Goal: Task Accomplishment & Management: Use online tool/utility

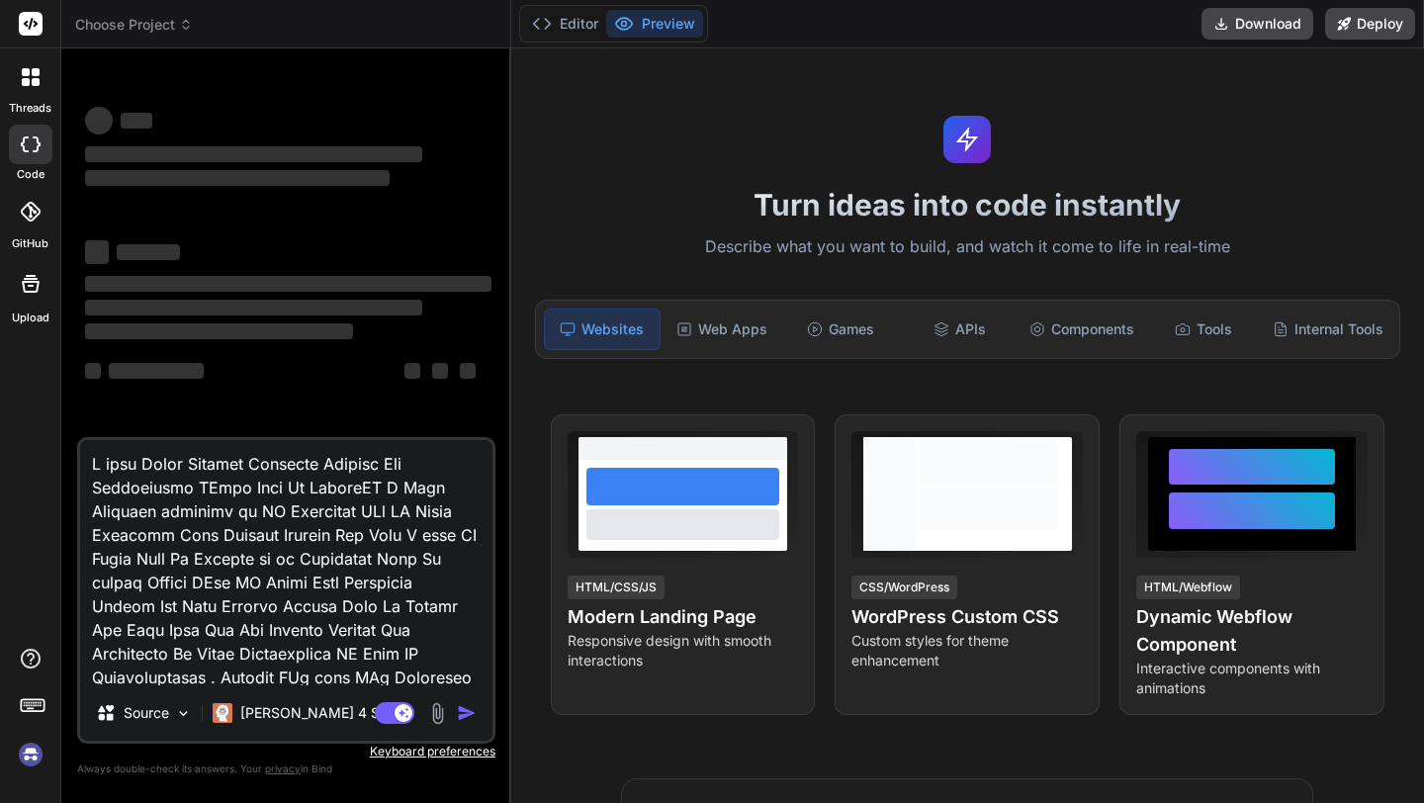
scroll to position [1828, 0]
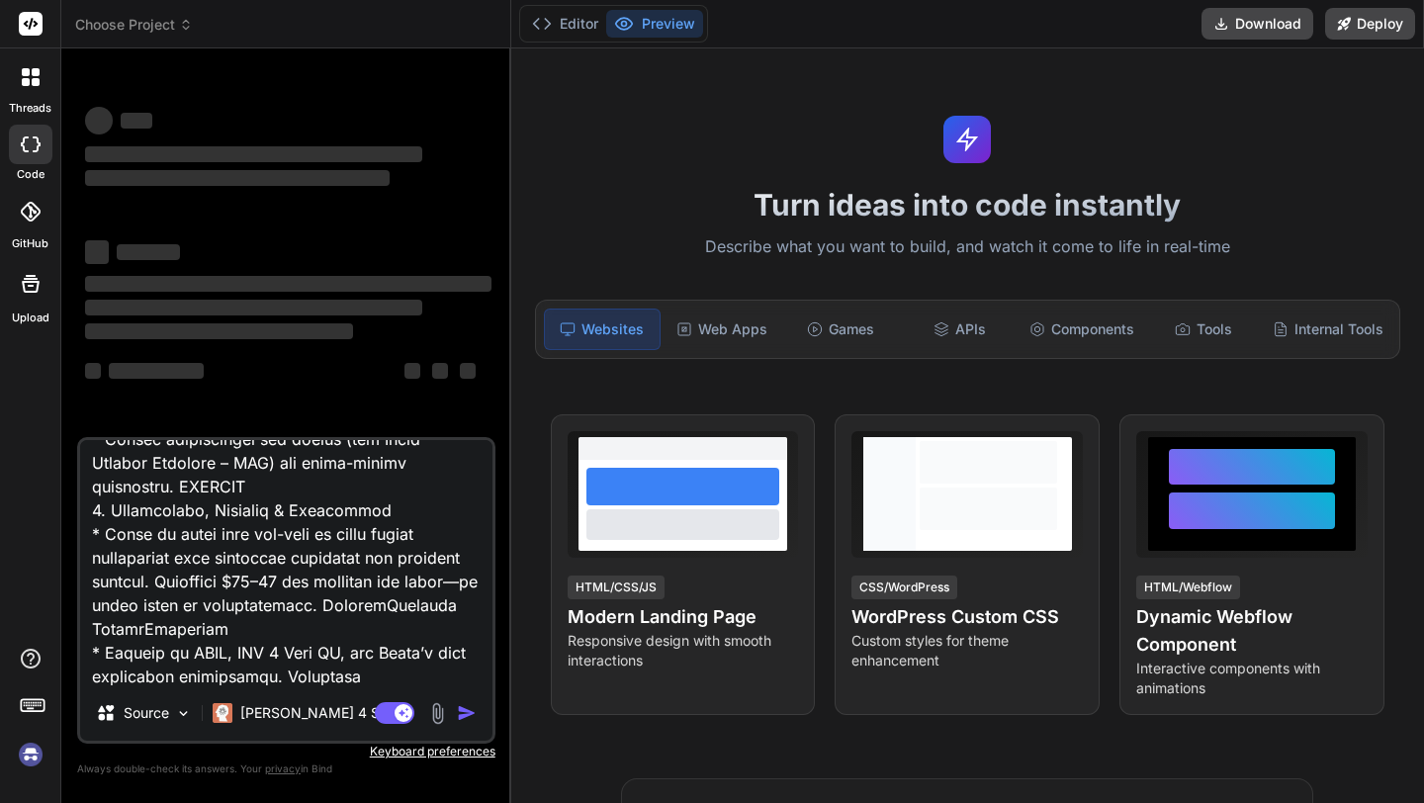
type textarea "x"
type textarea "I want Build Offline Workable Windows Web Application WHich Name Is DawellHR I …"
type textarea "x"
type textarea "I want Build Offline Workable Windows Web Application WHich Name Is DawellHR I …"
type textarea "x"
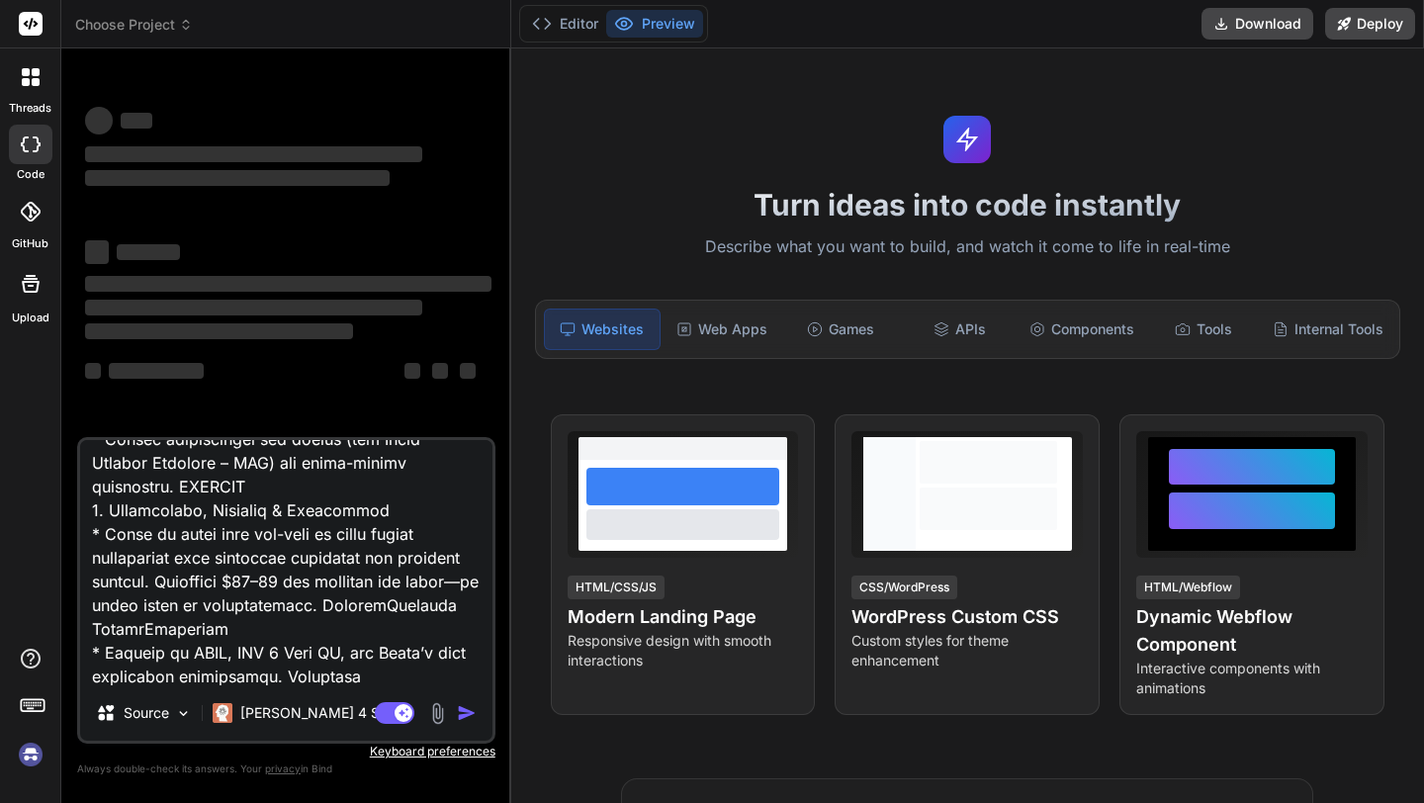
type textarea "I want Build Offline Workable Windows Web Application WHich Name Is DawellHR I …"
type textarea "x"
type textarea "I want Build Offline Workable Windows Web Application WHich Name Is DawellHR I …"
type textarea "x"
type textarea "I want Build Offline Workable Windows Web Application WHich Name Is DawellHR I …"
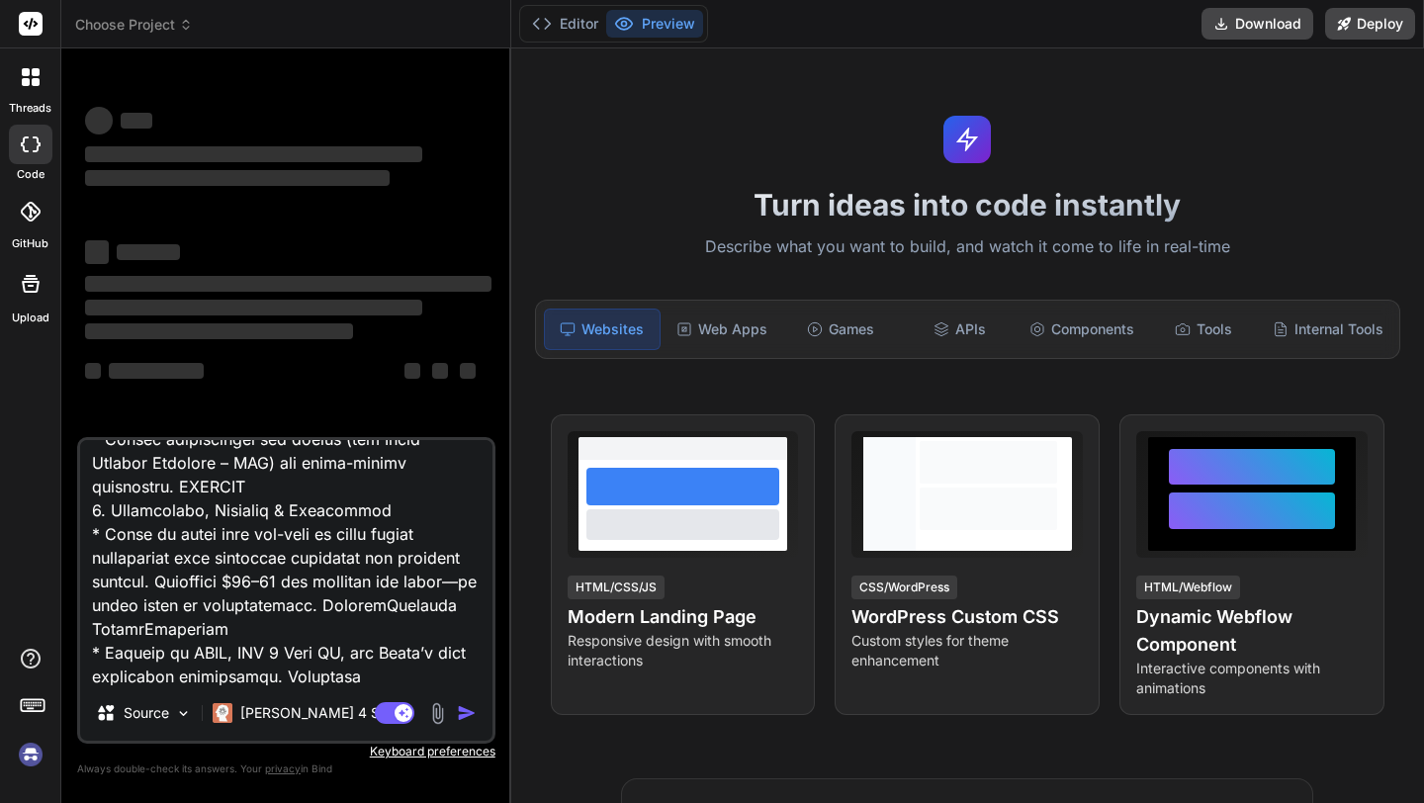
type textarea "x"
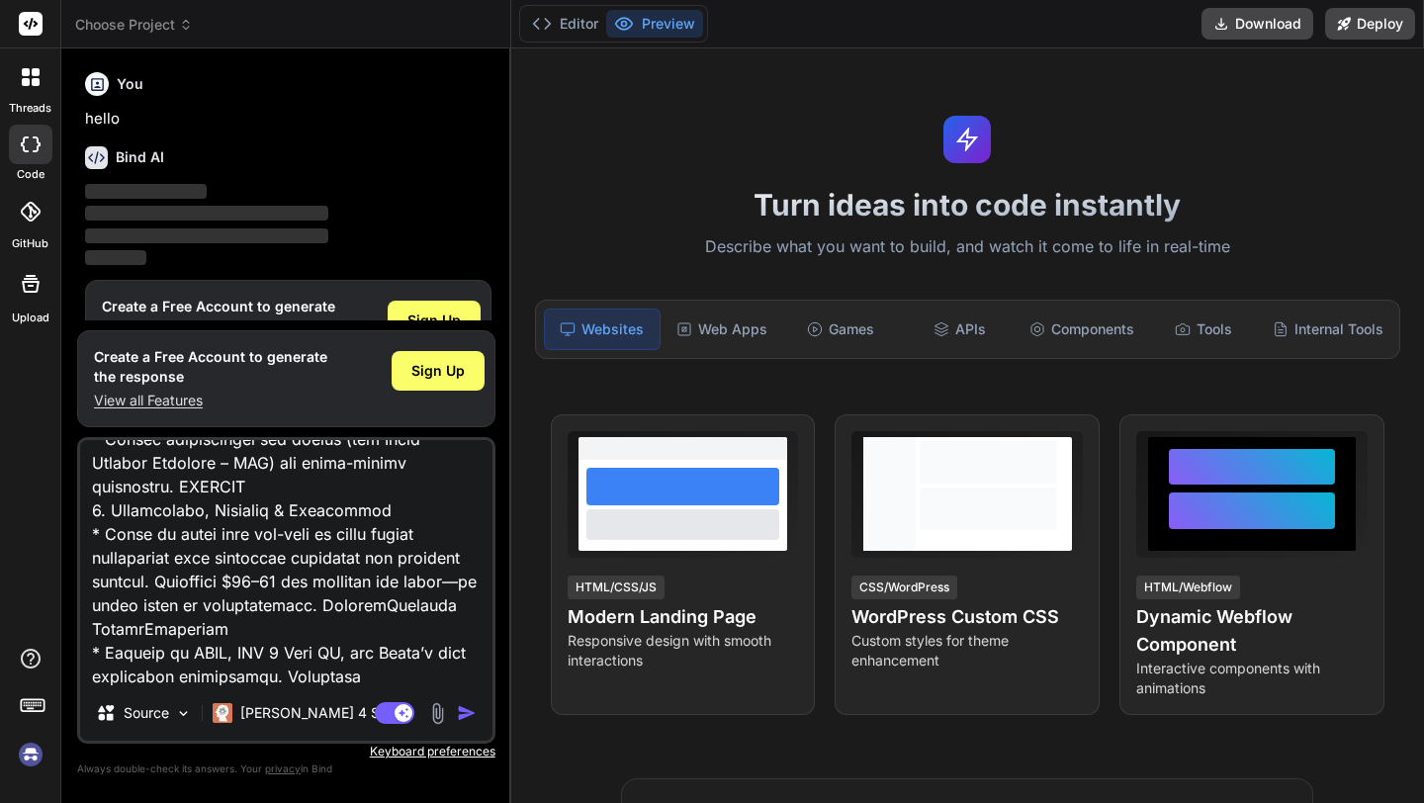
type textarea "I want Build Offline Workable Windows Web Application WHich Name Is DawellHR I …"
type textarea "x"
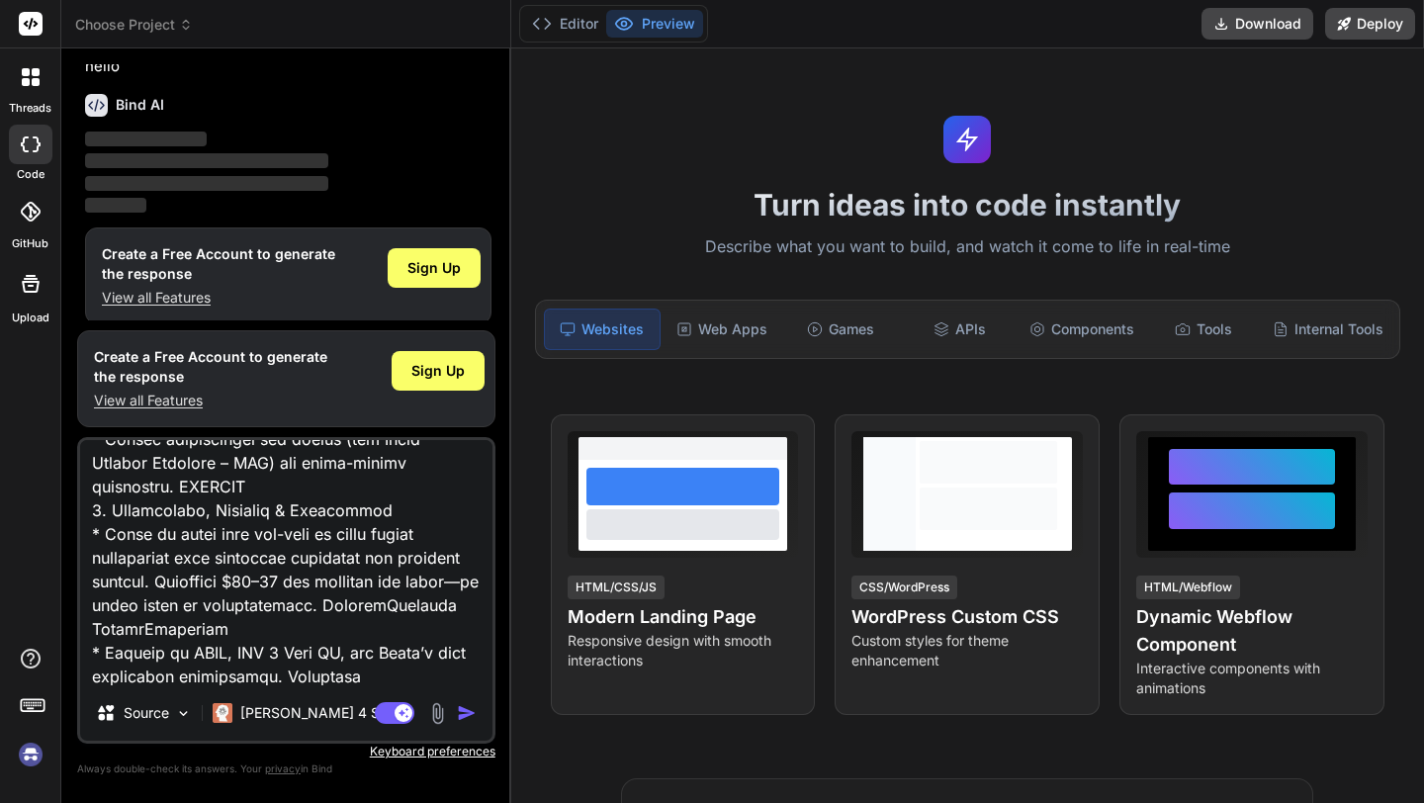
scroll to position [65, 0]
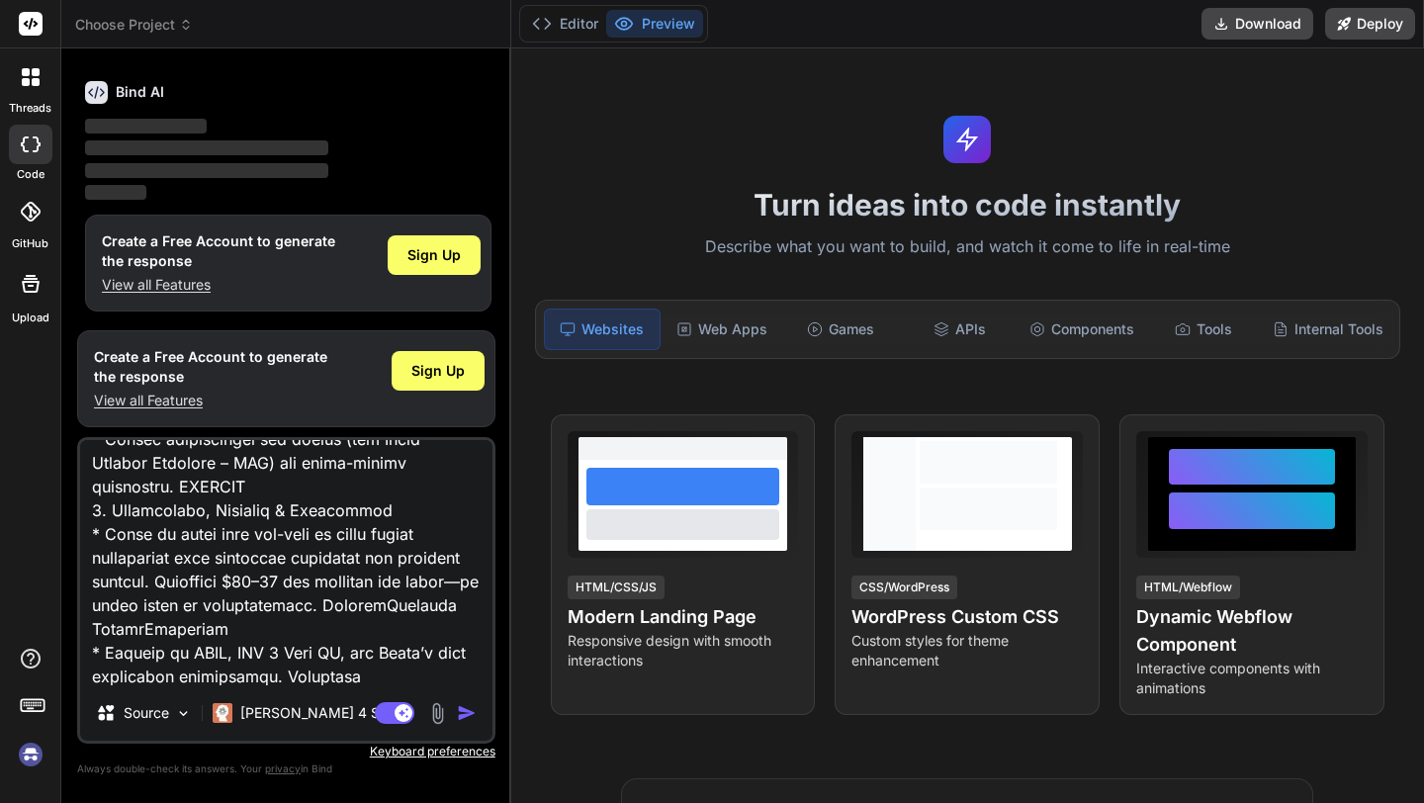
type textarea "I want Build Offline Workable Windows Web Application WHich Name Is DawellHR I …"
type textarea "x"
type textarea "I want Build Offline Workable Windows Web Application WHich Name Is DawellHR I …"
type textarea "x"
type textarea "I want Build Offline Workable Windows Web Application WHich Name Is DawellHR I …"
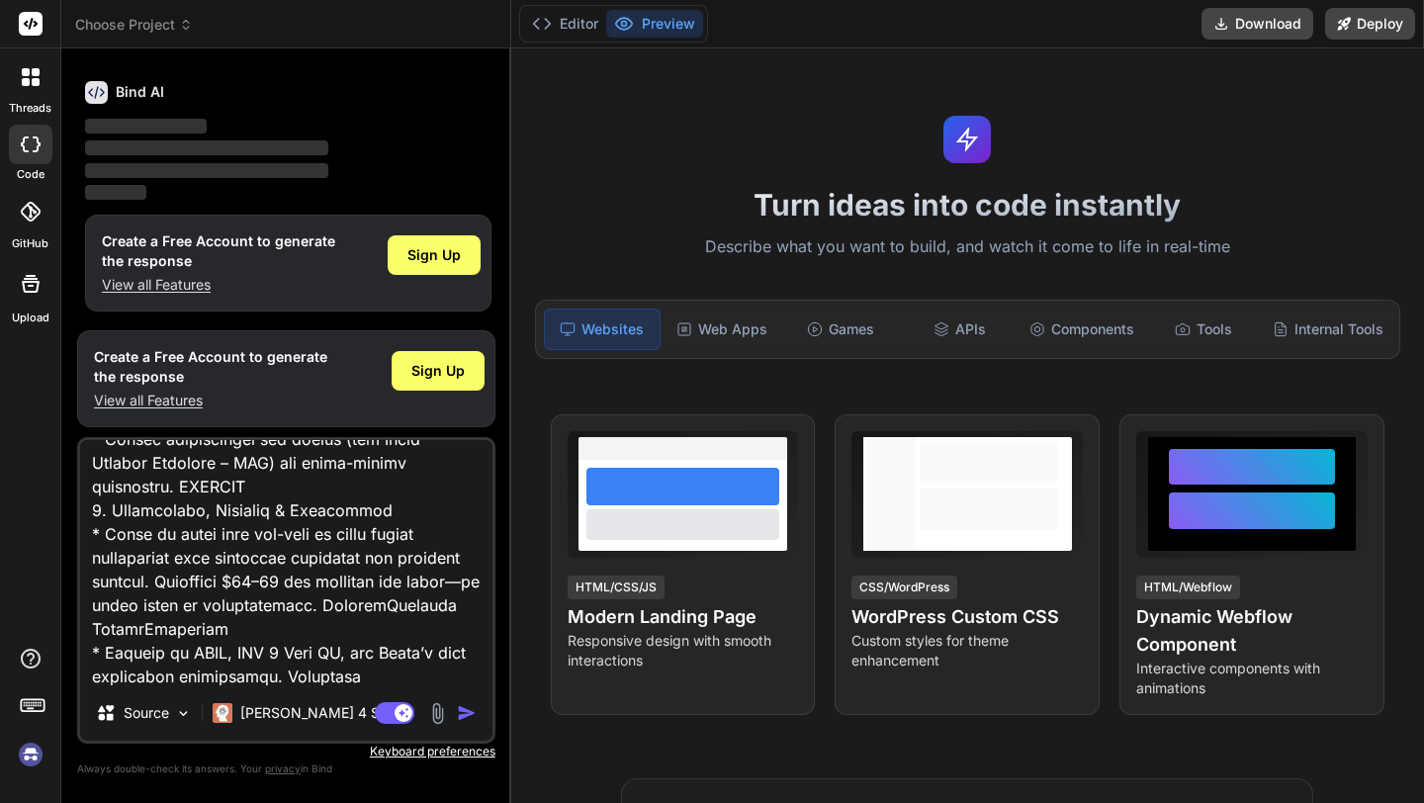
type textarea "x"
type textarea "I want Build Offline Workable Windows Web Application WHich Name Is DawellHR I …"
type textarea "x"
type textarea "I want Build Offline Workable Windows Web Application WHich Name Is DawellHR I …"
type textarea "x"
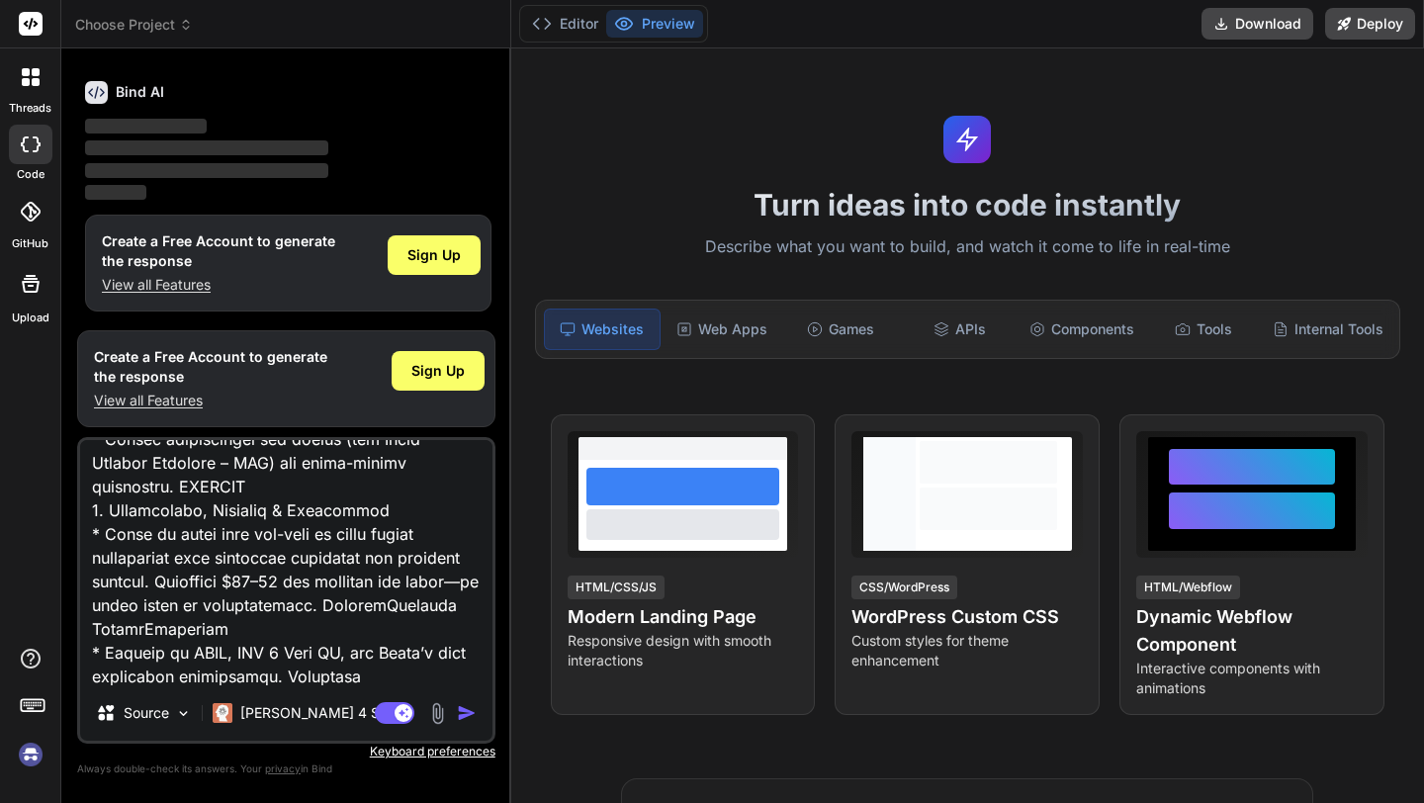
type textarea "I want Build Offline Workable Windows Web Application WHich Name Is DawellHR I …"
type textarea "x"
type textarea "I want Build Offline Workable Windows Web Application WHich Name Is DawellHR I …"
type textarea "x"
type textarea "I want Build Offline Workable Windows Web Application WHich Name Is DawellHR I …"
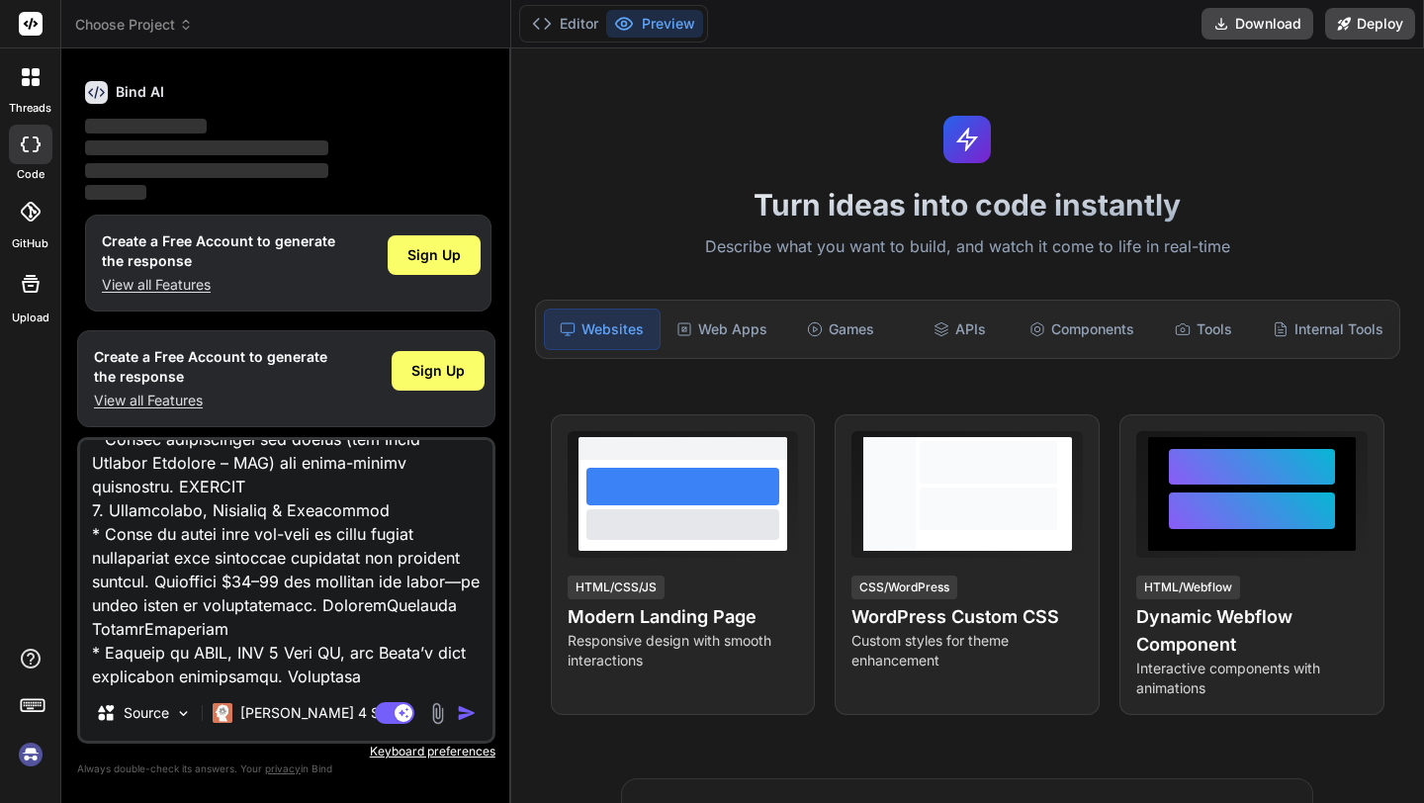
type textarea "x"
type textarea "I want Build Offline Workable Windows Web Application WHich Name Is DawellHR I …"
type textarea "x"
type textarea "I want Build Offline Workable Windows Web Application WHich Name Is DawellHR I …"
type textarea "x"
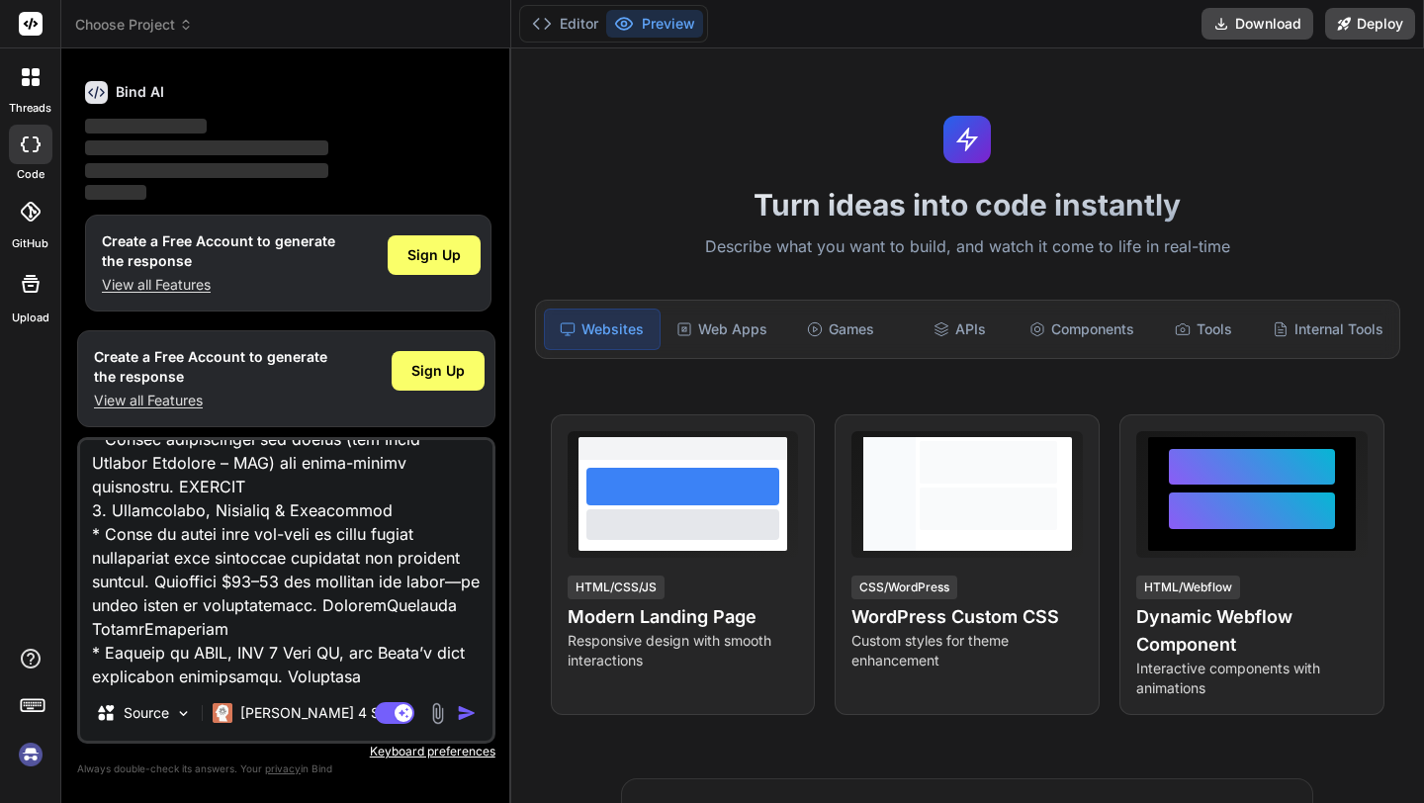
type textarea "I want Build Offline Workable Windows Web Application WHich Name Is DawellHR I …"
type textarea "x"
type textarea "I want Build Offline Workable Windows Web Application WHich Name Is DawellHR I …"
type textarea "x"
type textarea "I want Build Offline Workable Windows Web Application WHich Name Is DawellHR I …"
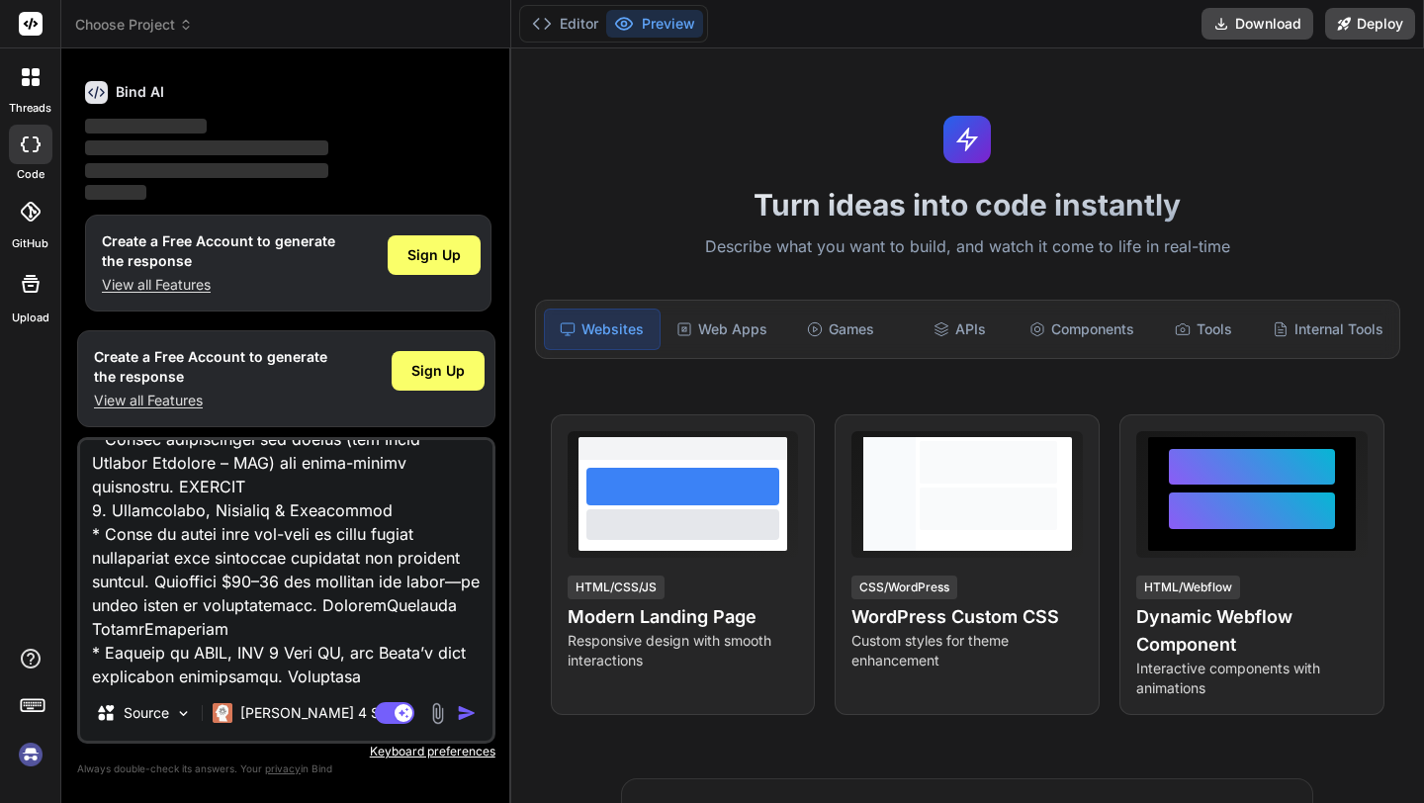
type textarea "x"
type textarea "I want Build Offline Workable Windows Web Application WHich Name Is DawellHR I …"
type textarea "x"
type textarea "I want Build Offline Workable Windows Web Application WHich Name Is DawellHR I …"
type textarea "x"
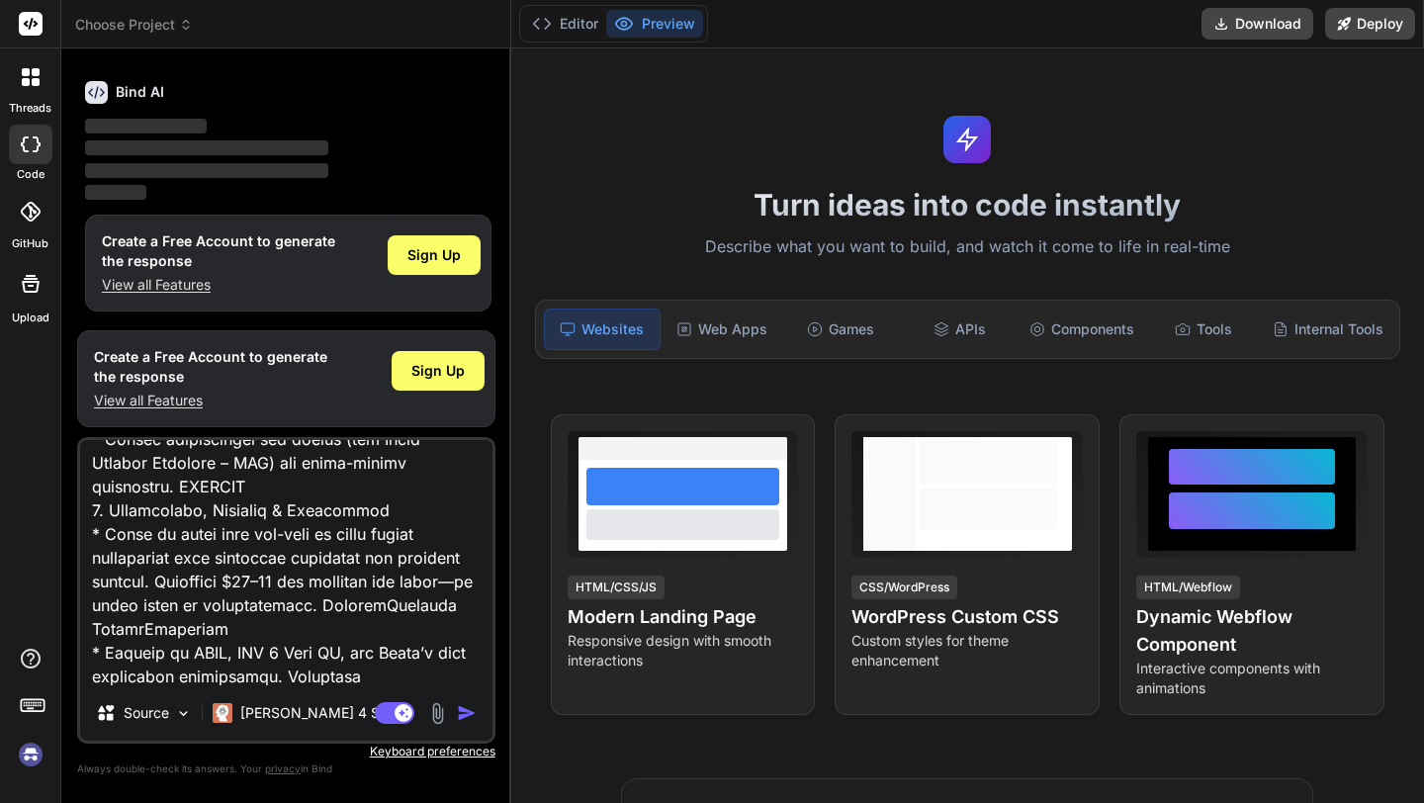
type textarea "I want Build Offline Workable Windows Web Application WHich Name Is DawellHR I …"
type textarea "x"
type textarea "I want Build Offline Workable Windows Web Application WHich Name Is DawellHR I …"
type textarea "x"
type textarea "I want Build Offline Workable Windows Web Application WHich Name Is DawellHR I …"
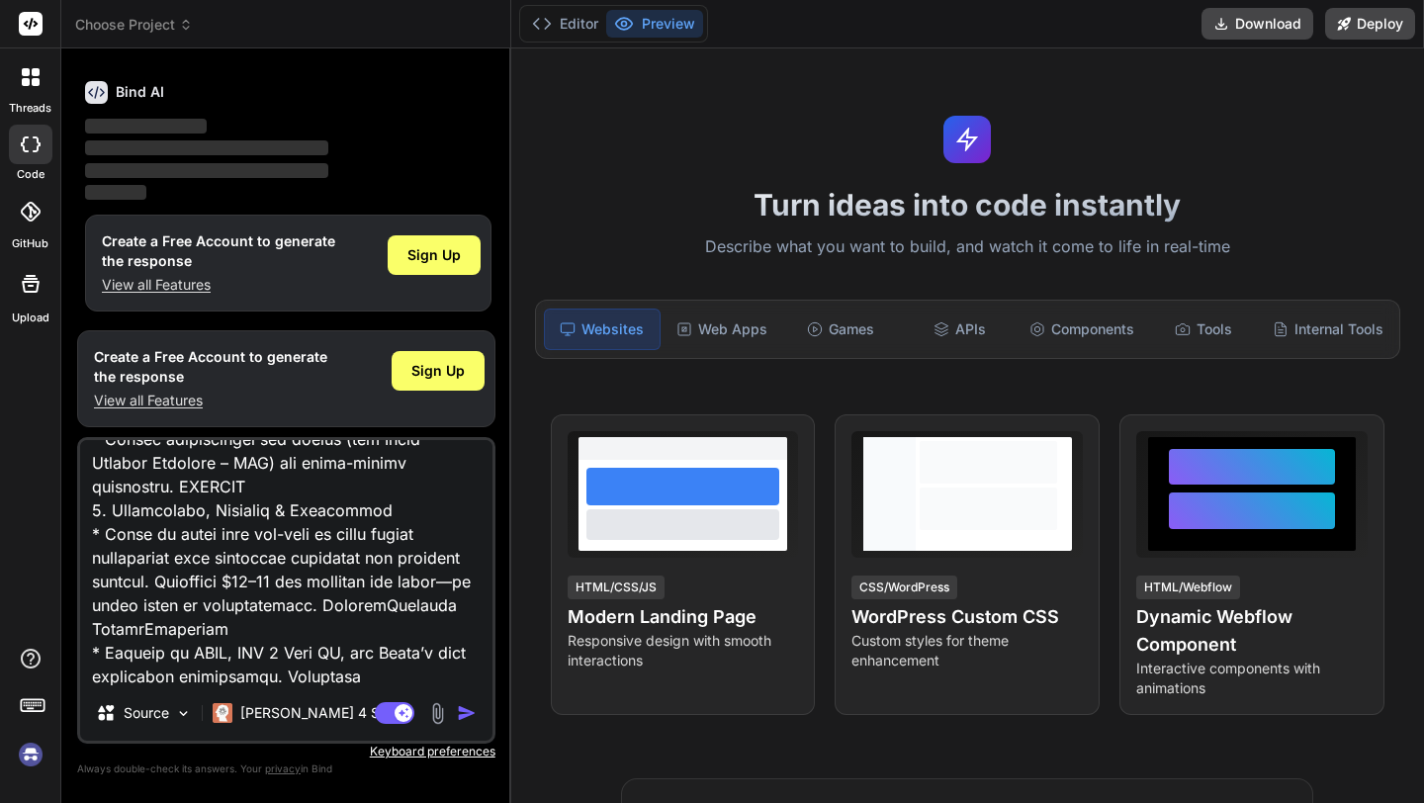
type textarea "x"
type textarea "I want Build Offline Workable Windows Web Application WHich Name Is DawellHR I …"
click at [460, 708] on img "button" at bounding box center [467, 713] width 20 height 20
click at [463, 710] on img "button" at bounding box center [467, 713] width 20 height 20
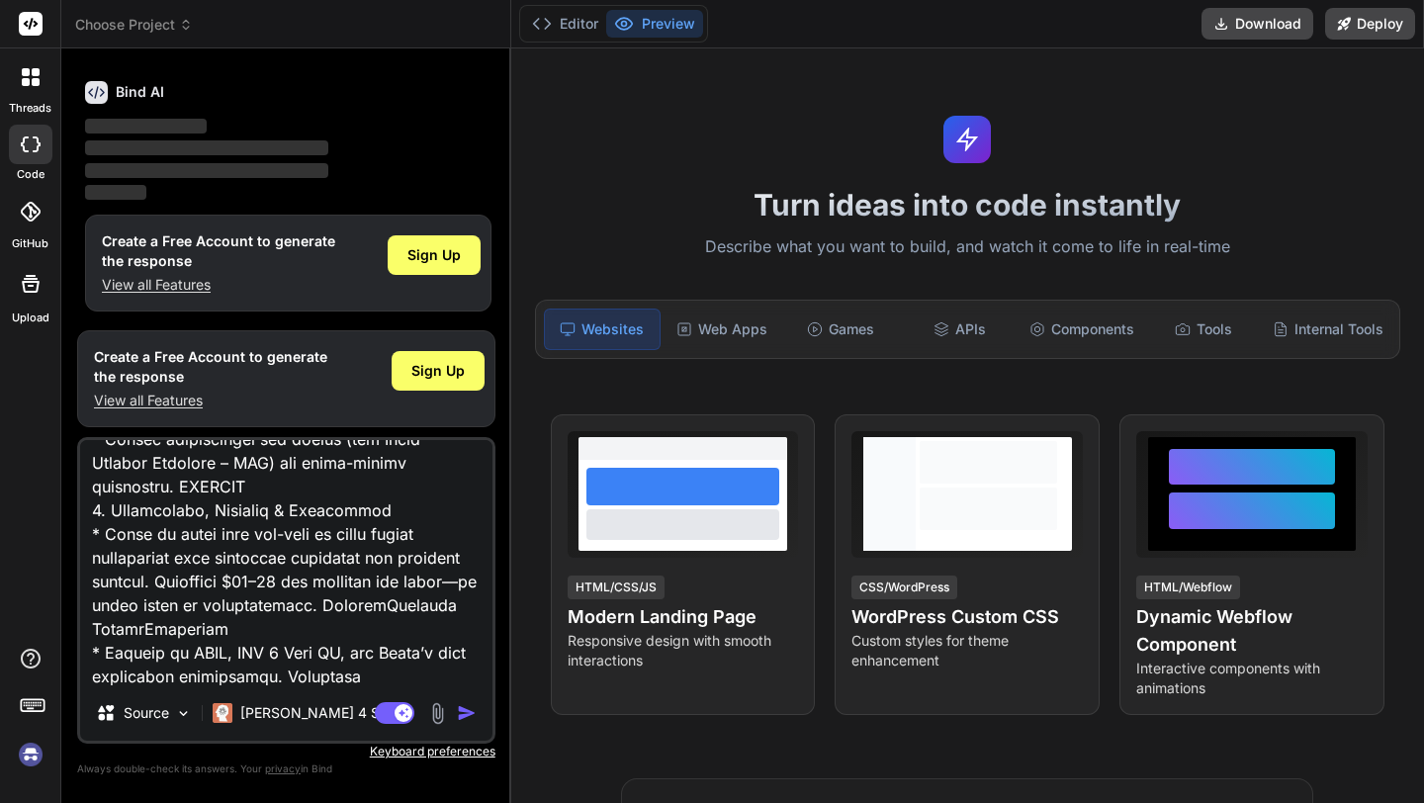
click at [463, 710] on img "button" at bounding box center [467, 713] width 20 height 20
click at [322, 586] on textarea at bounding box center [286, 562] width 412 height 245
click at [322, 585] on textarea at bounding box center [286, 562] width 412 height 245
click at [443, 246] on span "Sign Up" at bounding box center [433, 255] width 53 height 20
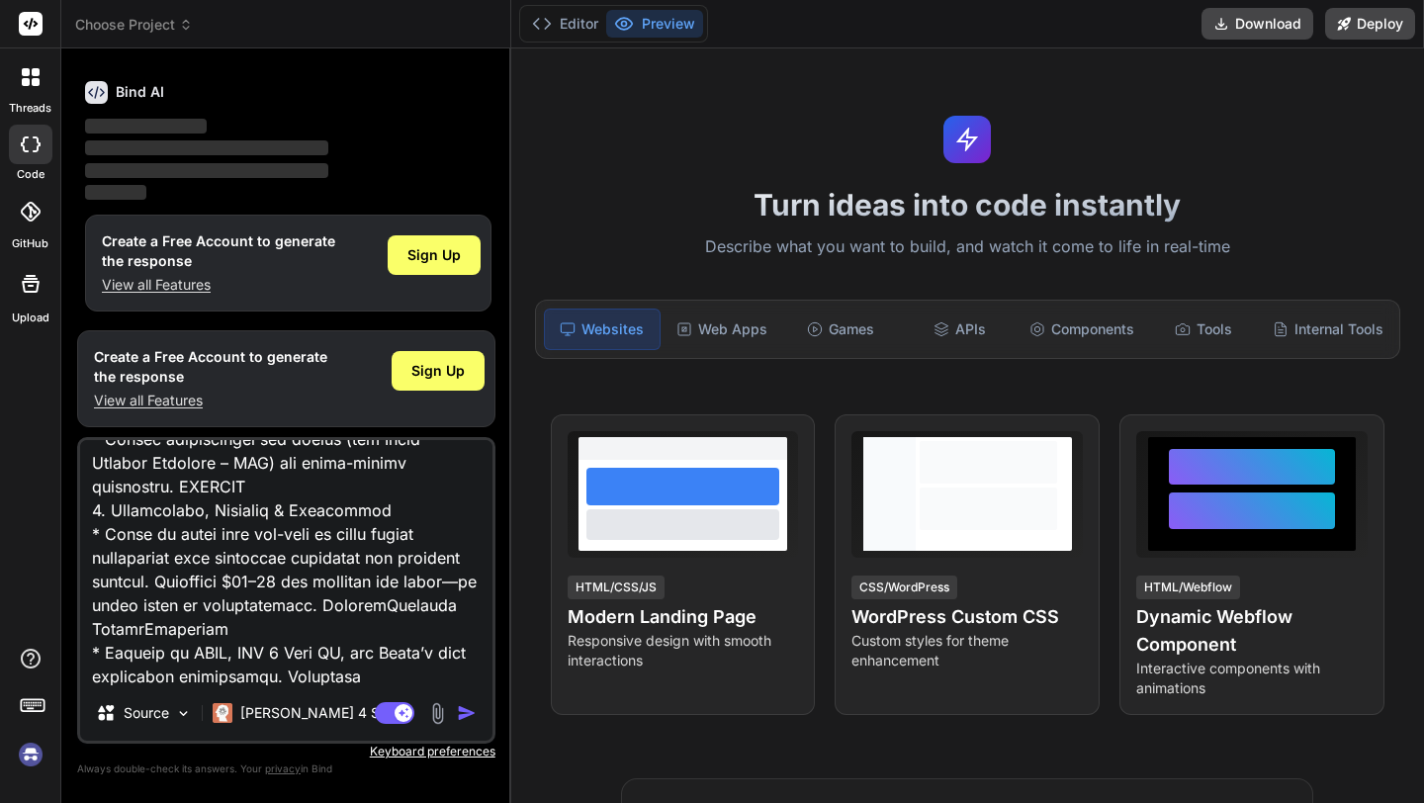
click at [464, 718] on img "button" at bounding box center [467, 713] width 20 height 20
click at [460, 717] on img "button" at bounding box center [467, 713] width 20 height 20
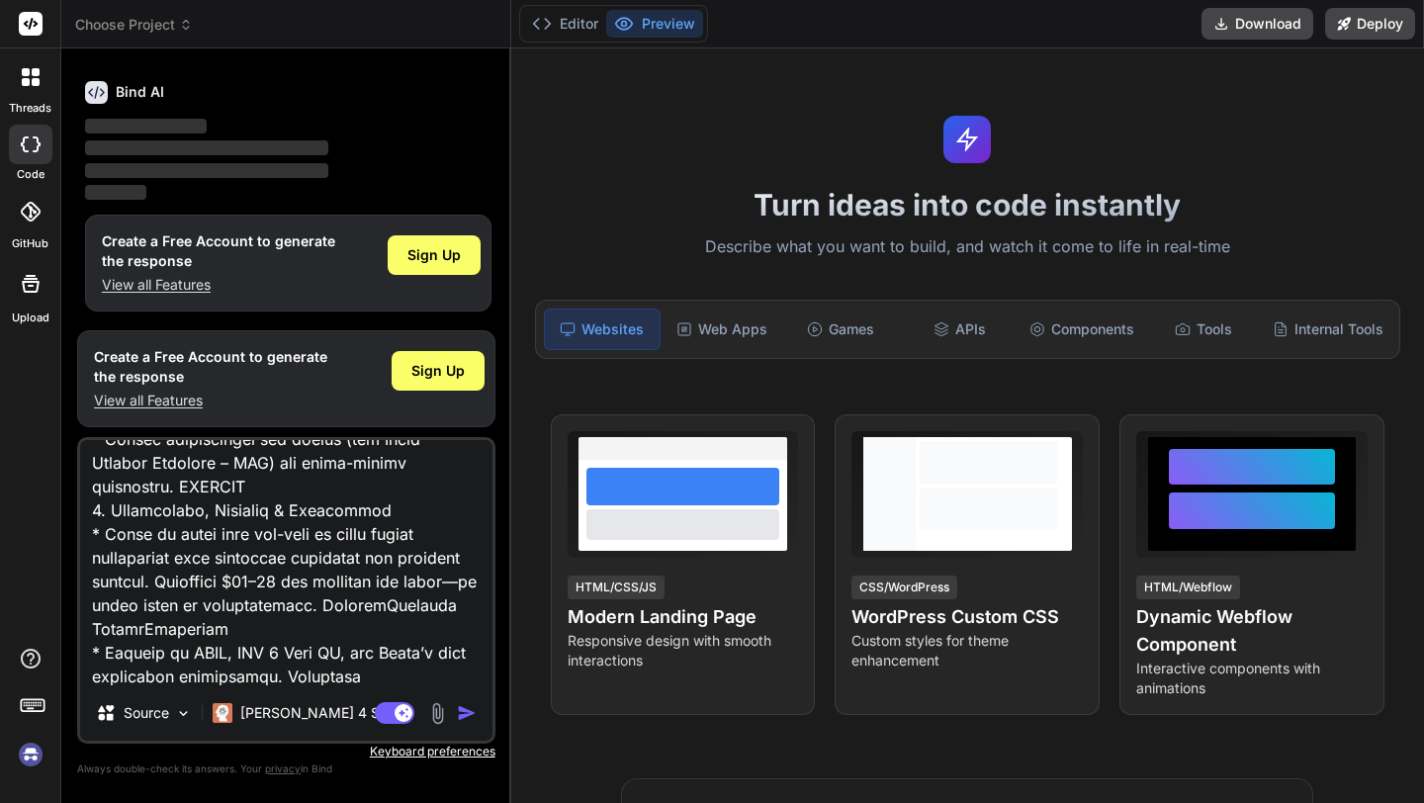
click at [460, 717] on img "button" at bounding box center [467, 713] width 20 height 20
click at [185, 711] on img at bounding box center [183, 713] width 17 height 17
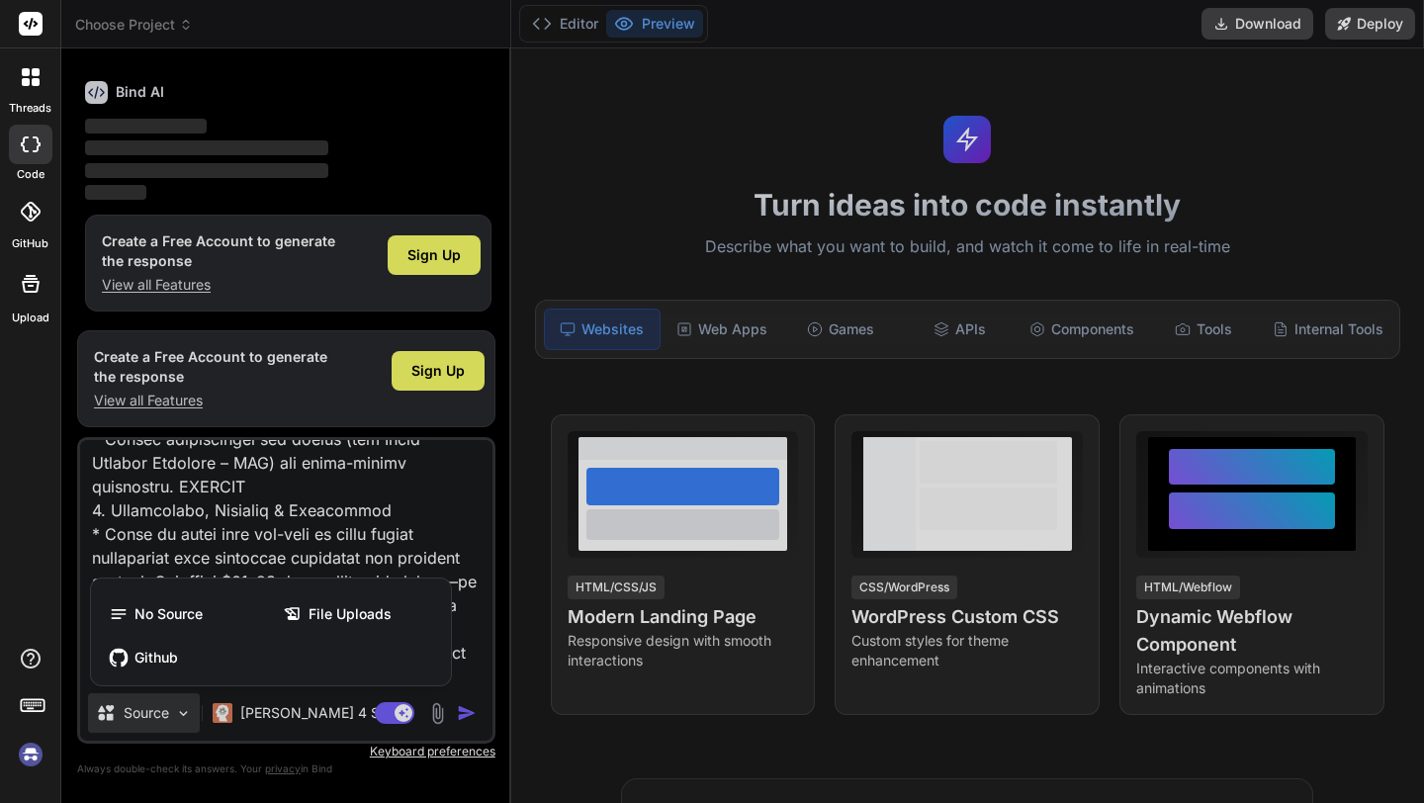
click at [185, 711] on div at bounding box center [712, 401] width 1424 height 803
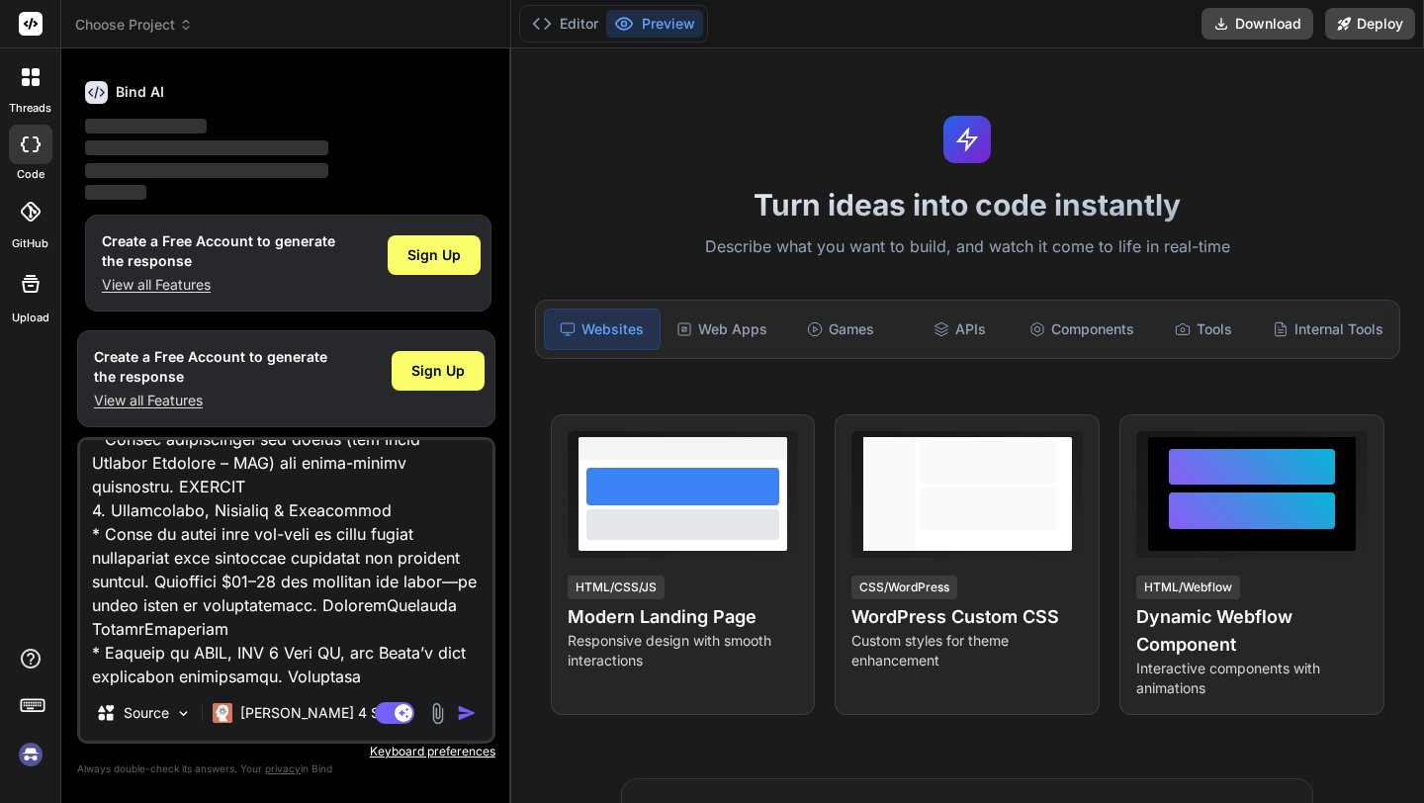
click at [30, 761] on img at bounding box center [31, 755] width 34 height 34
click at [471, 713] on img "button" at bounding box center [467, 713] width 20 height 20
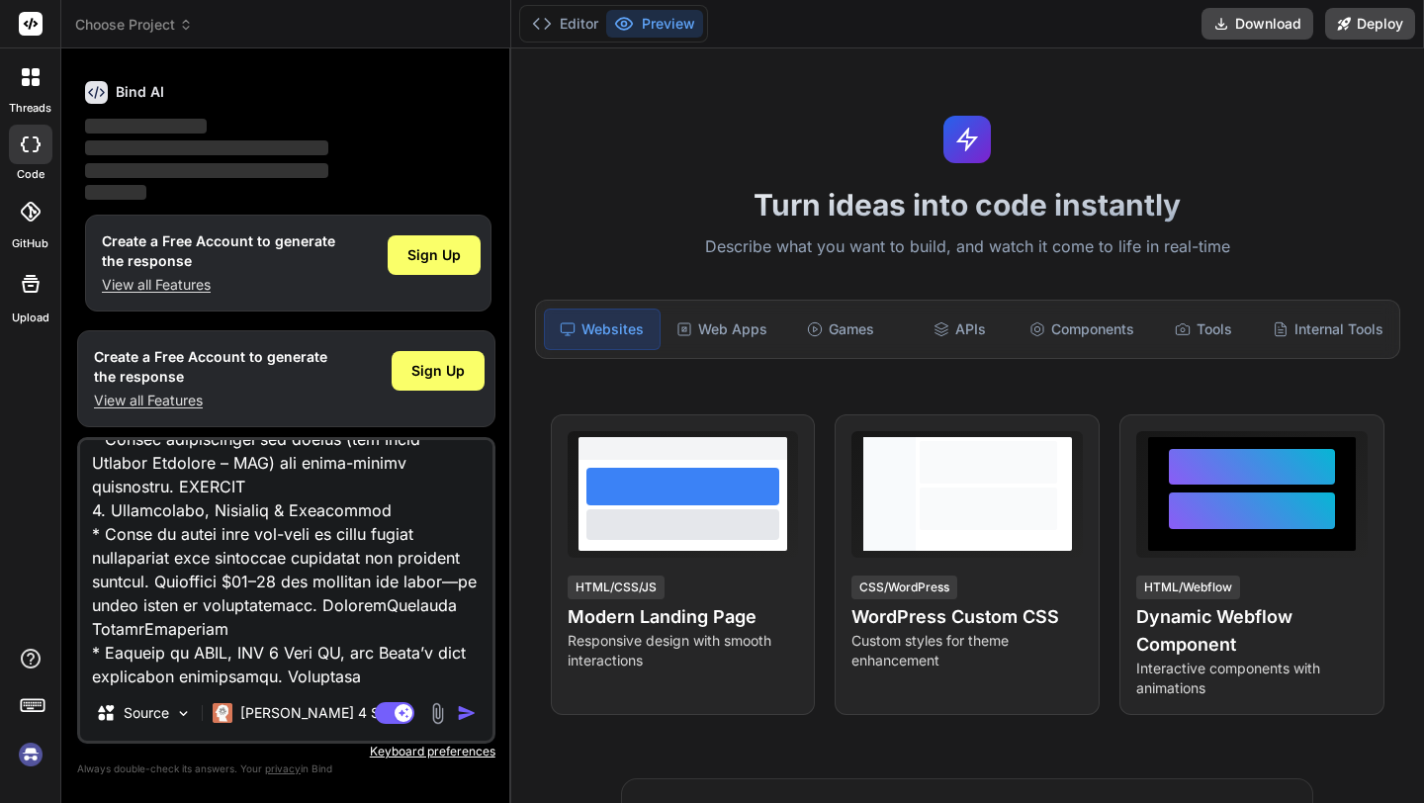
click at [471, 713] on img "button" at bounding box center [467, 713] width 20 height 20
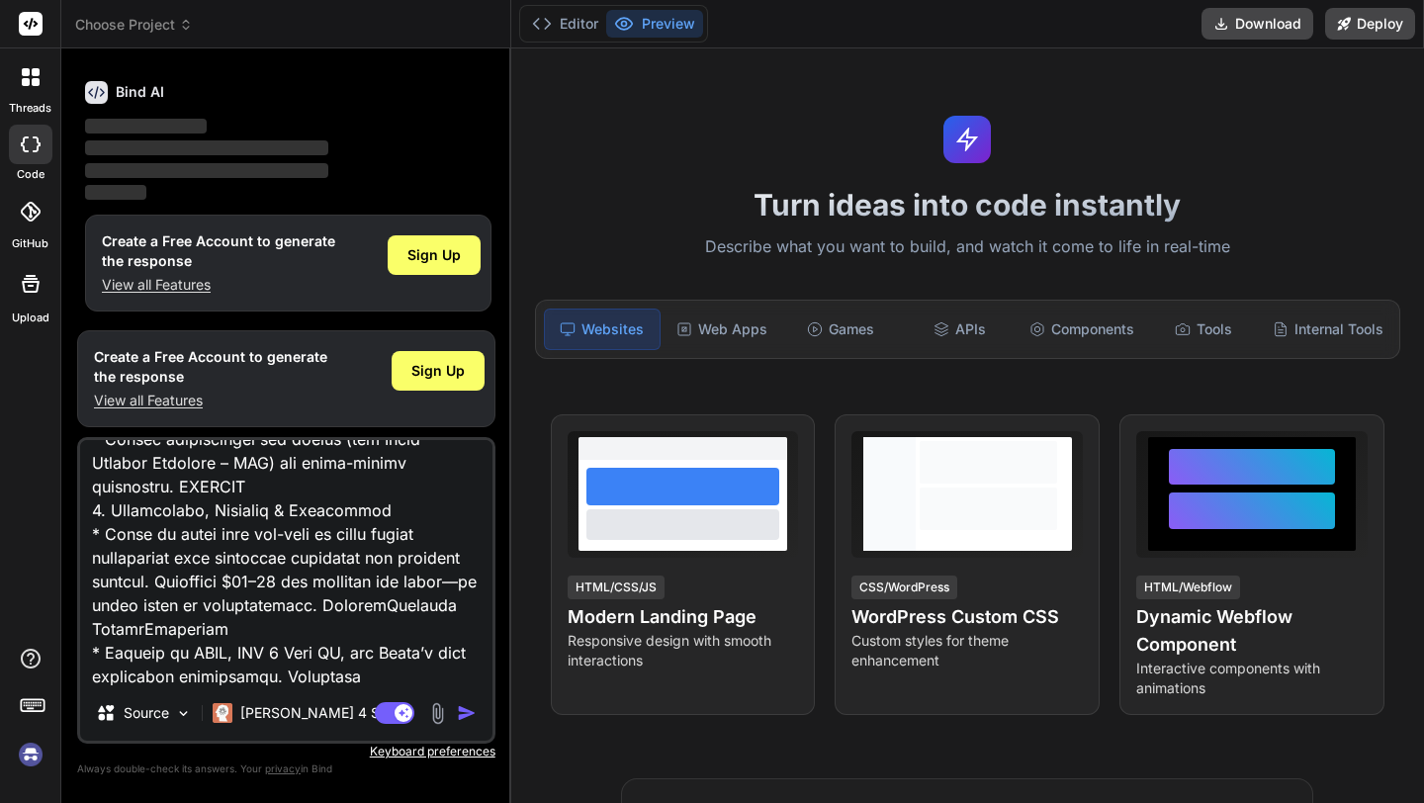
click at [471, 713] on img "button" at bounding box center [467, 713] width 20 height 20
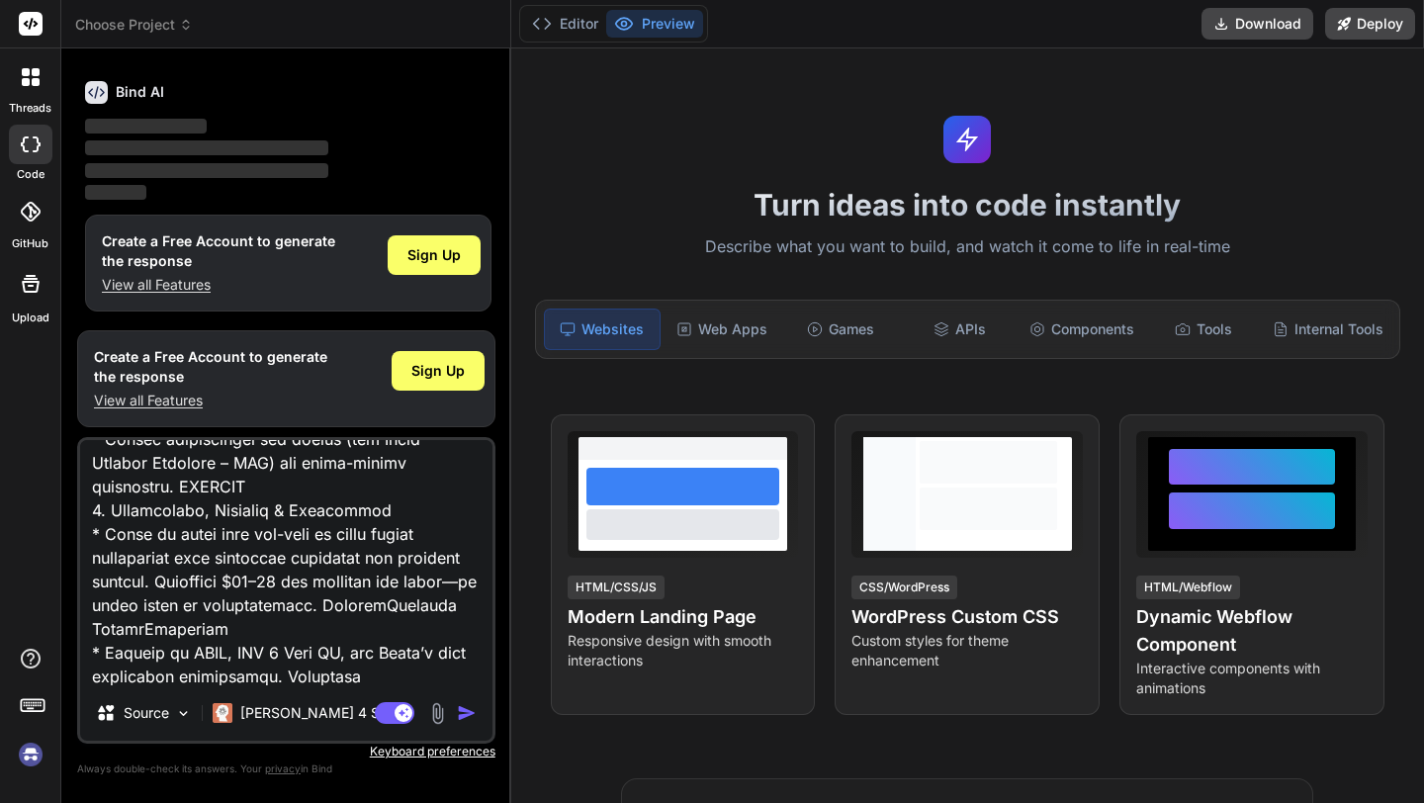
click at [471, 713] on img "button" at bounding box center [467, 713] width 20 height 20
click at [703, 347] on div "Web Apps" at bounding box center [721, 330] width 115 height 42
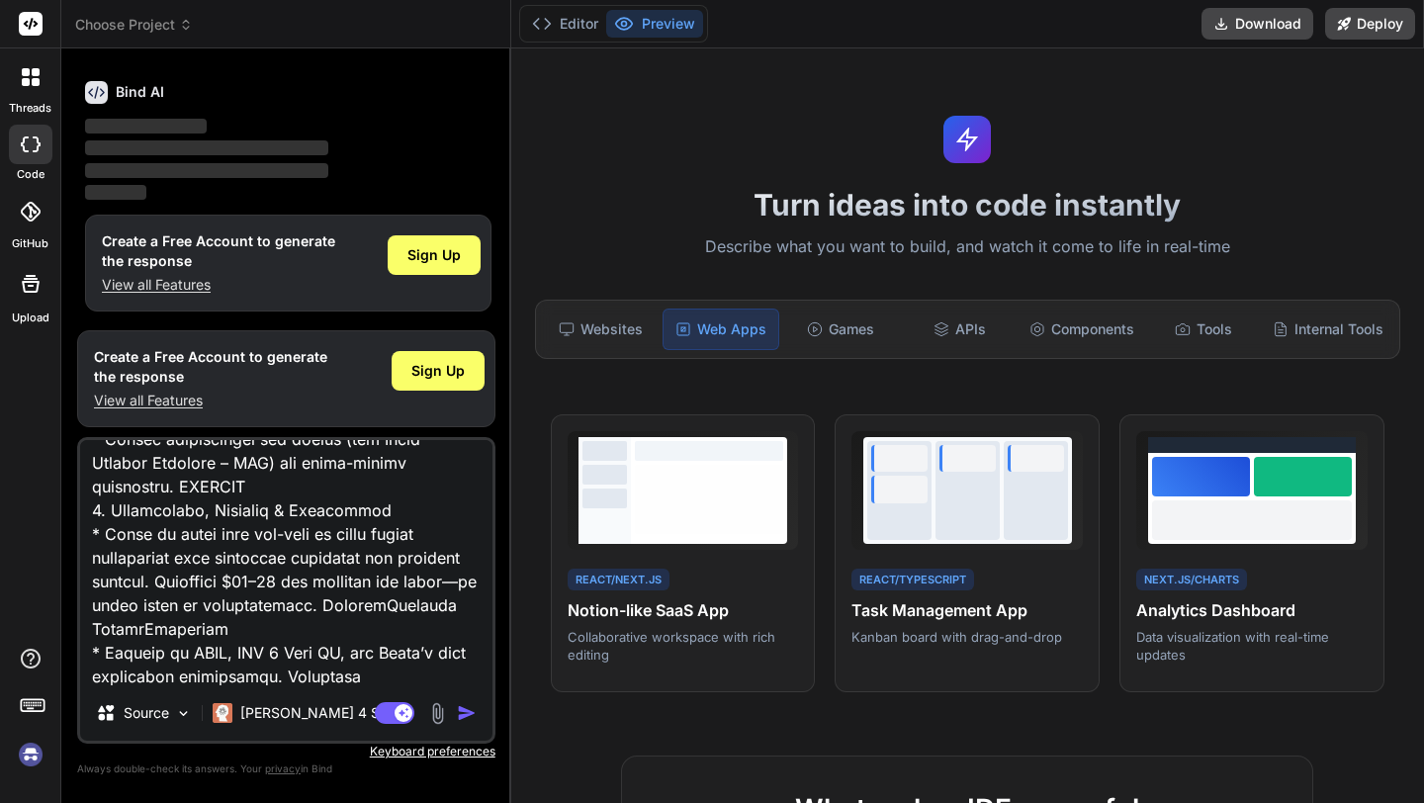
click at [728, 332] on div "Web Apps" at bounding box center [721, 330] width 117 height 42
click at [714, 327] on div "Web Apps" at bounding box center [721, 330] width 117 height 42
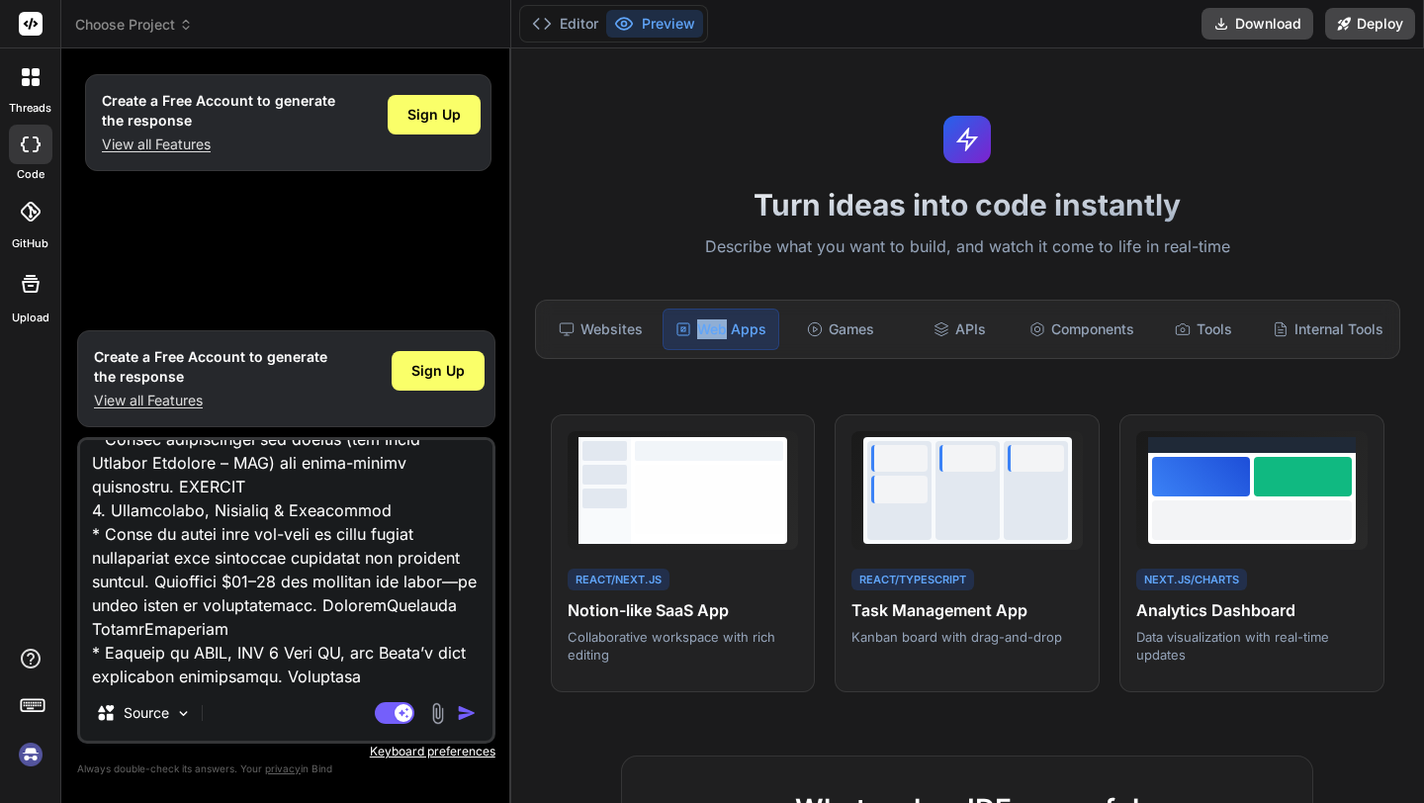
scroll to position [0, 0]
click at [301, 266] on div "Create a Free Account to generate the response View all Features Sign Up" at bounding box center [288, 192] width 414 height 256
click at [1209, 173] on div "Turn ideas into code instantly Describe what you want to build, and watch it co…" at bounding box center [967, 425] width 913 height 754
click at [543, 31] on icon at bounding box center [542, 24] width 20 height 20
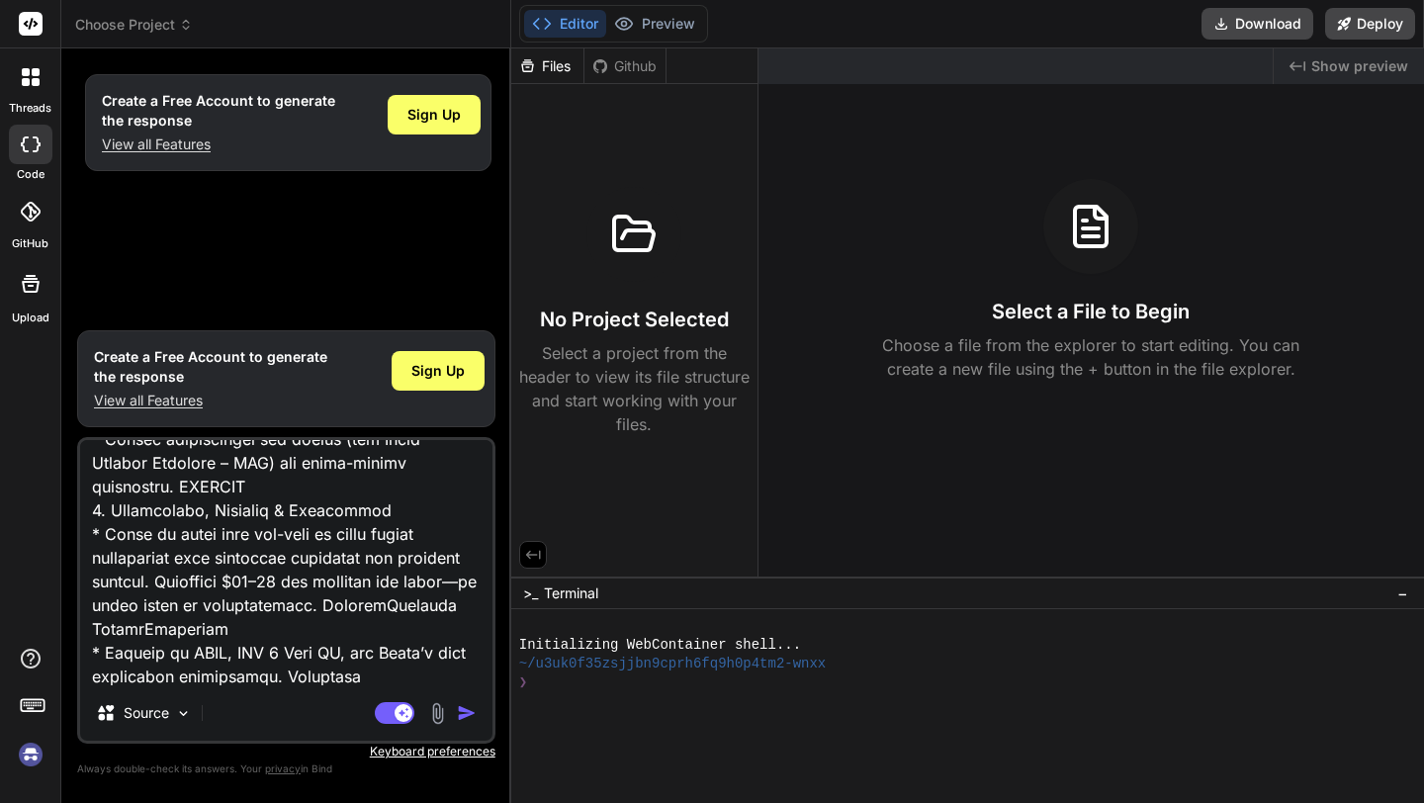
click at [543, 31] on icon at bounding box center [542, 24] width 20 height 20
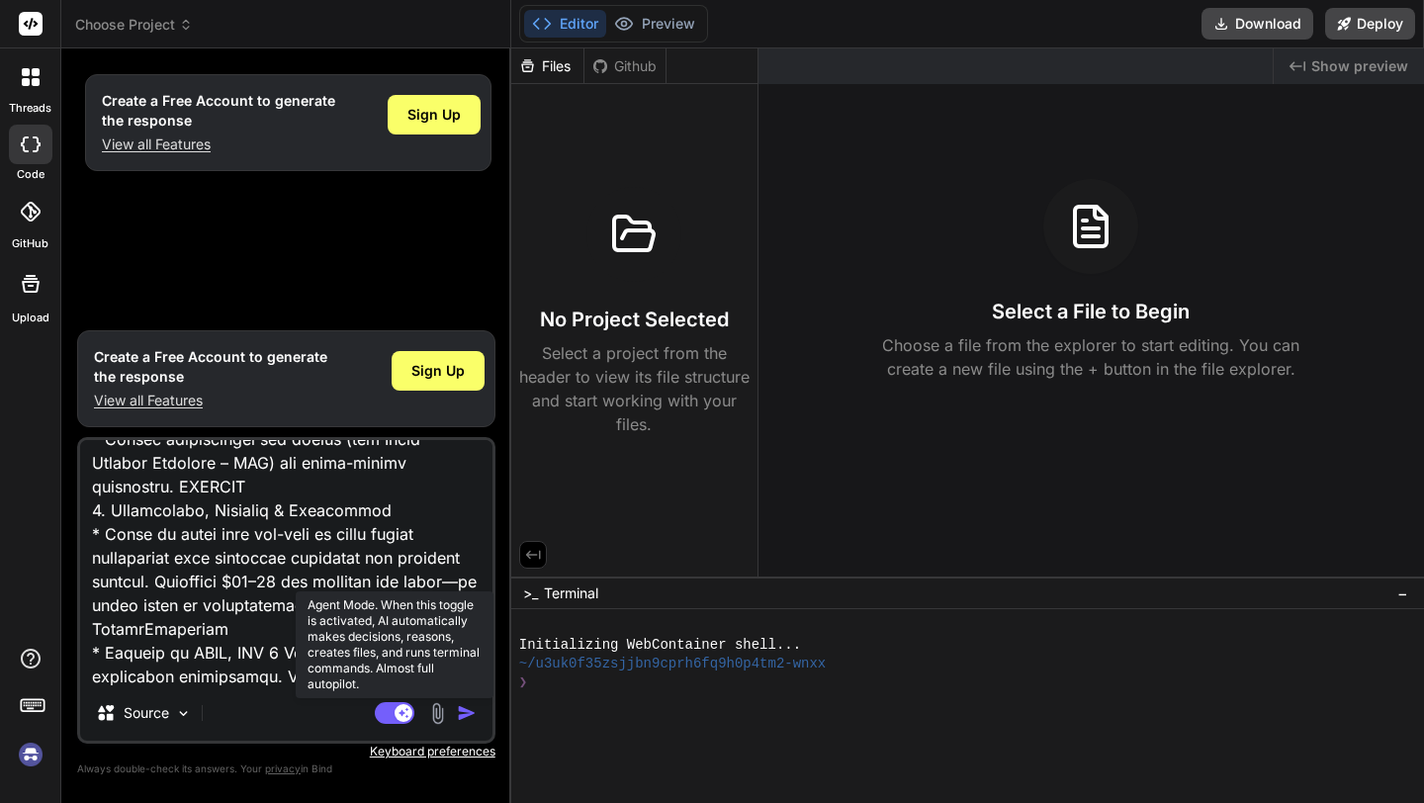
click at [399, 714] on rect at bounding box center [404, 713] width 18 height 18
click at [399, 714] on rect at bounding box center [395, 713] width 40 height 22
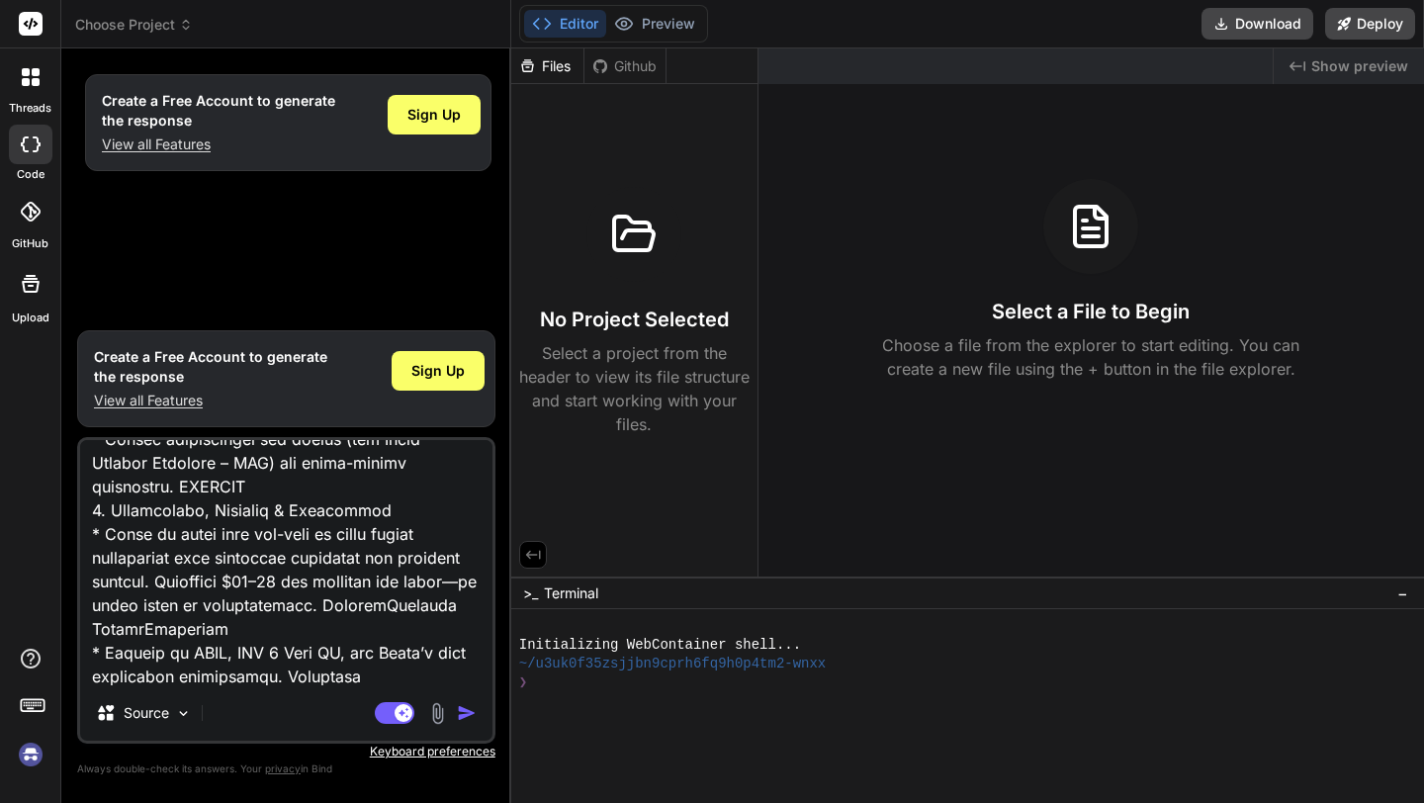
click at [460, 711] on img "button" at bounding box center [467, 713] width 20 height 20
click at [459, 711] on img "button" at bounding box center [467, 713] width 20 height 20
click at [23, 752] on img at bounding box center [31, 755] width 34 height 34
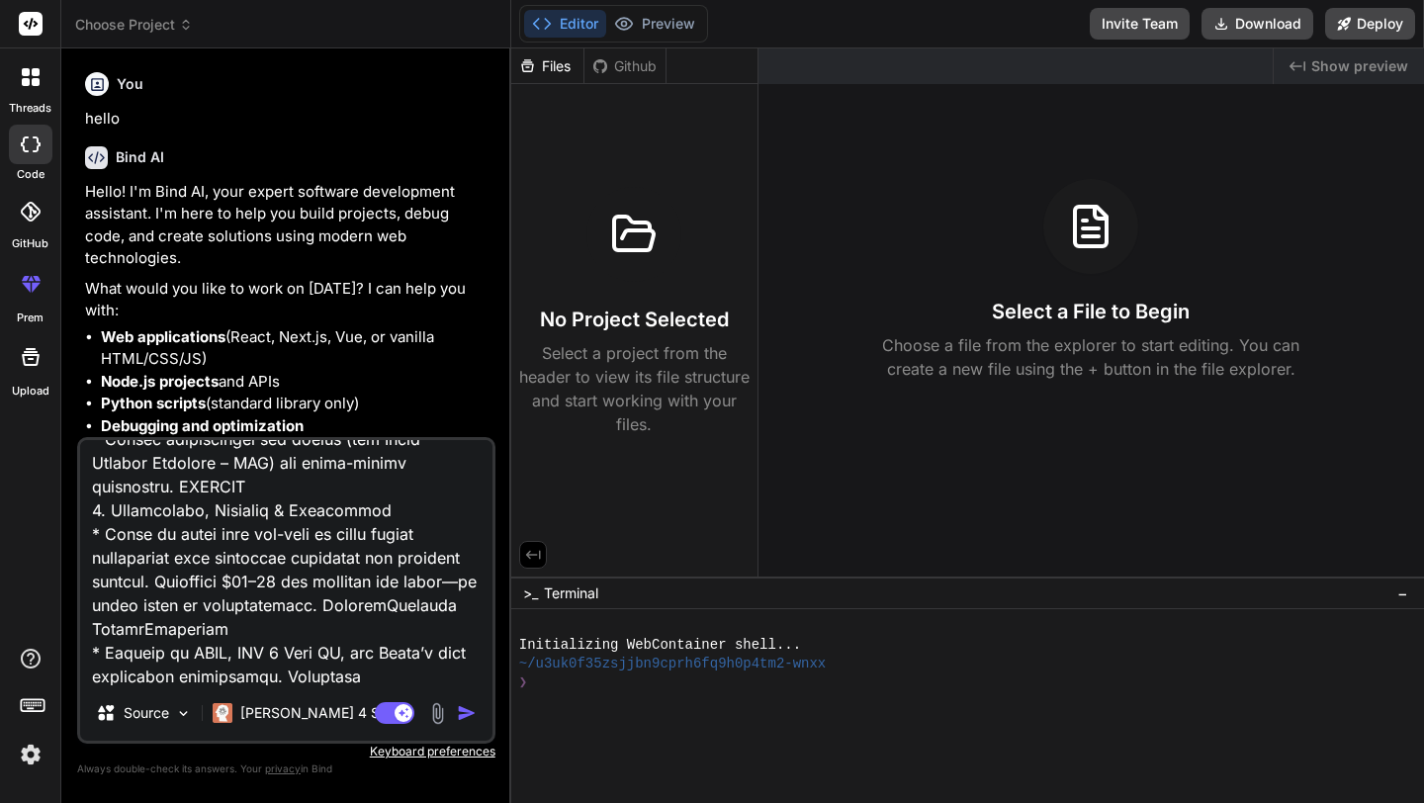
click at [468, 721] on img "button" at bounding box center [467, 713] width 20 height 20
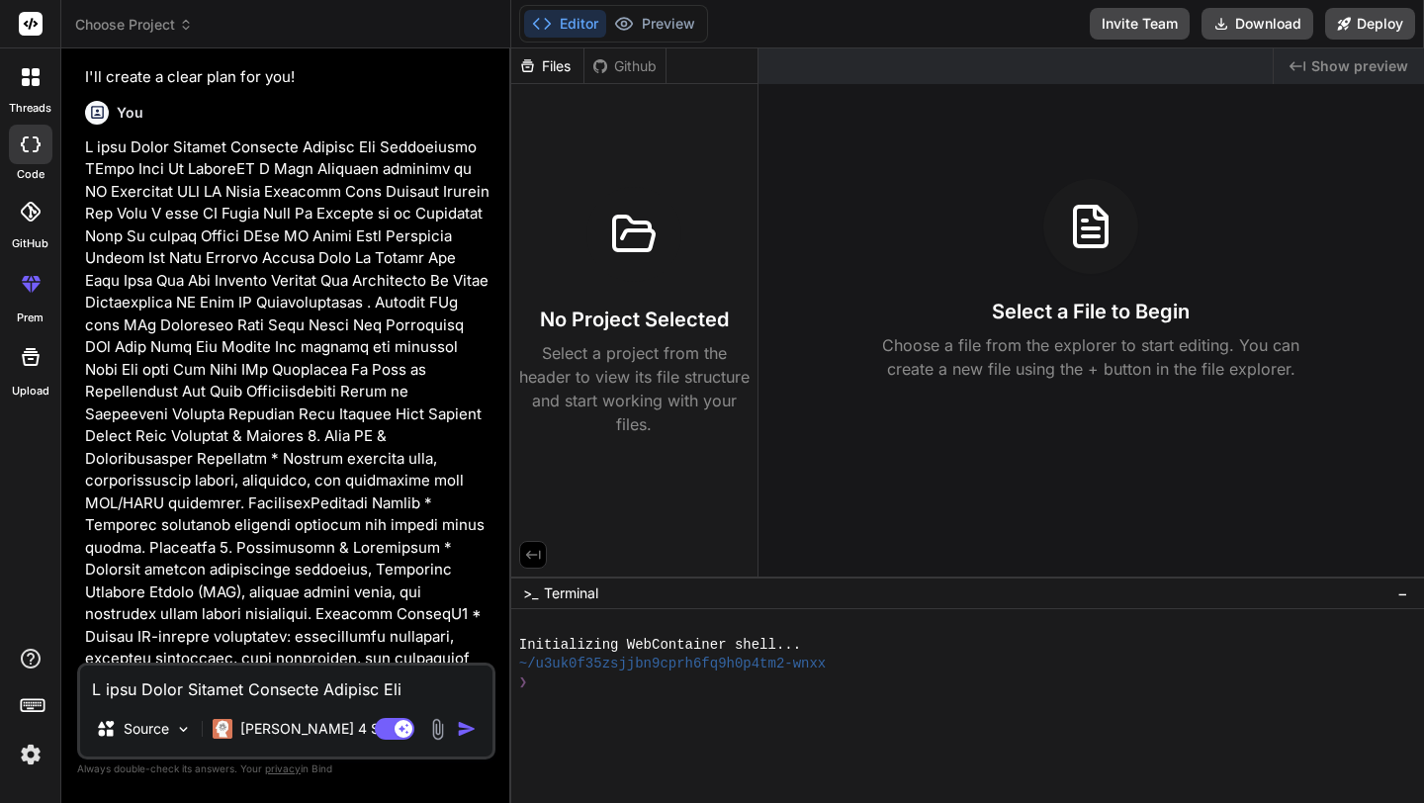
scroll to position [429, 0]
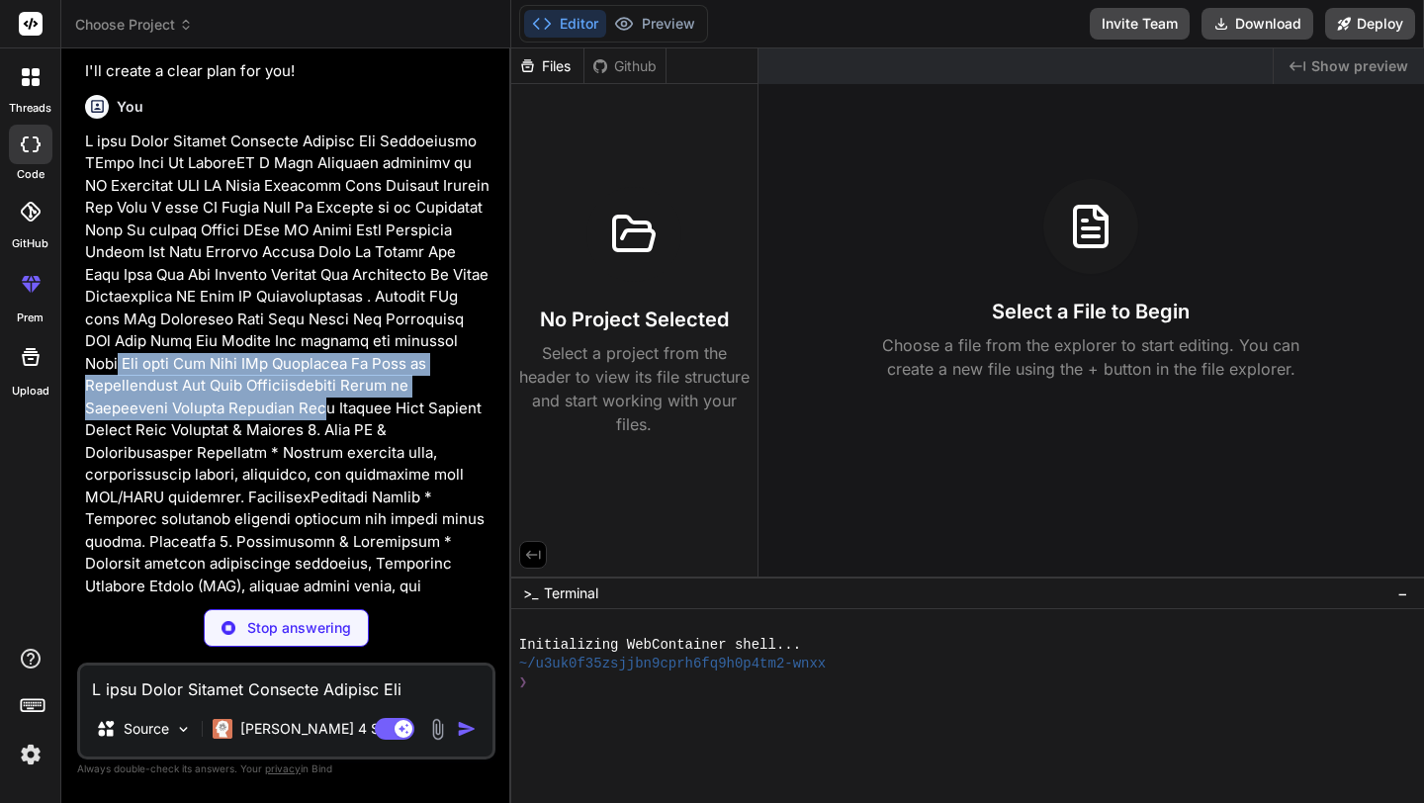
drag, startPoint x: 181, startPoint y: 347, endPoint x: 310, endPoint y: 392, distance: 137.0
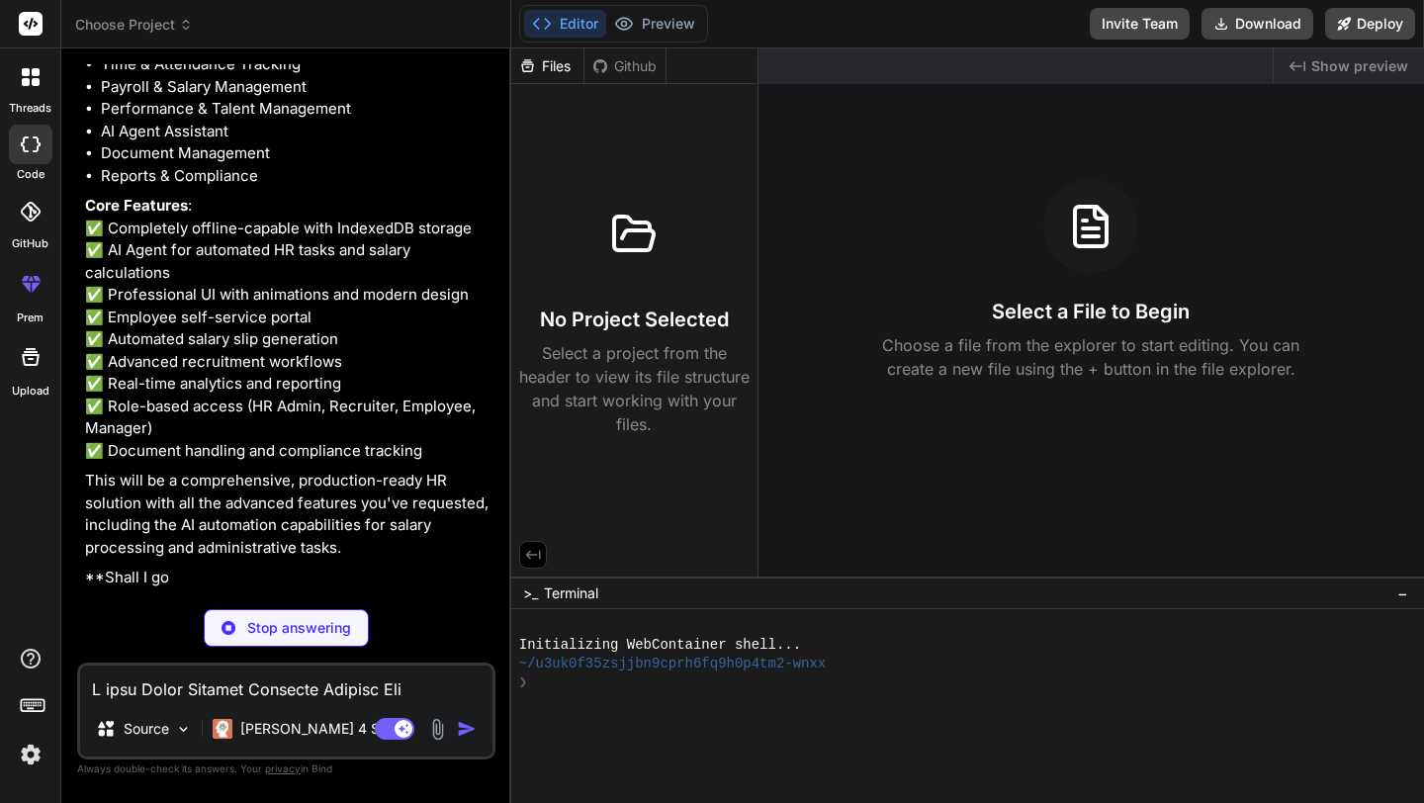
scroll to position [2367, 0]
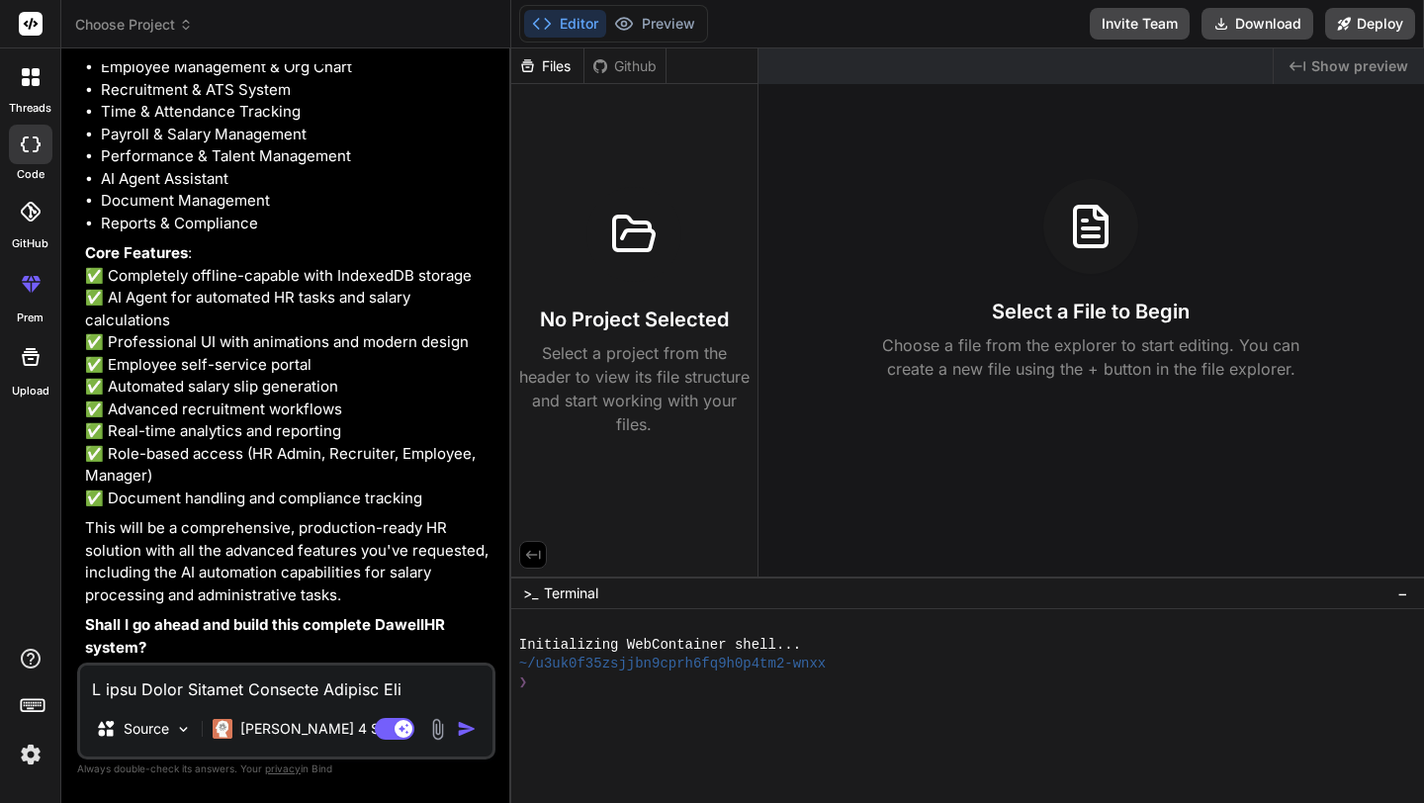
type textarea "x"
click at [246, 679] on textarea at bounding box center [286, 683] width 412 height 36
type textarea "y"
type textarea "x"
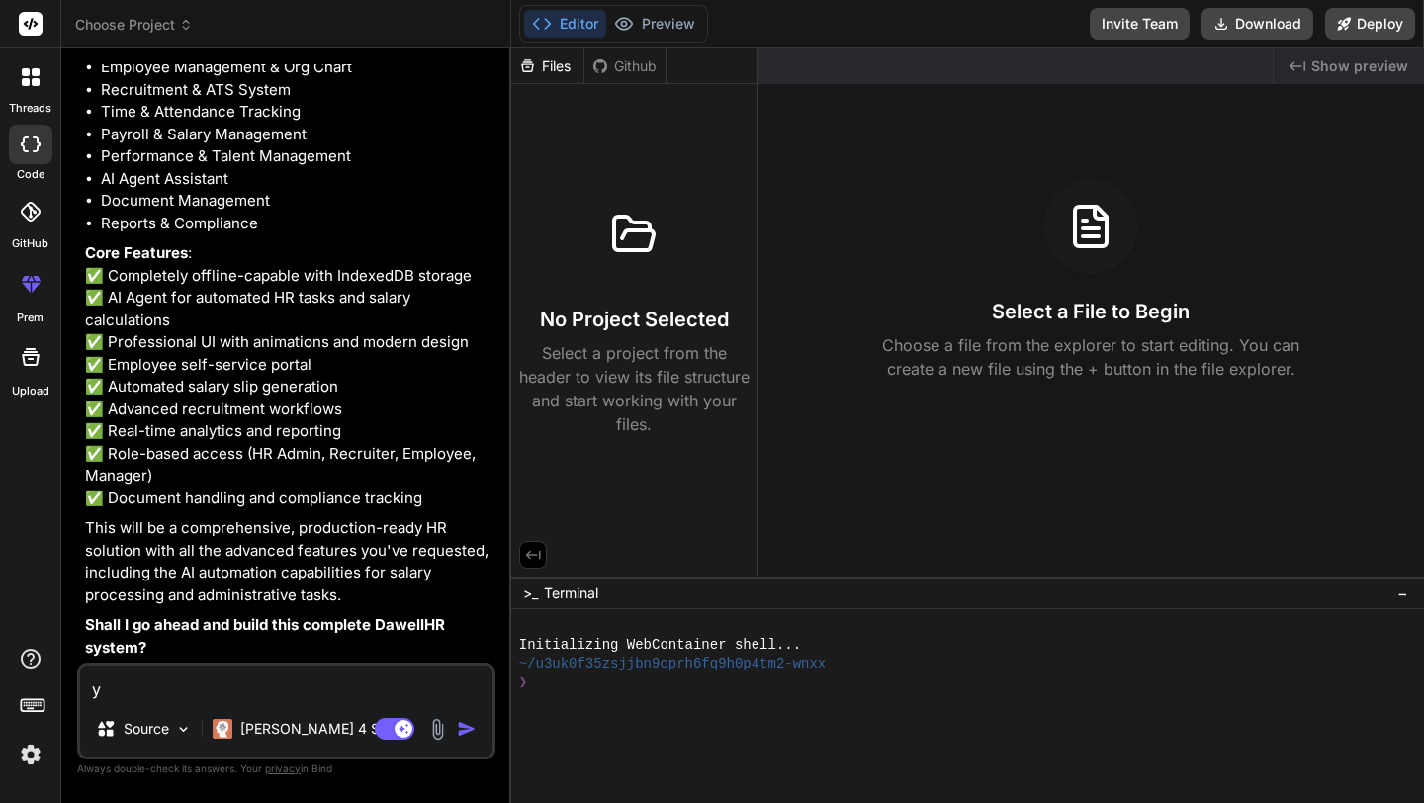
type textarea "ye"
type textarea "x"
type textarea "yes"
type textarea "x"
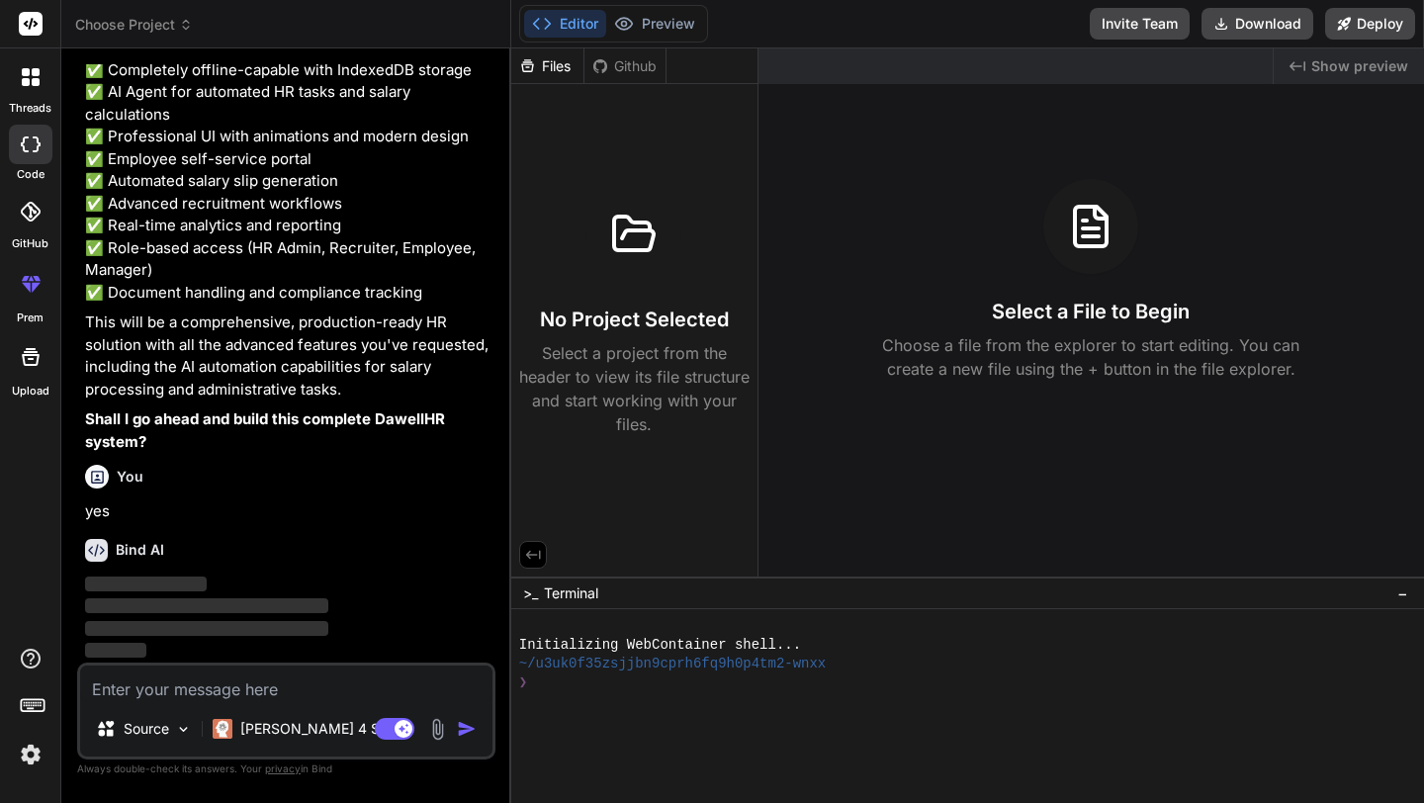
scroll to position [2609, 0]
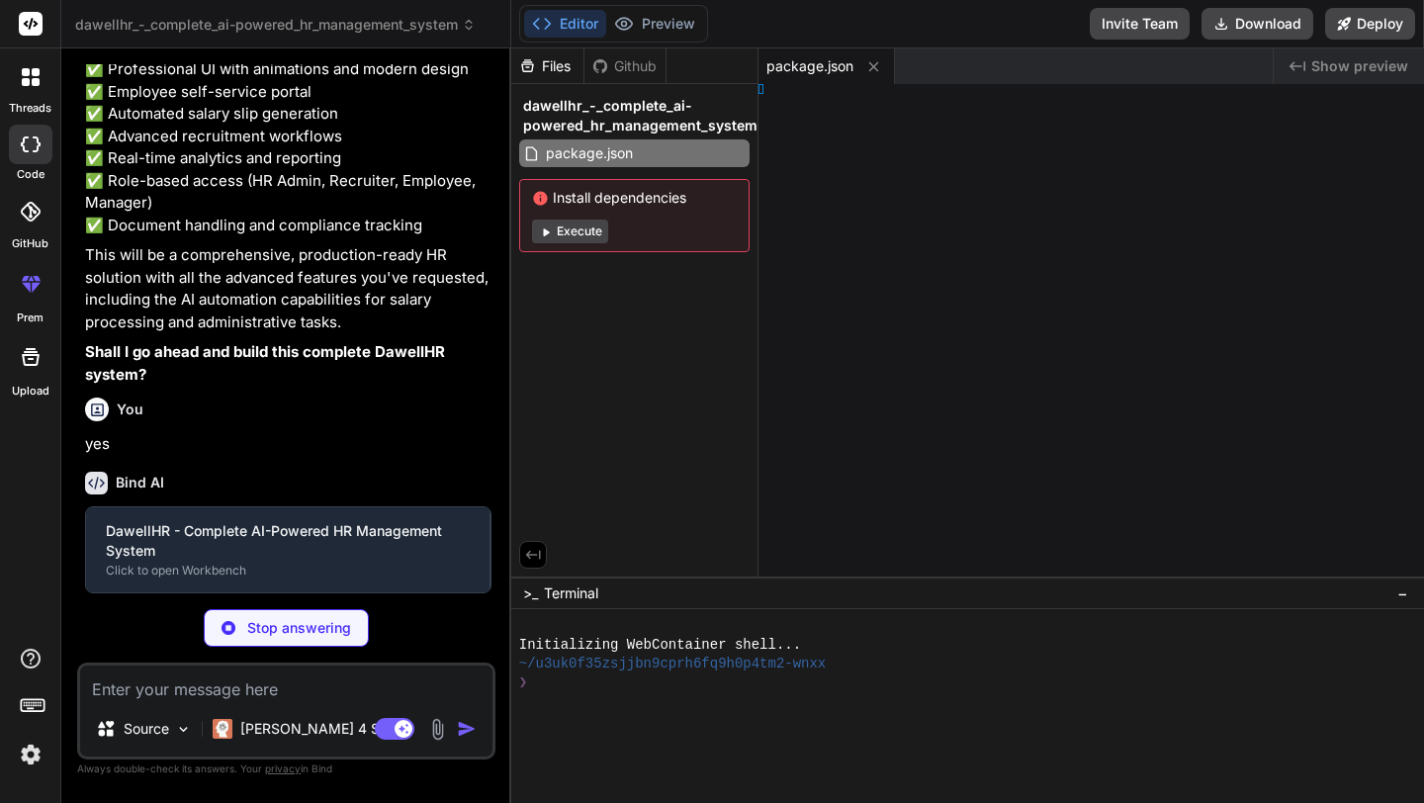
type textarea "x"
type textarea "s' } })"
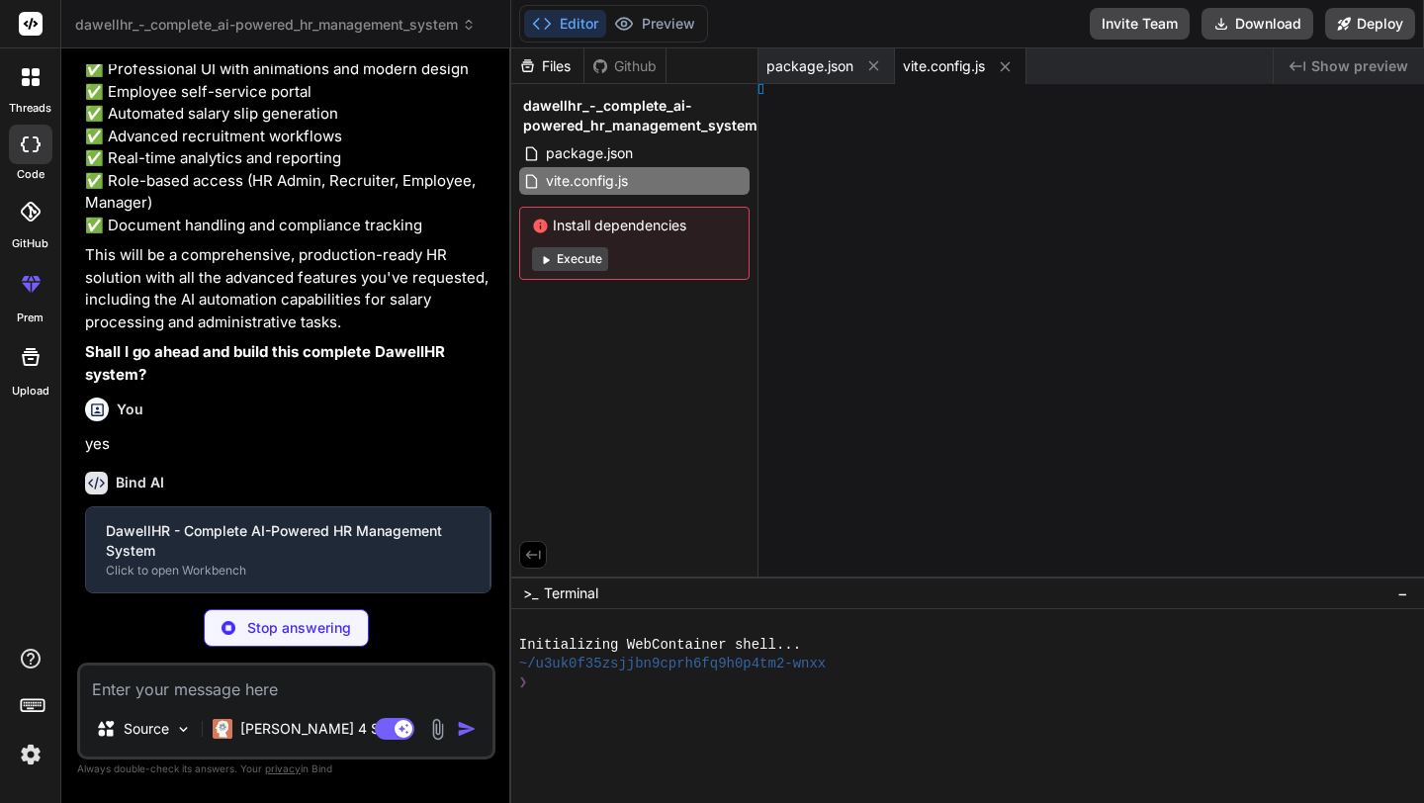
type textarea "x"
type textarea "], }"
type textarea "x"
type textarea "}, }"
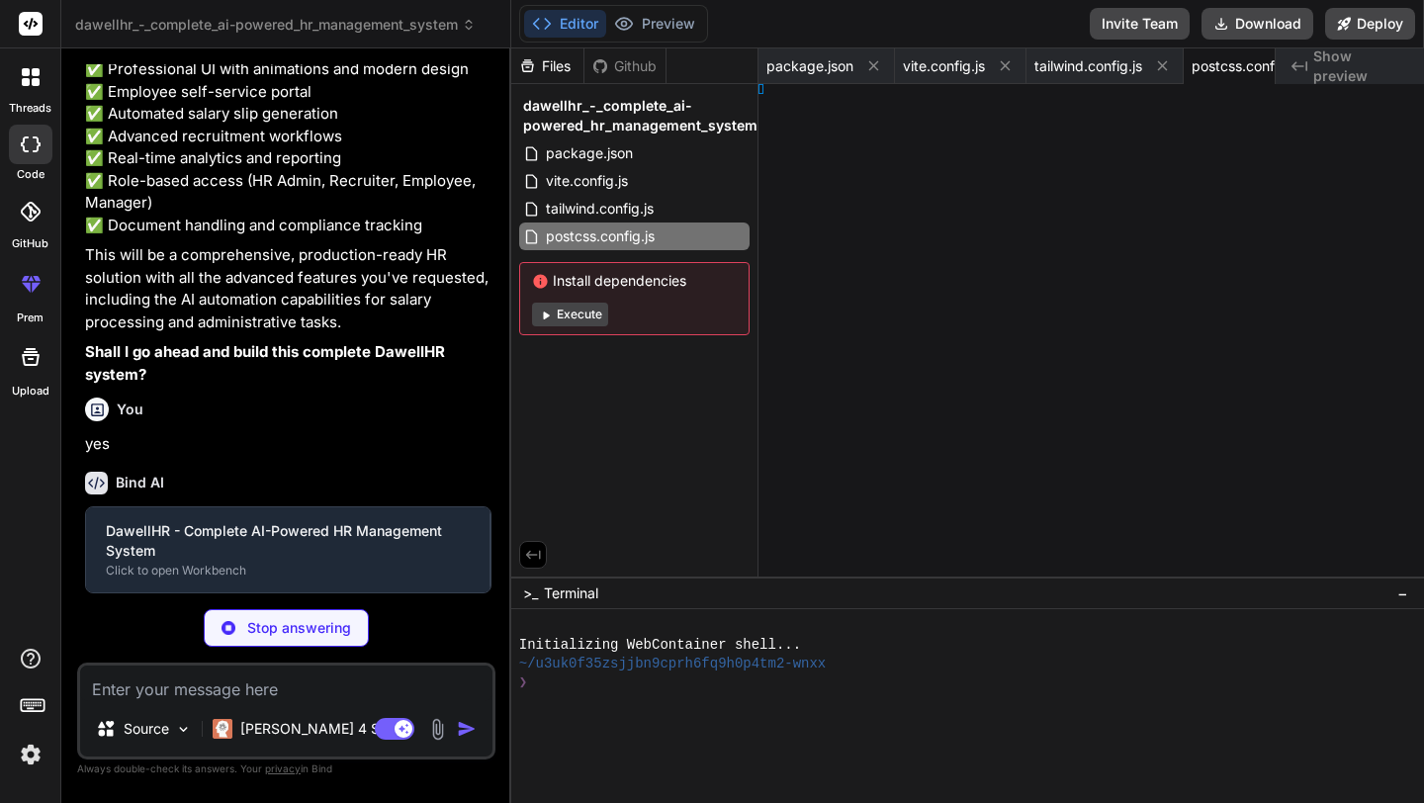
type textarea "x"
type textarea "> </html>"
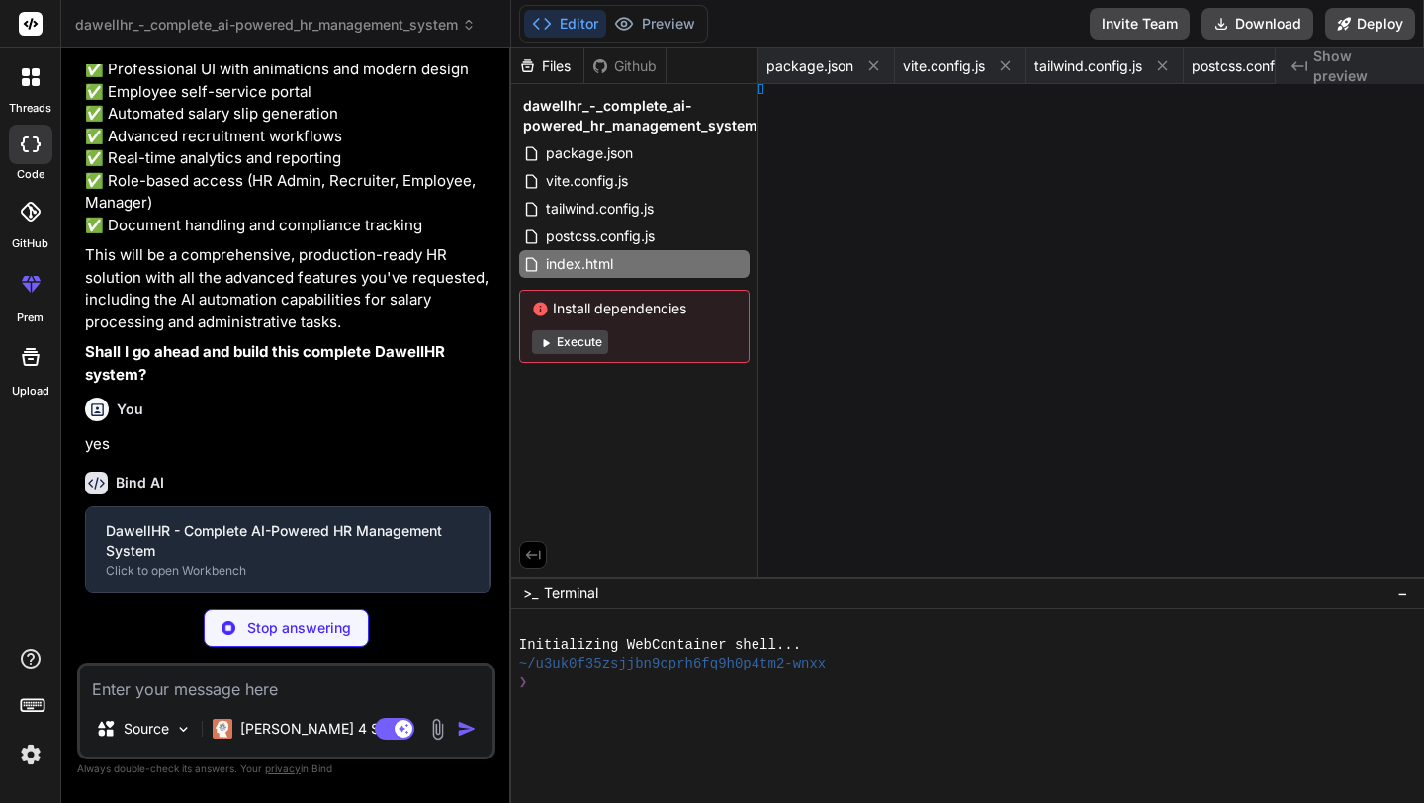
type textarea "x"
type textarea "ode>, )"
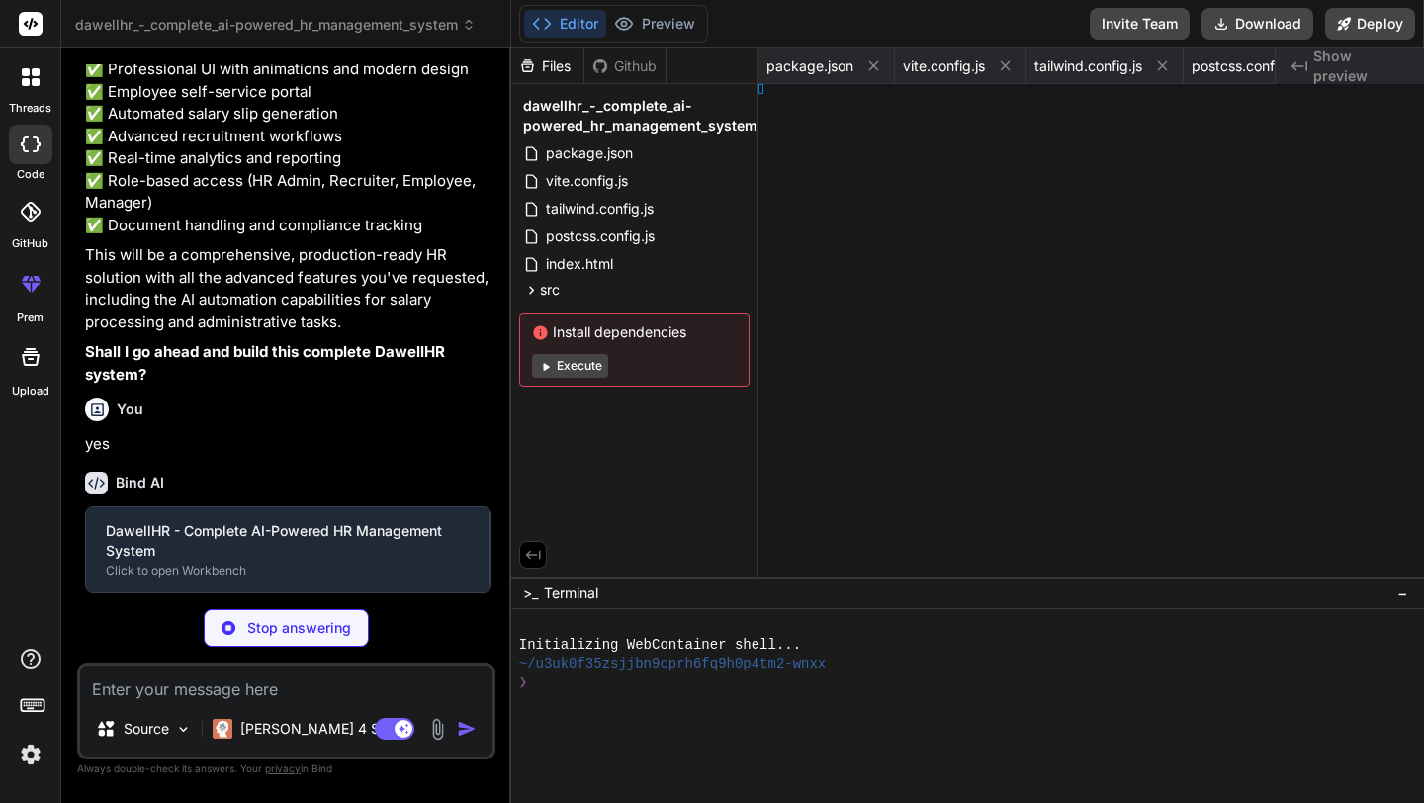
type textarea "x"
type textarea ")"
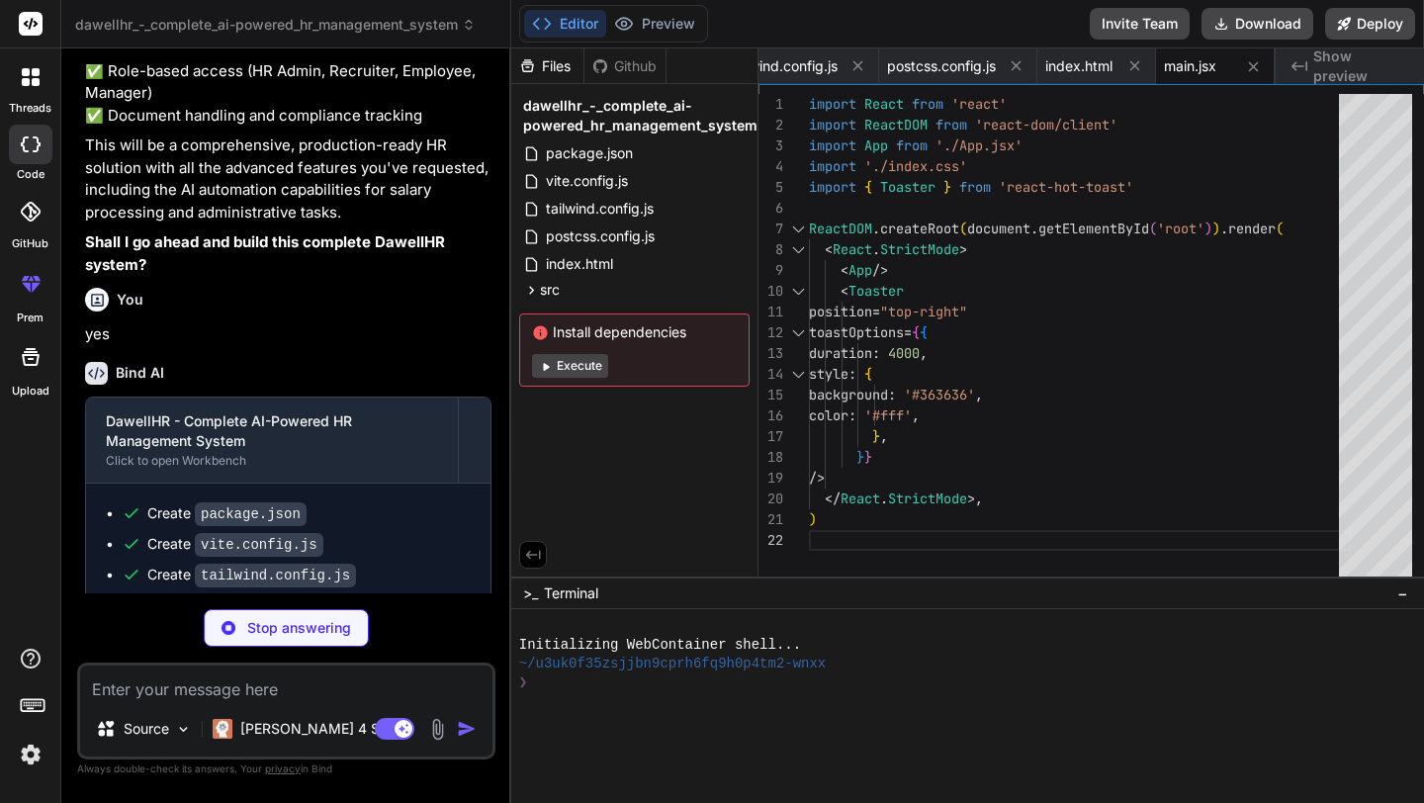
type textarea "x"
type textarea "} }"
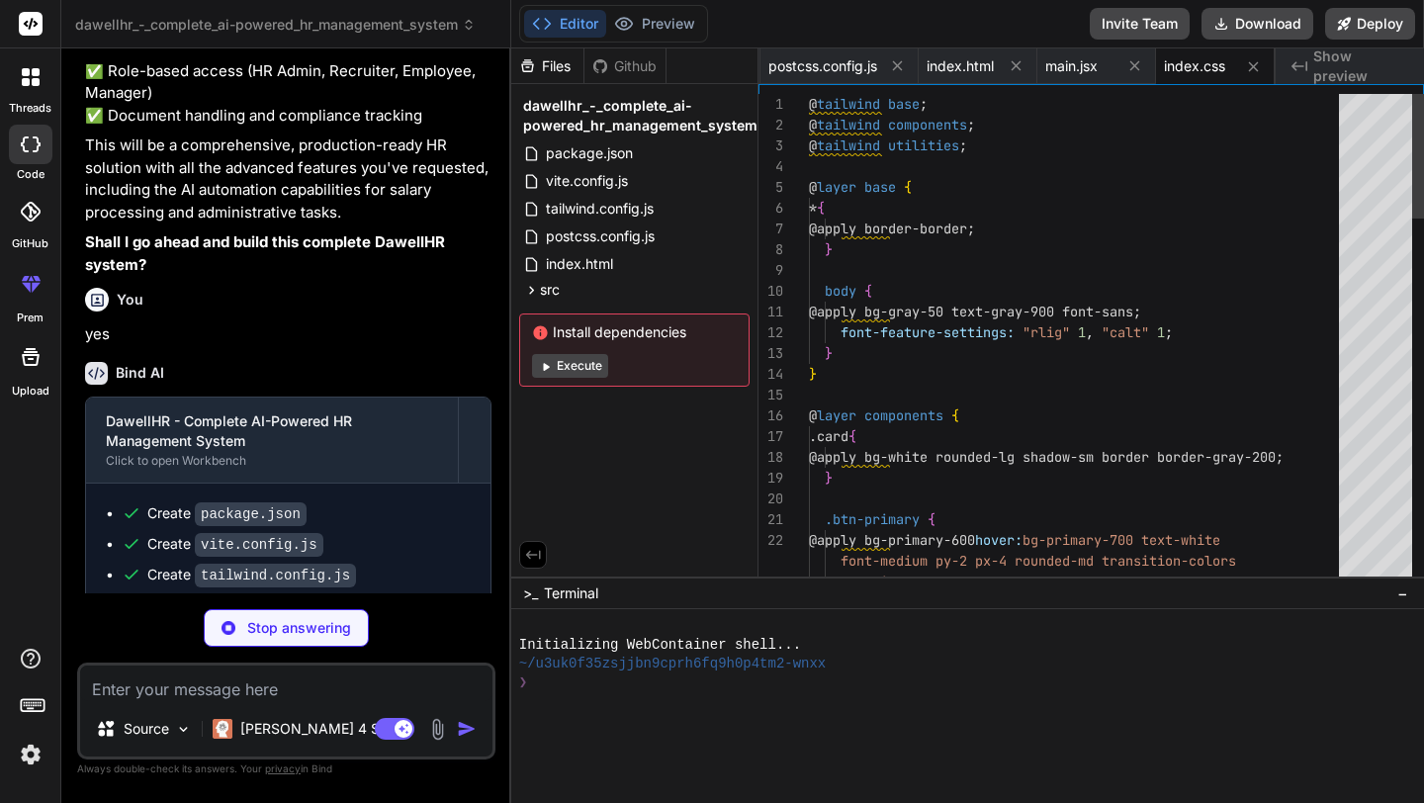
click at [598, 364] on button "Execute" at bounding box center [570, 366] width 76 height 24
type textarea "x"
type textarea "<AppContent /> </Router> </HRProvider> </AuthProvider> ) } export default App"
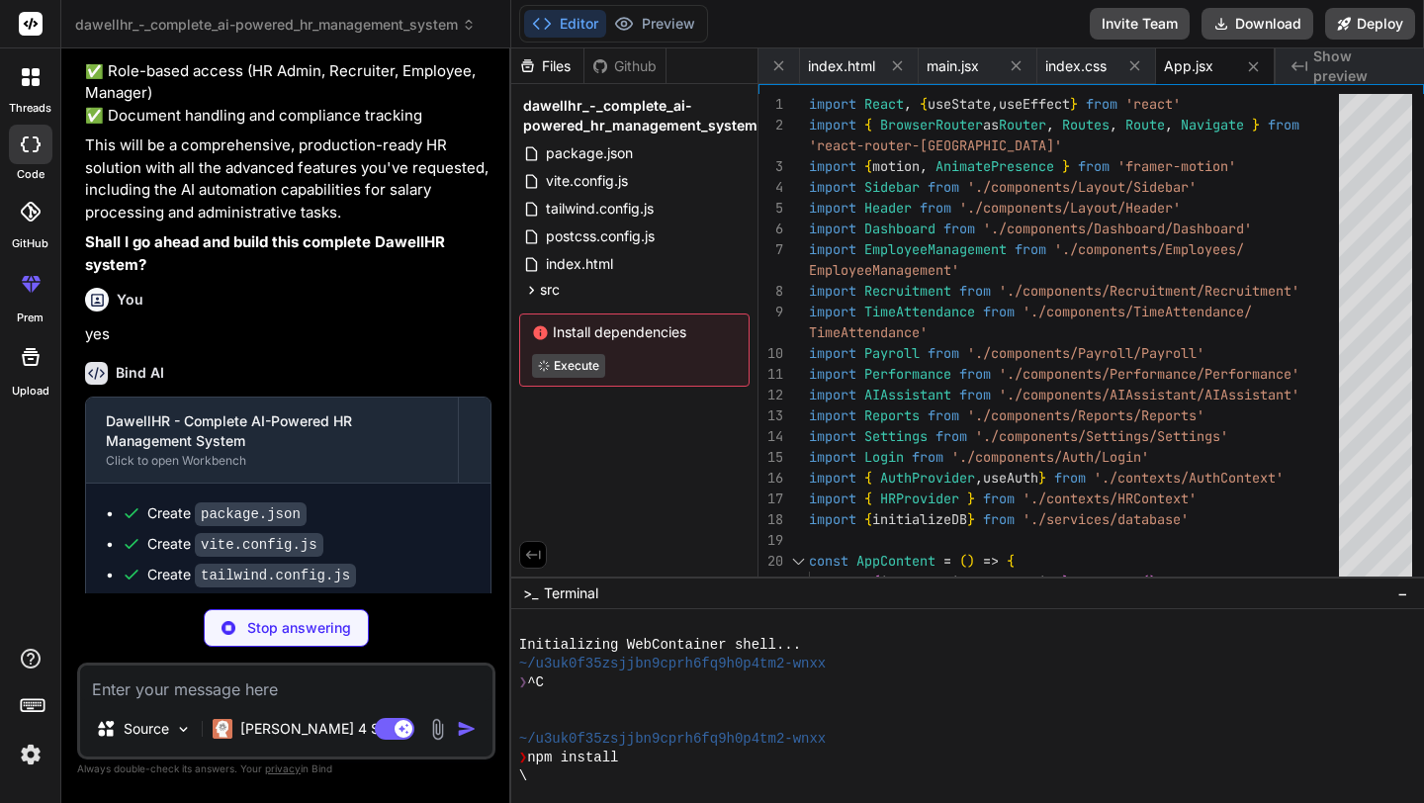
type textarea "x"
type textarea "return ( <AuthContext.Provider value={value}> {children} </AuthContext.Provider…"
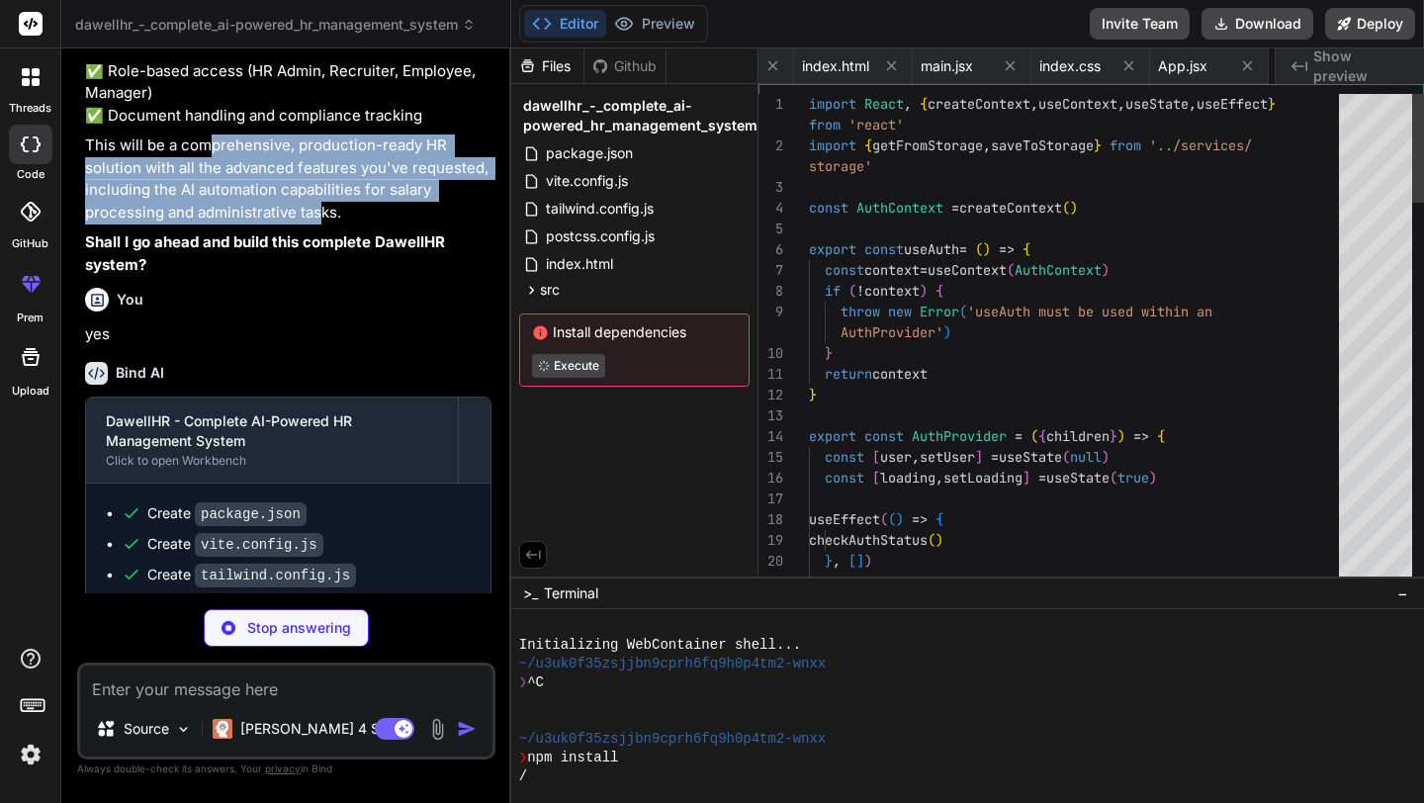
scroll to position [0, 701]
drag, startPoint x: 205, startPoint y: 333, endPoint x: 323, endPoint y: 398, distance: 134.9
click at [323, 223] on p "This will be a comprehensive, production-ready HR solution with all the advance…" at bounding box center [288, 178] width 406 height 89
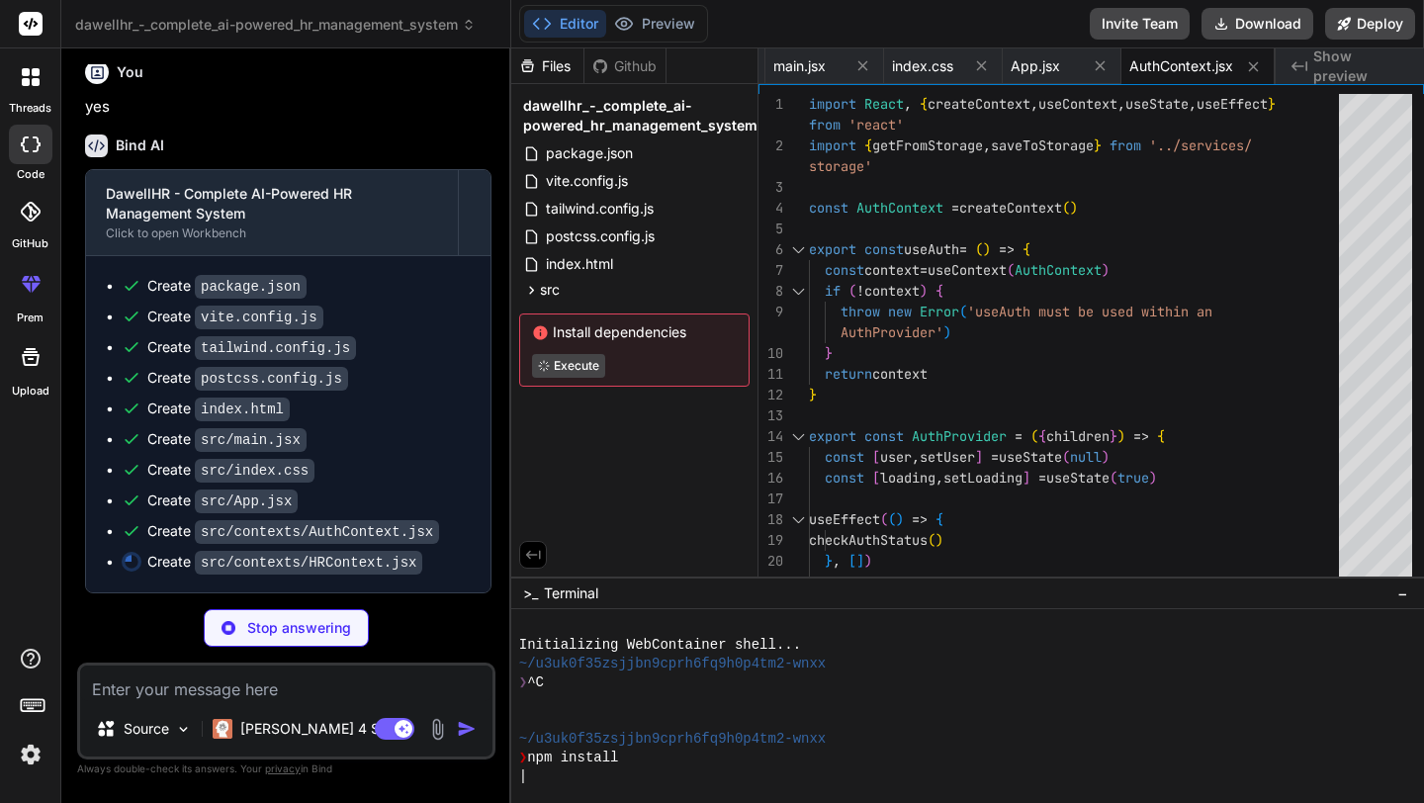
scroll to position [3008, 0]
type textarea "x"
type textarea ") }"
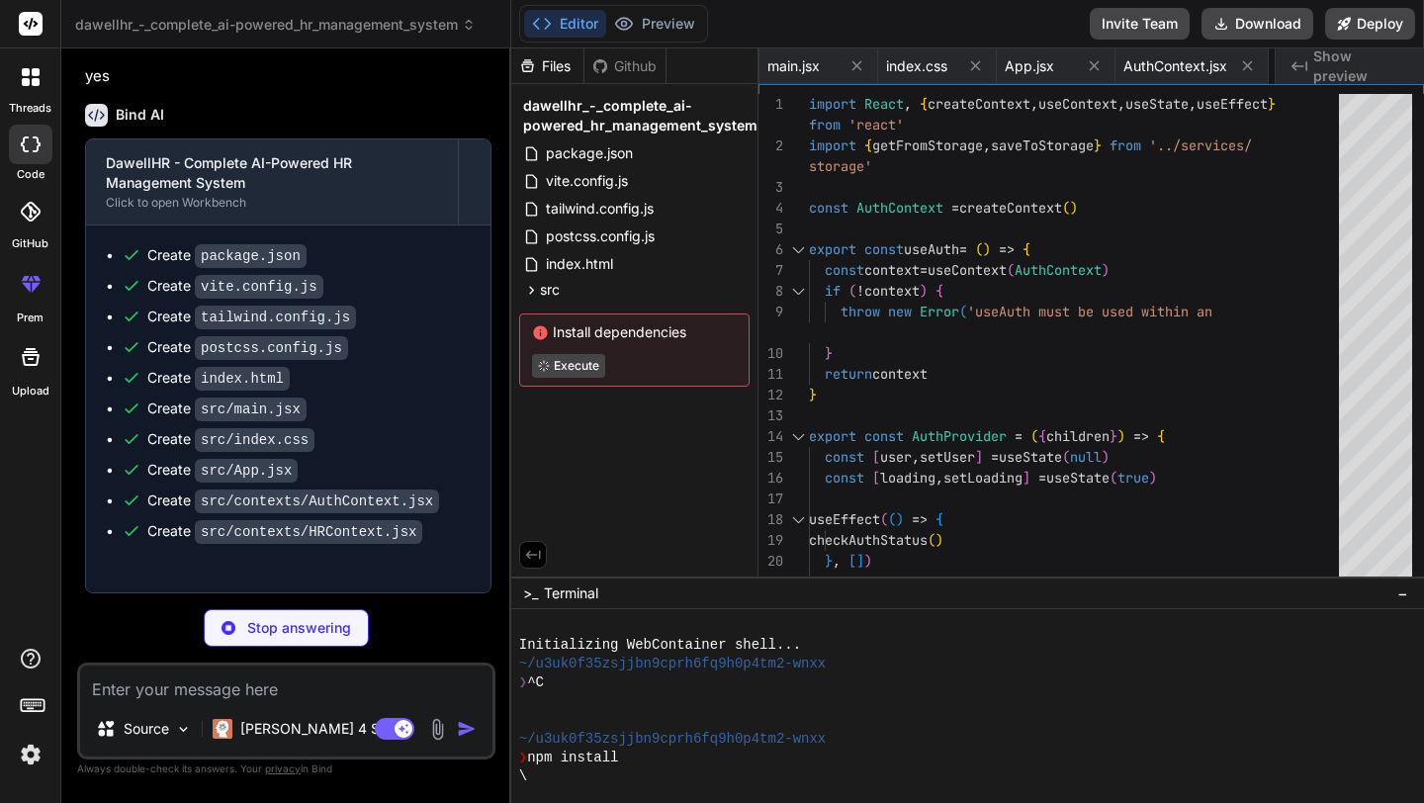
type textarea "x"
type textarea "const request = index.getAll(value) request.onsuccess = () => resolve(request.r…"
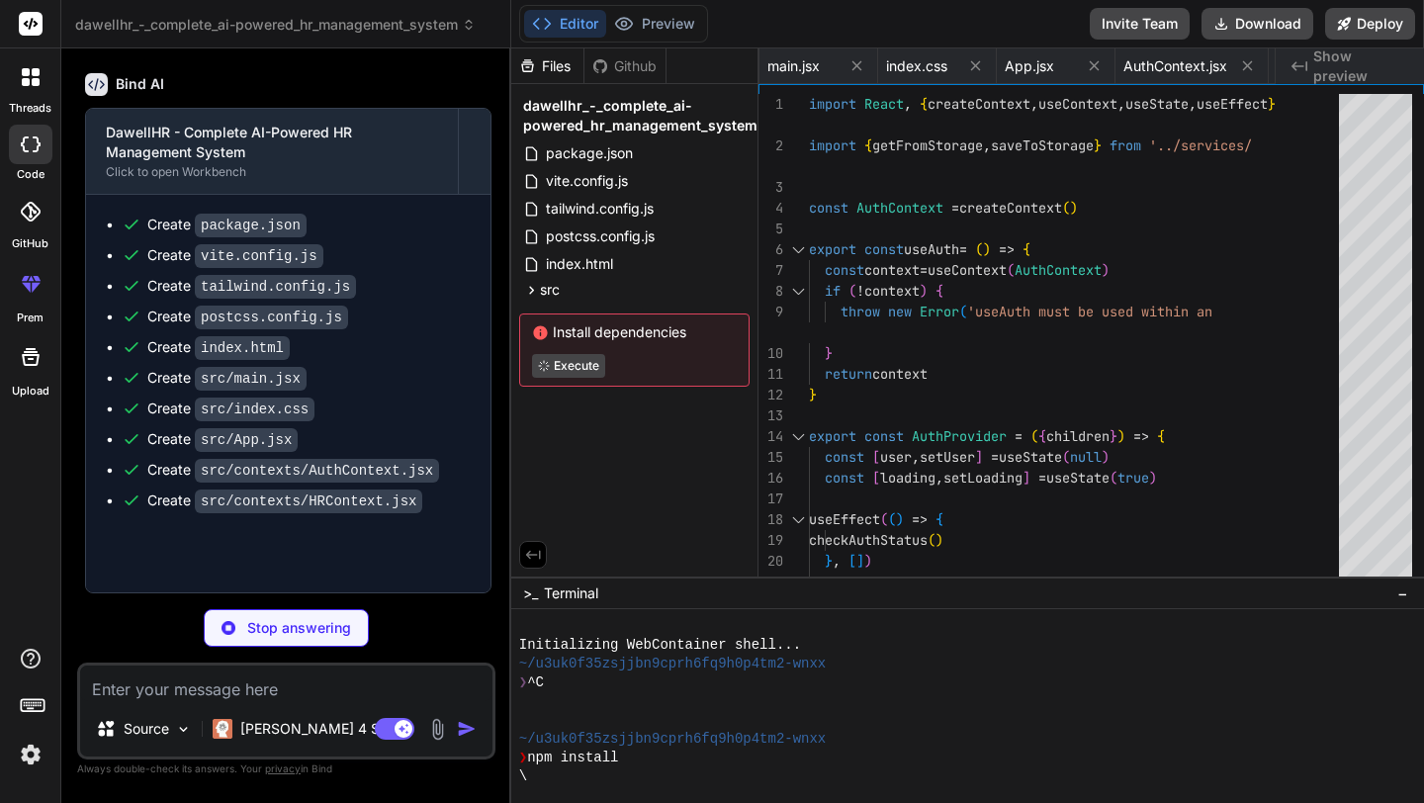
type textarea "x"
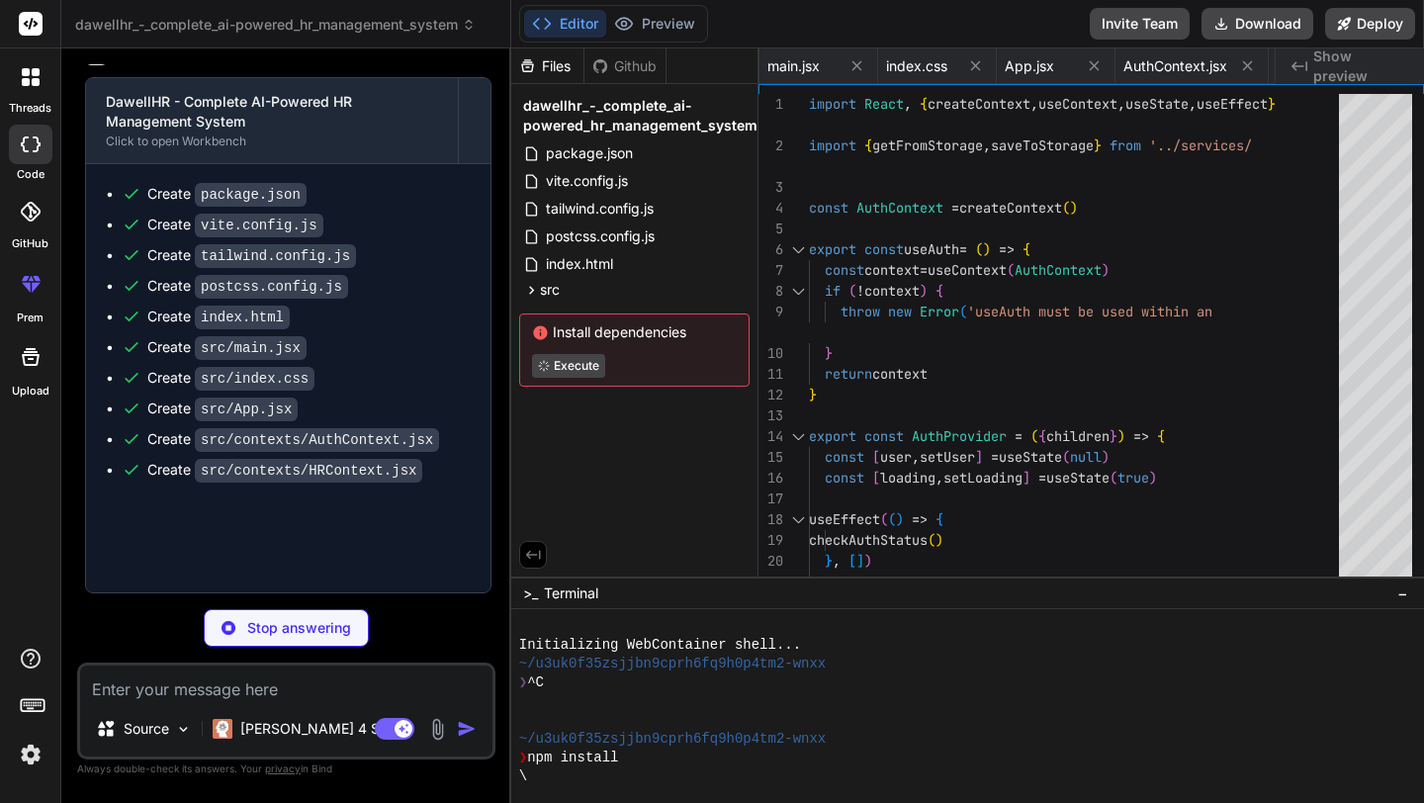
type textarea "x"
type textarea "} export const aiAgent = new AIAgent() export default aiAgent"
type textarea "x"
type textarea "export default Login"
type textarea "x"
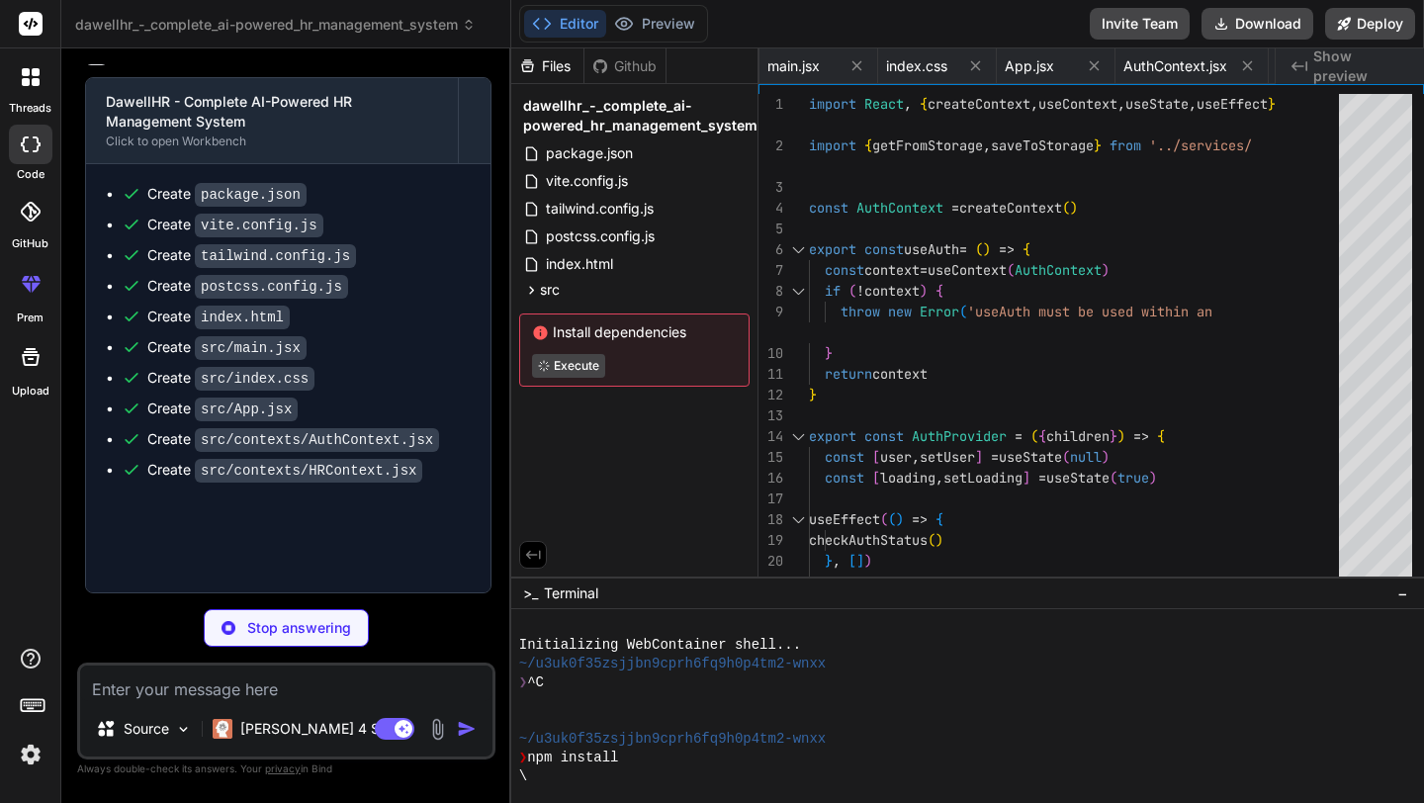
type textarea "</header> ) } export default Header"
type textarea "x"
type textarea "</div> </div> ) } export default Dashboard"
type textarea "x"
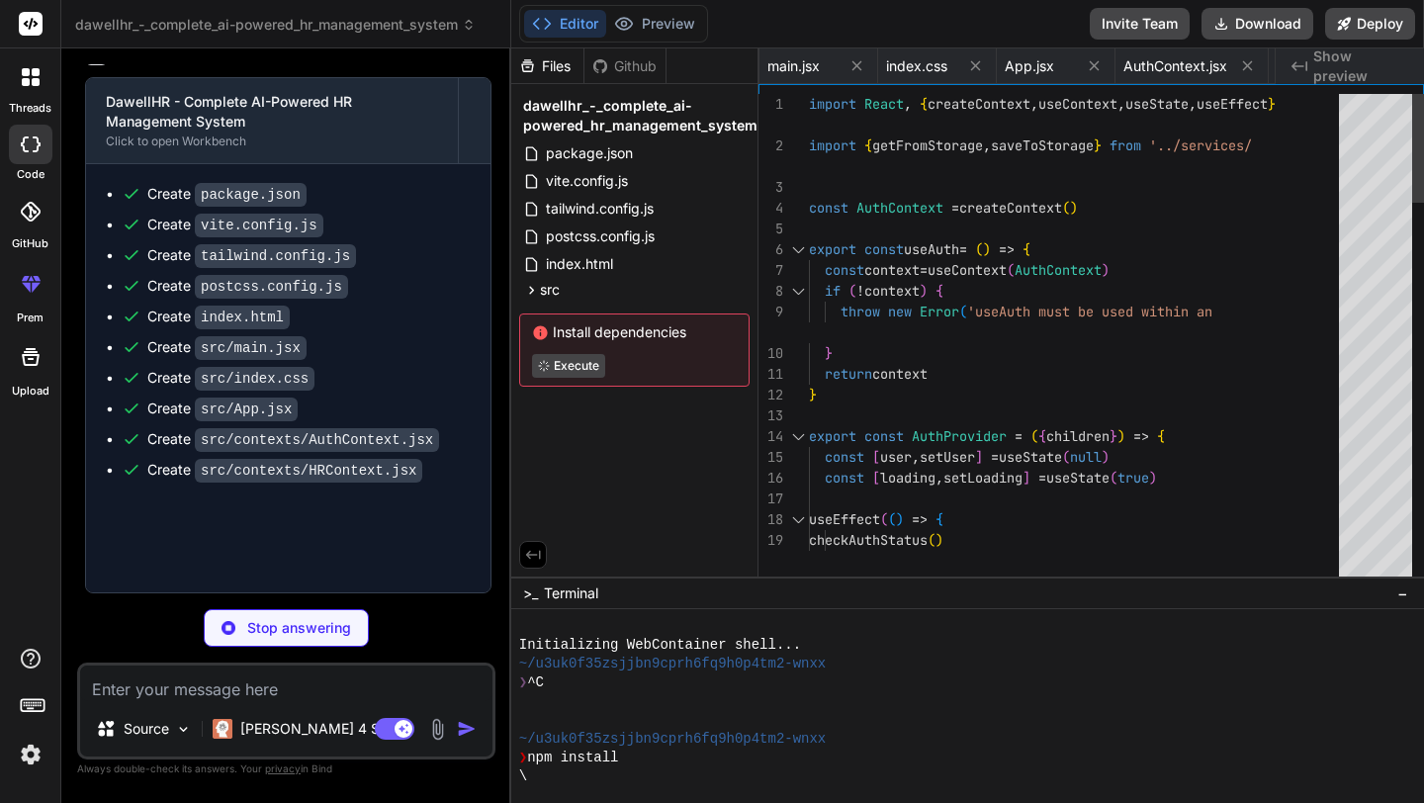
type textarea "</div> </div> </motion.div> ))} </div> ) } export default StatsCards"
type textarea "x"
type textarea ") } export default QuickActions"
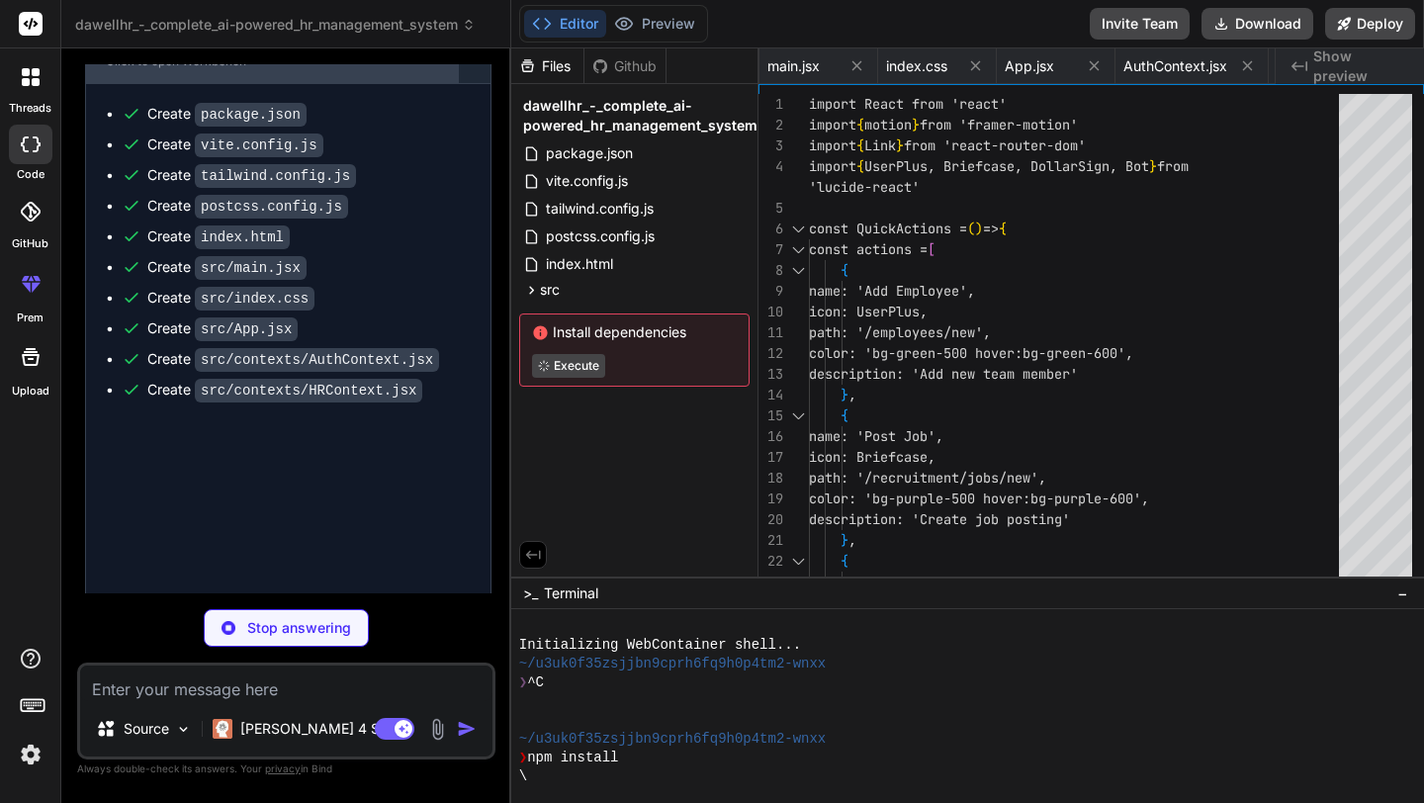
scroll to position [0, 2185]
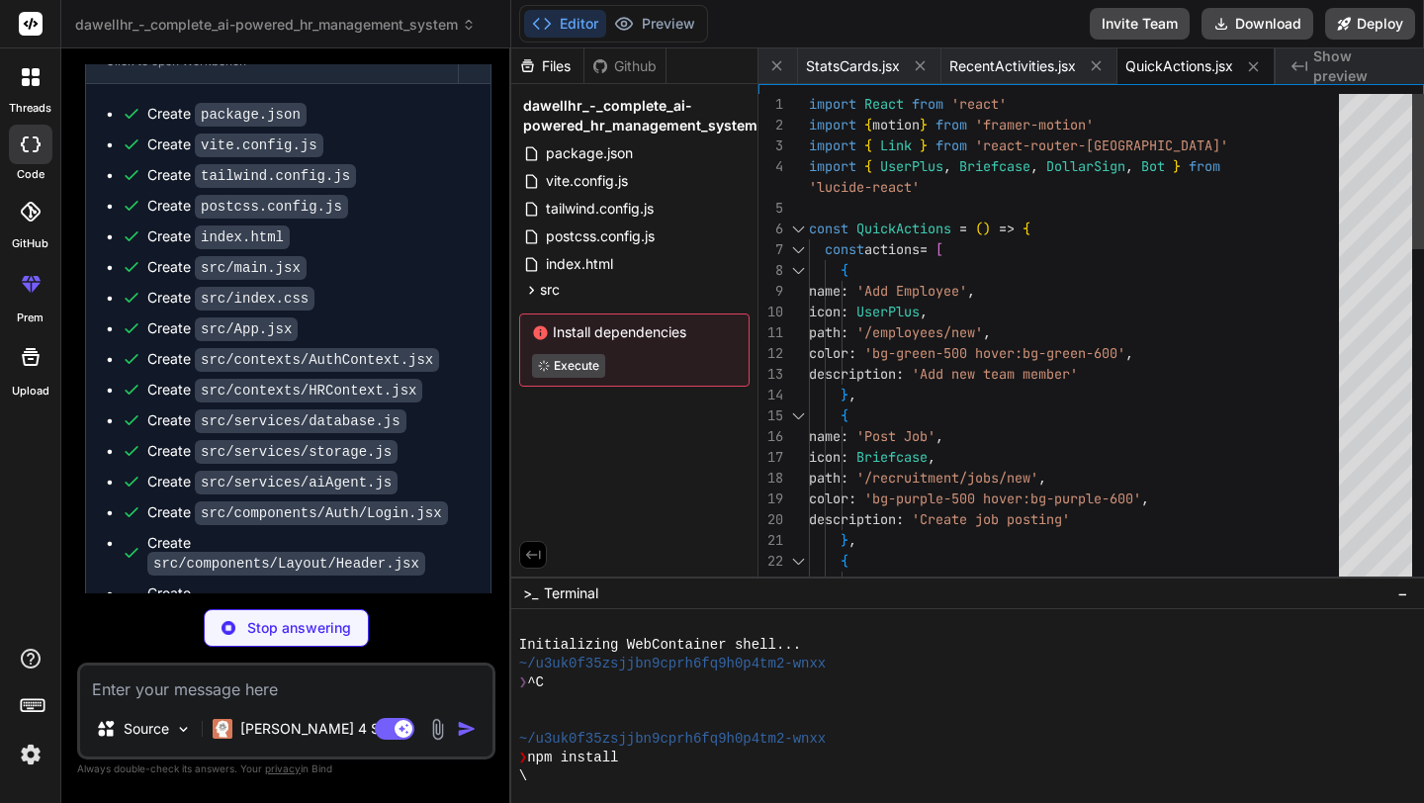
type textarea "x"
type textarea ") } export default ChartsSection"
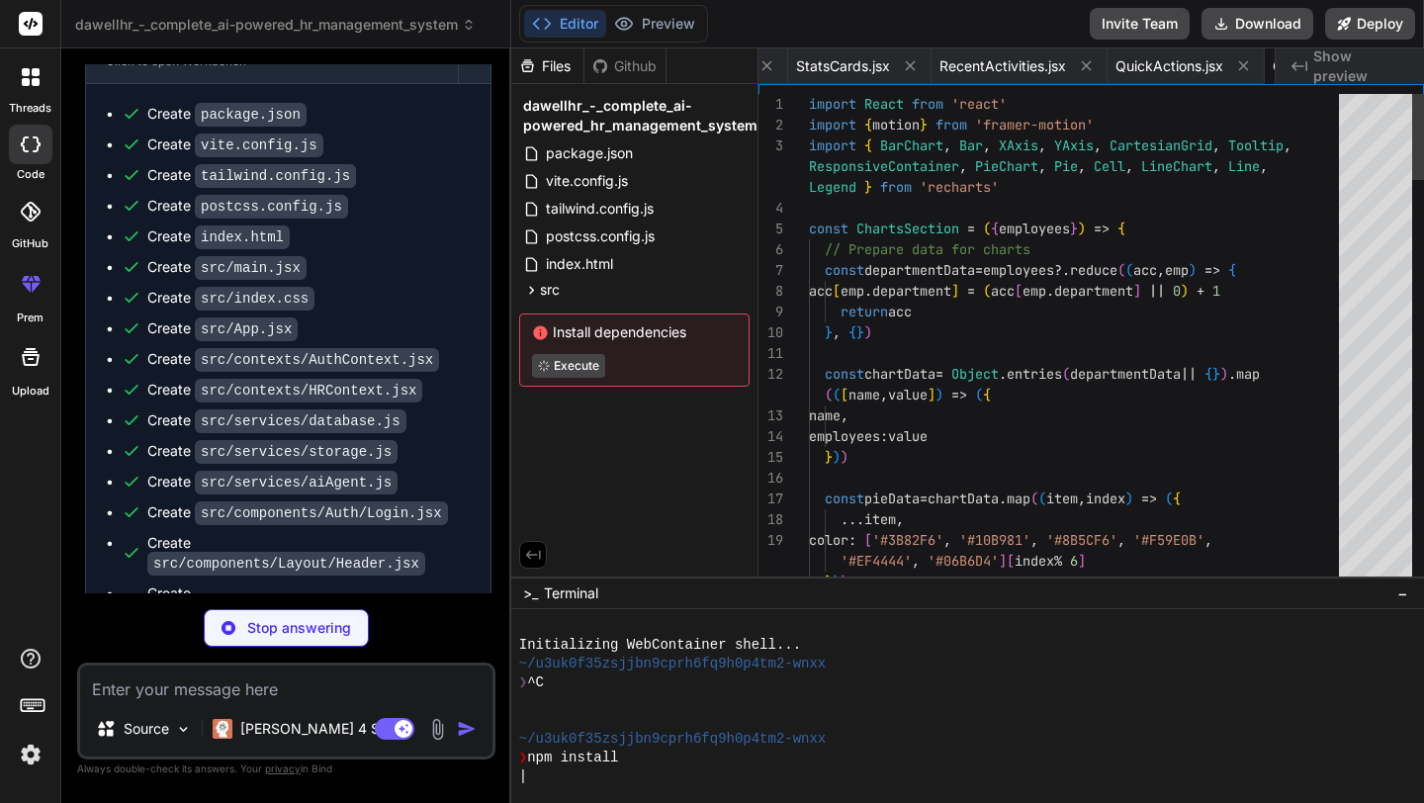
scroll to position [0, 2349]
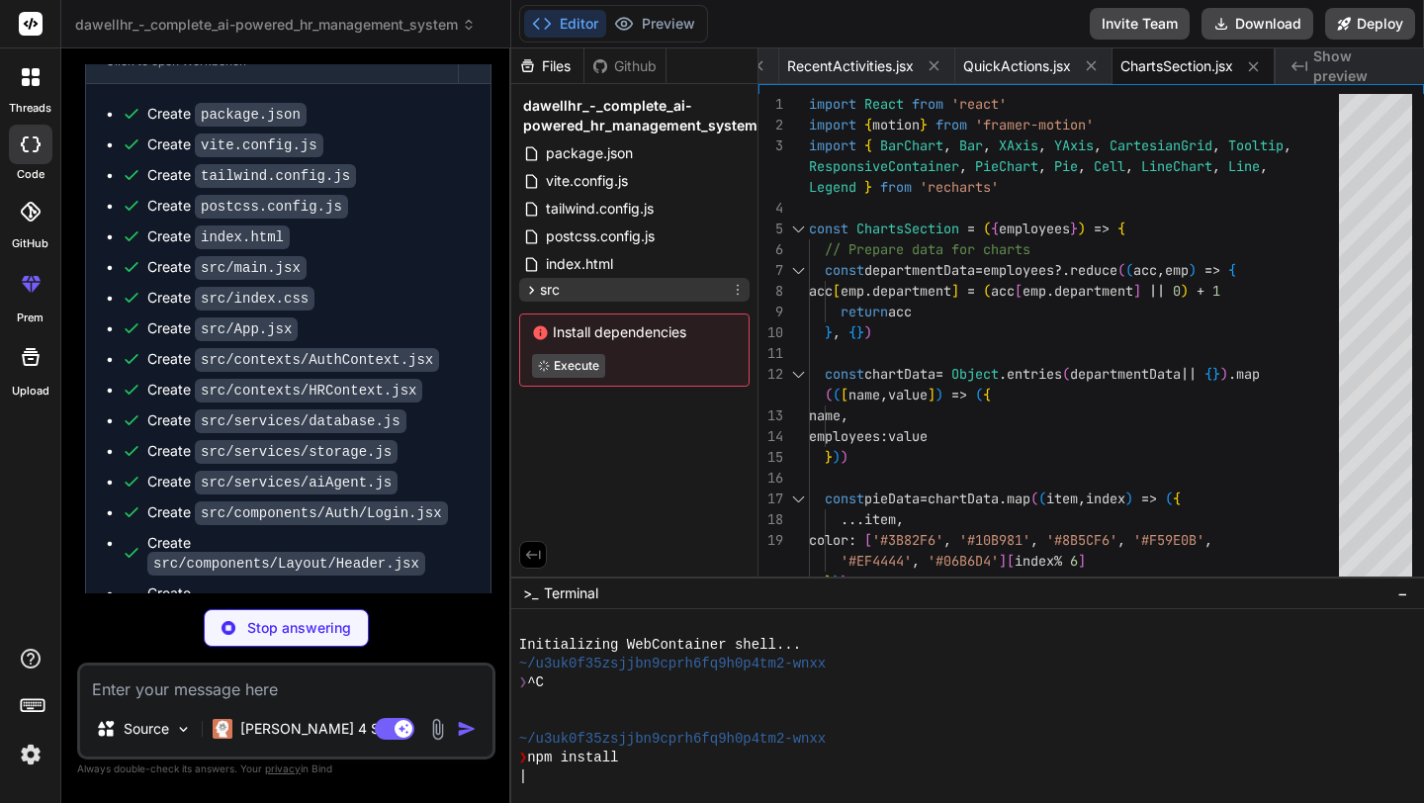
type textarea "x"
type textarea ") } export default EmployeeManagement"
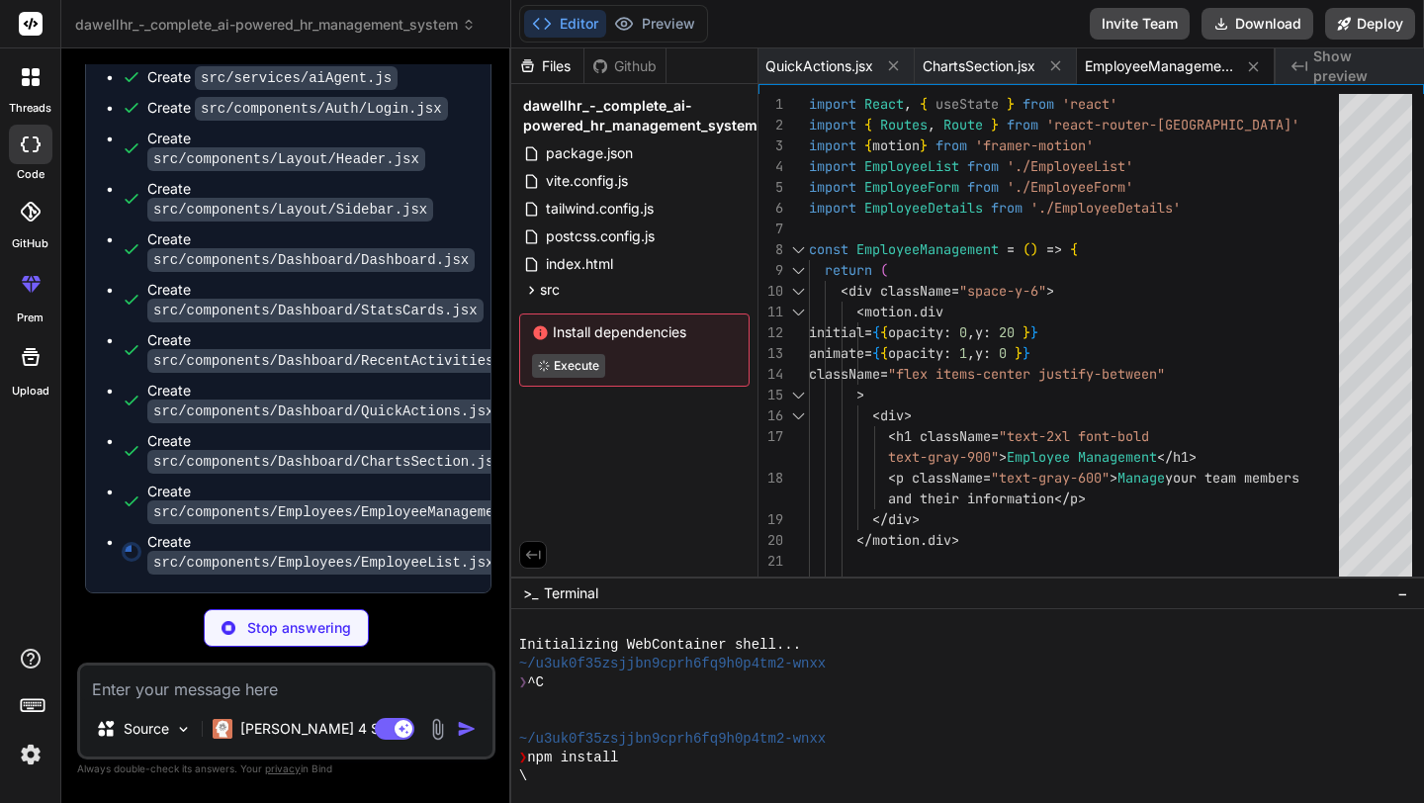
scroll to position [3579, 0]
type textarea "x"
type textarea "} export default EmployeeList"
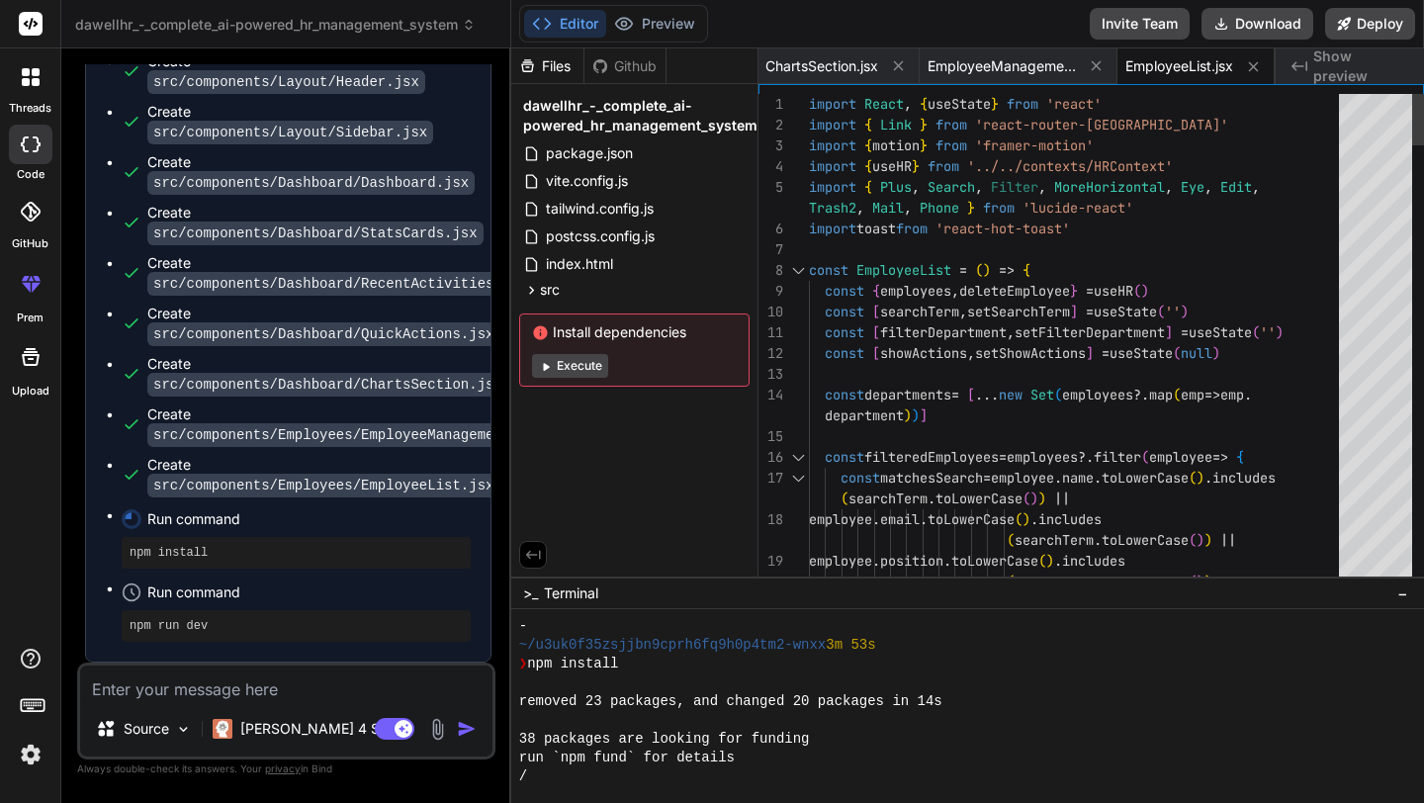
scroll to position [244, 0]
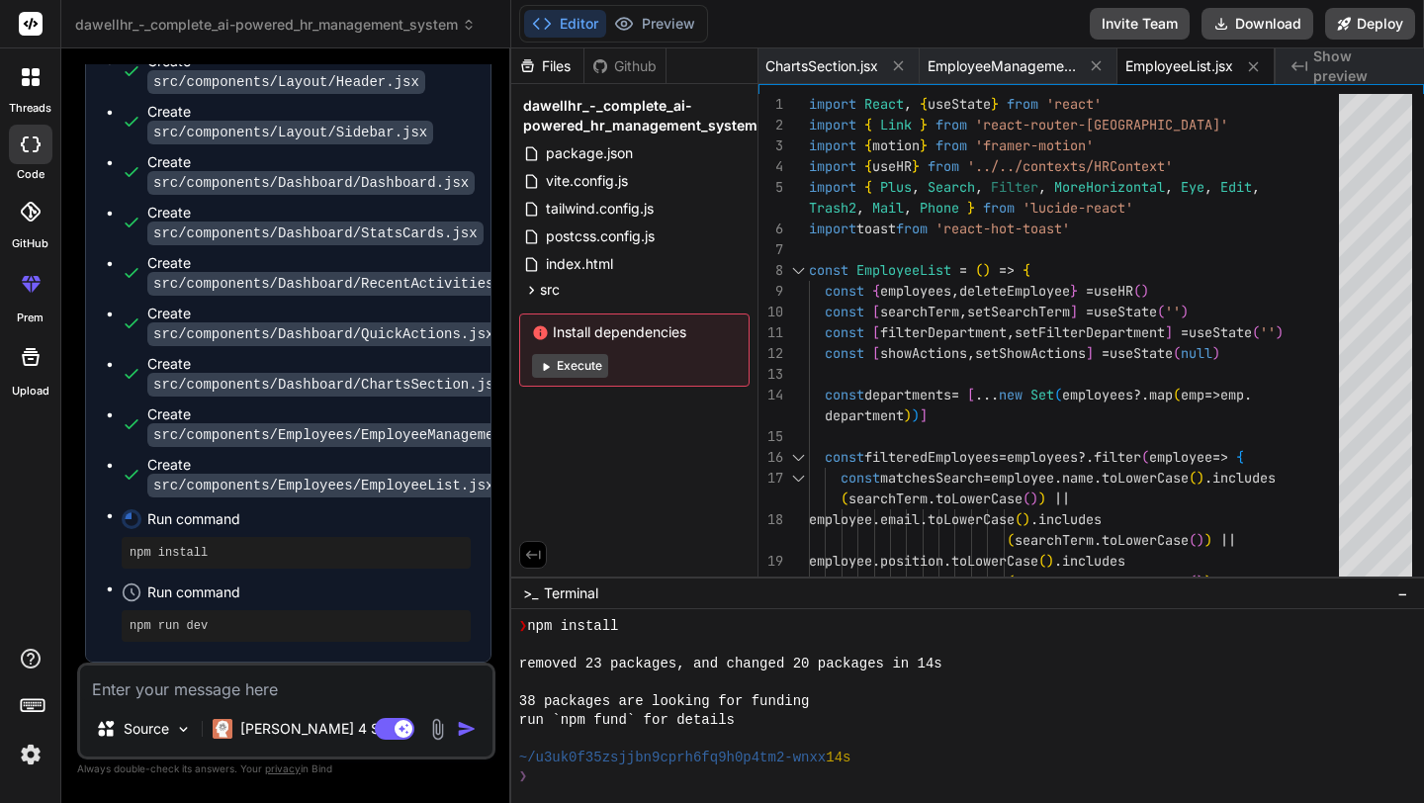
click at [532, 330] on icon at bounding box center [540, 332] width 17 height 17
click at [207, 529] on span "Run command" at bounding box center [308, 519] width 323 height 20
click at [175, 588] on span "Run command" at bounding box center [308, 592] width 323 height 20
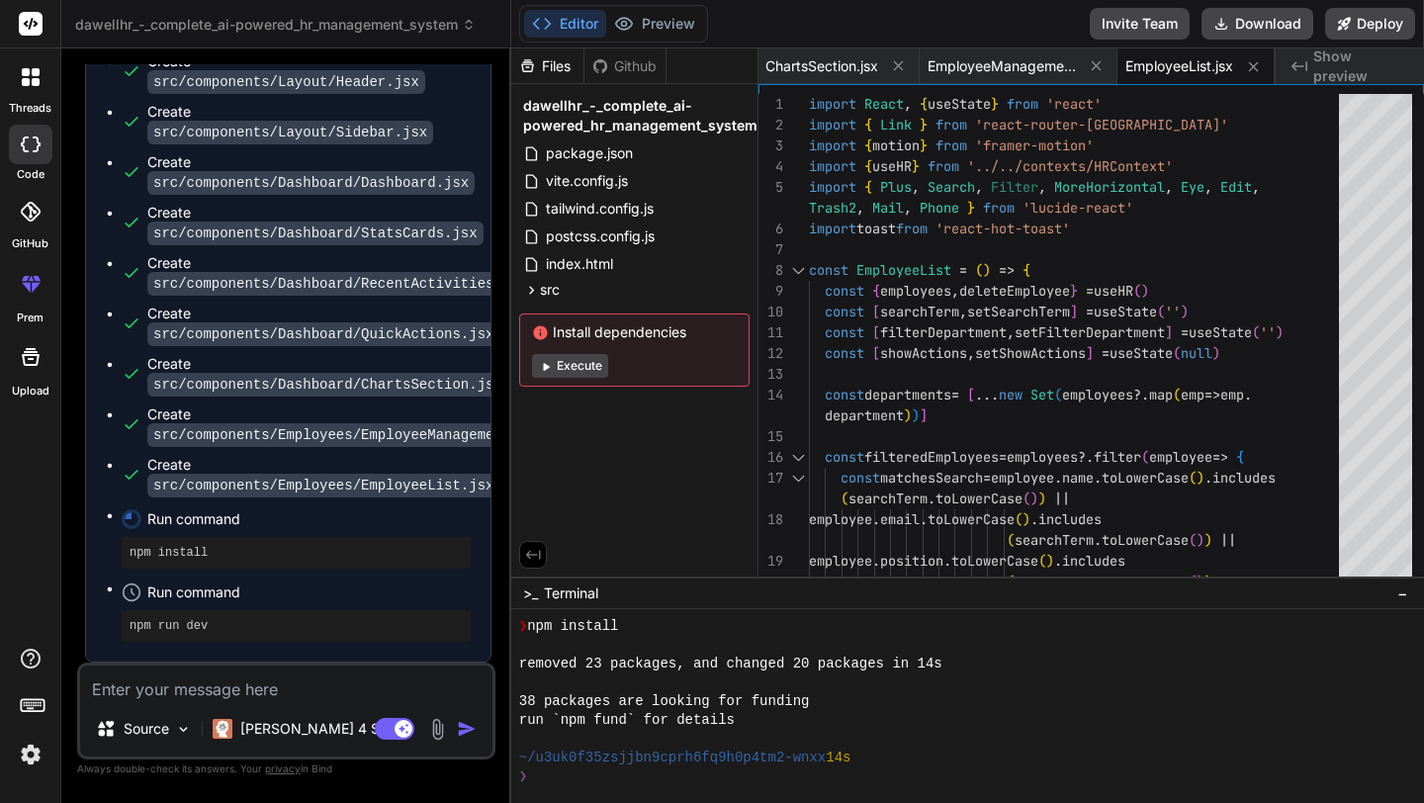
click at [141, 595] on div "Run command" at bounding box center [296, 592] width 349 height 28
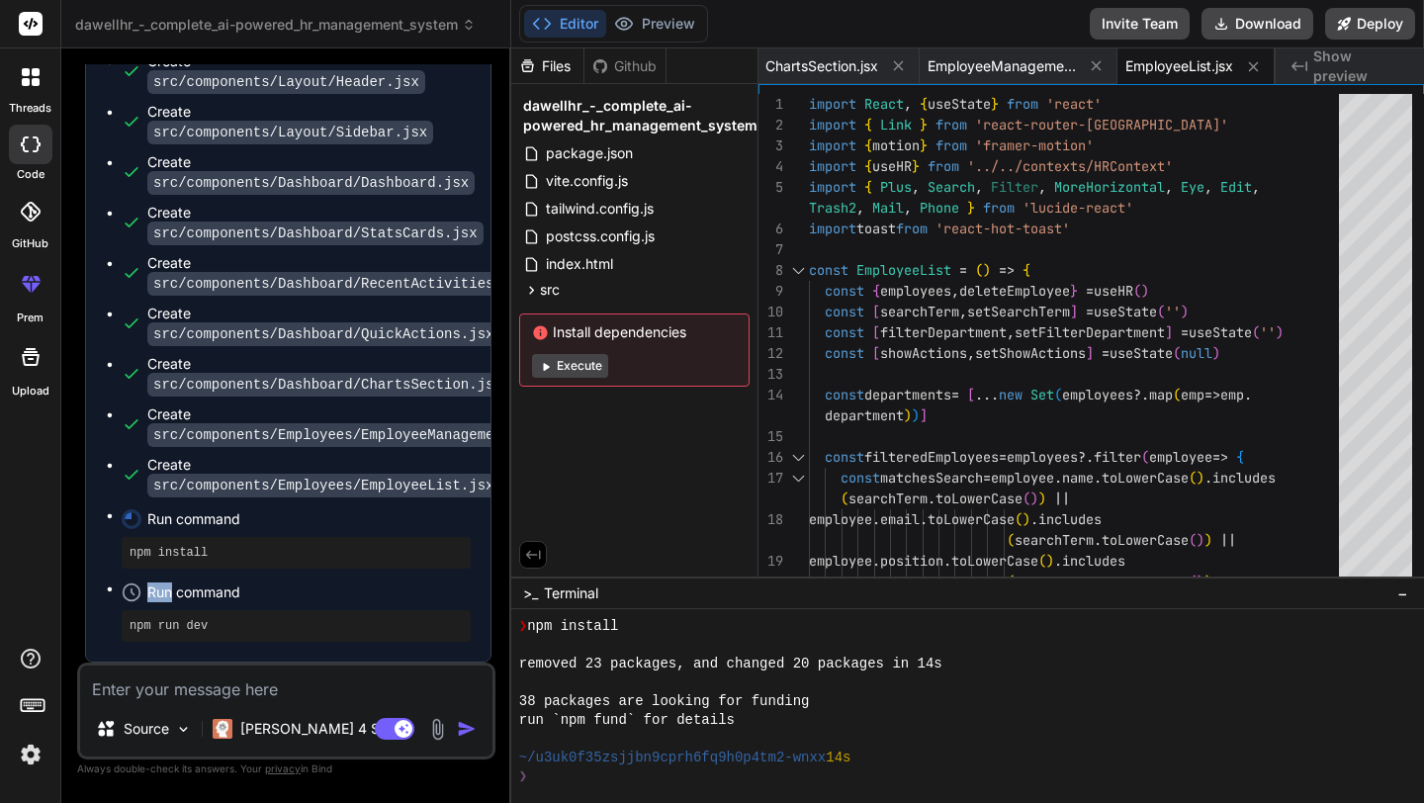
click at [141, 595] on div "Run command" at bounding box center [296, 592] width 349 height 28
click at [196, 549] on pre "npm install" at bounding box center [296, 553] width 333 height 16
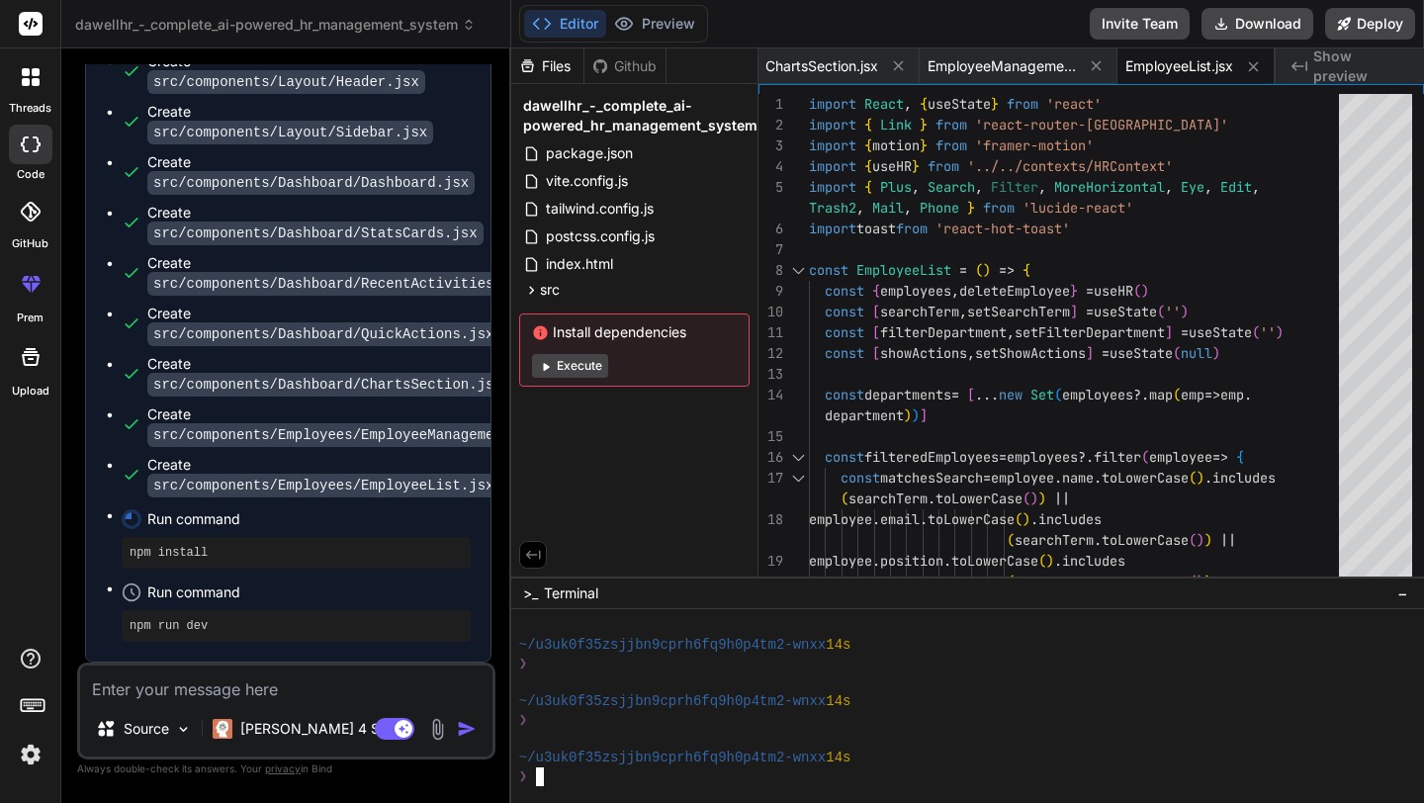
scroll to position [526, 0]
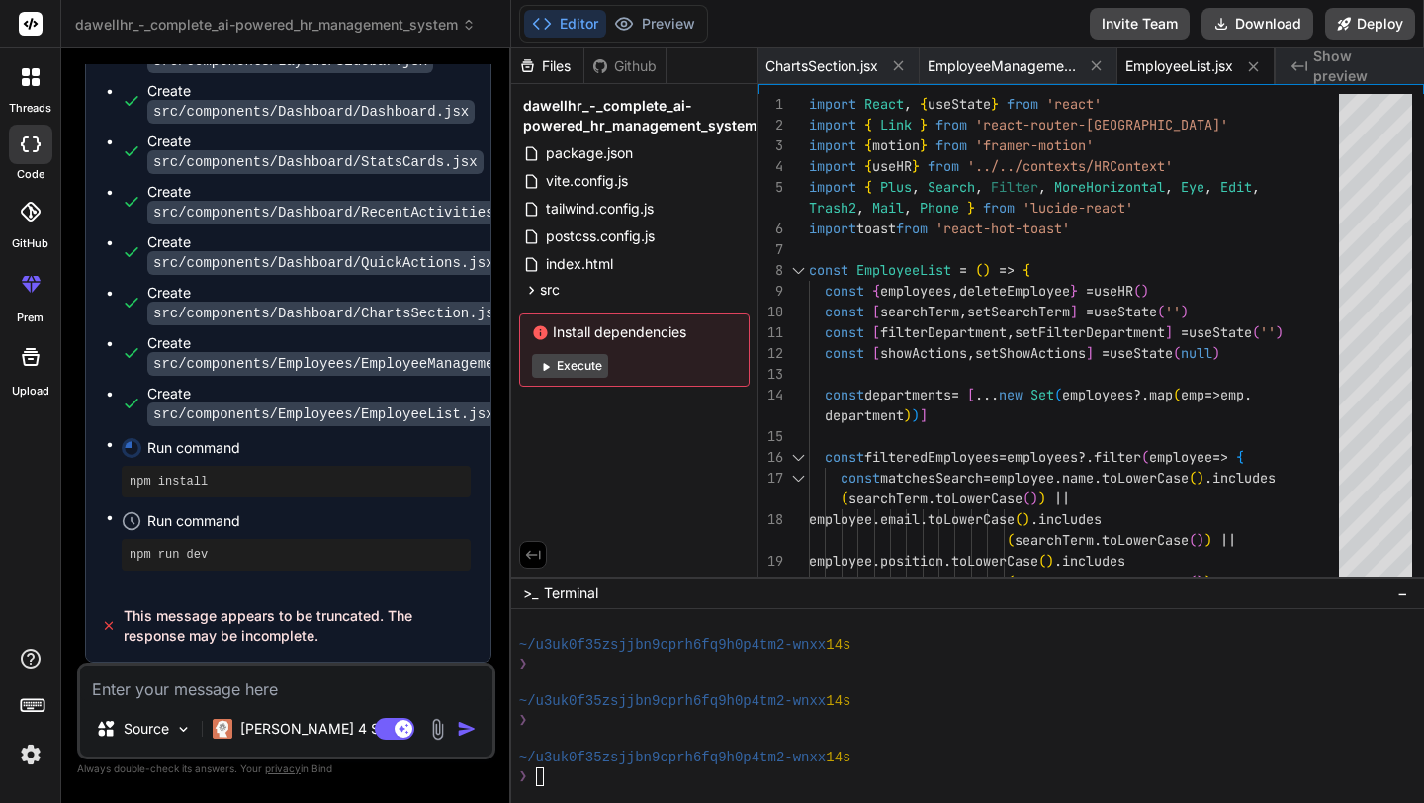
click at [174, 497] on div "npm install" at bounding box center [296, 482] width 349 height 32
click at [176, 426] on code "src/components/Employees/EmployeeList.jsx" at bounding box center [323, 414] width 352 height 24
click at [132, 462] on div "Run command" at bounding box center [296, 448] width 349 height 28
drag, startPoint x: 158, startPoint y: 561, endPoint x: 310, endPoint y: 570, distance: 151.6
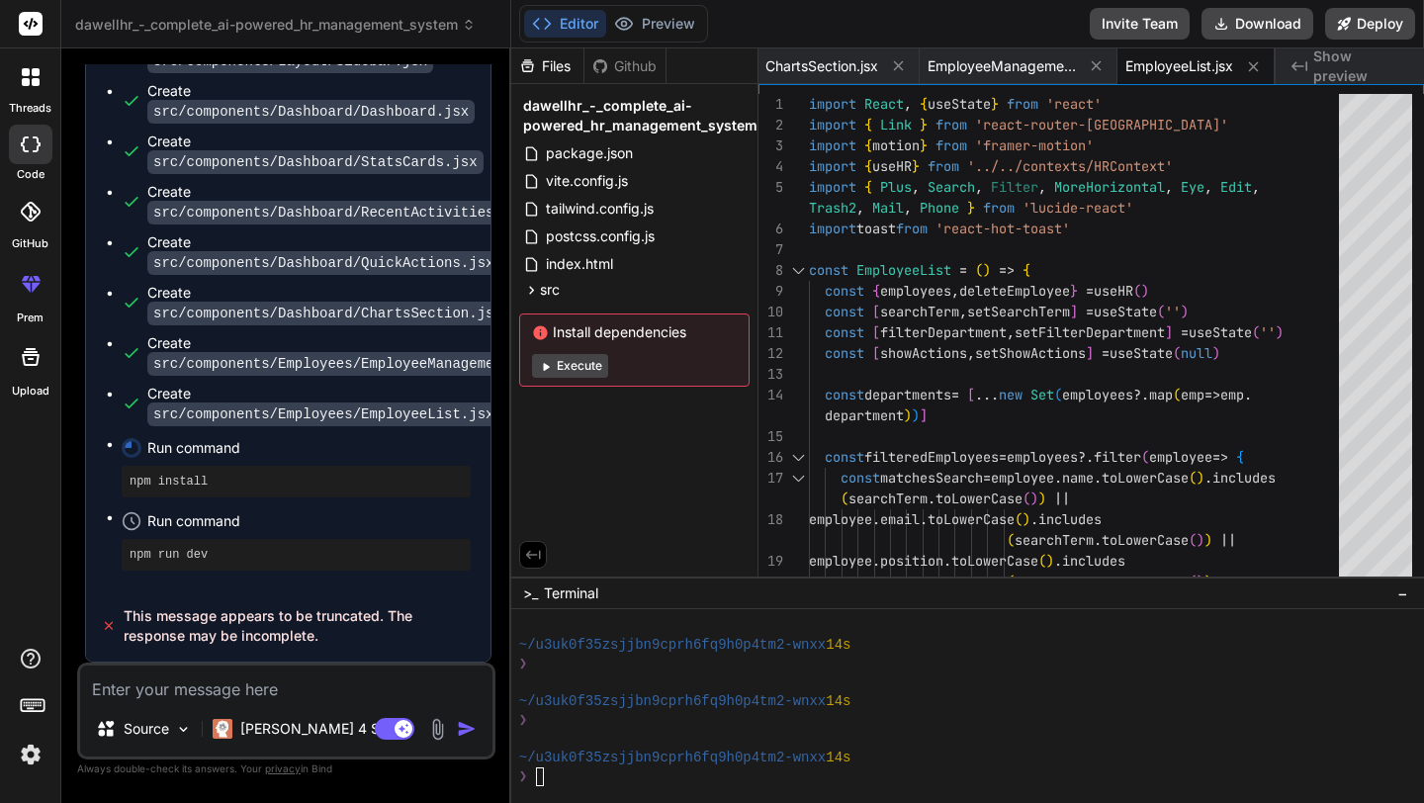
click at [310, 571] on ul "Create package.json Create vite.config.js Create tailwind.config.js Create post…" at bounding box center [288, 60] width 365 height 1019
click at [122, 531] on icon at bounding box center [132, 521] width 20 height 20
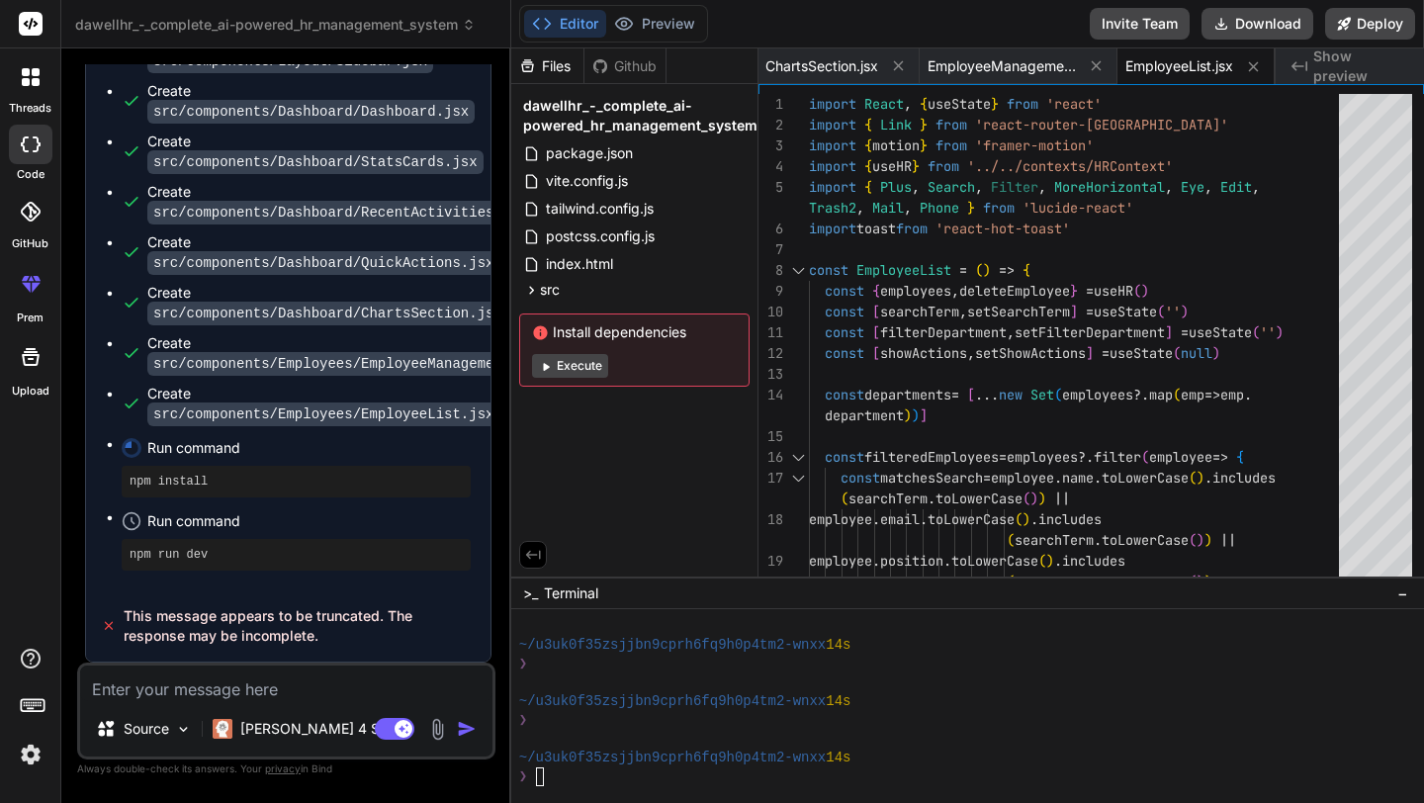
click at [115, 571] on ul "Create package.json Create vite.config.js Create tailwind.config.js Create post…" at bounding box center [288, 60] width 365 height 1019
click at [573, 368] on button "Execute" at bounding box center [570, 366] width 76 height 24
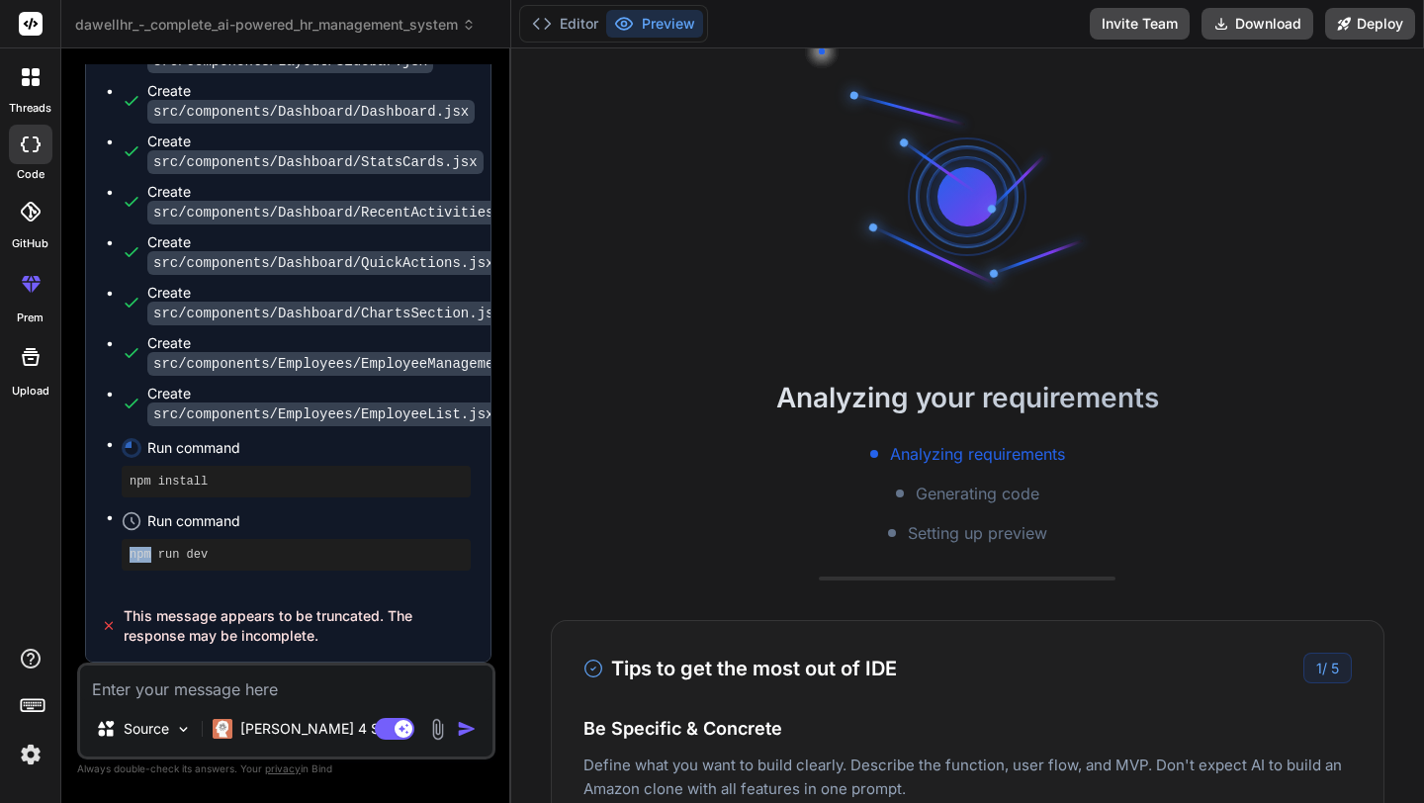
scroll to position [752, 0]
type textarea "x"
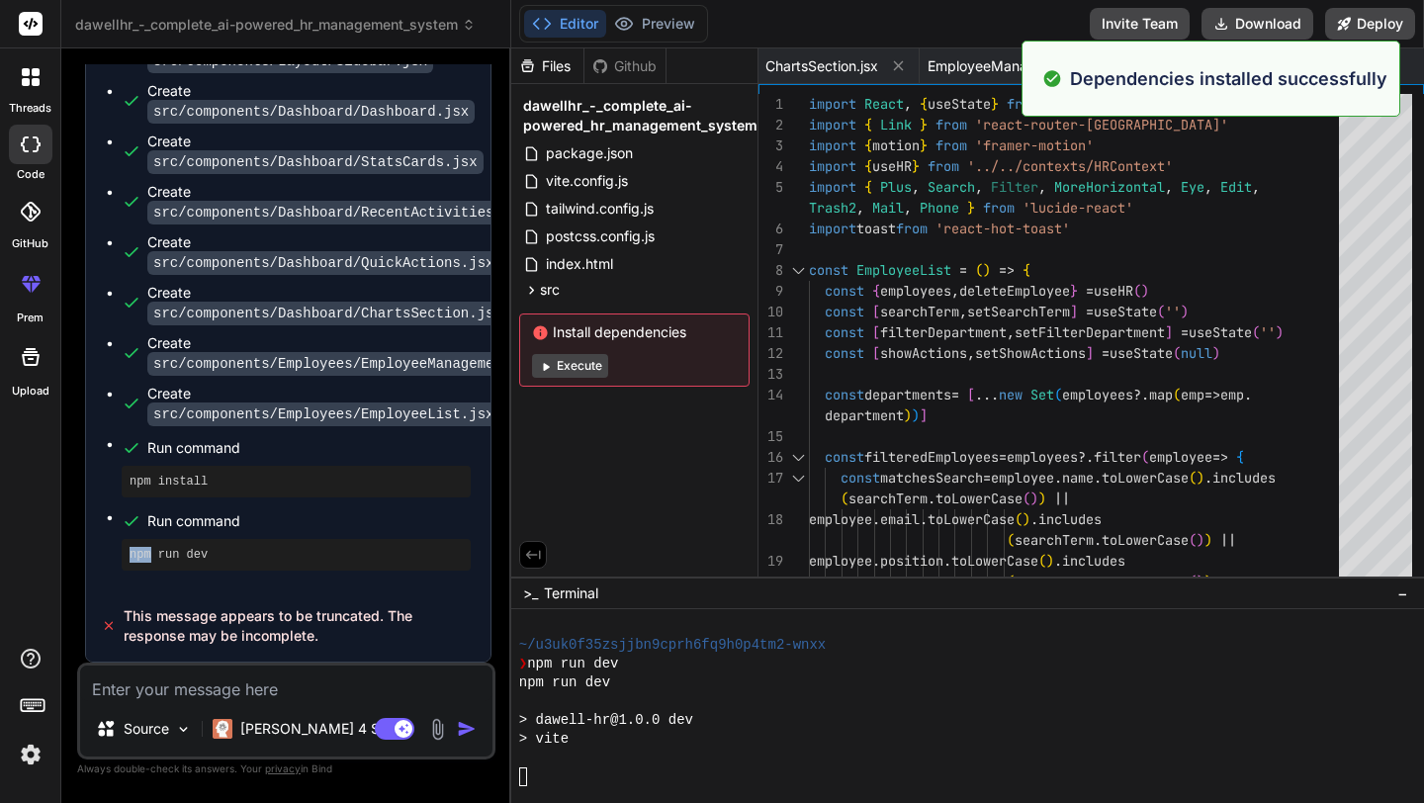
scroll to position [1146, 0]
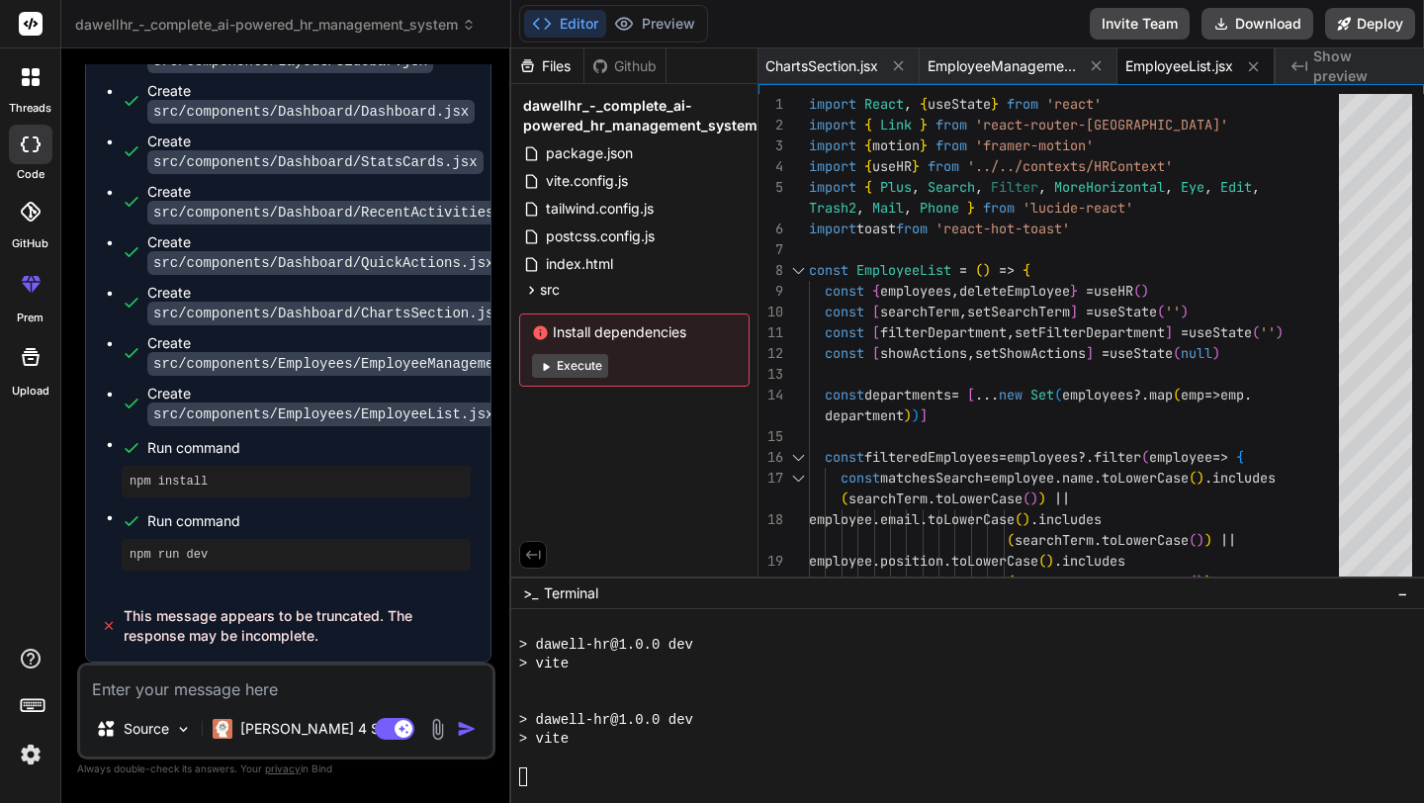
click at [436, 489] on pre "npm install" at bounding box center [296, 482] width 333 height 16
click at [454, 497] on div "npm install" at bounding box center [296, 482] width 349 height 32
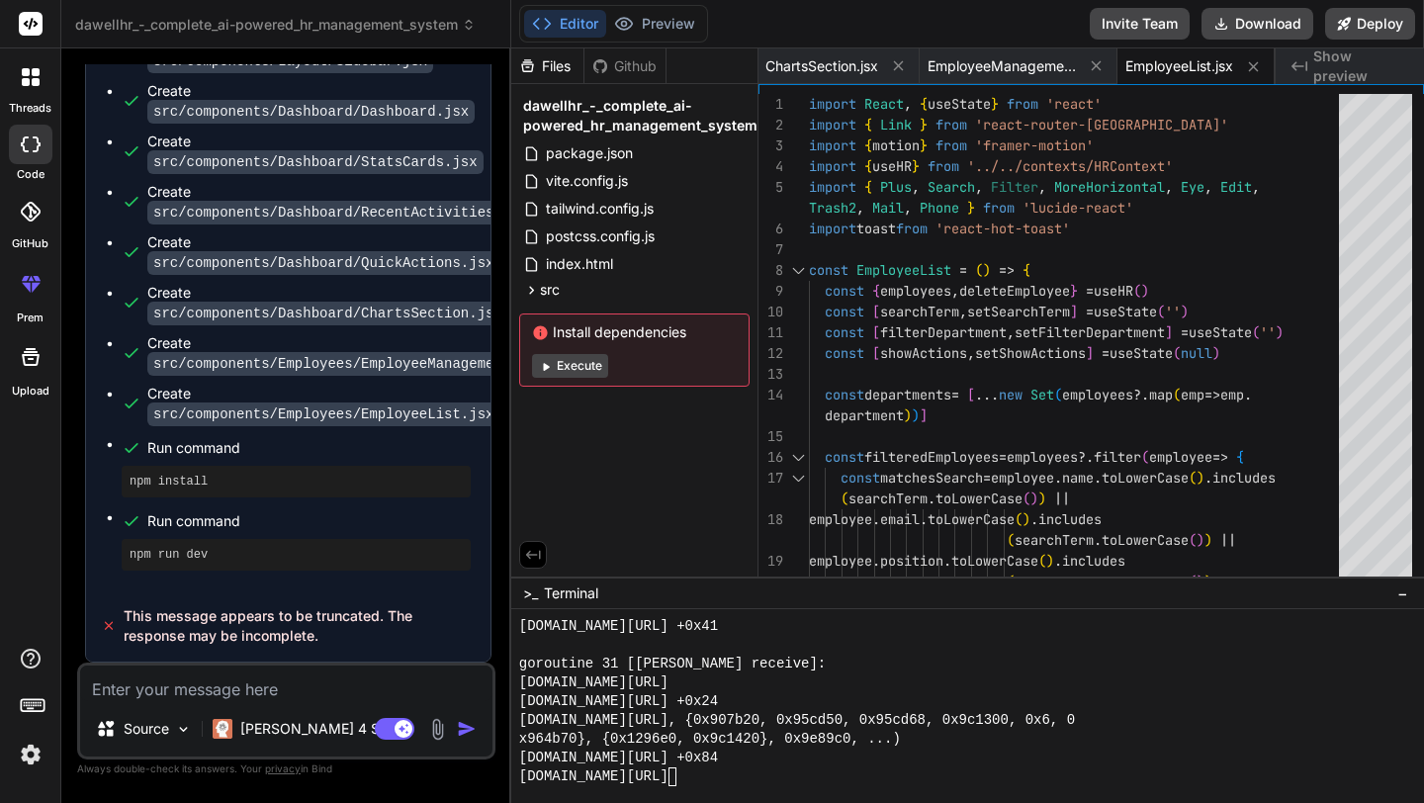
scroll to position [2161, 0]
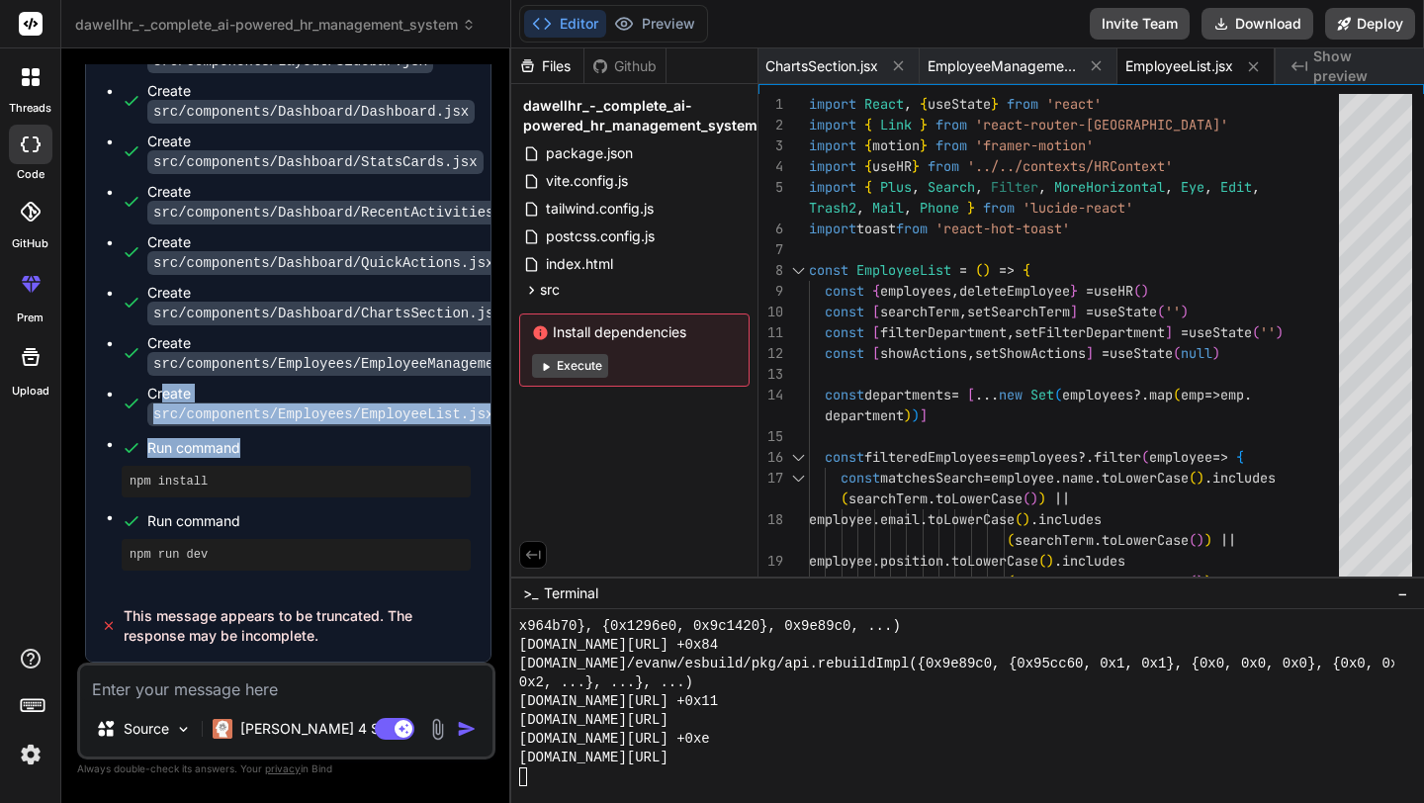
drag, startPoint x: 161, startPoint y: 462, endPoint x: 281, endPoint y: 532, distance: 138.7
click at [281, 532] on ul "Create package.json Create vite.config.js Create tailwind.config.js Create post…" at bounding box center [288, 60] width 365 height 1019
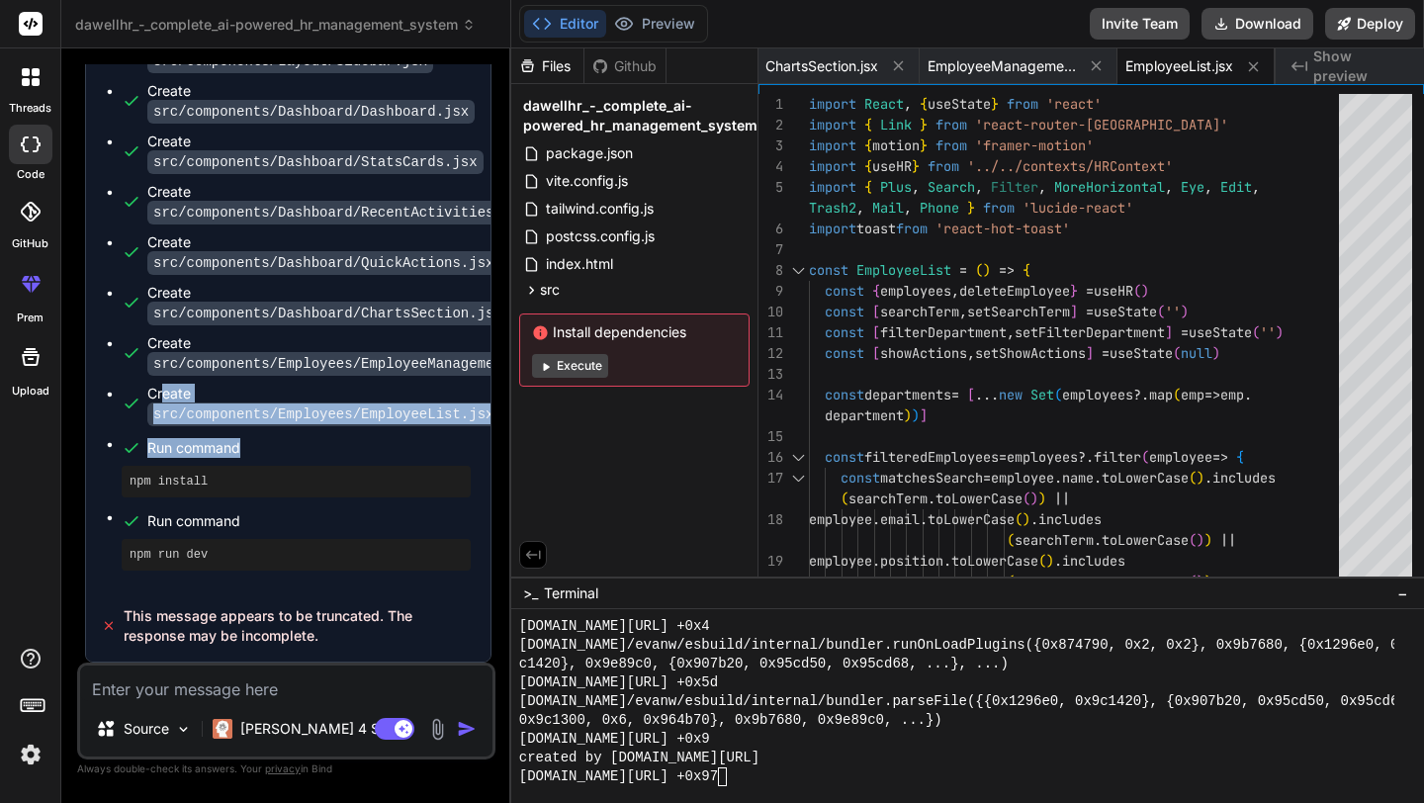
scroll to position [2687, 0]
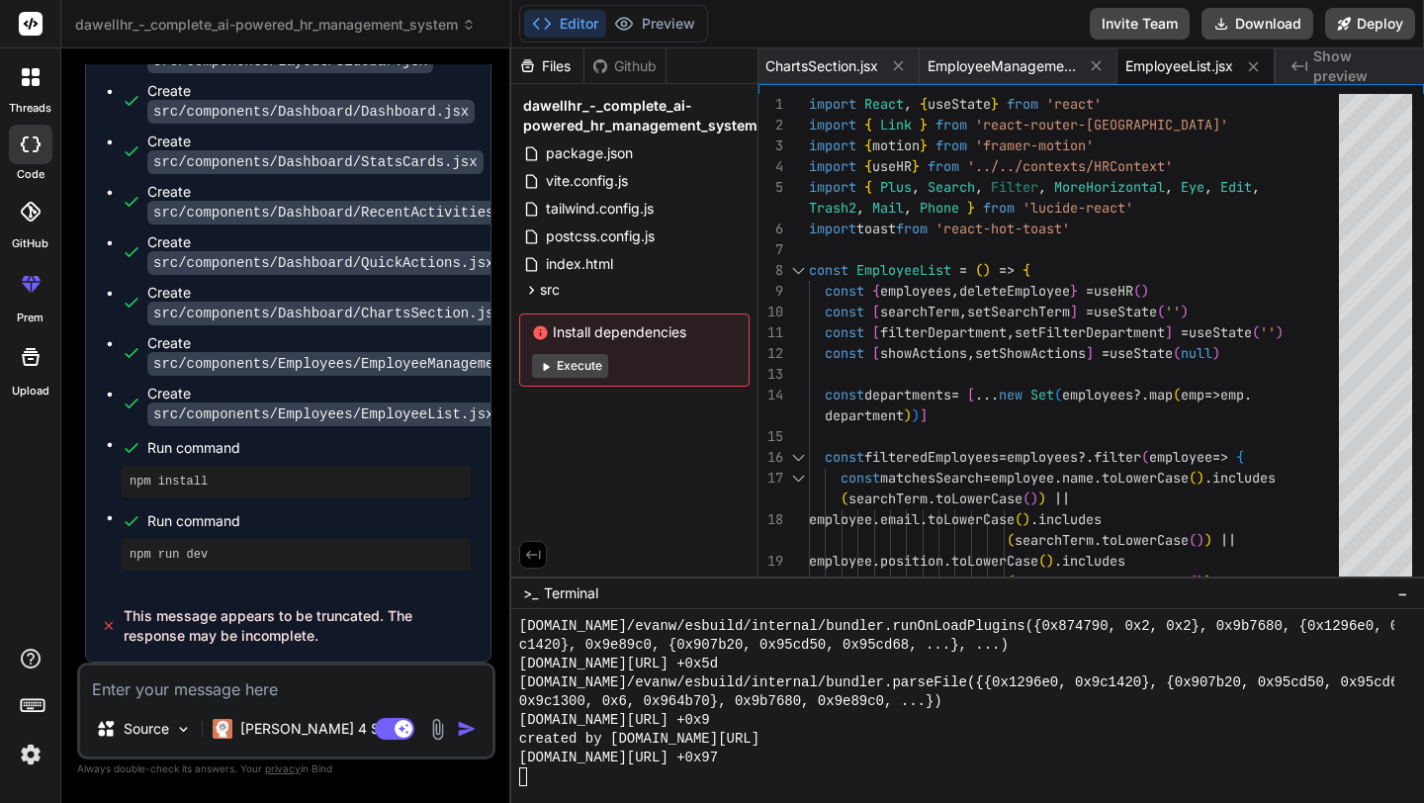
click at [226, 684] on textarea at bounding box center [286, 683] width 412 height 36
type textarea "c"
type textarea "x"
type textarea "co"
type textarea "x"
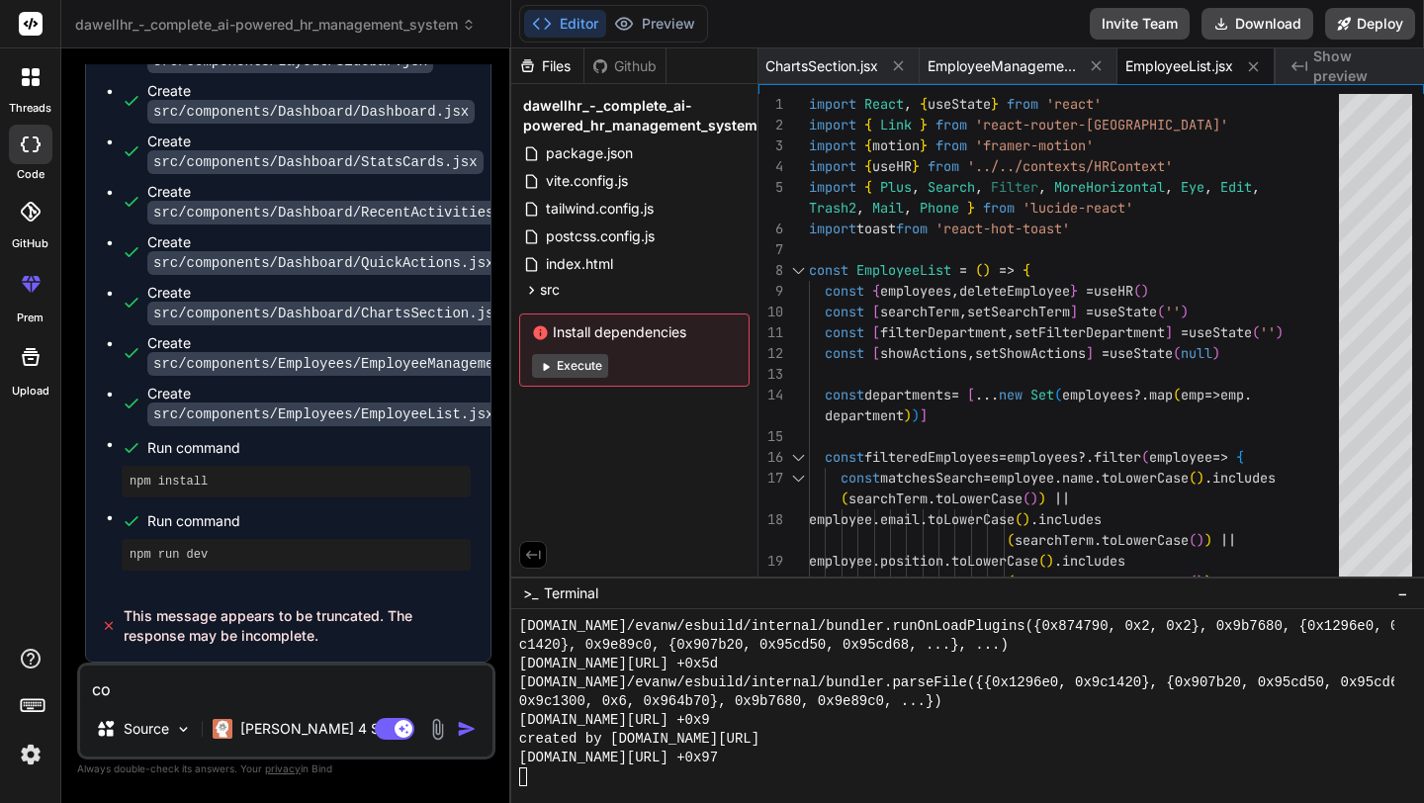
type textarea "con"
type textarea "x"
type textarea "cont"
type textarea "x"
type textarea "conti"
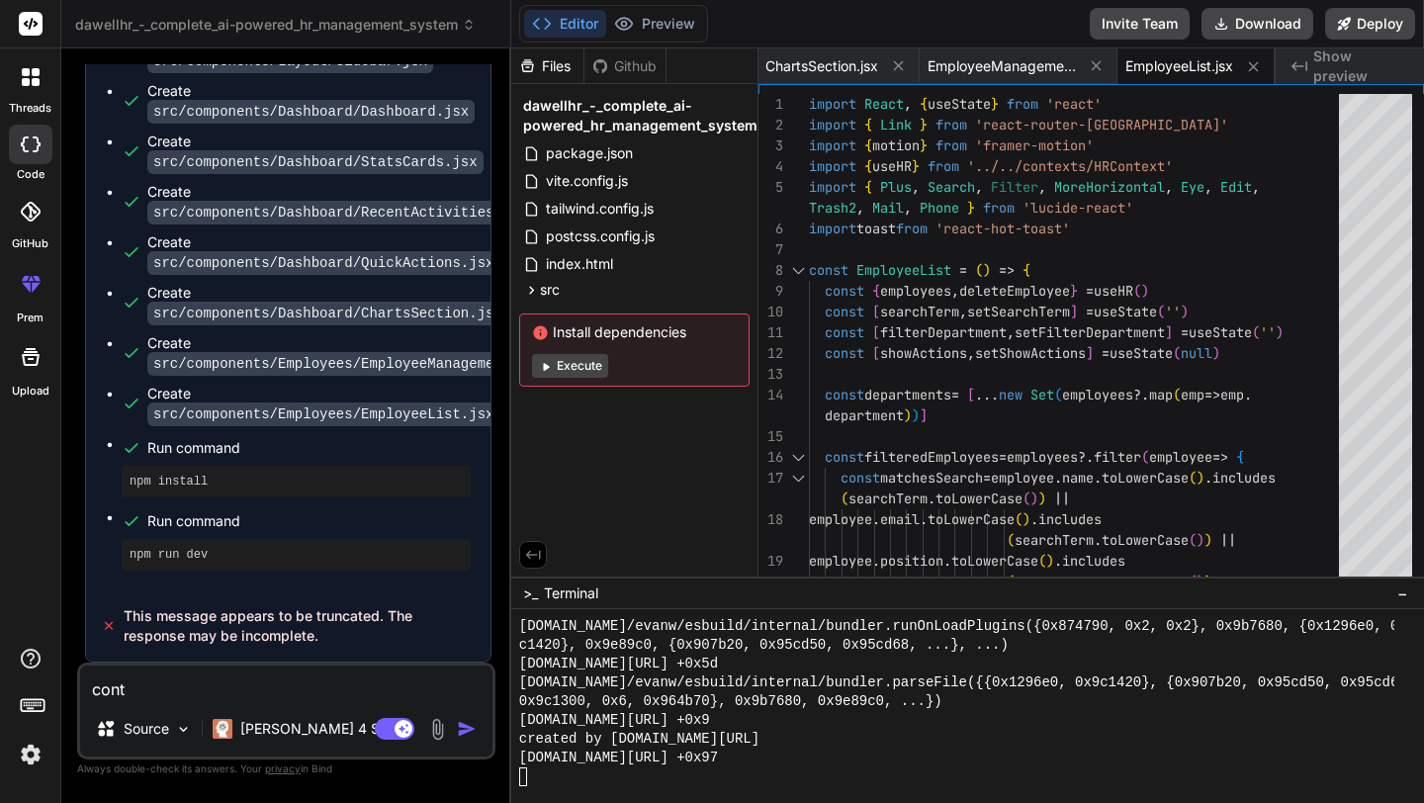
type textarea "x"
type textarea "contin"
type textarea "x"
type textarea "continu"
type textarea "x"
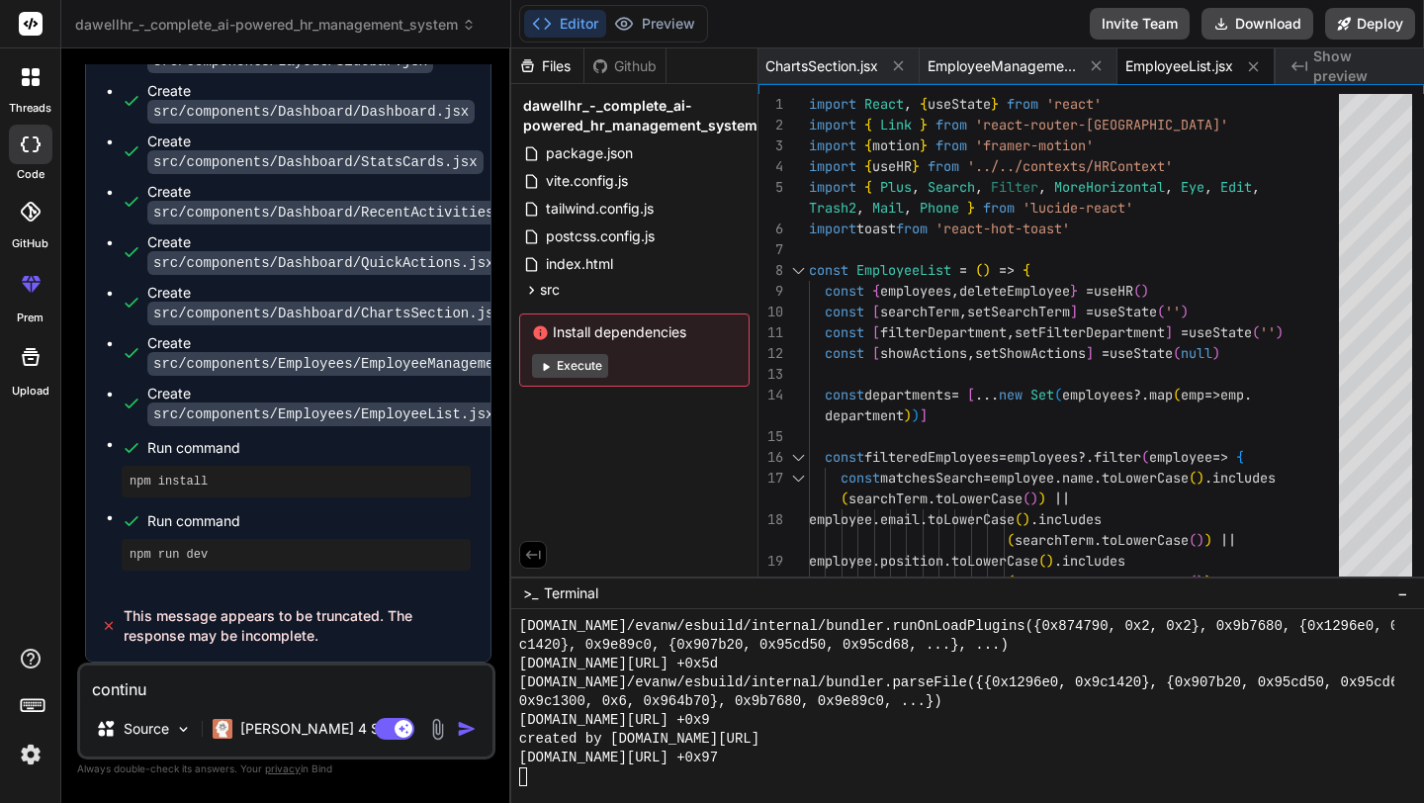
type textarea "continue"
type textarea "x"
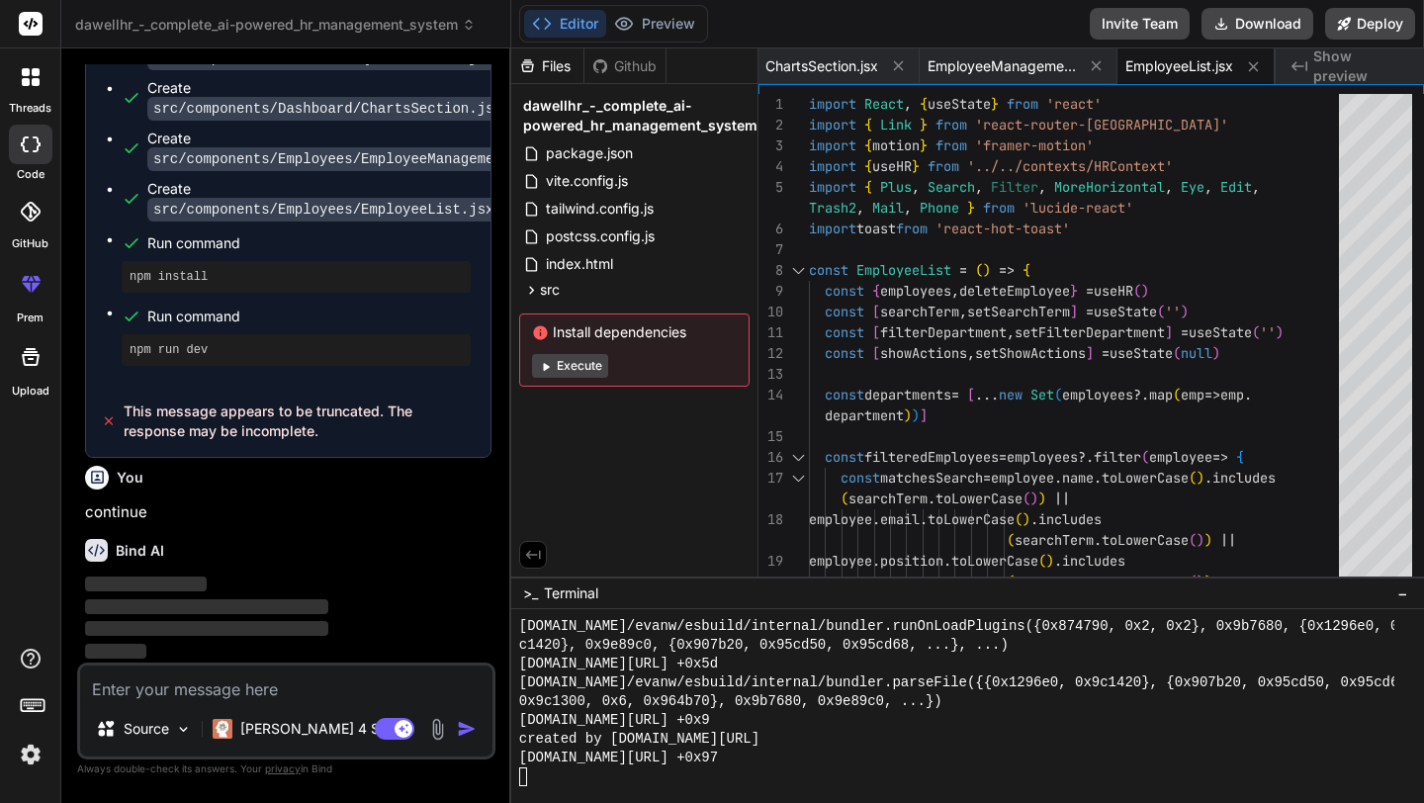
scroll to position [3932, 0]
click at [584, 370] on button "Execute" at bounding box center [570, 366] width 76 height 24
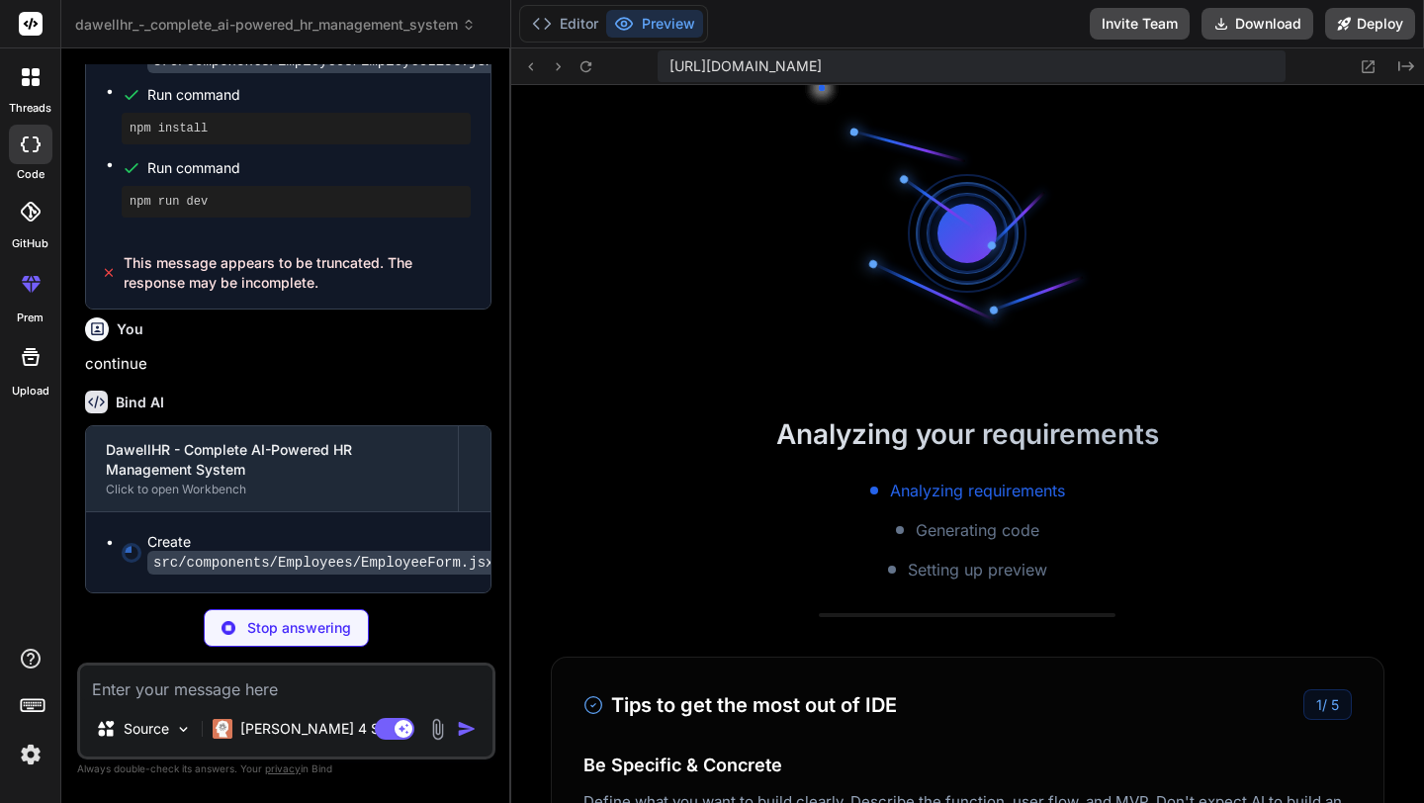
scroll to position [3156, 0]
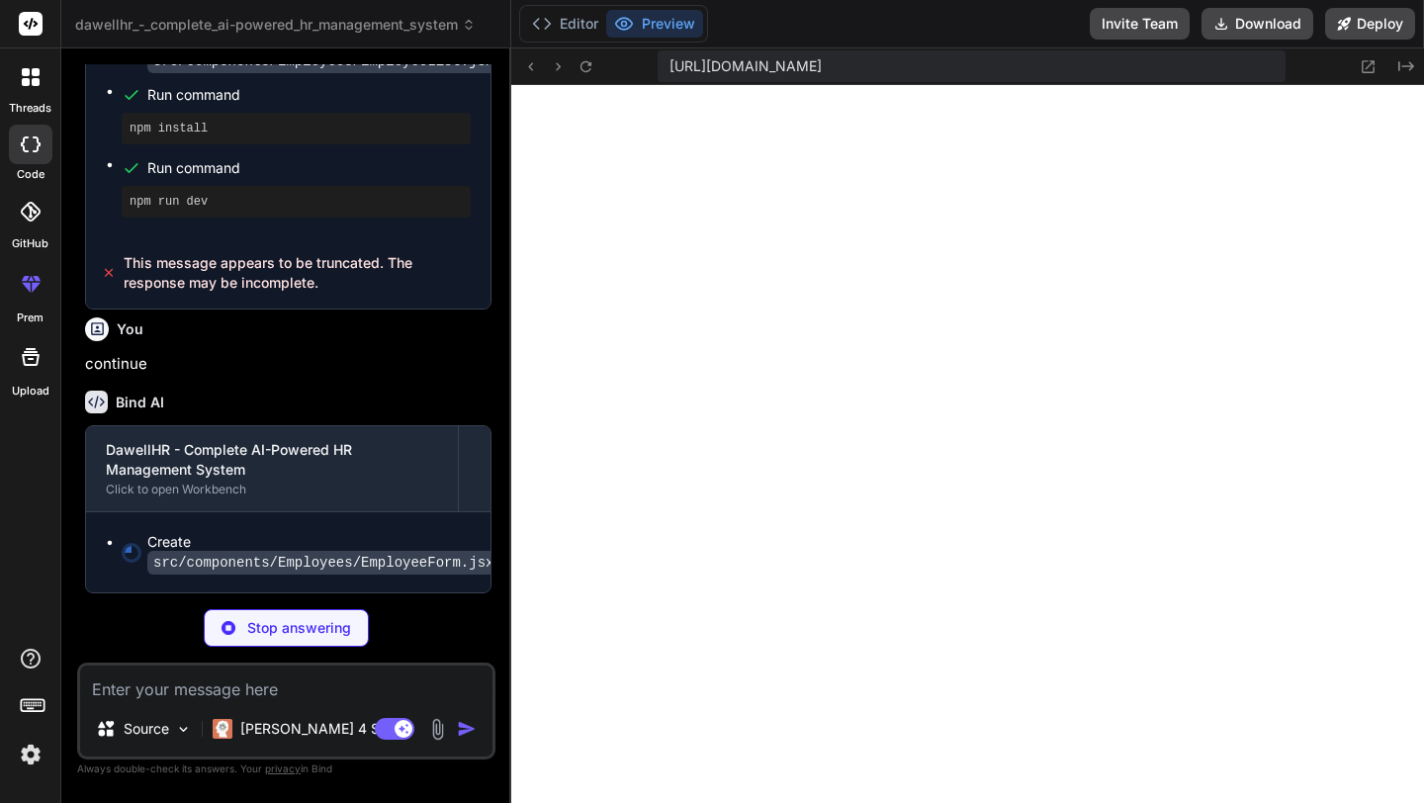
click at [265, 376] on p "continue" at bounding box center [288, 364] width 406 height 23
click at [568, 17] on button "Editor" at bounding box center [565, 24] width 82 height 28
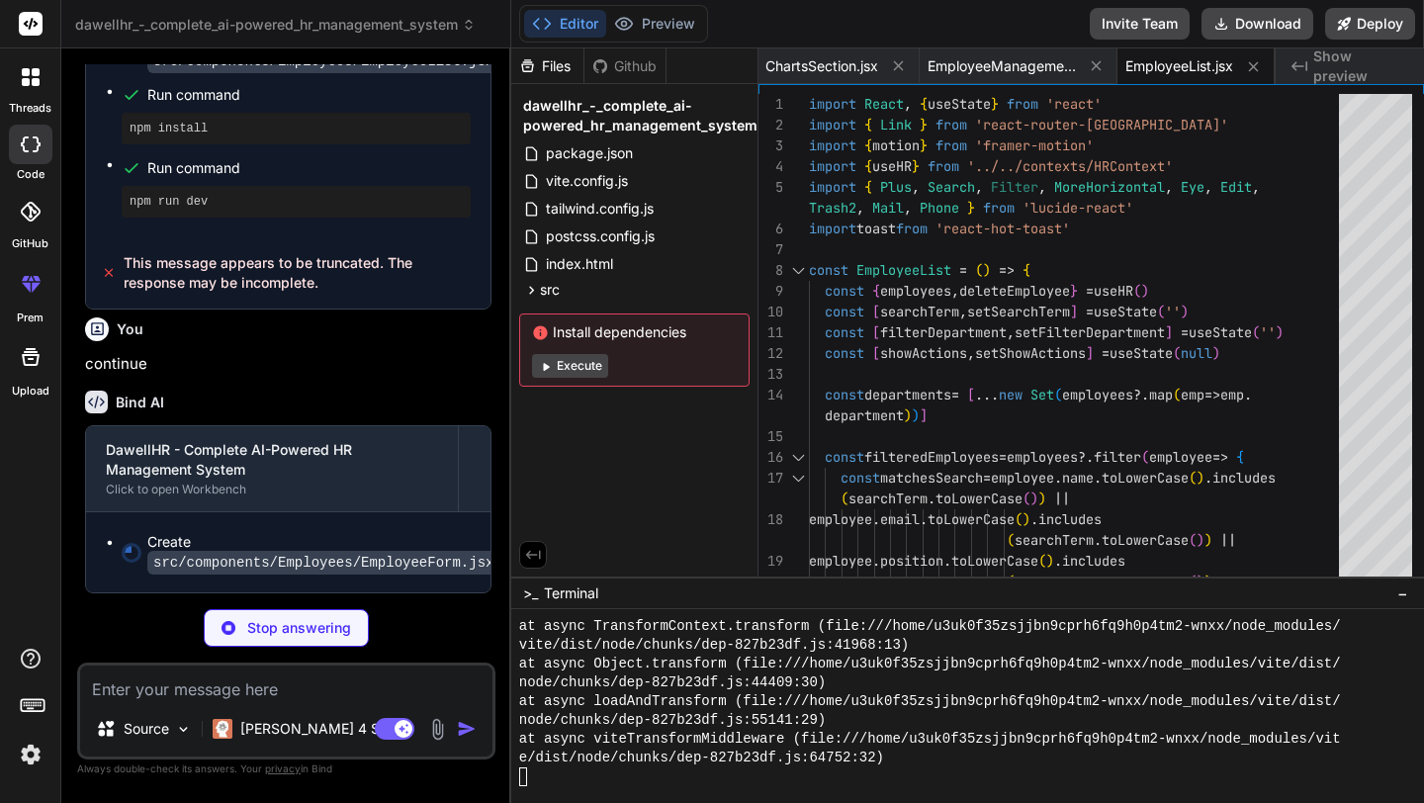
scroll to position [4227, 0]
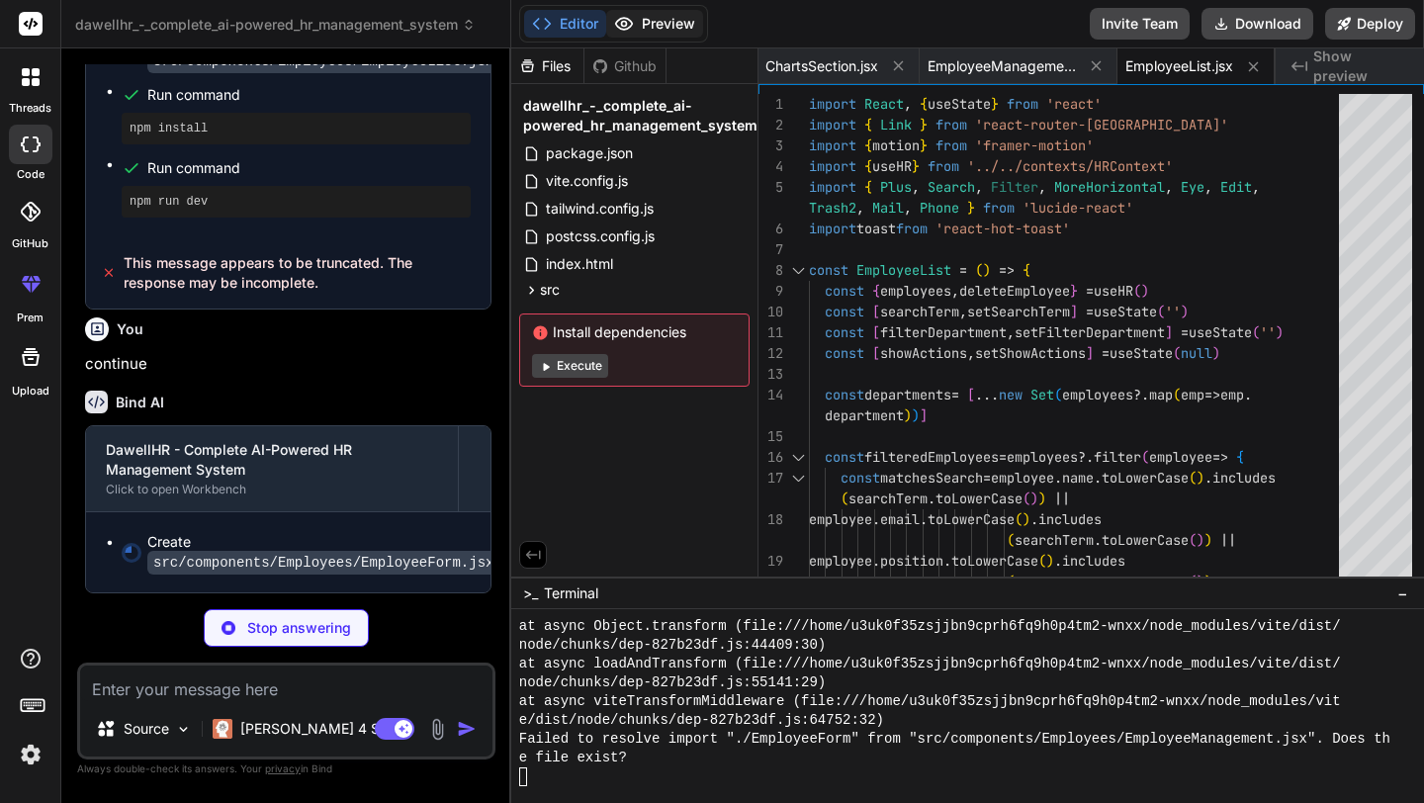
click at [616, 25] on icon at bounding box center [623, 24] width 17 height 12
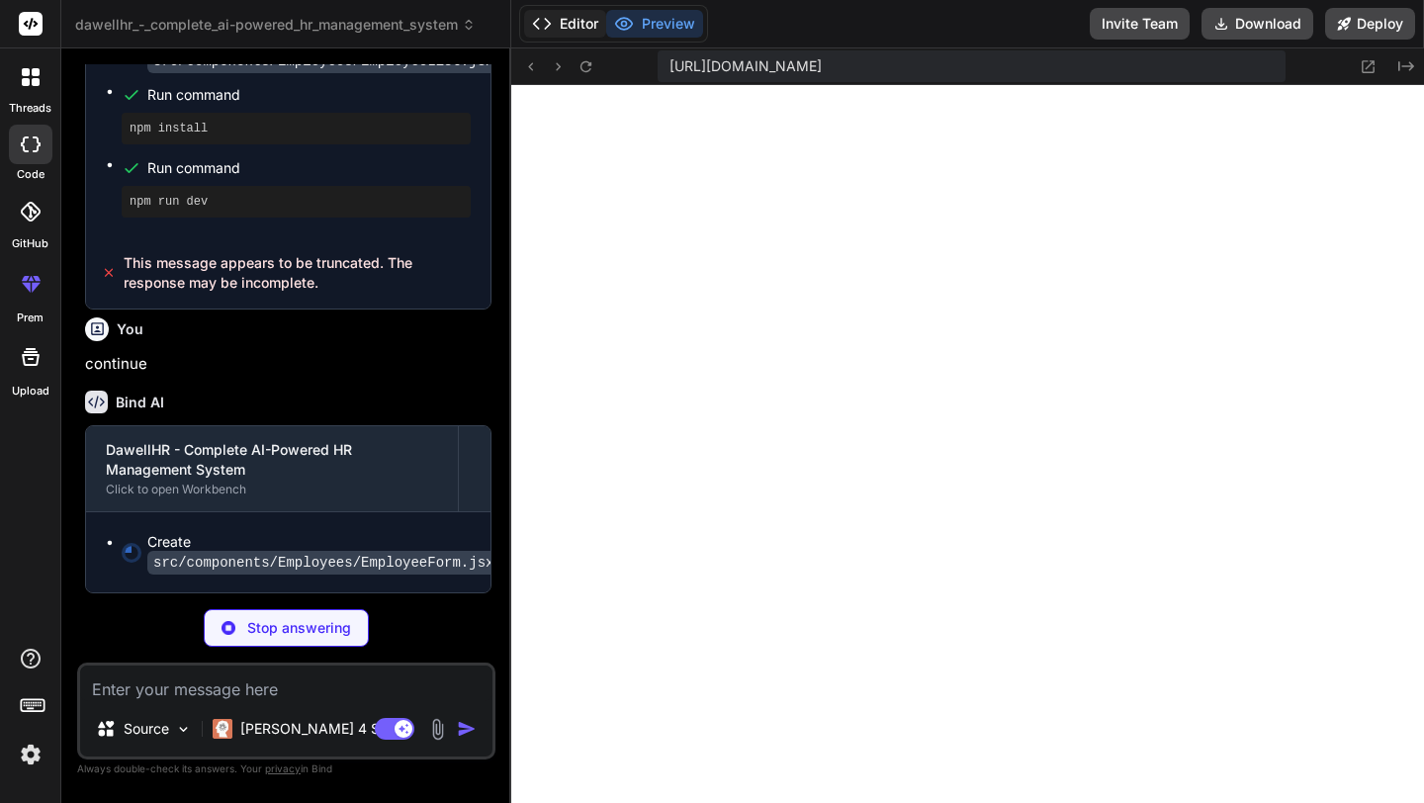
click at [574, 22] on button "Editor" at bounding box center [565, 24] width 82 height 28
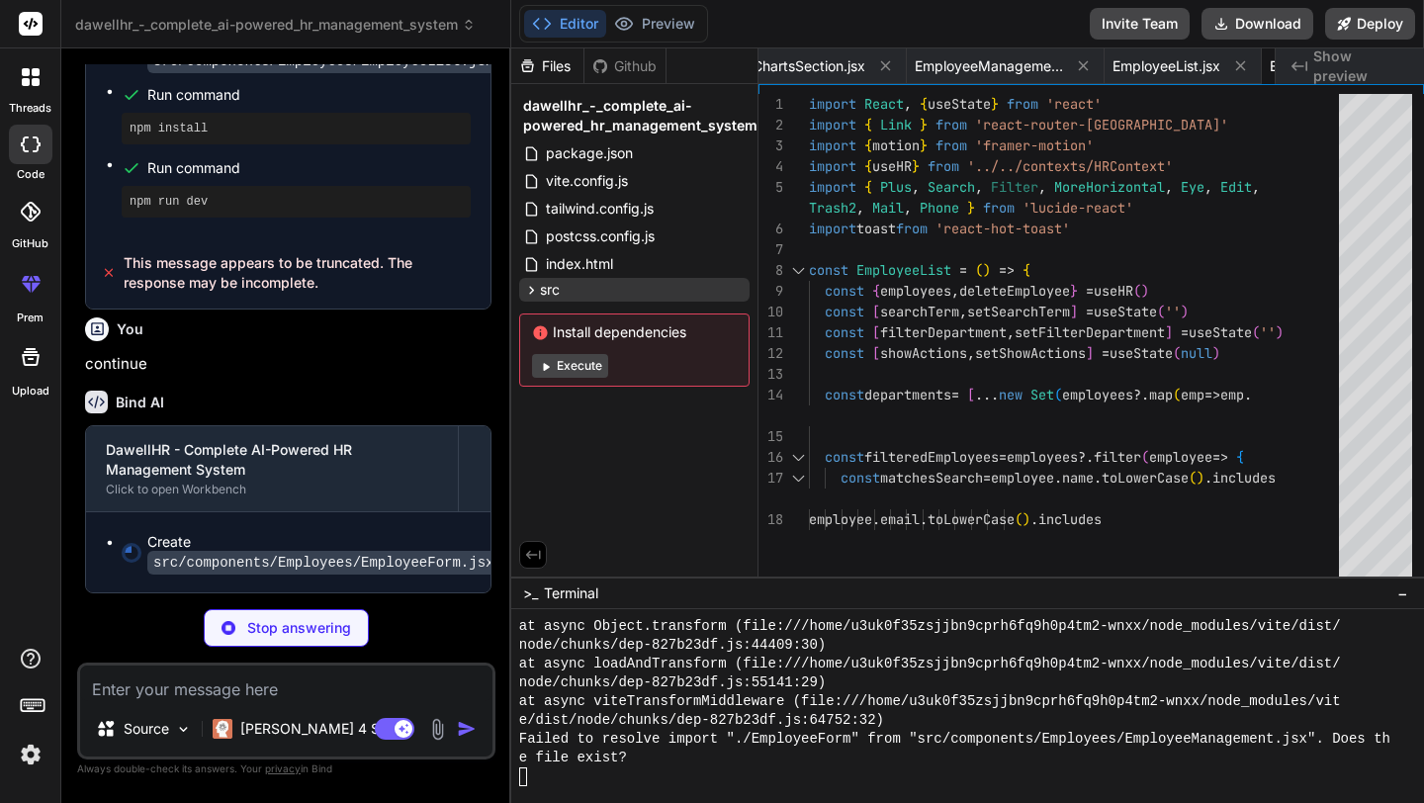
type textarea "x"
type textarea "} export default EmployeeForm"
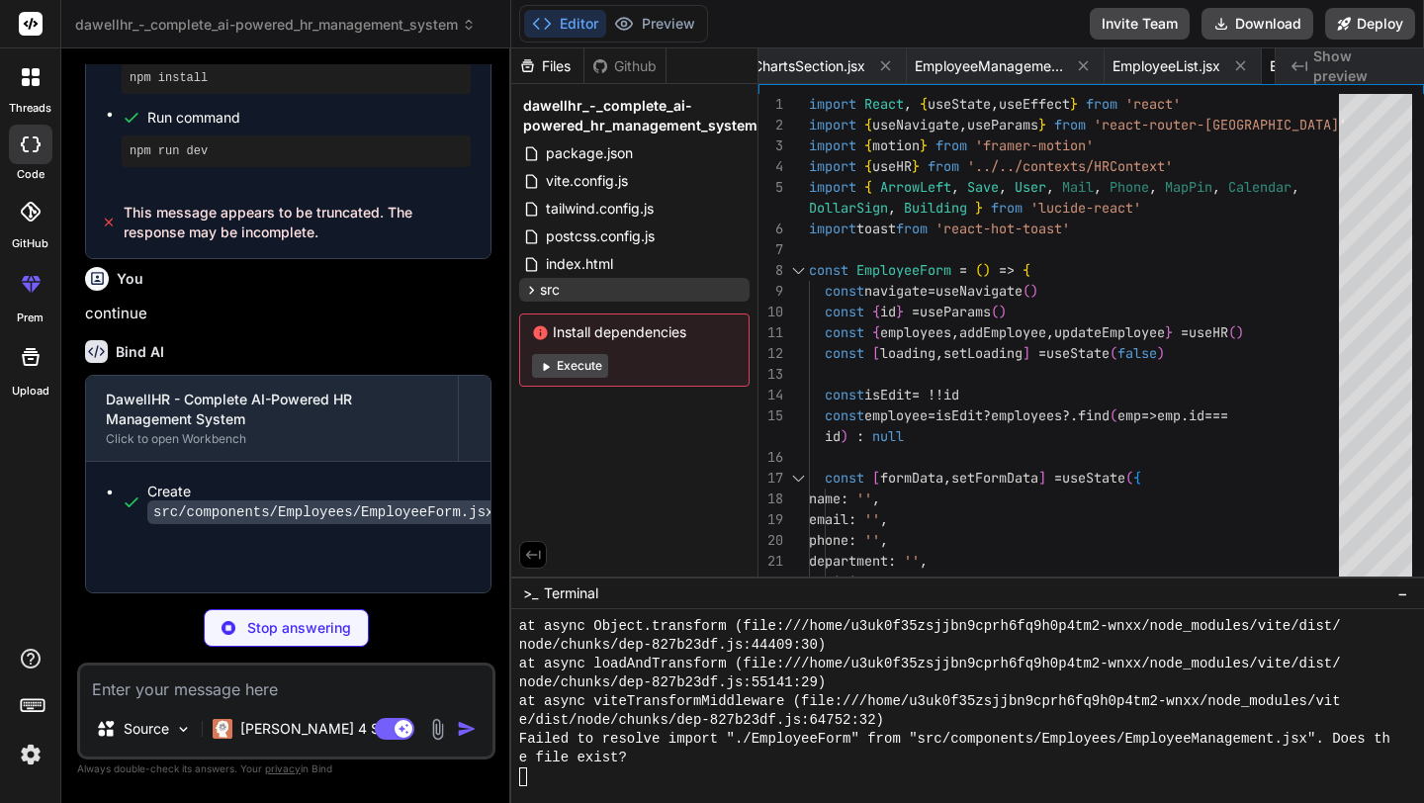
scroll to position [0, 2875]
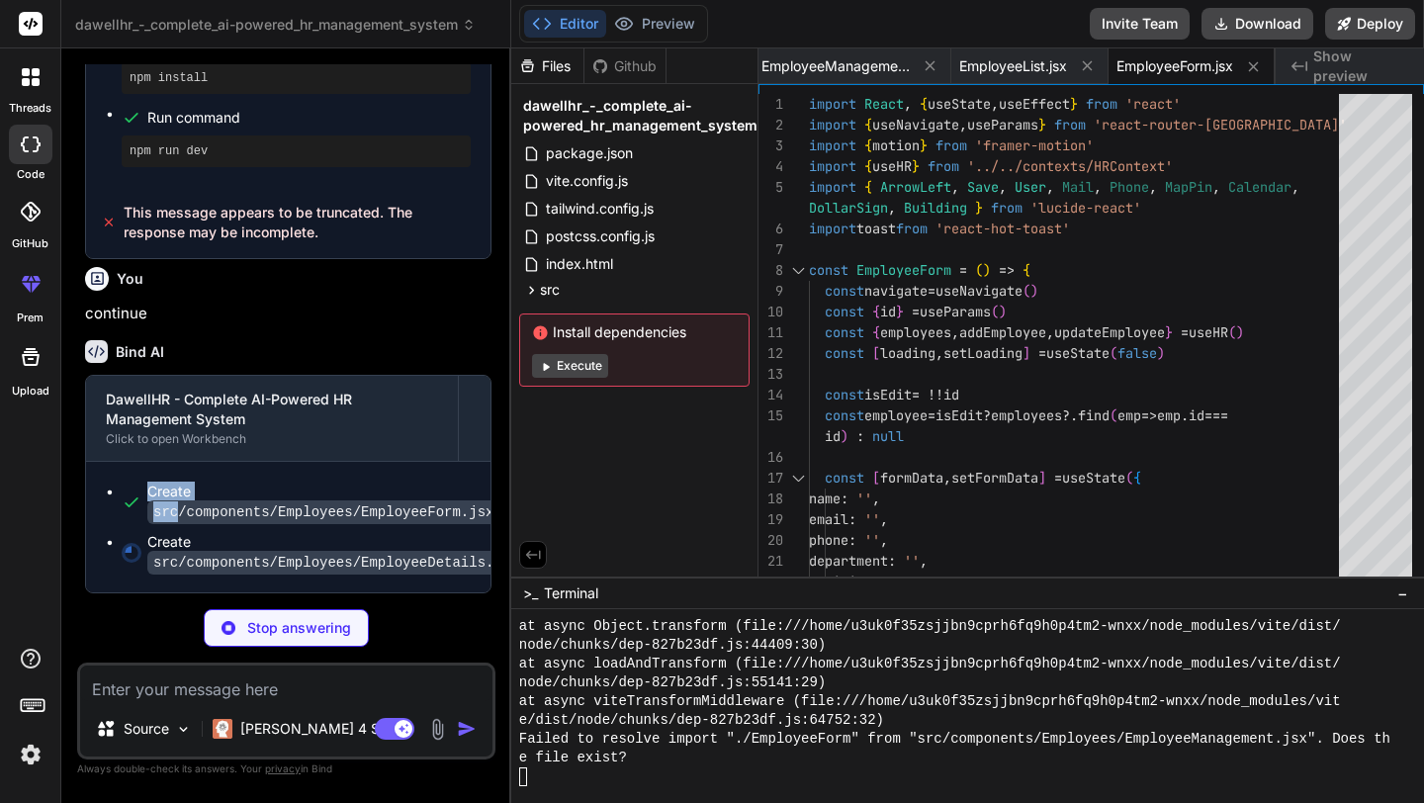
drag, startPoint x: 94, startPoint y: 537, endPoint x: 177, endPoint y: 556, distance: 85.2
click at [177, 556] on div "Create src/components/Employees/EmployeeForm.jsx Create src/components/Employee…" at bounding box center [288, 527] width 404 height 131
type textarea "x"
type textarea "</div> )} </motion.div> </div> ) } export default EmployeeDetails"
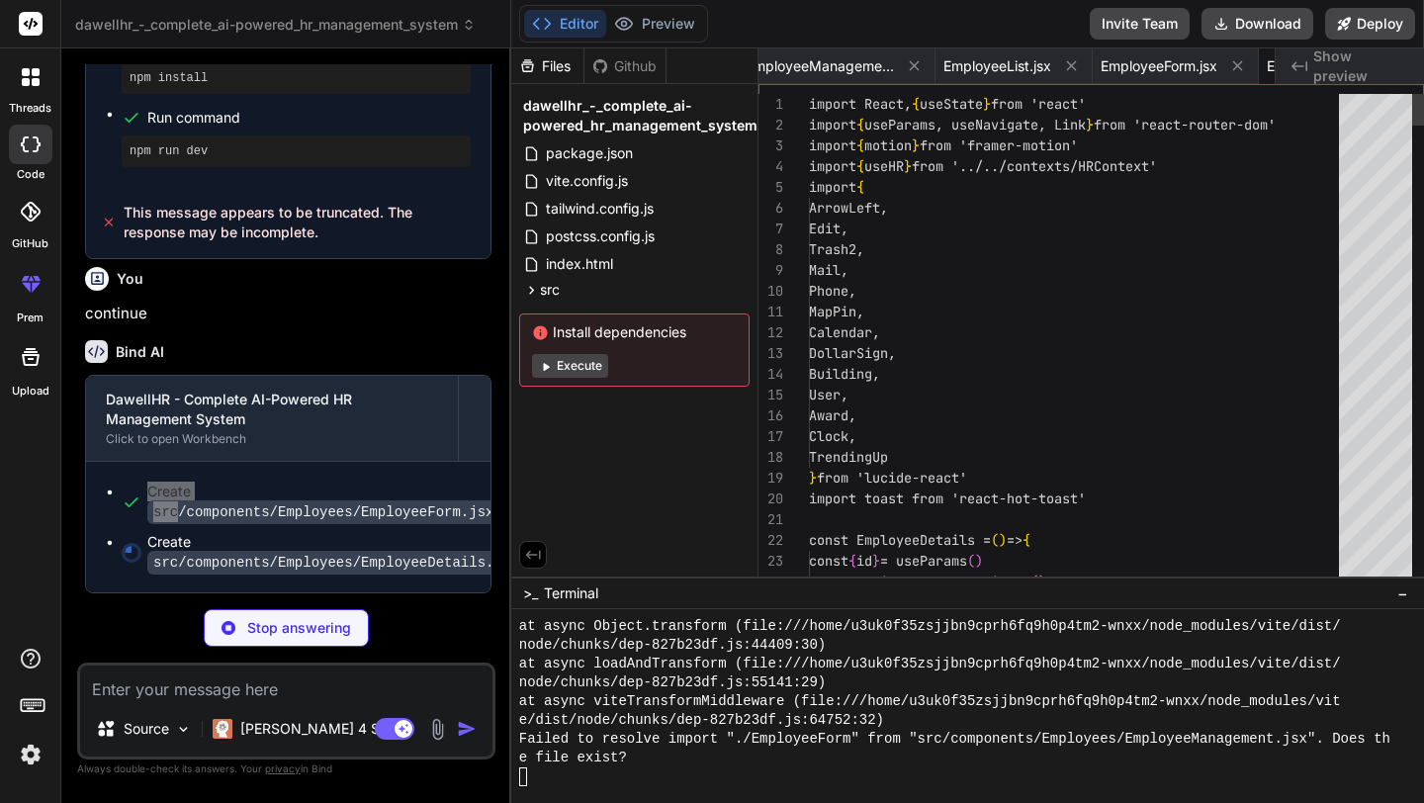
scroll to position [0, 3054]
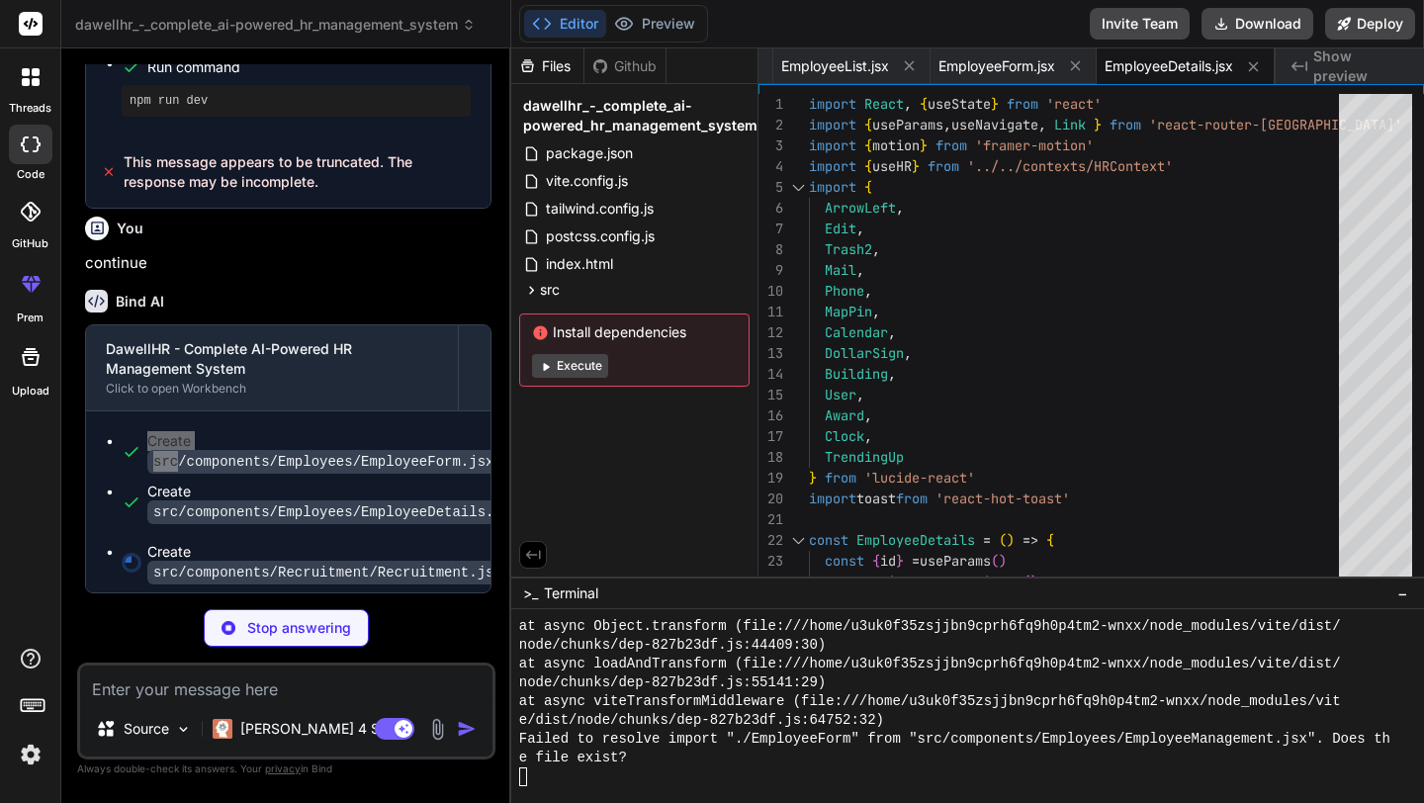
type textarea "x"
type textarea "<Route path="/candidates" element={<CandidatesList />} /> <Route path="/candida…"
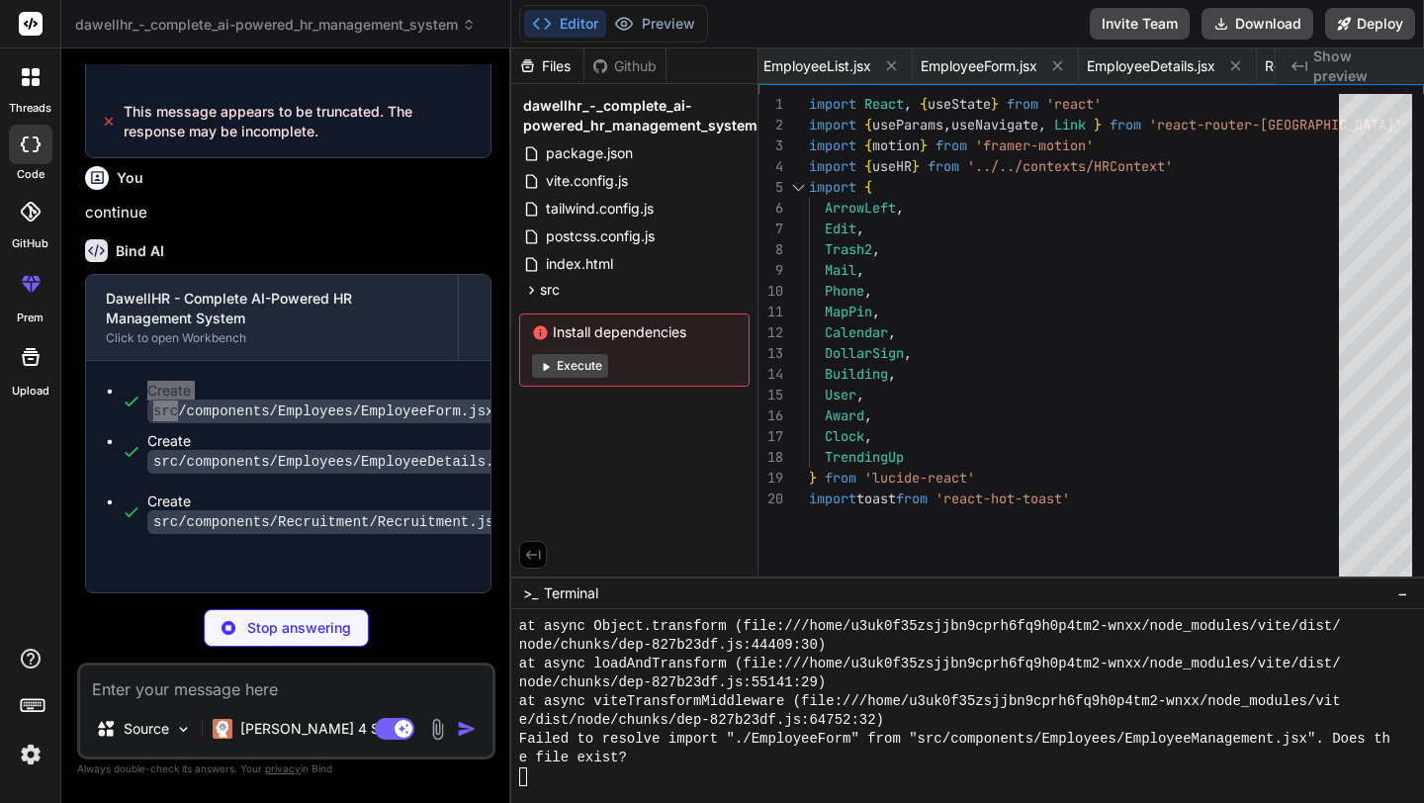
type textarea "x"
type textarea "</div> </div> ) } export default RecruitmentDashboard"
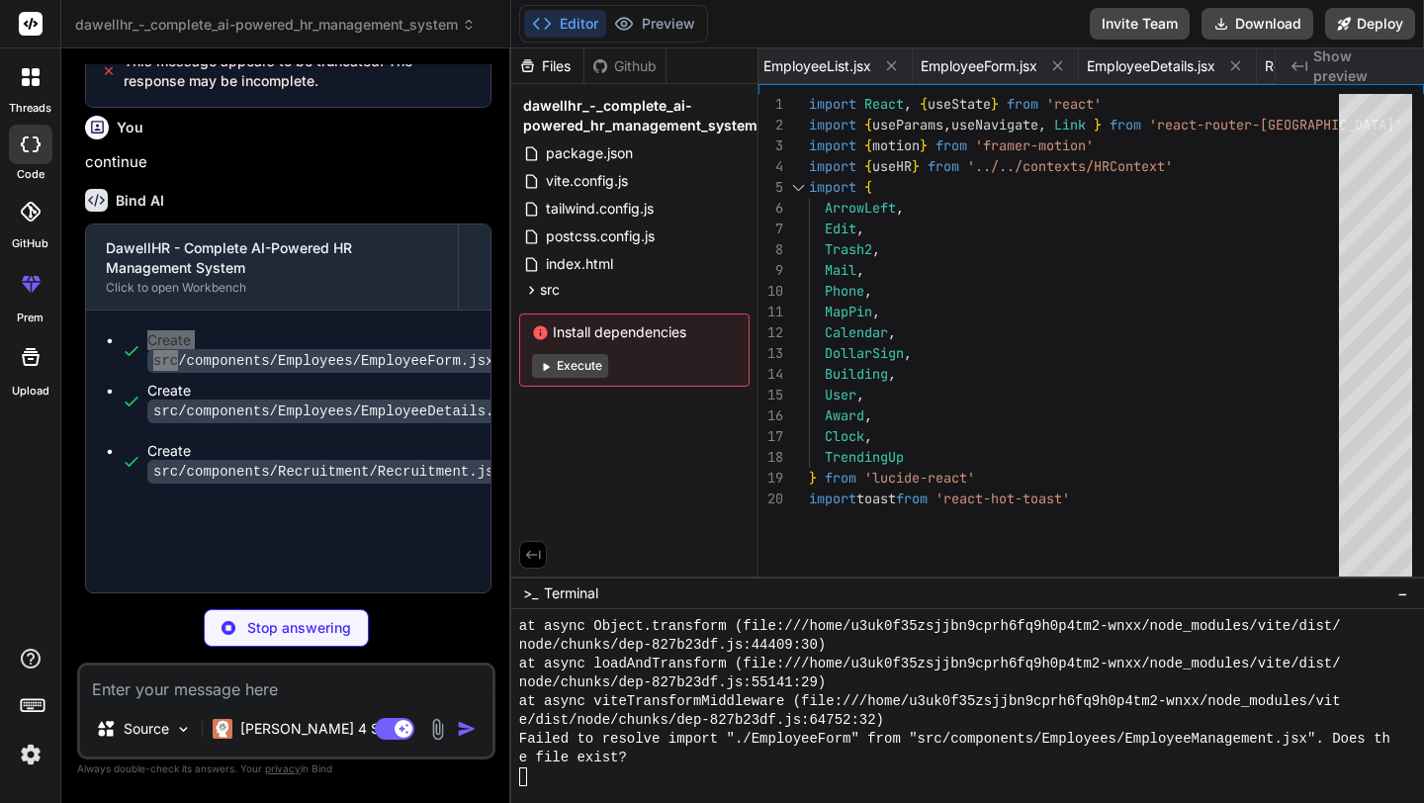
type textarea "x"
type textarea "} export default JobsList"
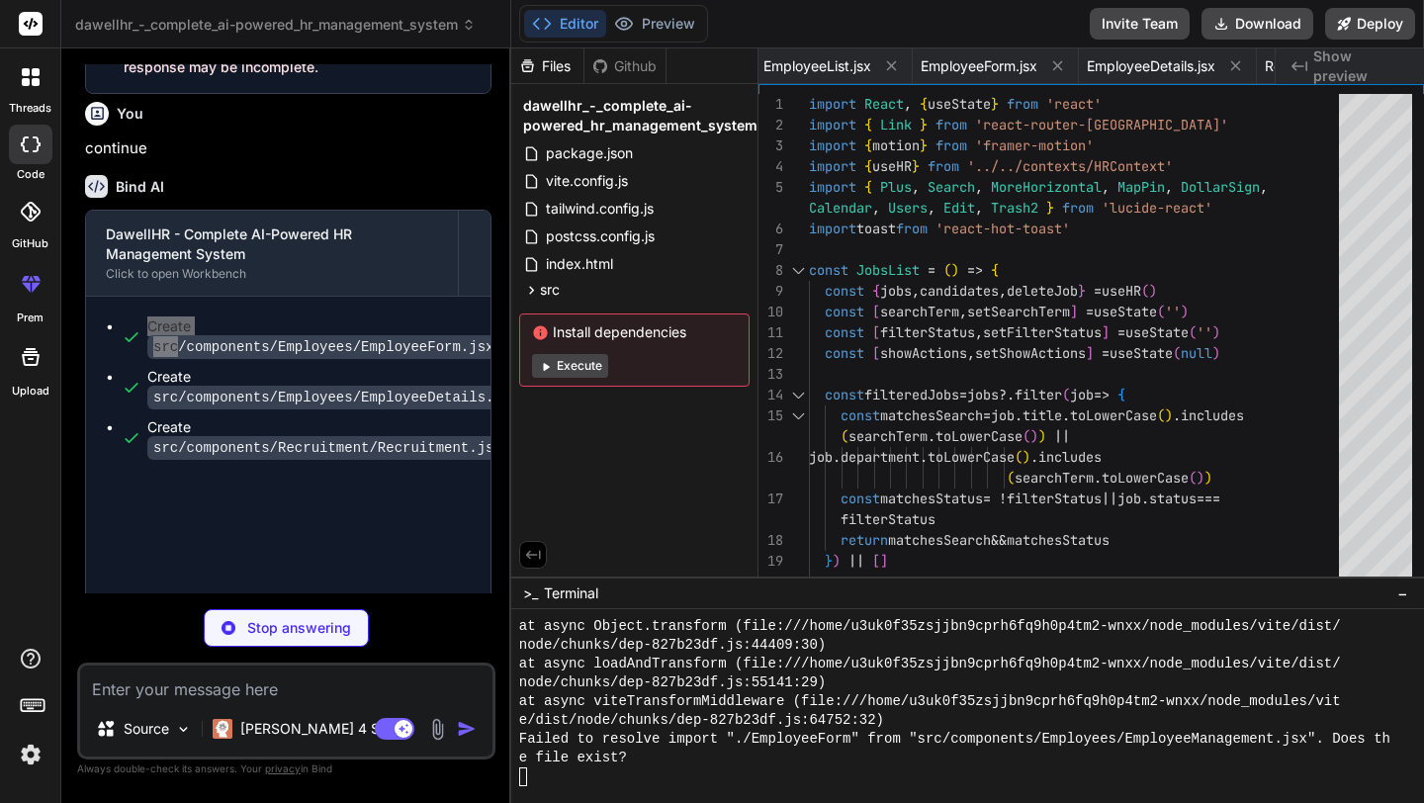
scroll to position [0, 3529]
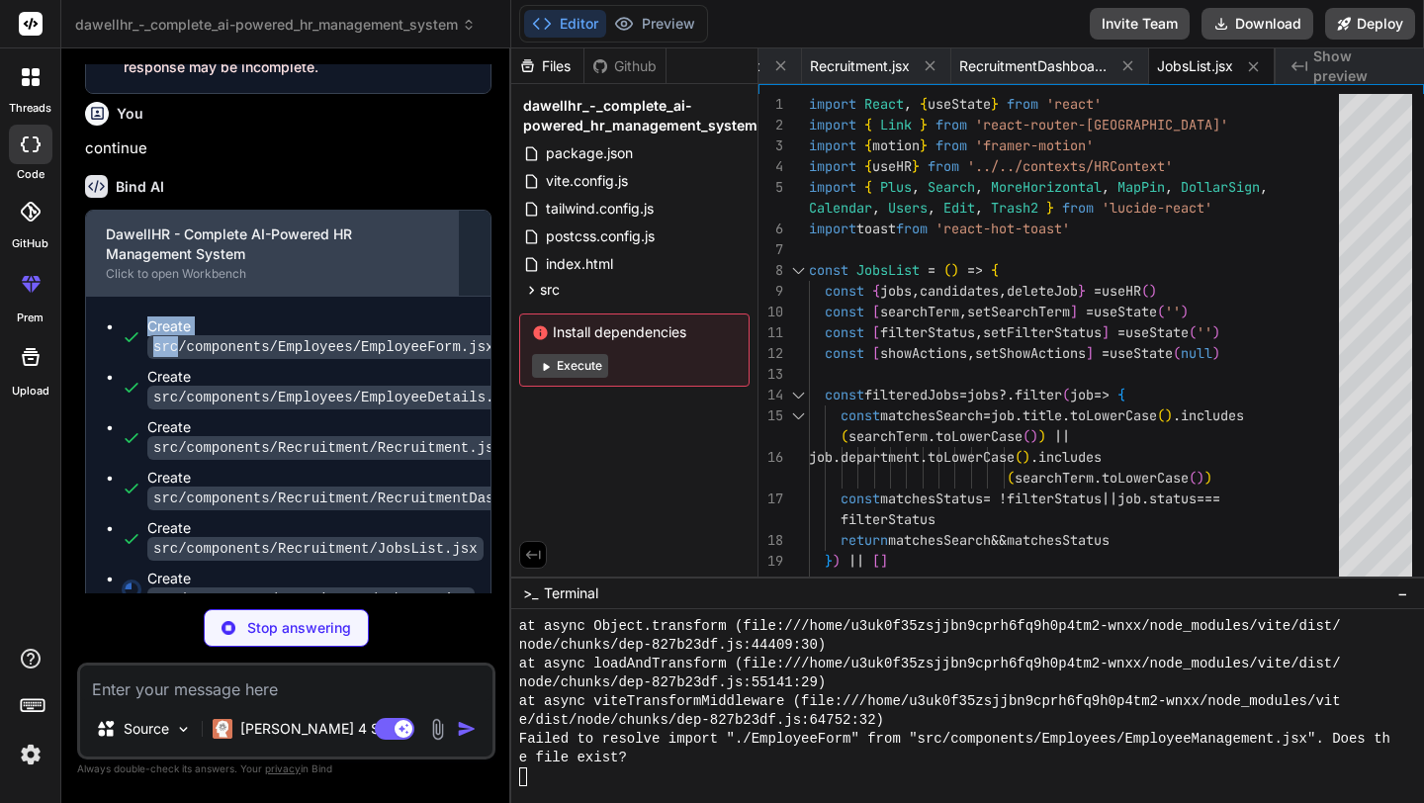
click at [318, 296] on div "DawellHR - Complete AI-Powered HR Management System Click to open Workbench" at bounding box center [272, 253] width 372 height 85
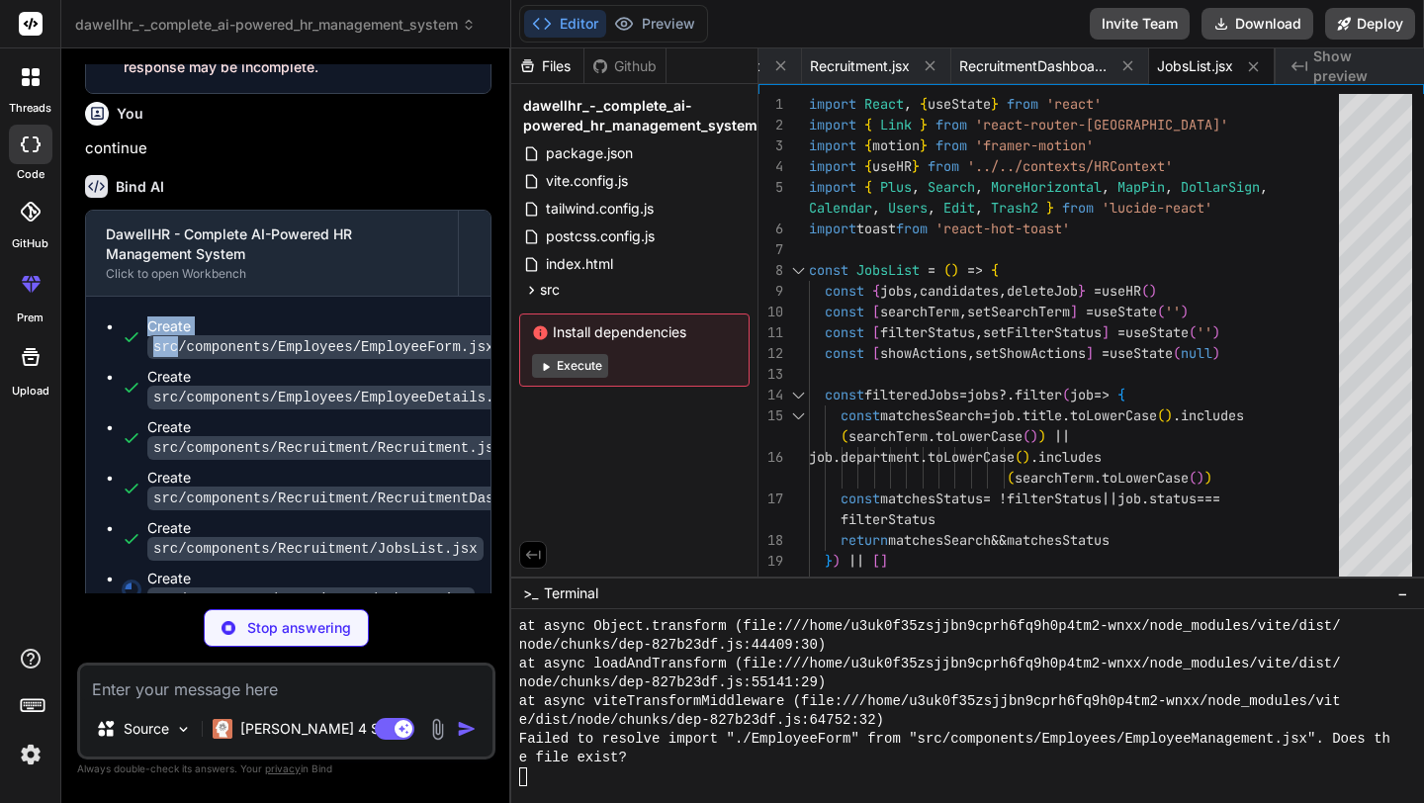
click at [278, 471] on div "Create src/components/Employees/EmployeeForm.jsx Create src/components/Employee…" at bounding box center [288, 463] width 404 height 332
type textarea "x"
type textarea "export default JobForm"
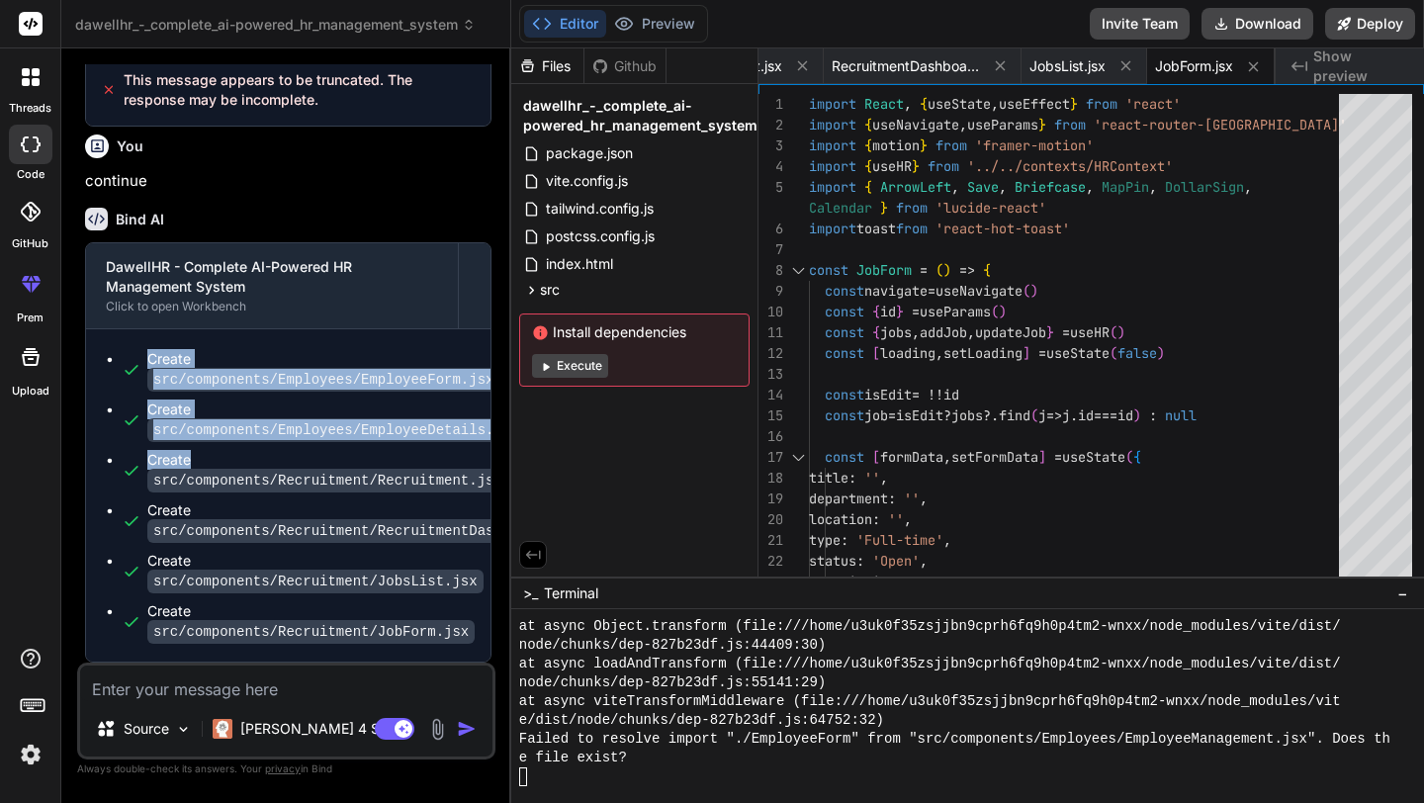
drag, startPoint x: 140, startPoint y: 484, endPoint x: 279, endPoint y: 590, distance: 174.8
click at [279, 590] on ul "Create src/components/Employees/EmployeeForm.jsx Create src/components/Employee…" at bounding box center [288, 495] width 365 height 293
type textarea "x"
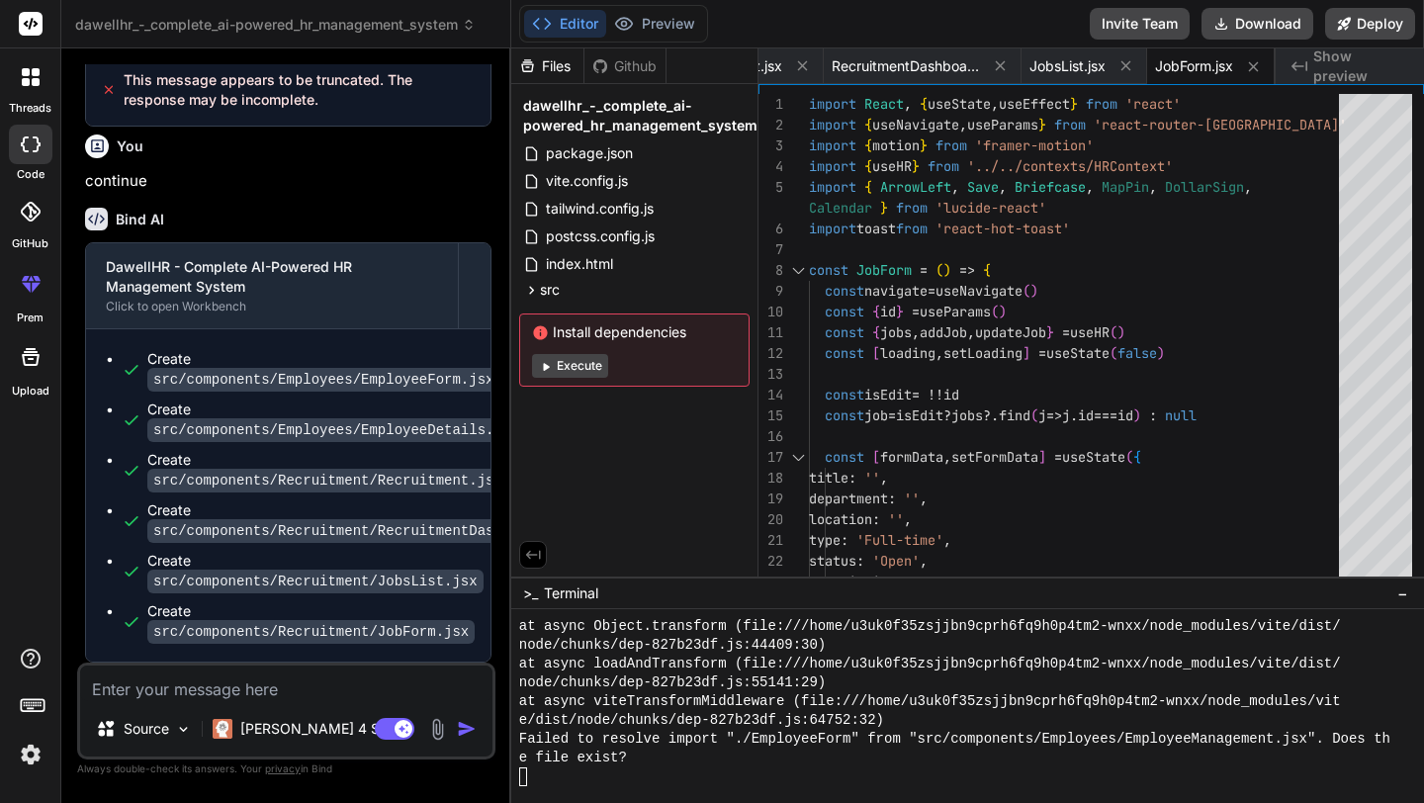
click at [298, 535] on code "src/components/Recruitment/RecruitmentDashboard.jsx" at bounding box center [364, 531] width 435 height 24
click at [662, 25] on button "Preview" at bounding box center [654, 24] width 97 height 28
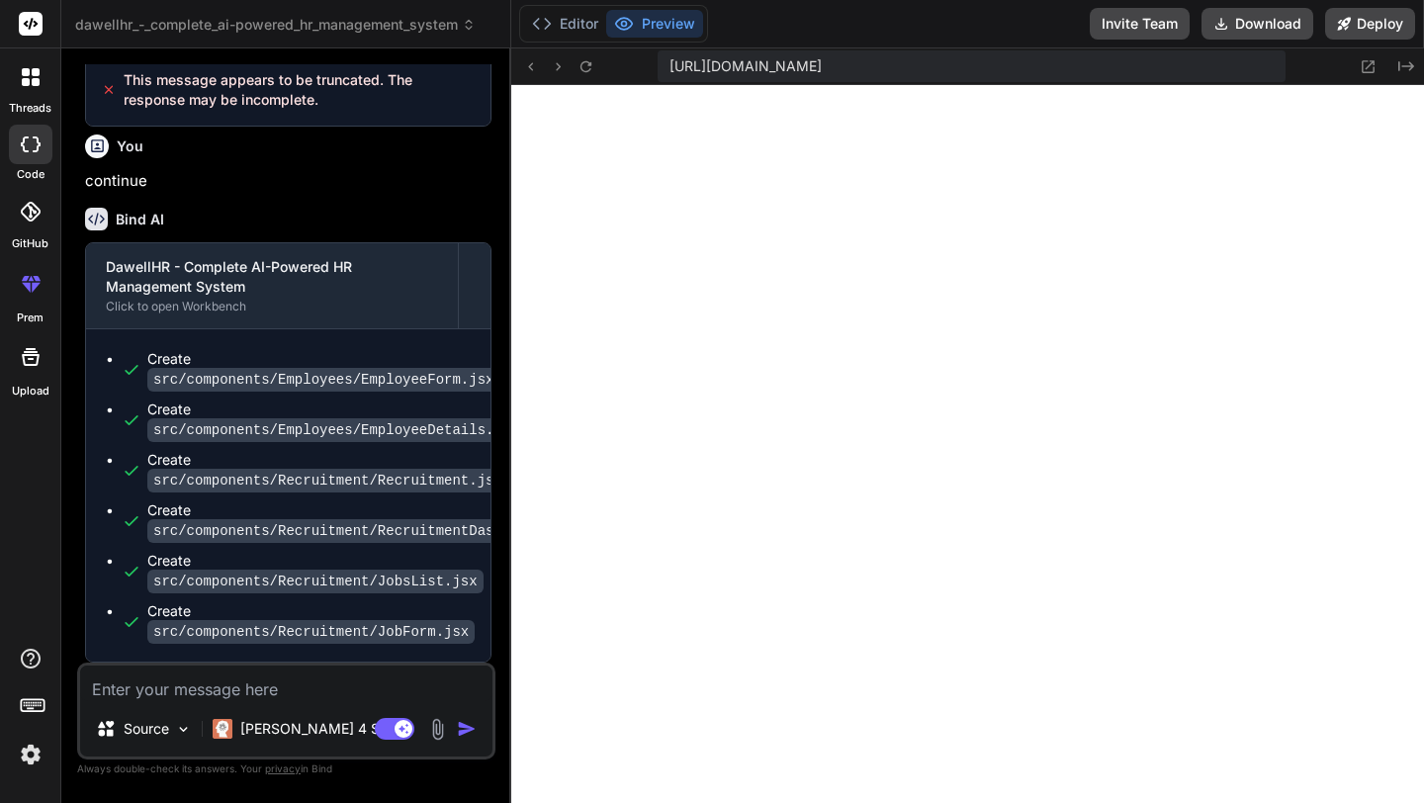
click at [379, 477] on code "src/components/Recruitment/Recruitment.jsx" at bounding box center [327, 481] width 361 height 24
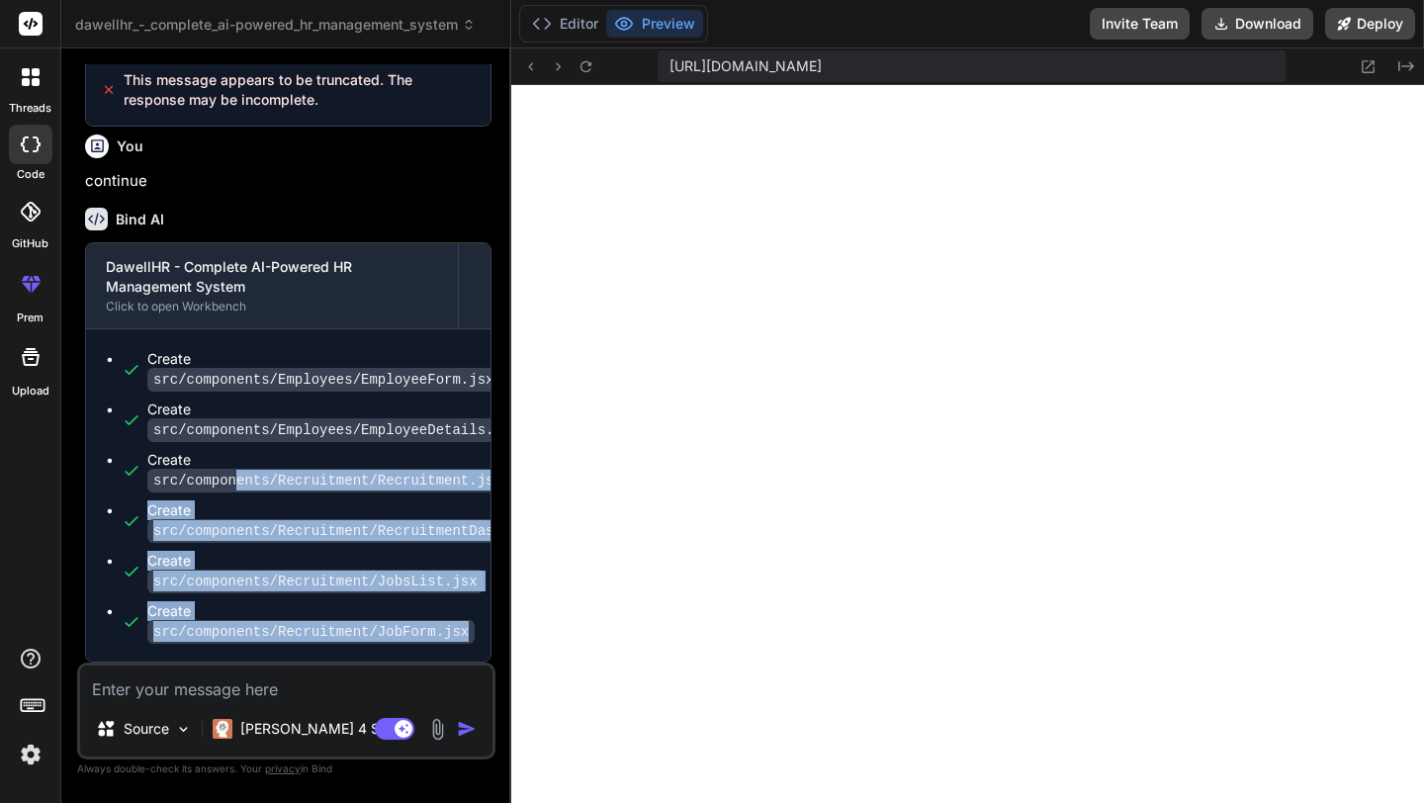
drag, startPoint x: 237, startPoint y: 480, endPoint x: 371, endPoint y: 693, distance: 251.9
click at [372, 694] on div "You hello Bind AI Hello! I'm Bind AI, your expert software development assistan…" at bounding box center [286, 433] width 418 height 738
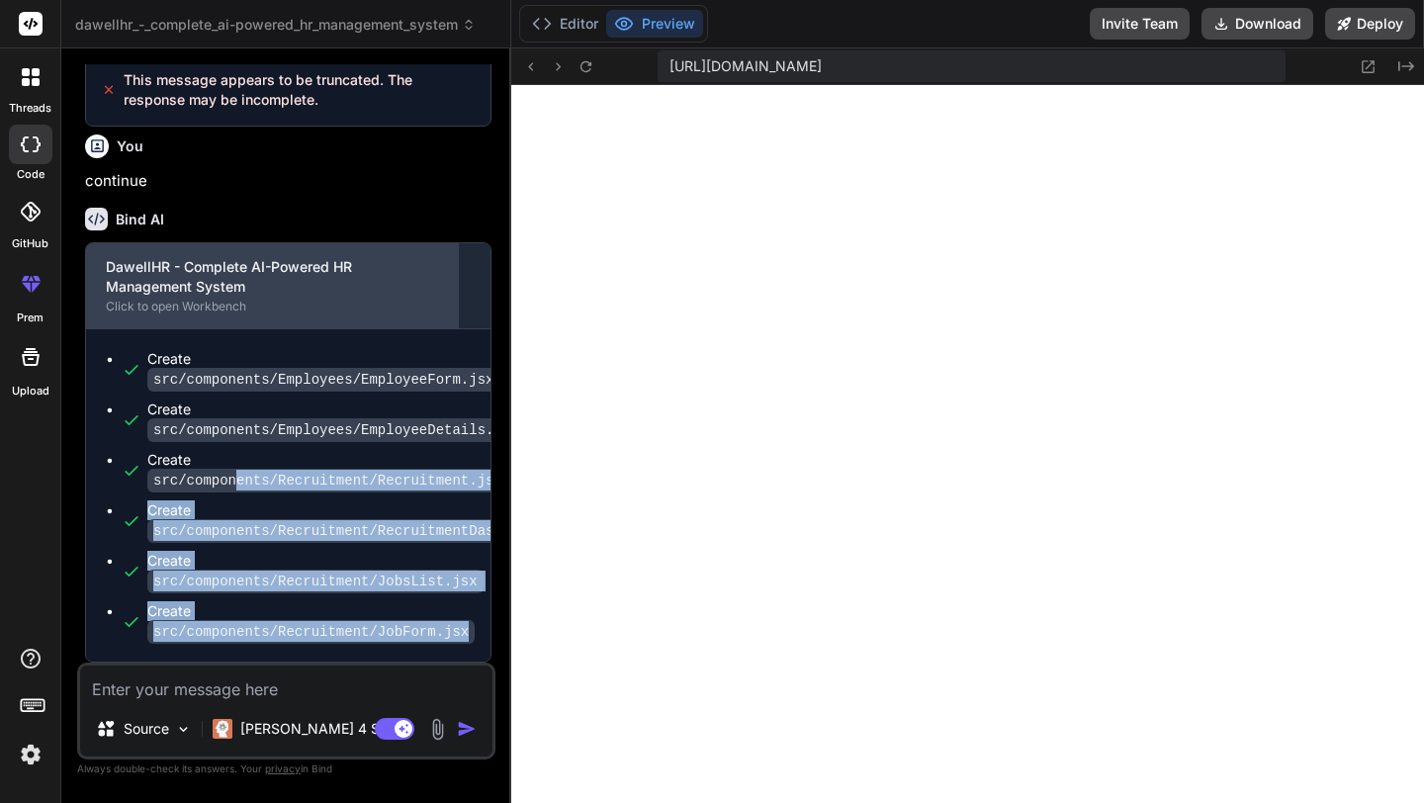
click at [388, 310] on div "Click to open Workbench" at bounding box center [272, 307] width 332 height 16
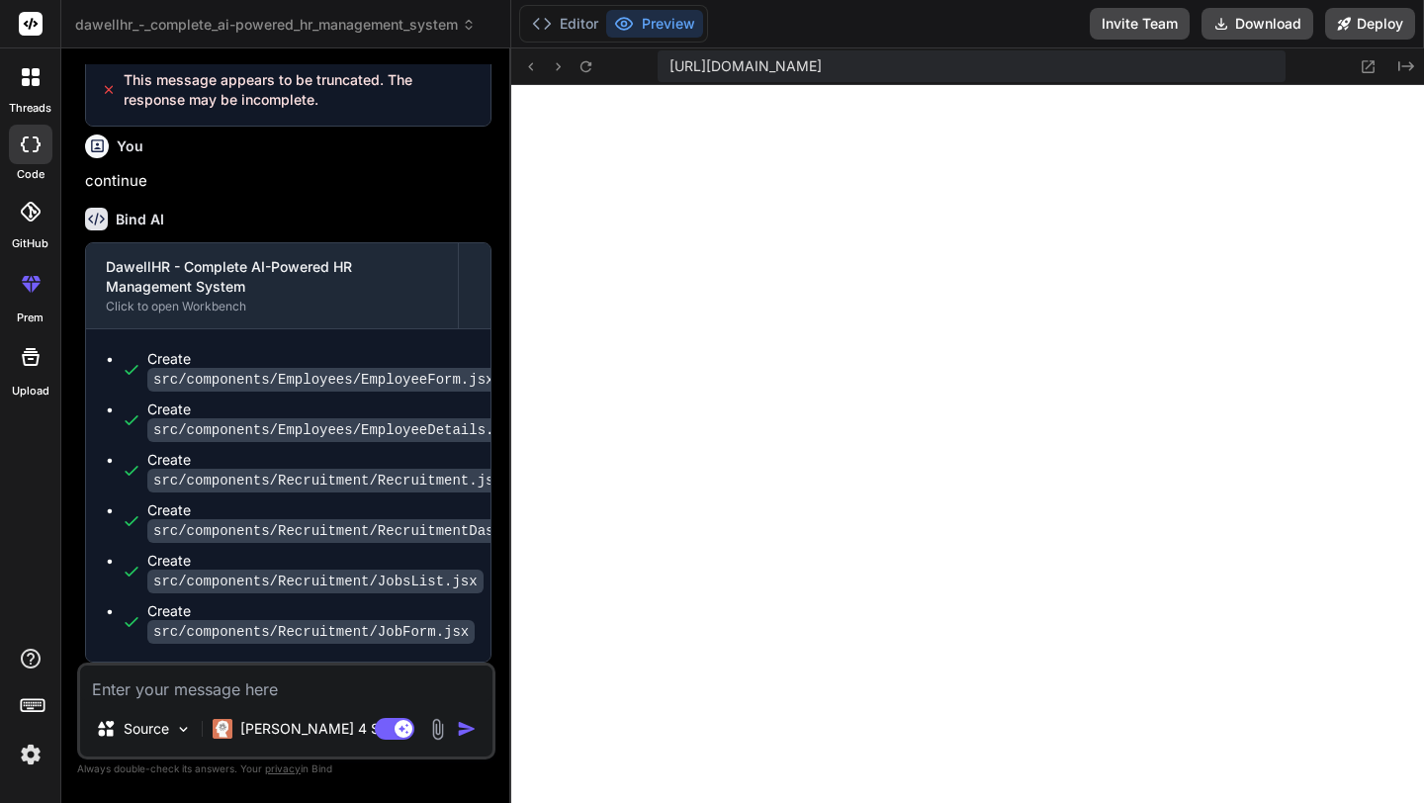
click at [388, 342] on div "Create src/components/Employees/EmployeeForm.jsx Create src/components/Employee…" at bounding box center [288, 495] width 404 height 332
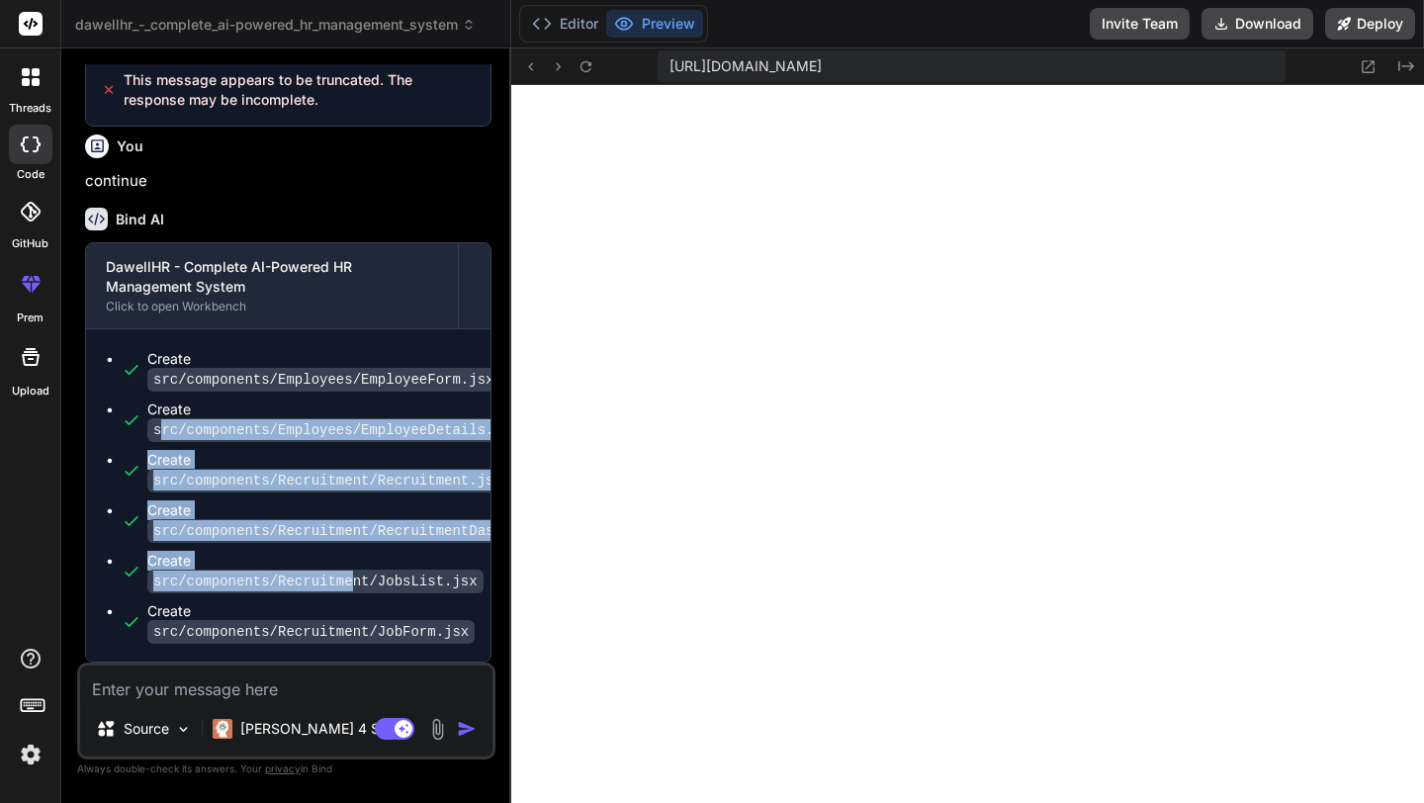
drag, startPoint x: 163, startPoint y: 423, endPoint x: 350, endPoint y: 593, distance: 252.7
click at [350, 593] on ul "Create src/components/Employees/EmployeeForm.jsx Create src/components/Employee…" at bounding box center [288, 495] width 365 height 293
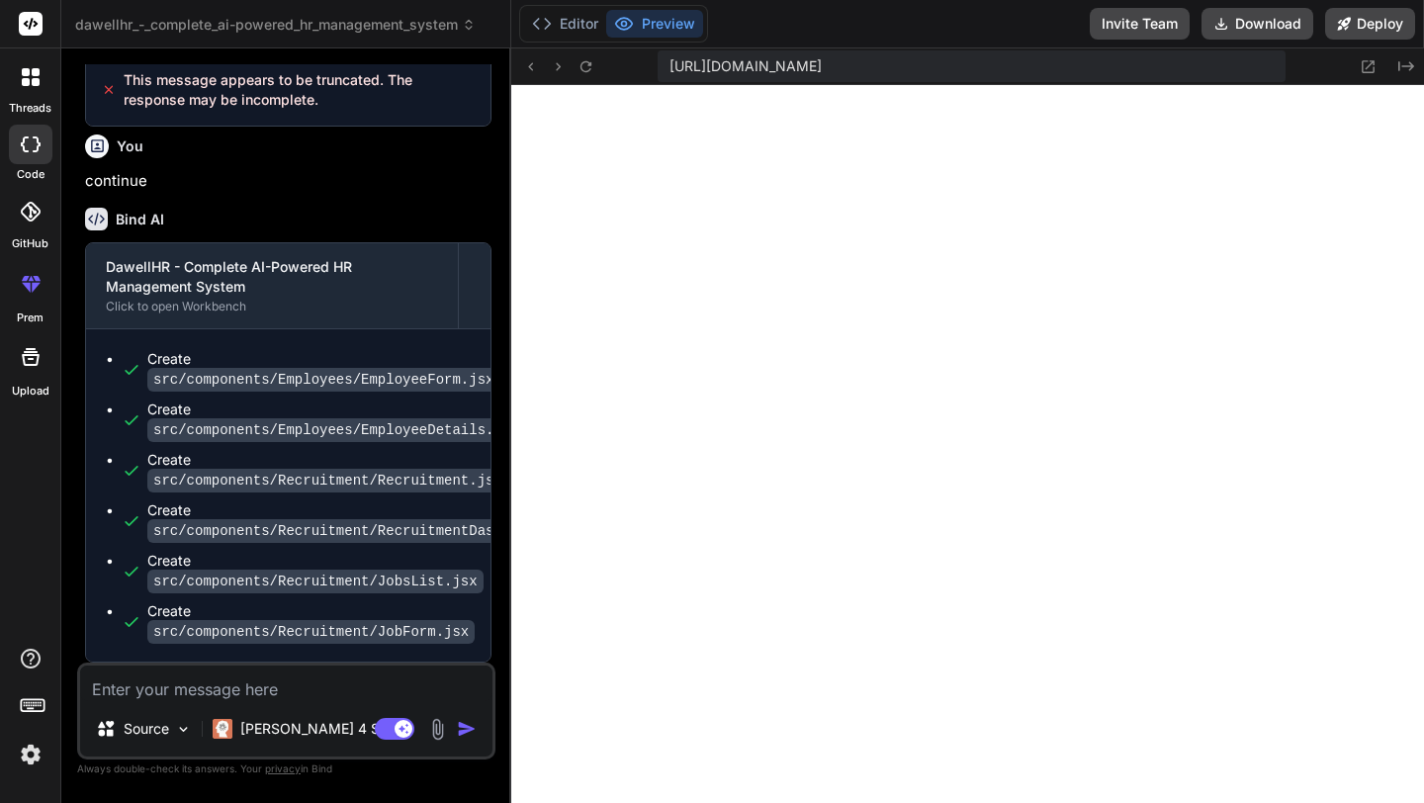
click at [275, 688] on textarea at bounding box center [286, 683] width 412 height 36
click at [551, 16] on icon at bounding box center [542, 24] width 20 height 20
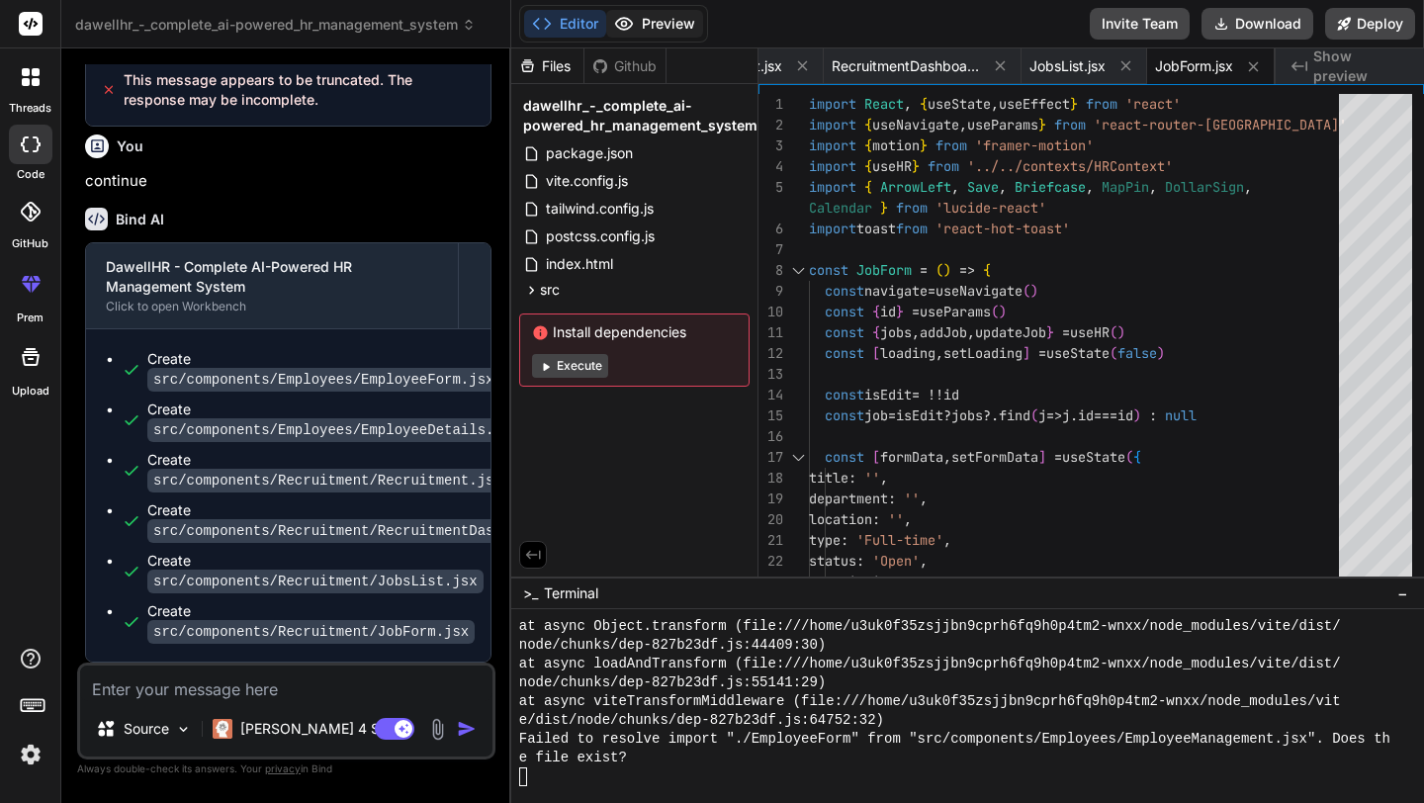
click at [675, 22] on button "Preview" at bounding box center [654, 24] width 97 height 28
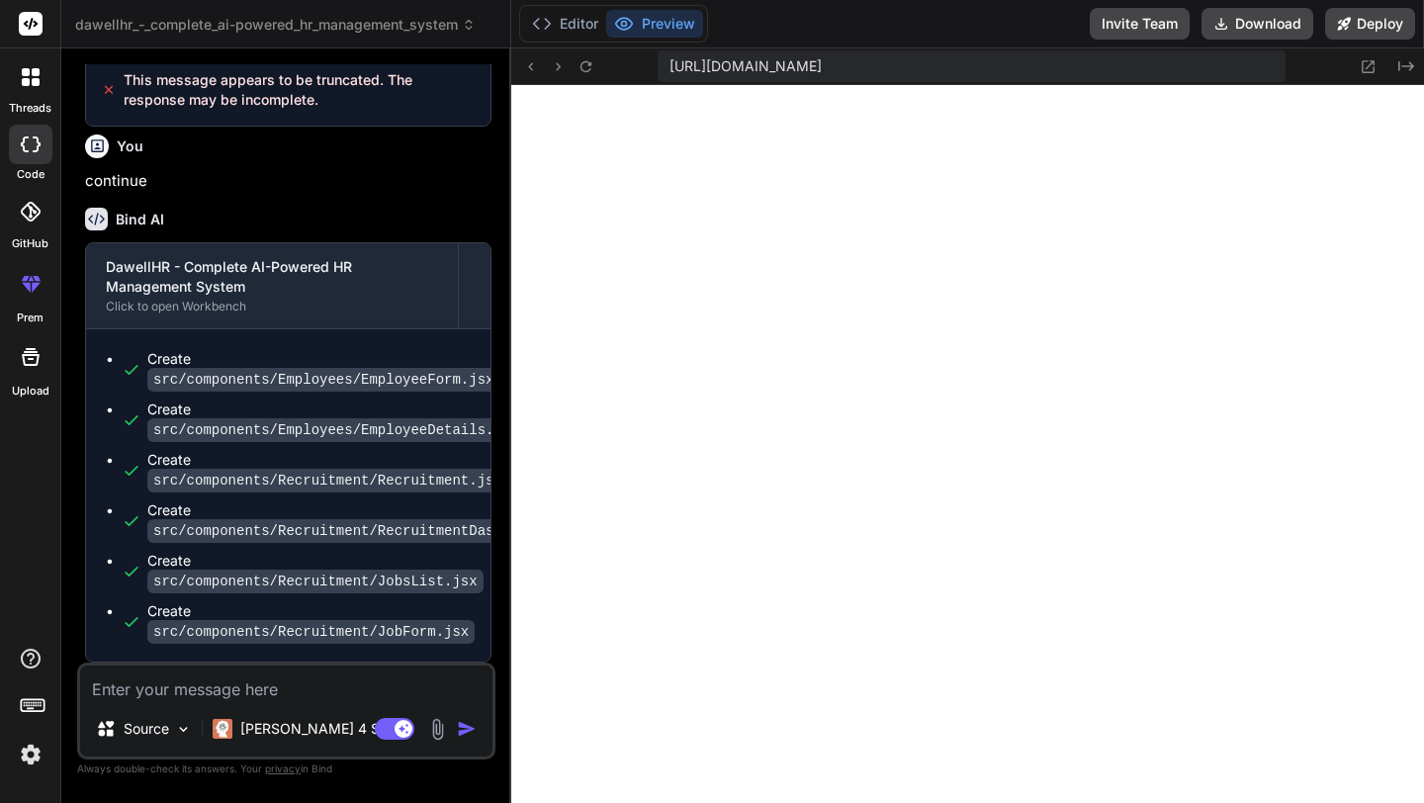
click at [311, 706] on div "Source Claude 4 S.. Agent Mode. When this toggle is activated, AI automatically…" at bounding box center [286, 711] width 418 height 97
click at [310, 694] on textarea at bounding box center [286, 683] width 412 height 36
type textarea "a"
type textarea "x"
type textarea "al"
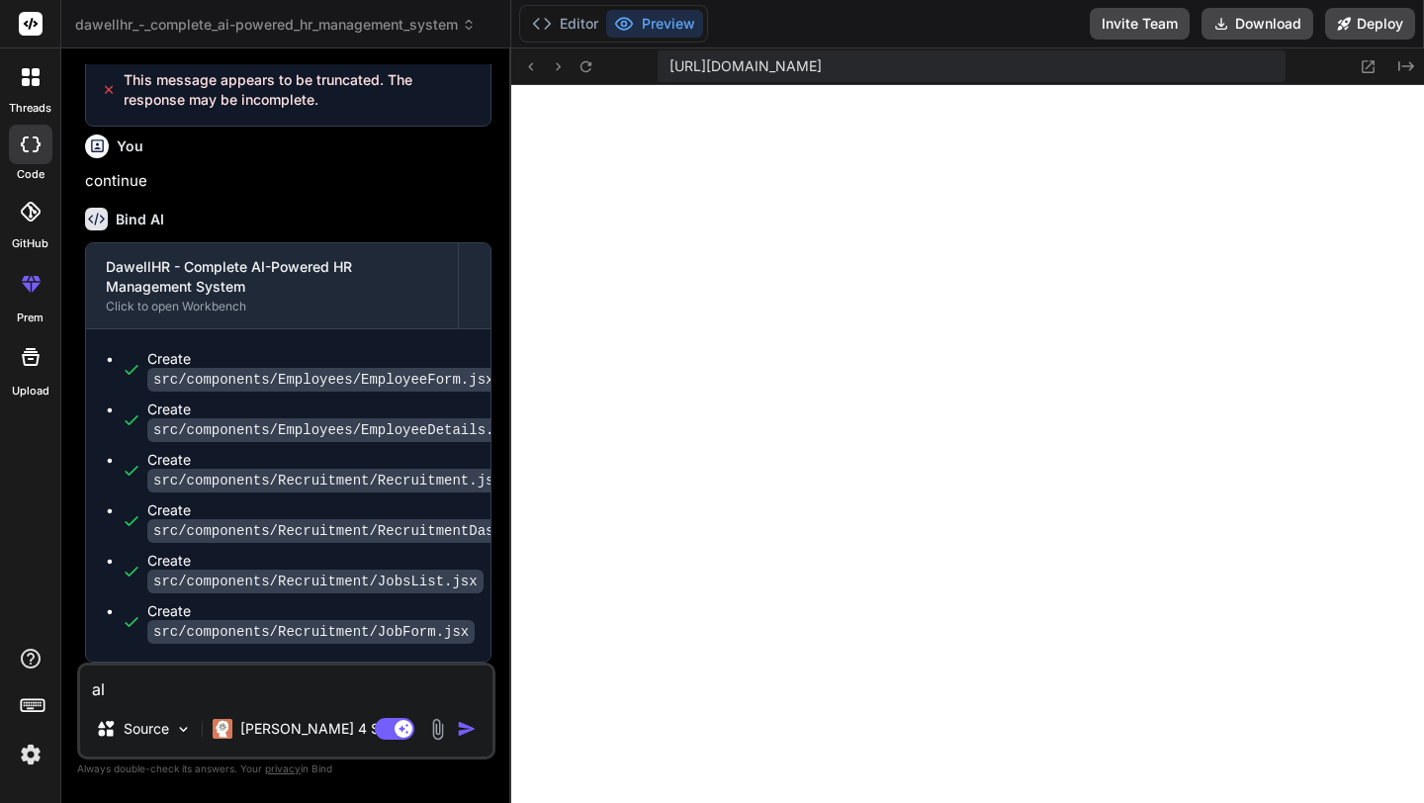
type textarea "x"
type textarea "all"
type textarea "x"
type textarea "alld"
type textarea "x"
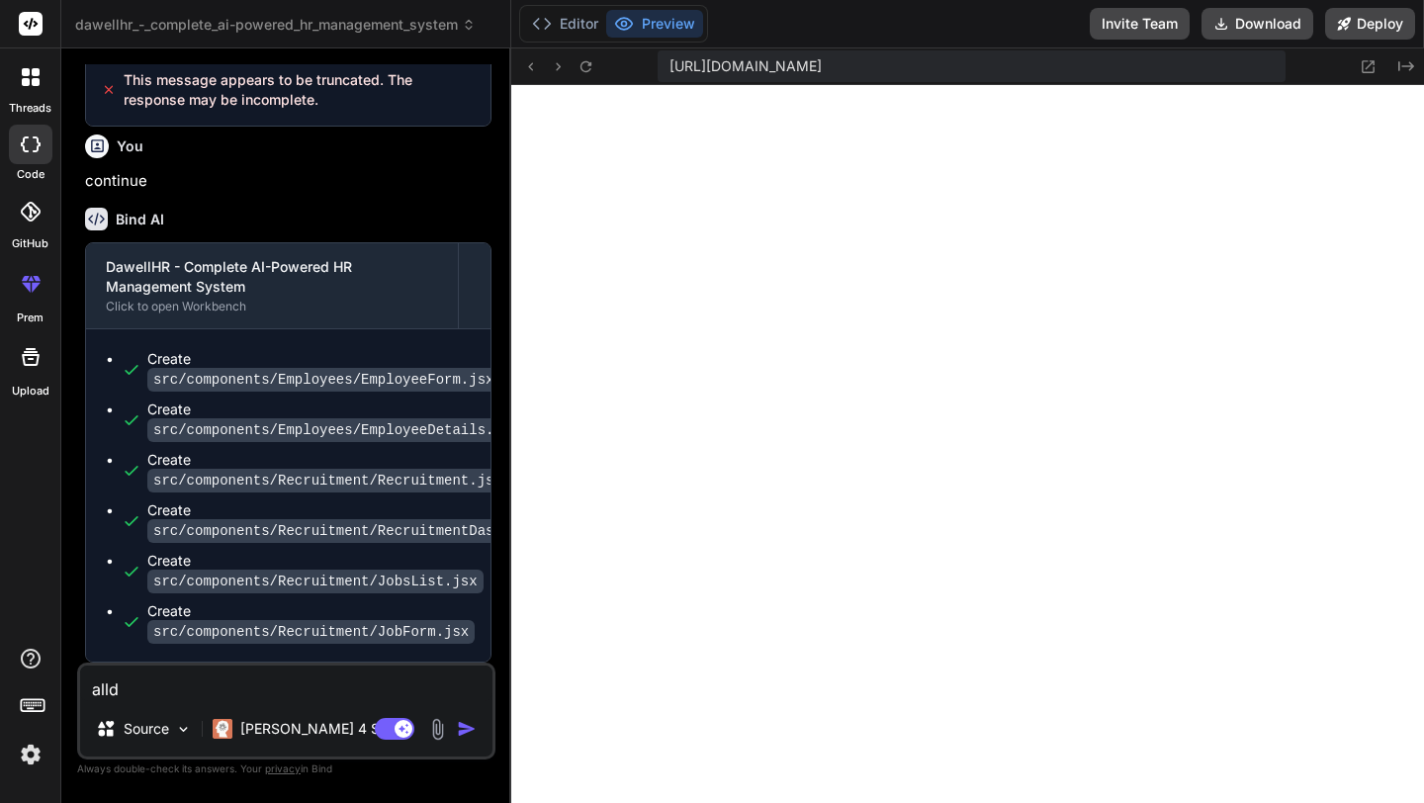
type textarea "alldo"
type textarea "x"
type textarea "alldon"
type textarea "x"
type textarea "alldone"
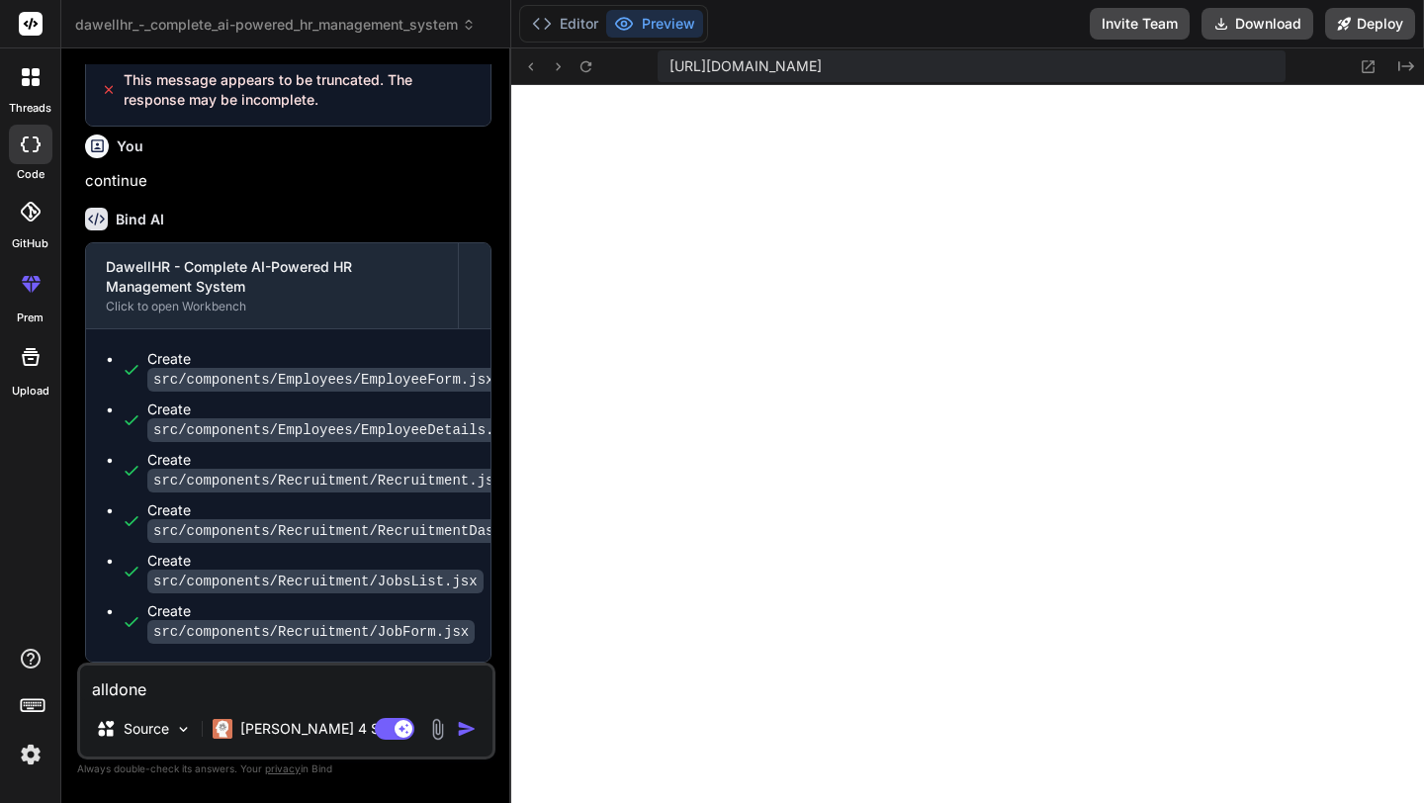
type textarea "x"
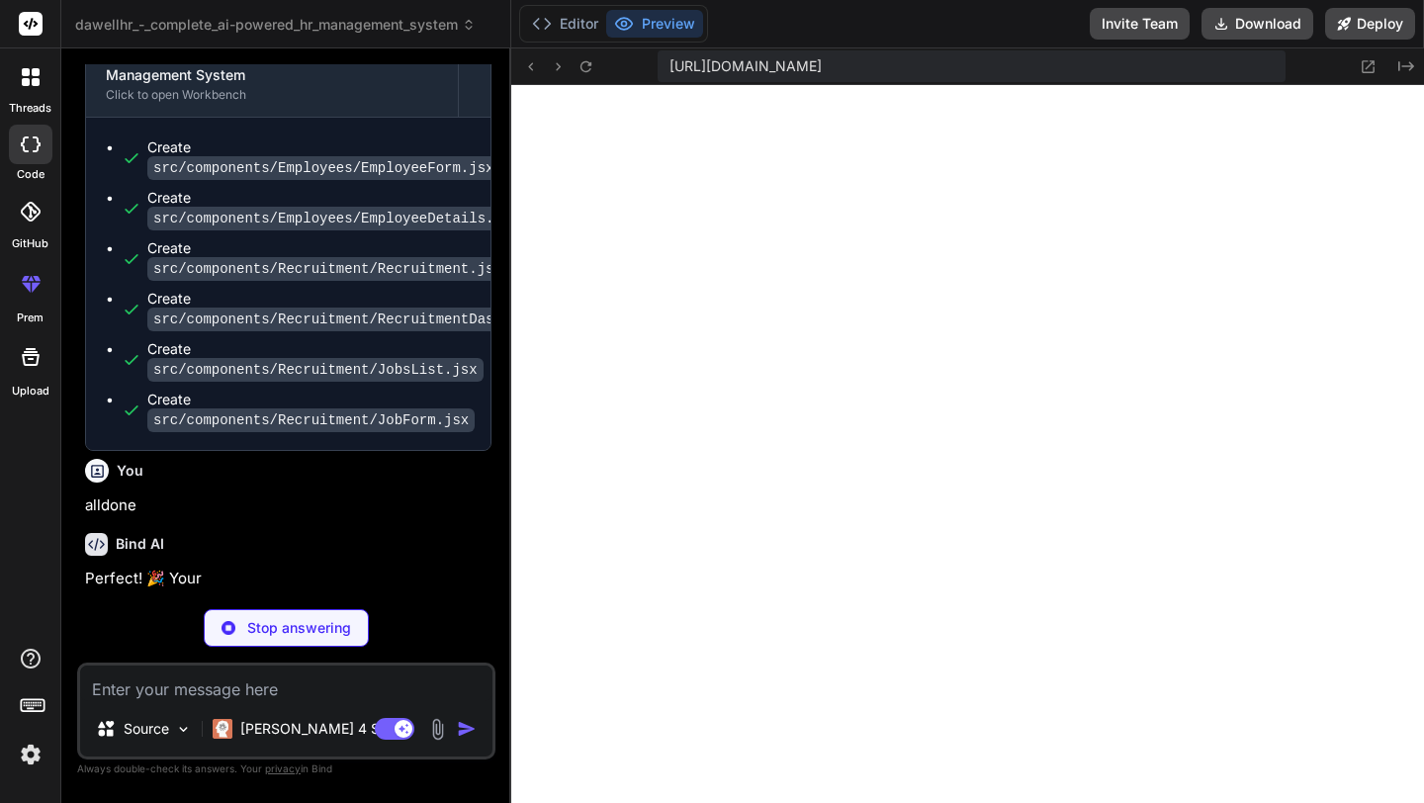
scroll to position [4466, 0]
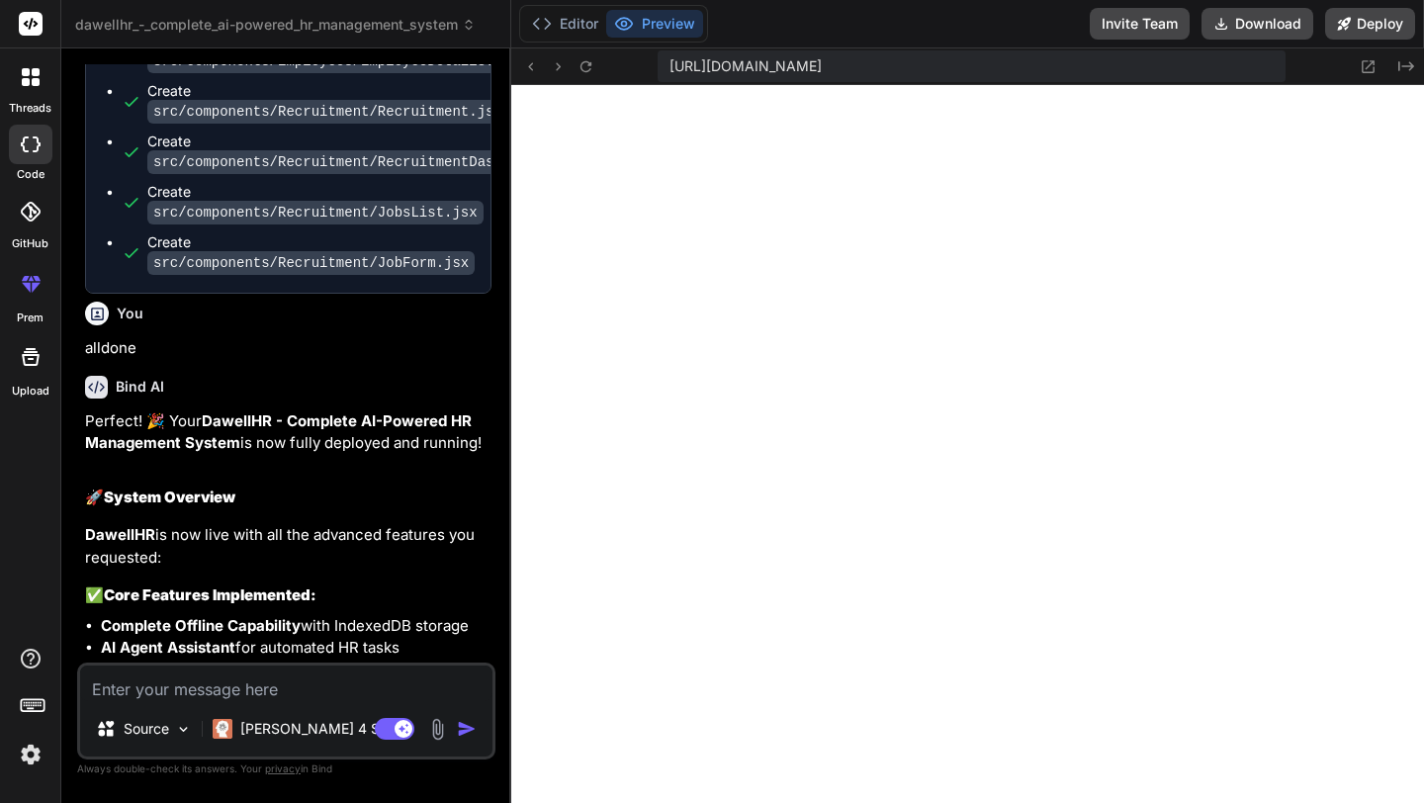
type textarea "x"
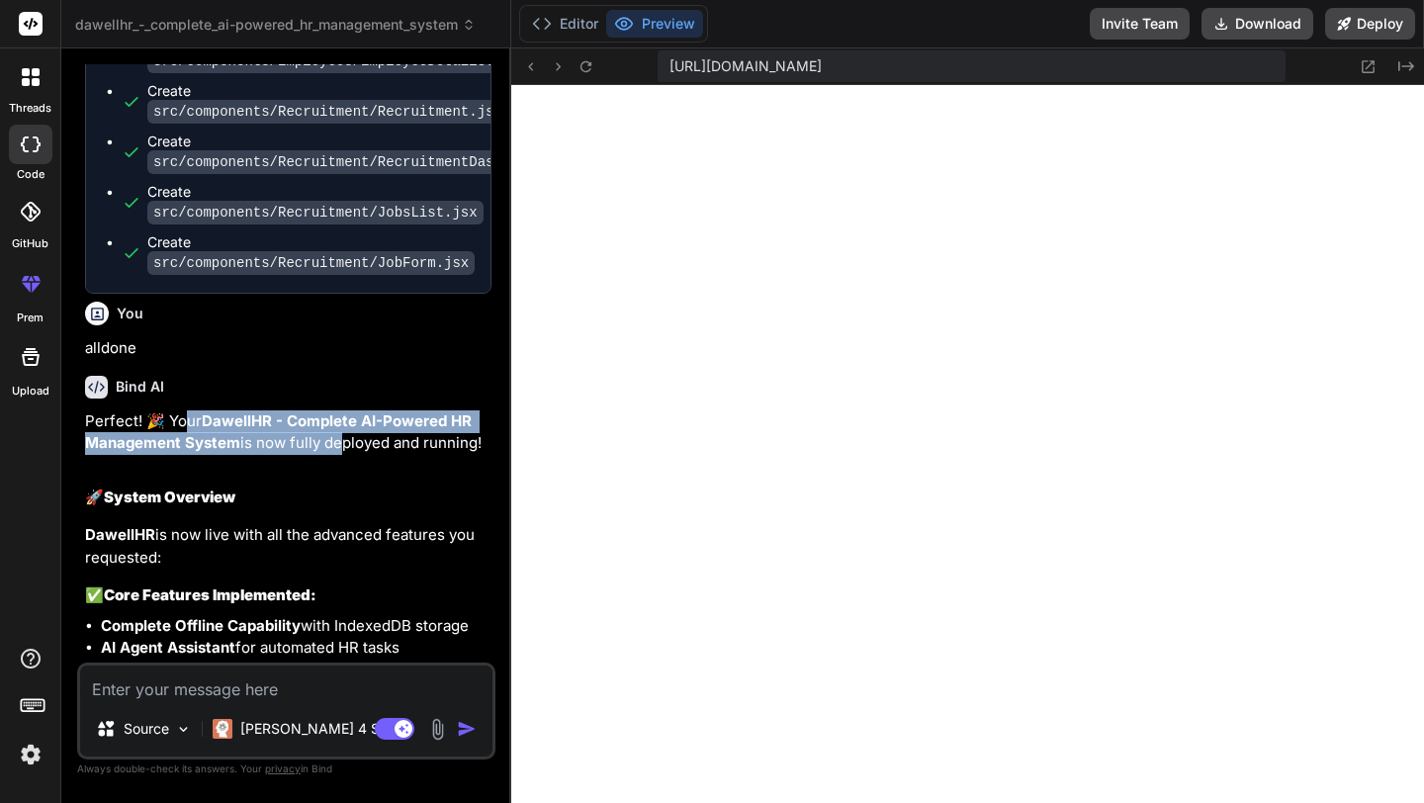
drag, startPoint x: 184, startPoint y: 588, endPoint x: 334, endPoint y: 598, distance: 150.6
click at [334, 455] on p "Perfect! 🎉 Your DawellHR - Complete AI-Powered HR Management System is now full…" at bounding box center [288, 432] width 406 height 44
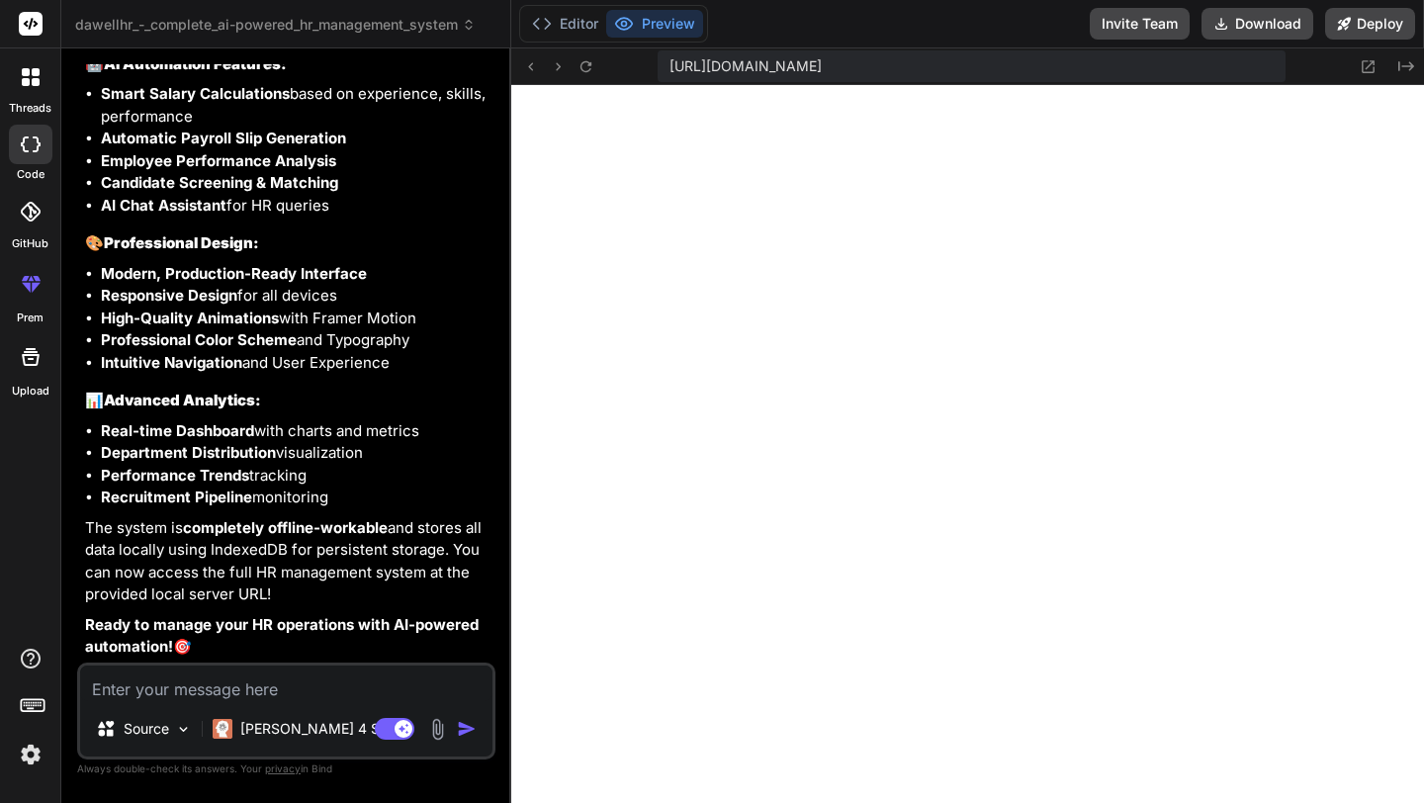
scroll to position [5429, 0]
click at [364, 681] on textarea at bounding box center [286, 683] width 412 height 36
paste textarea "[plugin:vite:import-analysis] Failed to resolve import "./components/Recruitmen…"
type textarea "[plugin:vite:import-analysis] Failed to resolve import "./components/Recruitmen…"
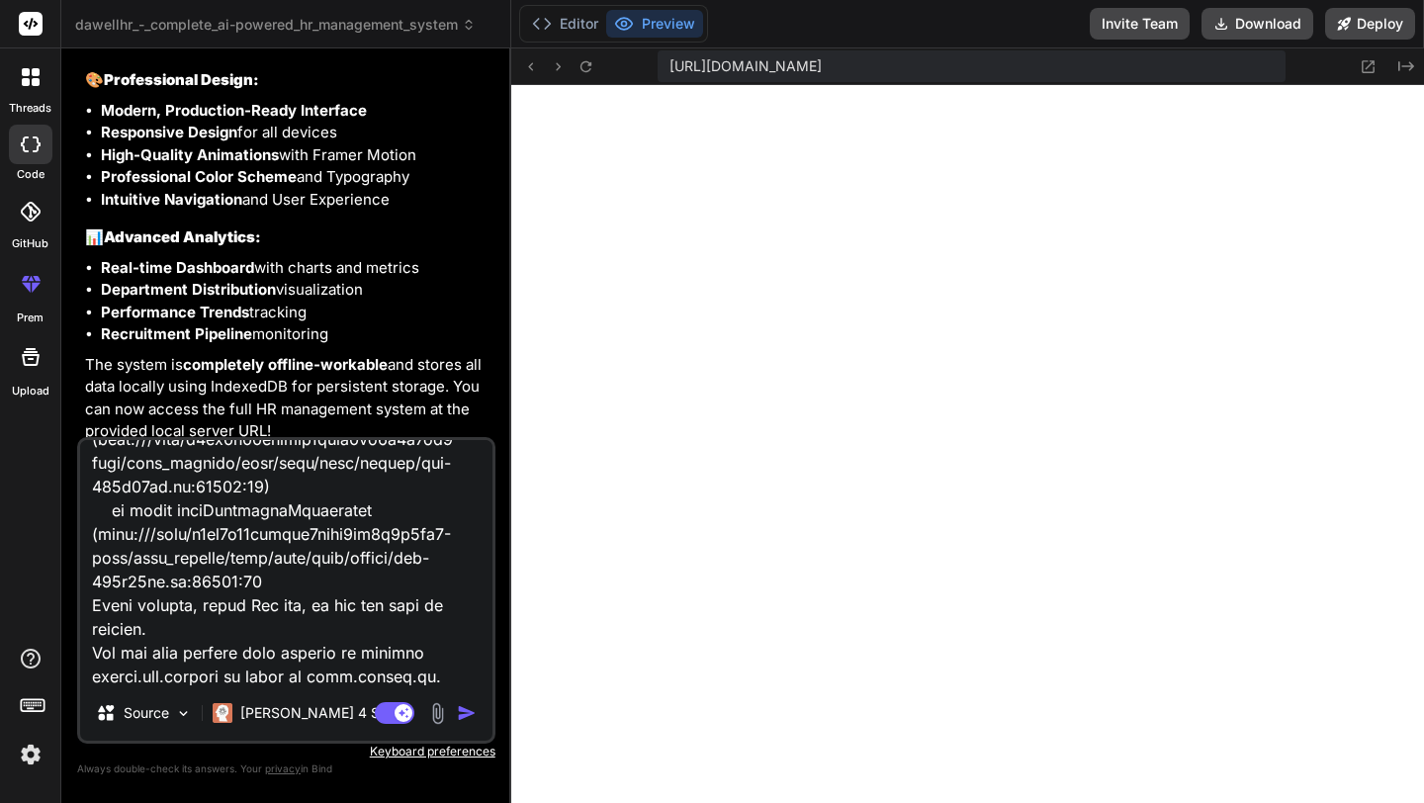
type textarea "x"
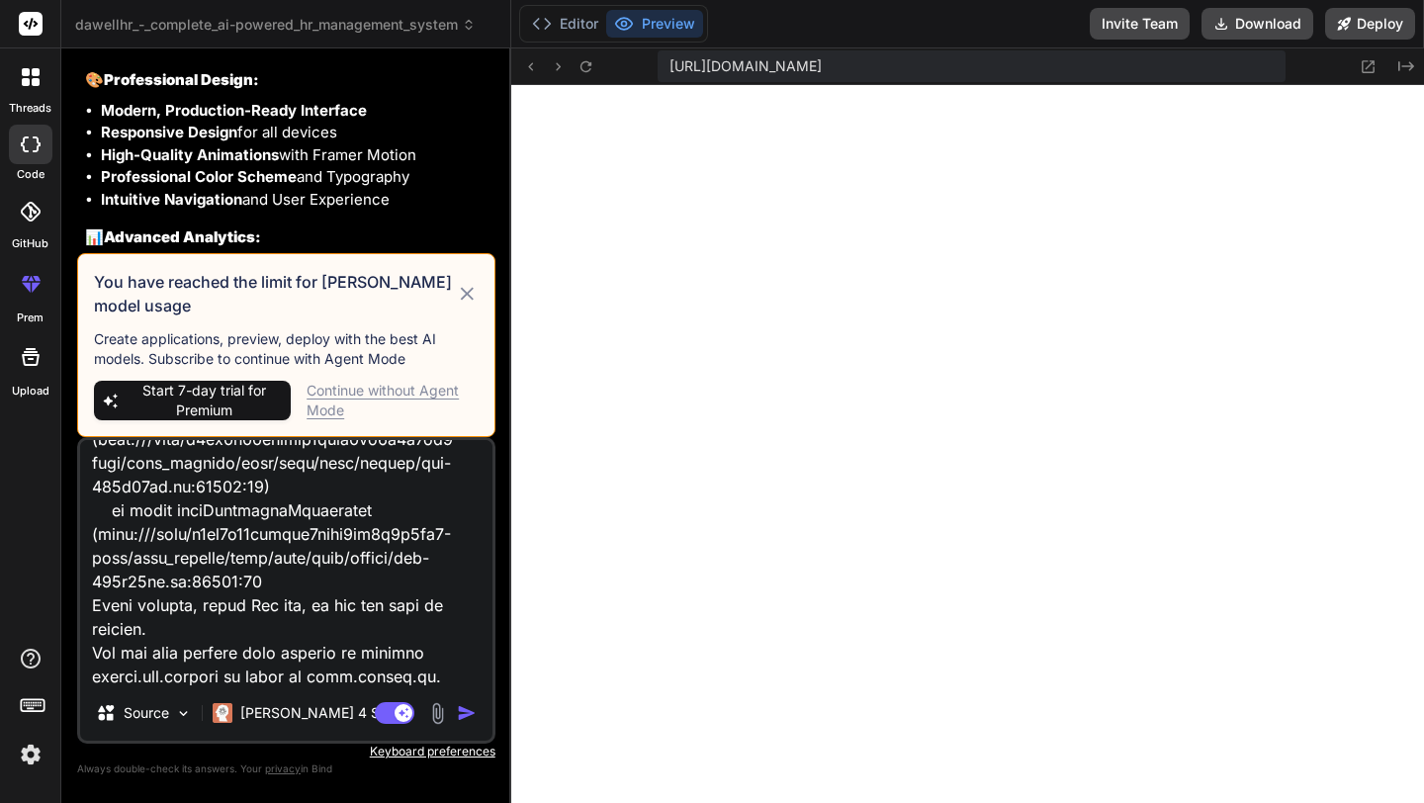
type textarea "[plugin:vite:import-analysis] Failed to resolve import "./components/Recruitmen…"
click at [440, 386] on div "Continue without Agent Mode" at bounding box center [393, 401] width 172 height 40
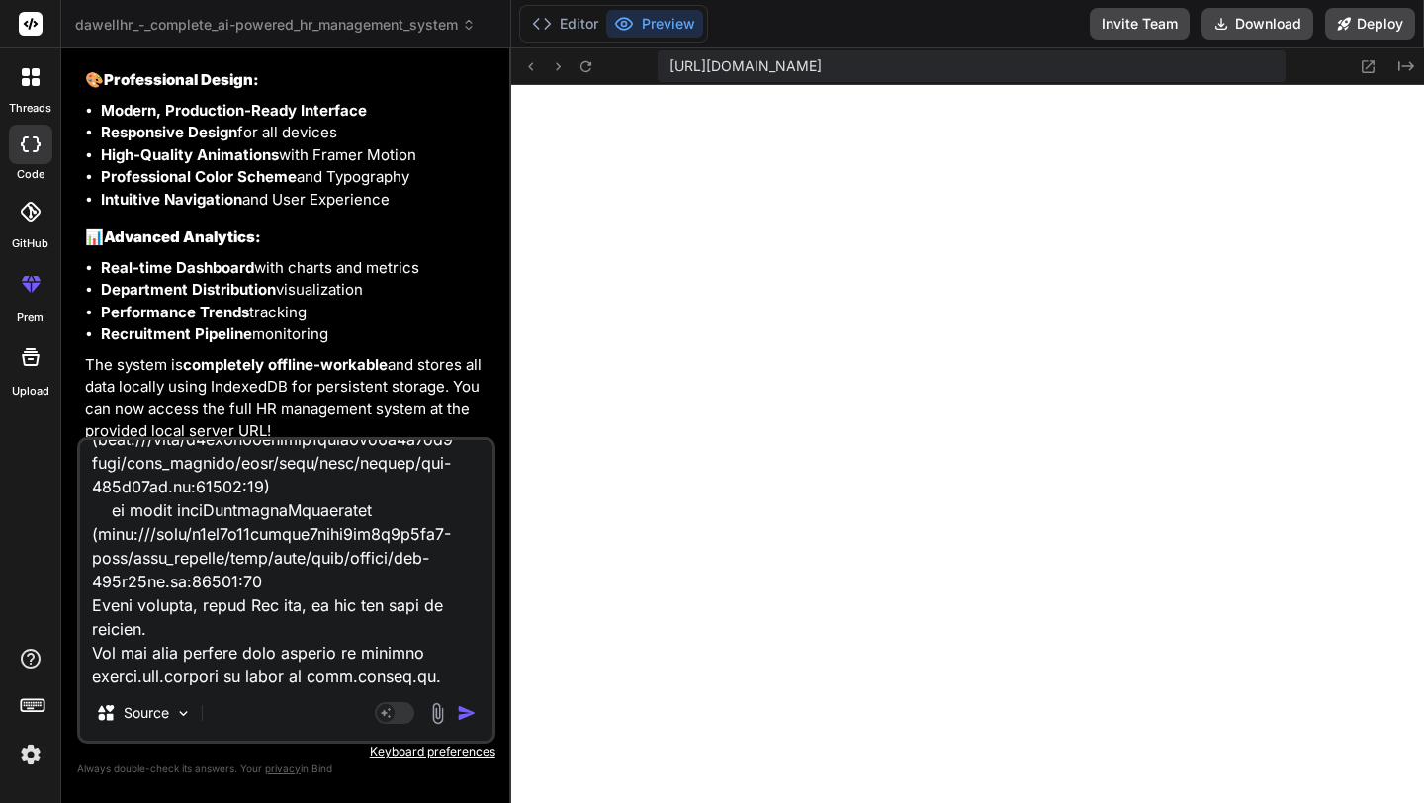
click at [406, 673] on textarea at bounding box center [286, 562] width 412 height 245
type textarea "x"
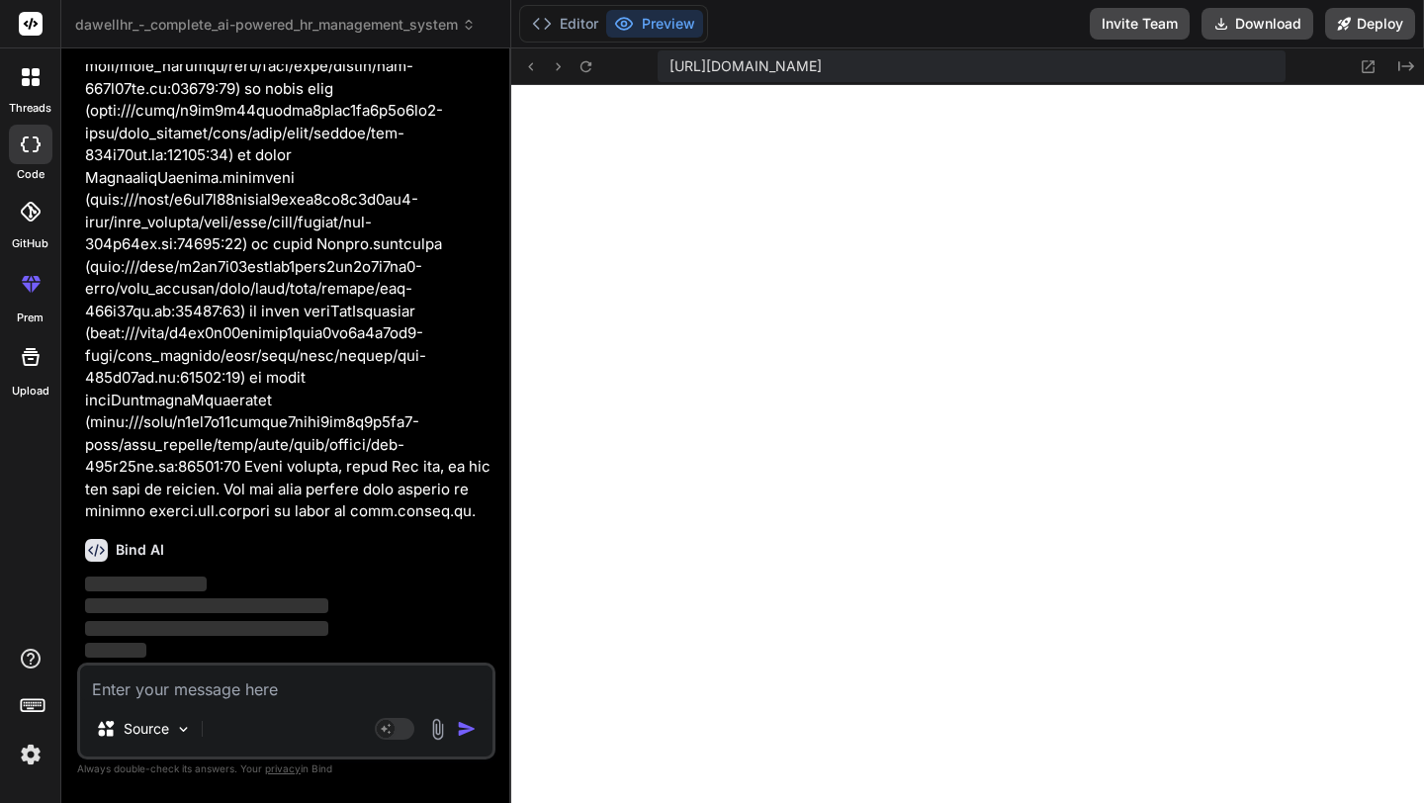
scroll to position [6523, 0]
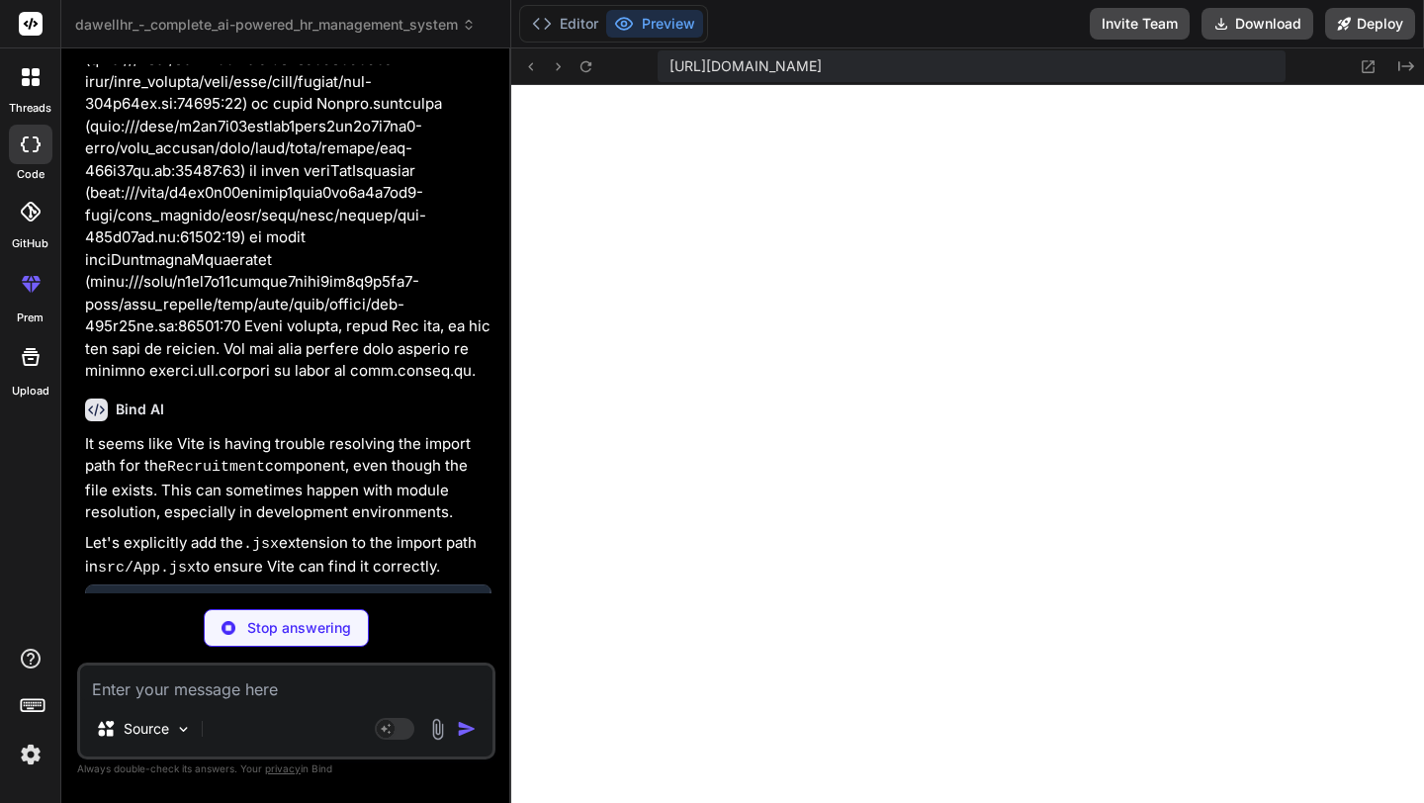
type textarea "x"
type textarea "<Router> <AppContent /> </Router> </HRProvider> </AuthProvider> ) } export defa…"
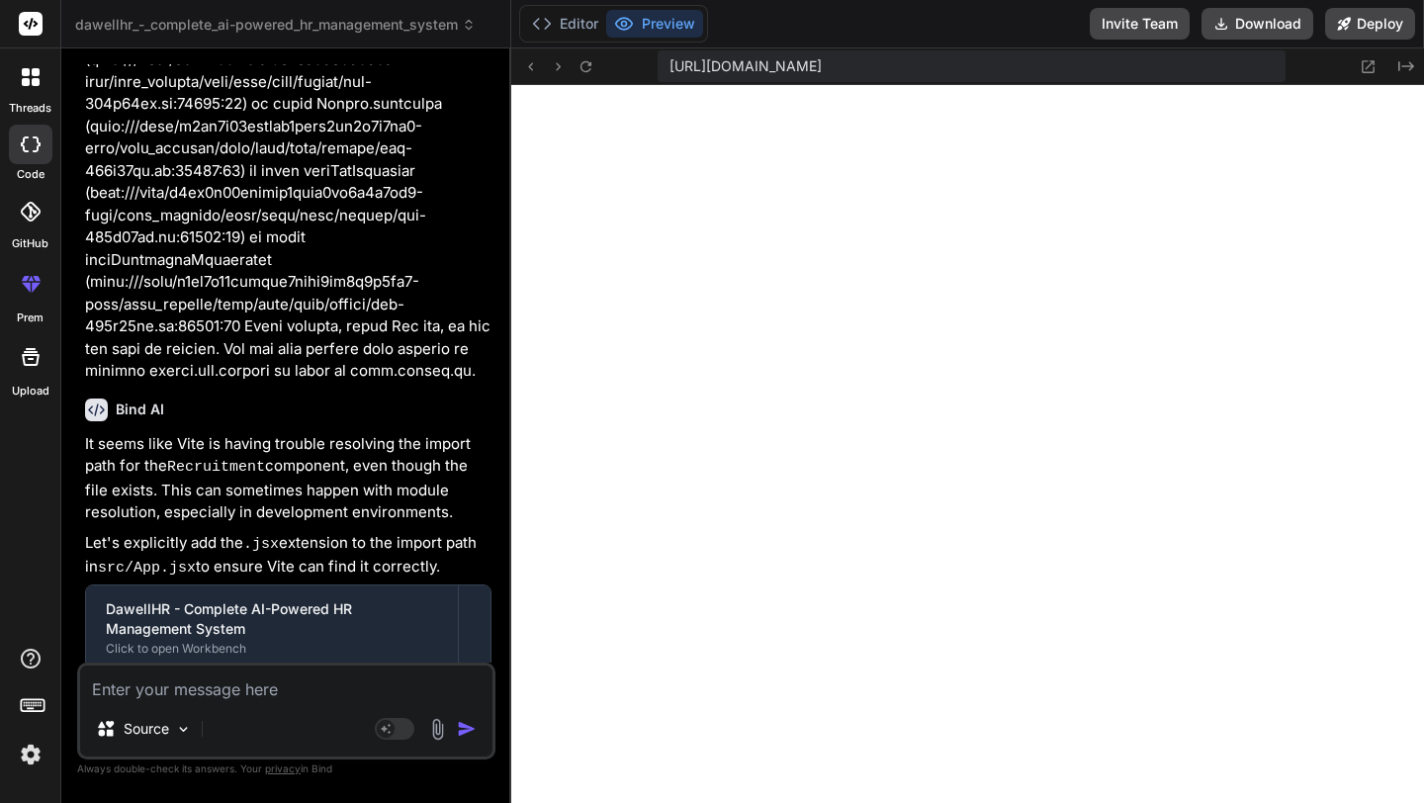
scroll to position [5636, 0]
click at [335, 532] on div "Bind AI It seems like Vite is having trouble resolving the import path for the …" at bounding box center [288, 594] width 406 height 423
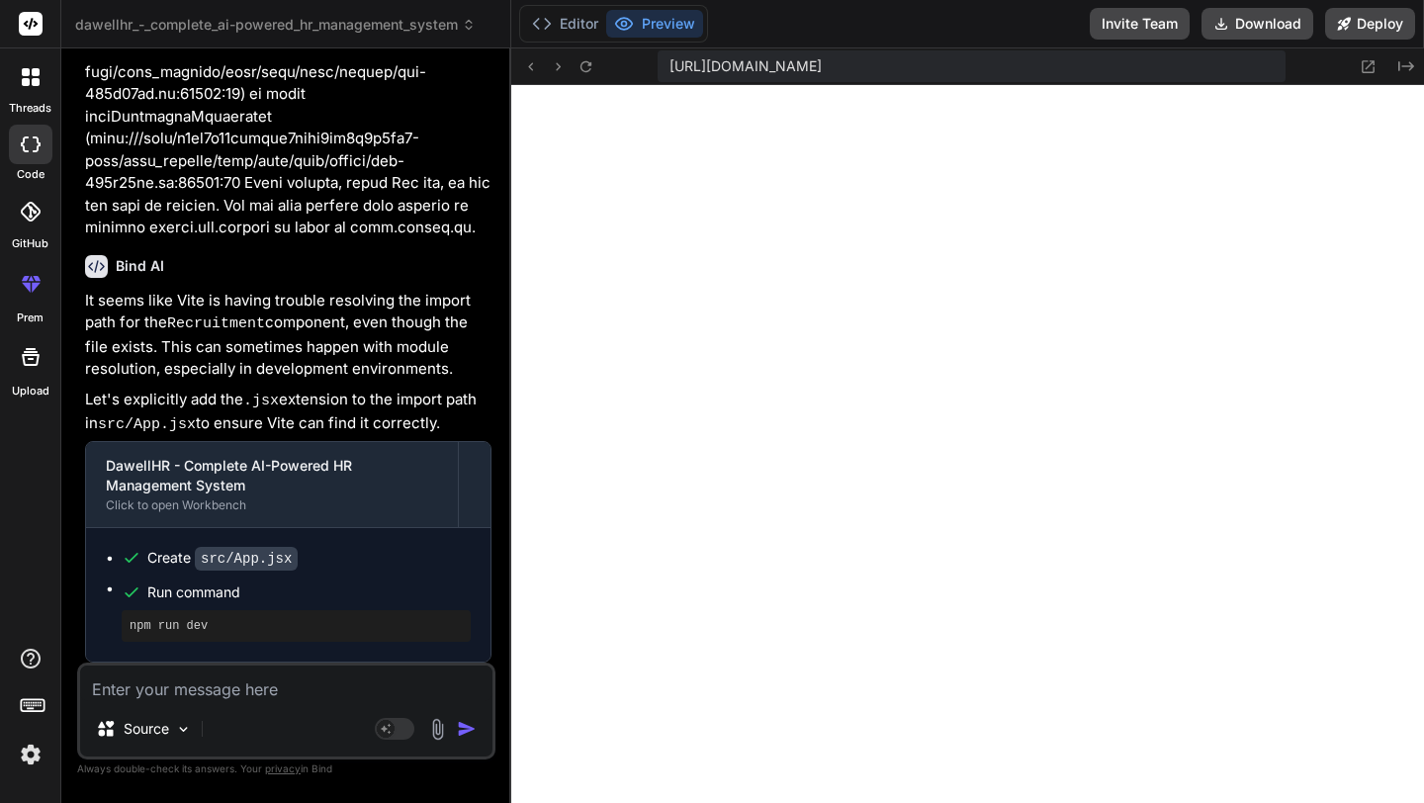
scroll to position [6801, 0]
click at [278, 626] on pre "npm run dev" at bounding box center [296, 626] width 333 height 16
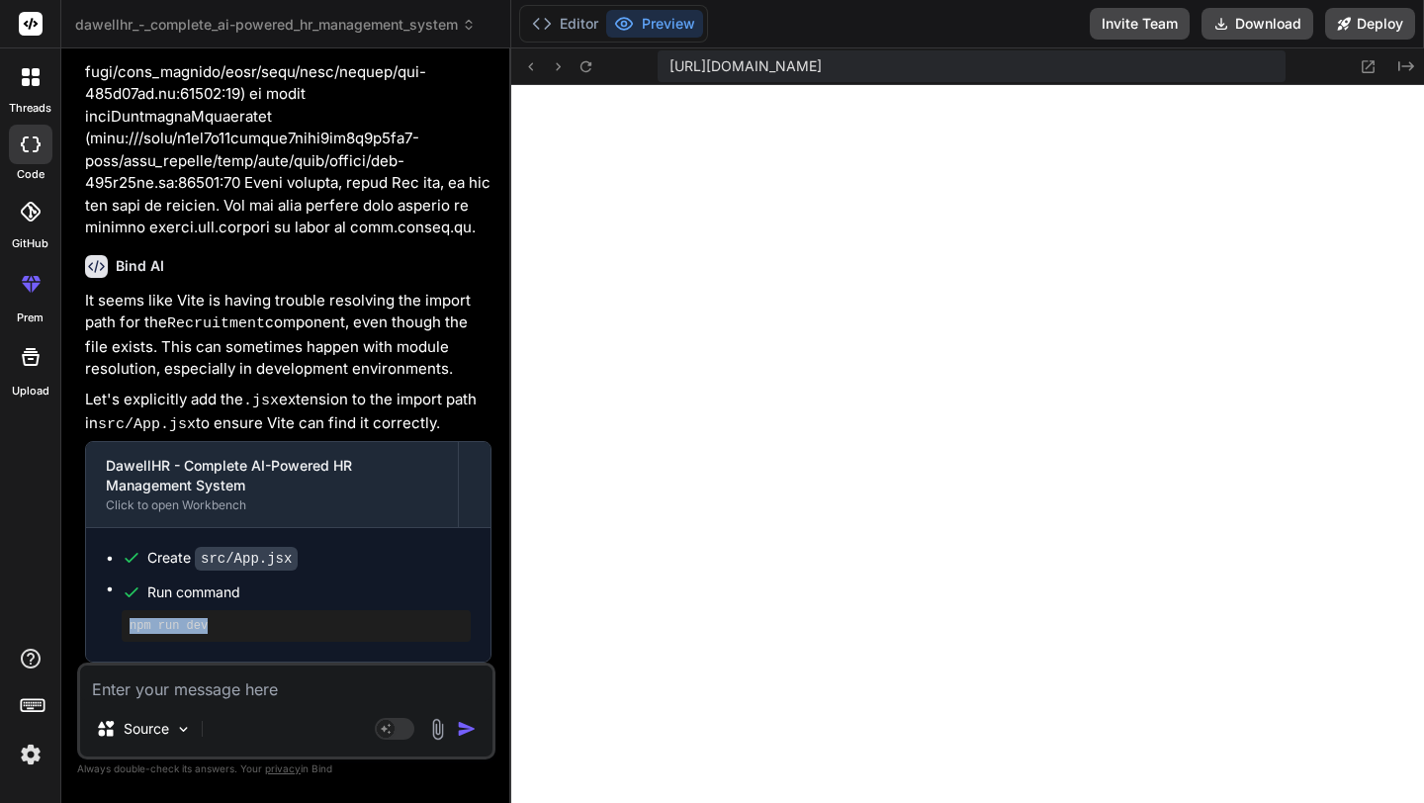
click at [278, 626] on pre "npm run dev" at bounding box center [296, 626] width 333 height 16
click at [563, 16] on button "Editor" at bounding box center [565, 24] width 82 height 28
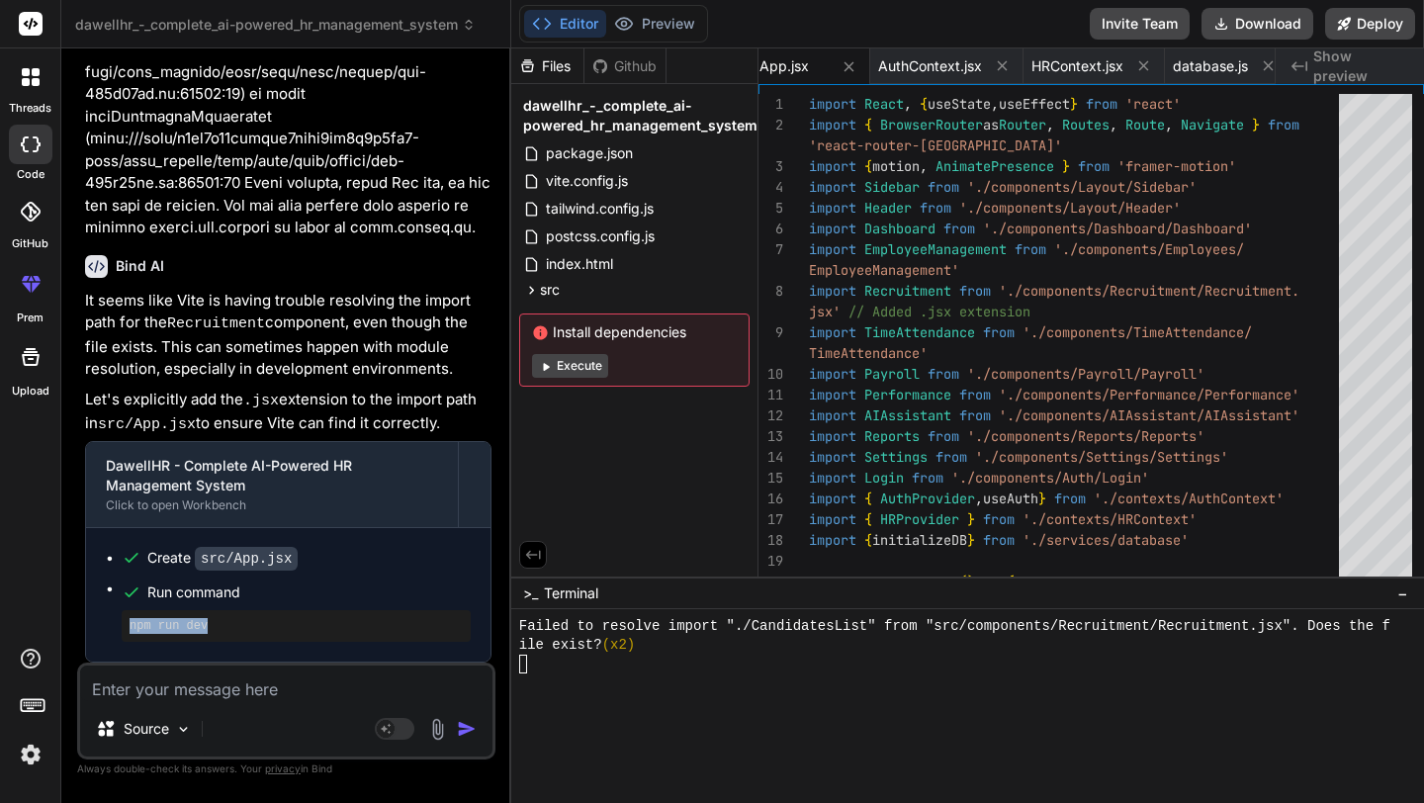
click at [572, 365] on button "Execute" at bounding box center [570, 366] width 76 height 24
type textarea "x"
click at [230, 676] on textarea at bounding box center [286, 683] width 412 height 36
type textarea "a"
type textarea "x"
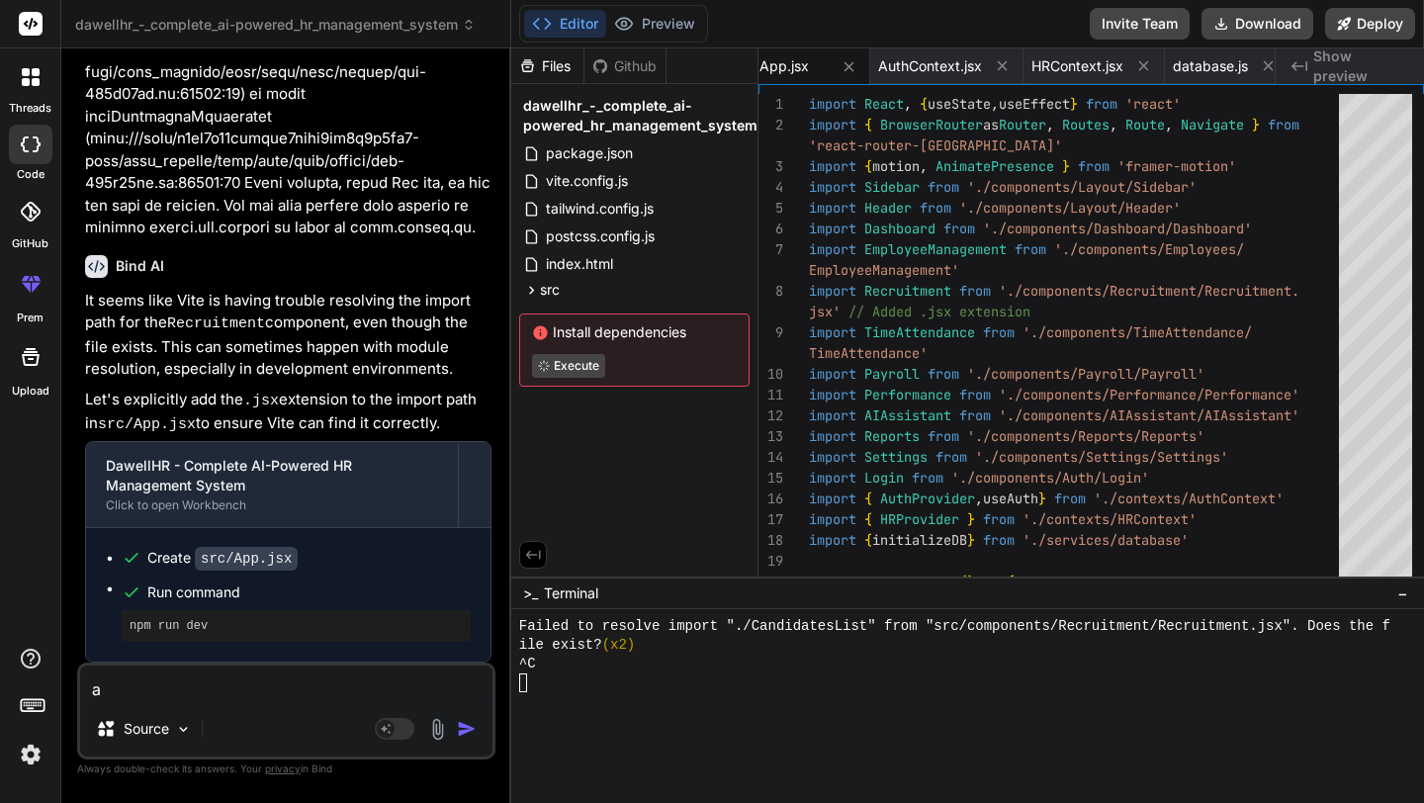
type textarea "al"
type textarea "x"
type textarea "all"
type textarea "x"
type textarea "all"
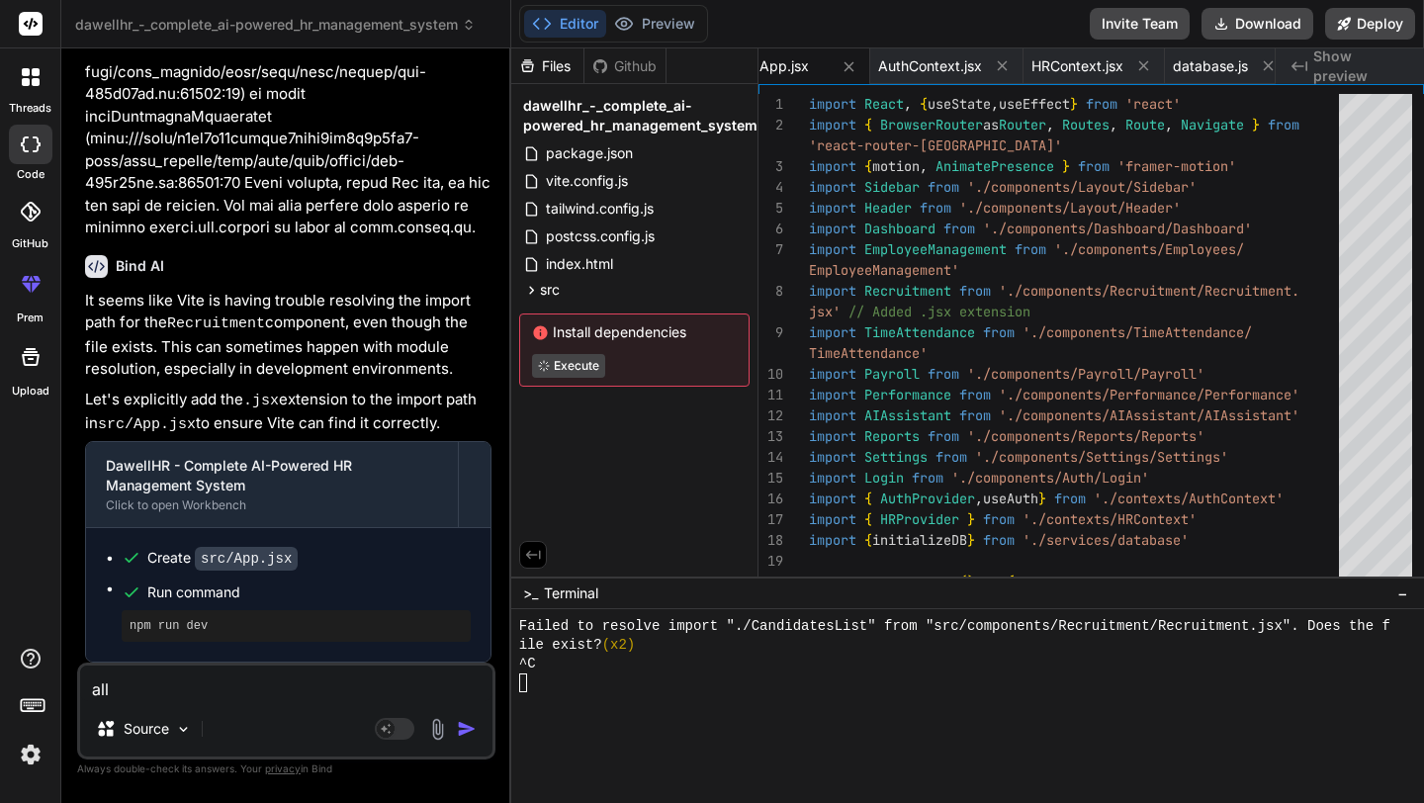
type textarea "x"
type textarea "all"
type textarea "x"
type textarea "al"
type textarea "x"
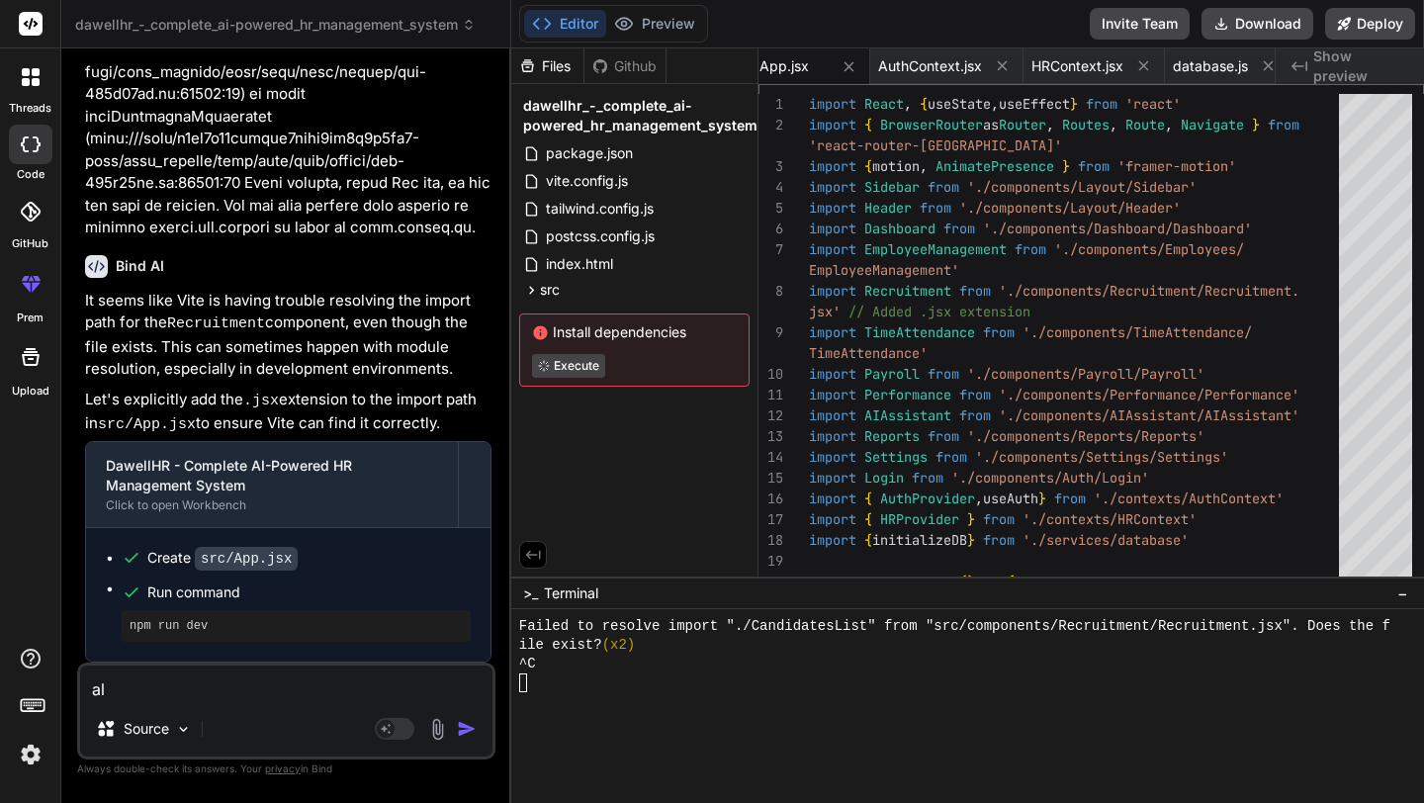
type textarea "a"
type textarea "x"
type textarea "a"
type textarea "x"
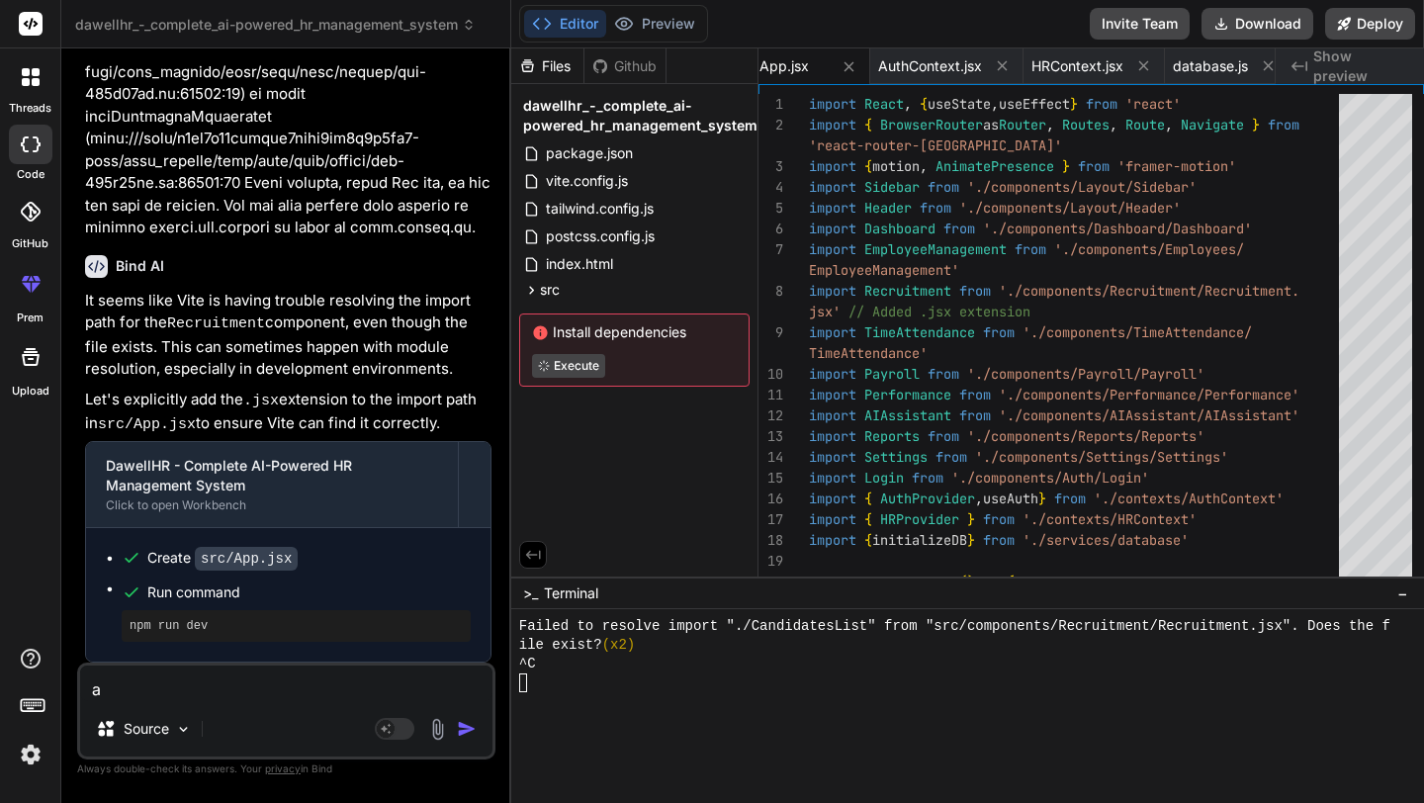
type textarea "an"
type textarea "x"
type textarea "any"
type textarea "x"
type textarea "any"
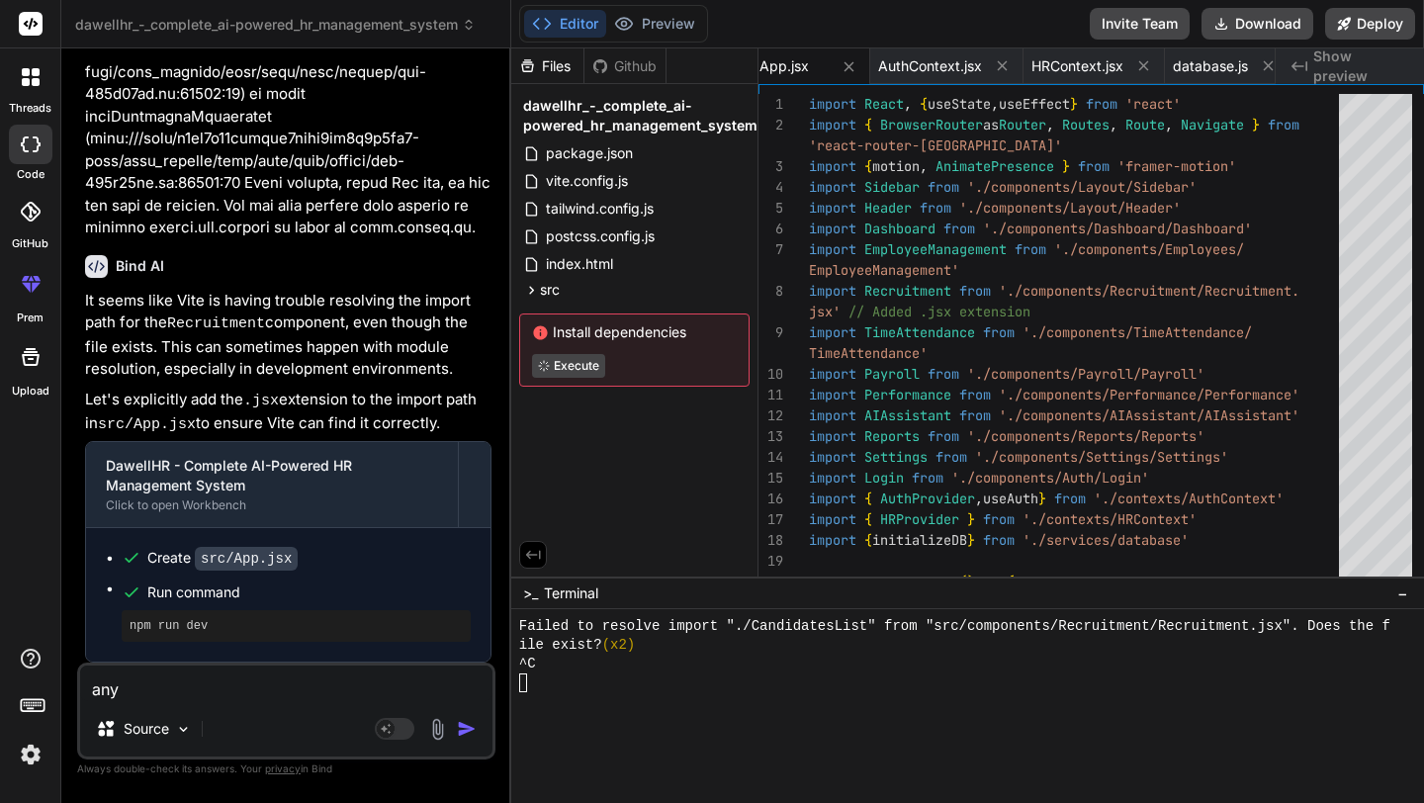
type textarea "x"
type textarea "any t"
type textarea "x"
type textarea "any th"
type textarea "x"
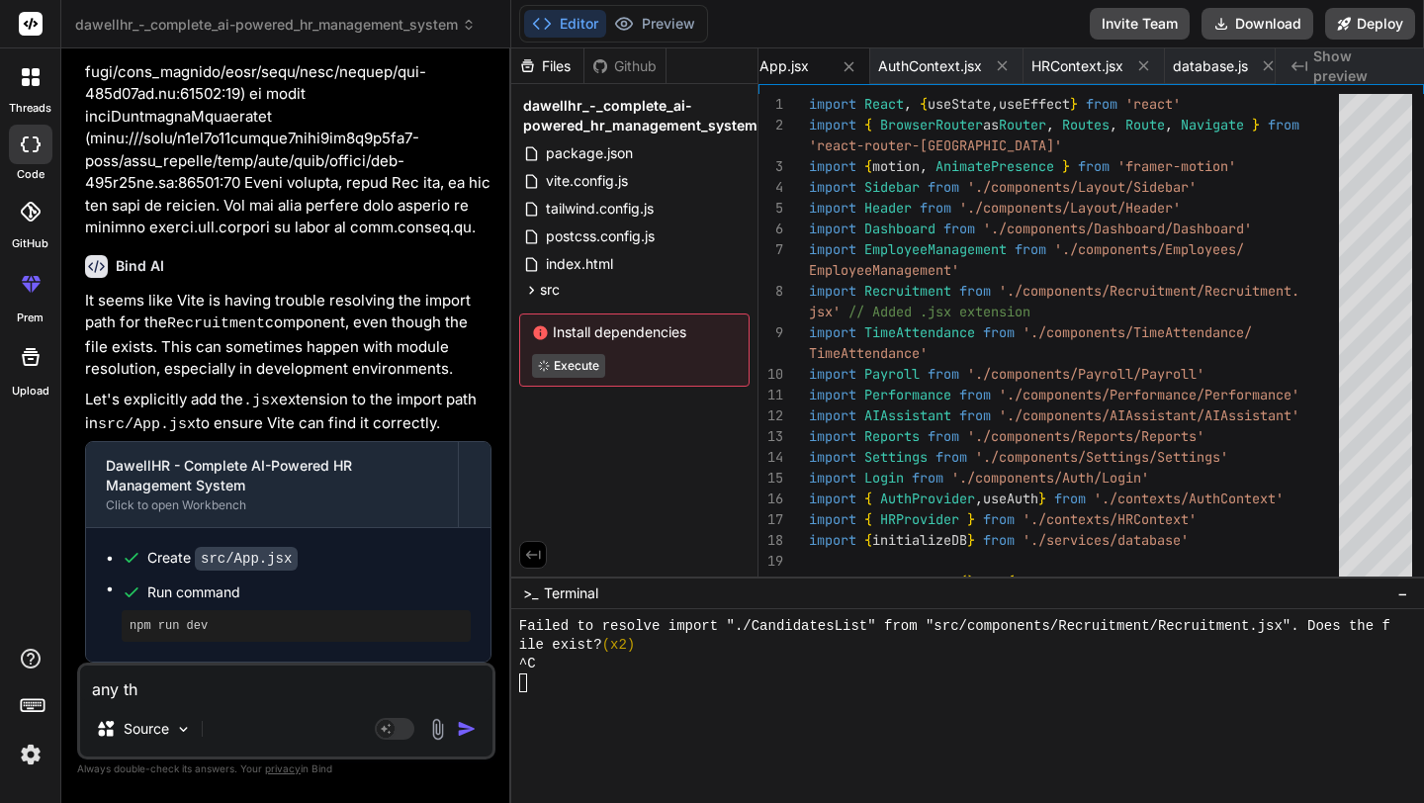
type textarea "any thi"
type textarea "x"
type textarea "any thin"
type textarea "x"
type textarea "any thing"
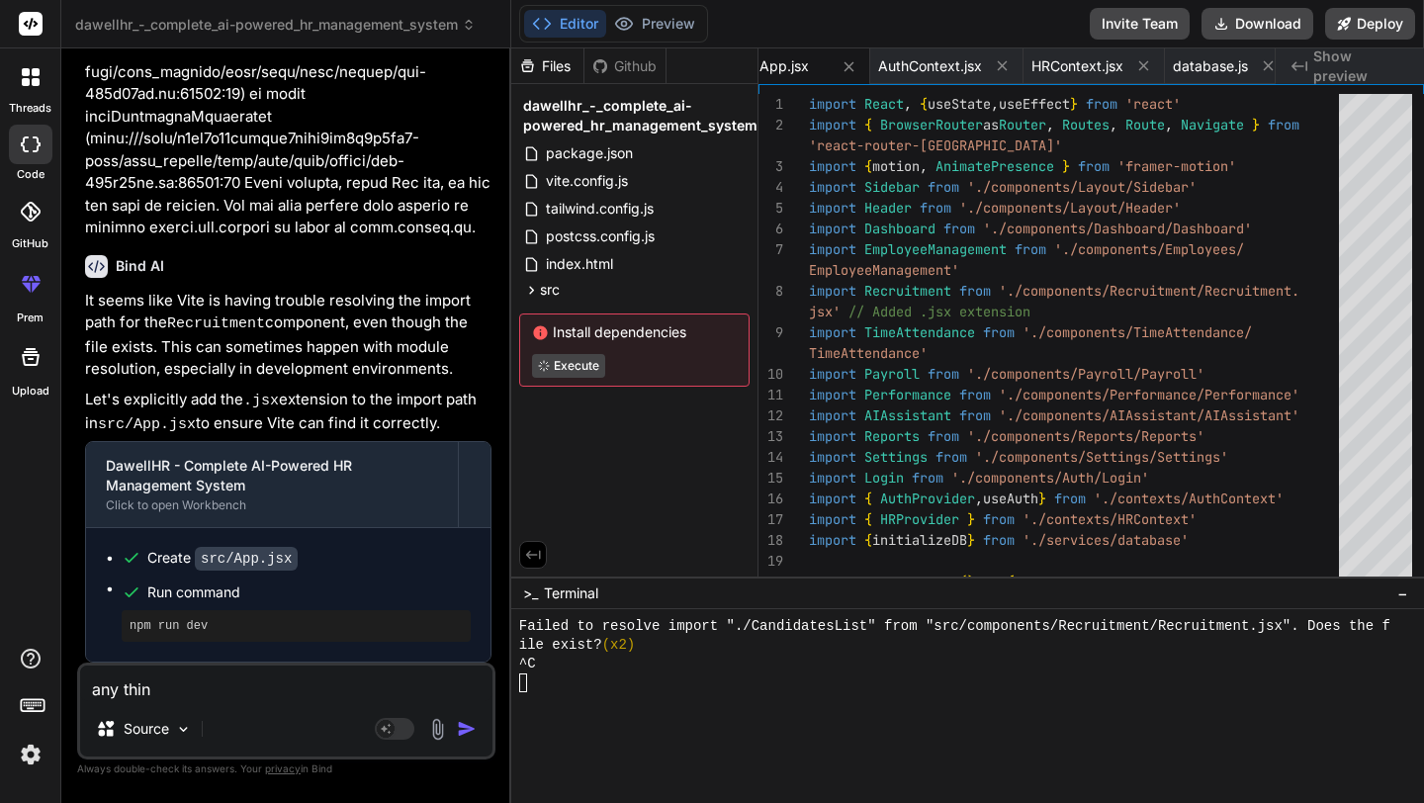
type textarea "x"
type textarea "any thing"
type textarea "x"
type textarea "any thing m"
type textarea "x"
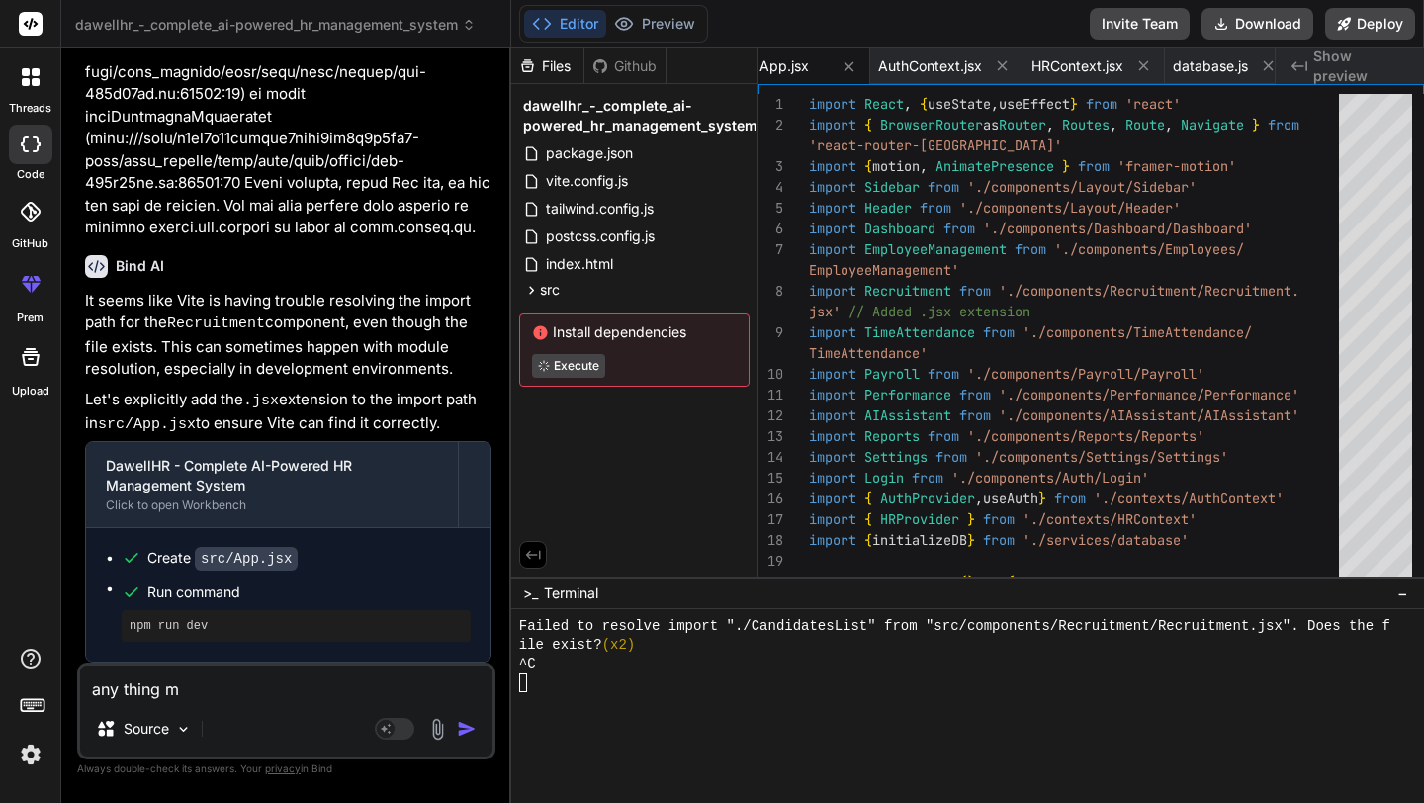
type textarea "any thing mi"
type textarea "x"
type textarea "any thing mia"
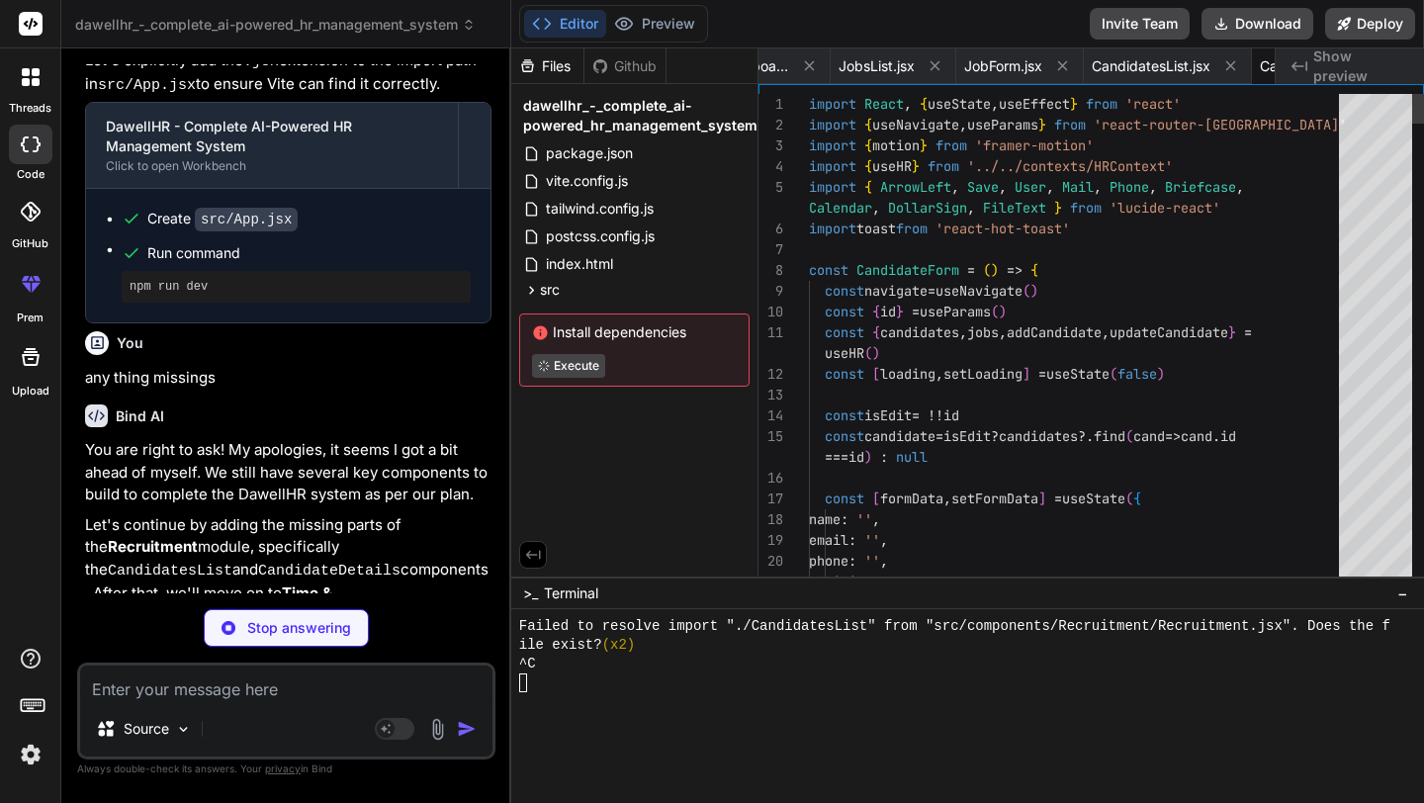
scroll to position [0, 4000]
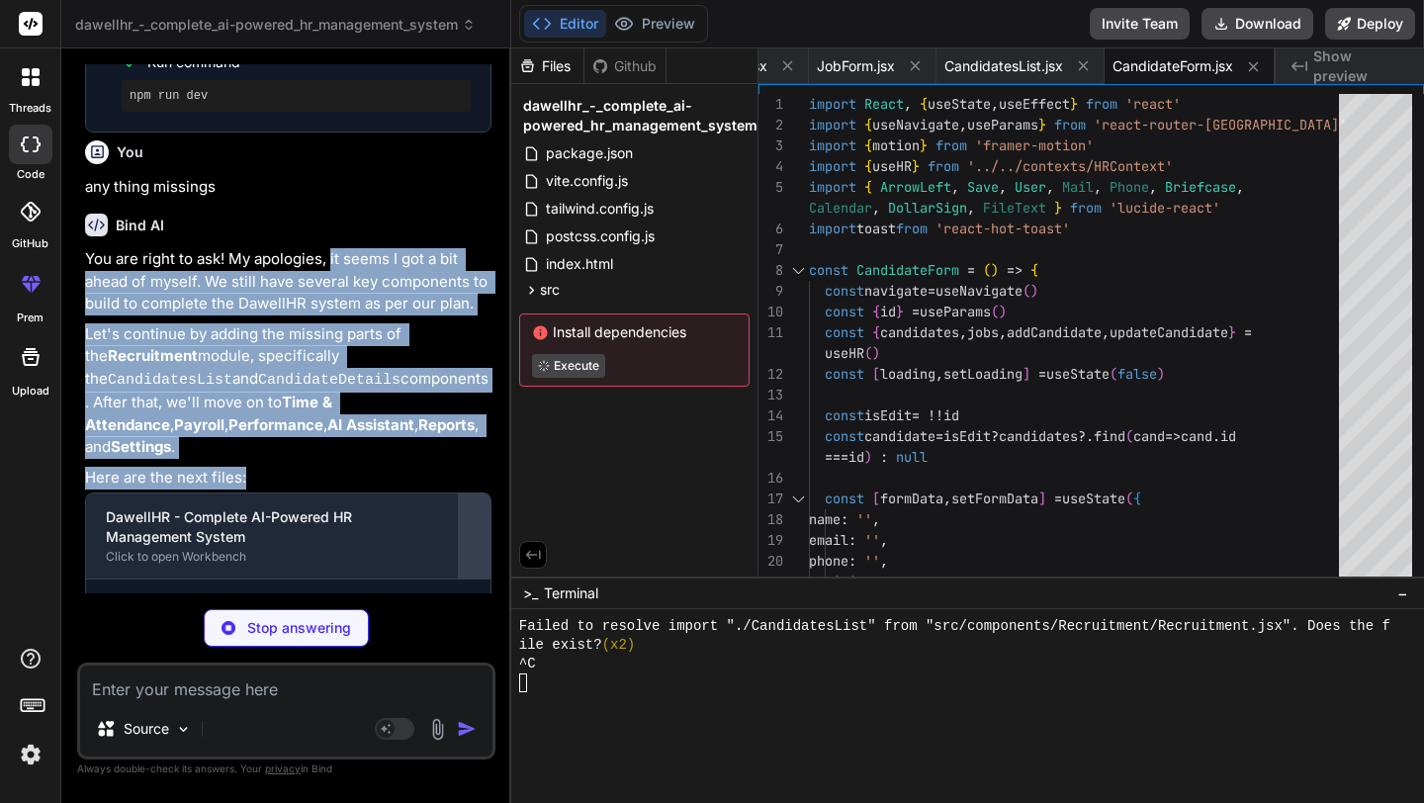
drag, startPoint x: 330, startPoint y: 587, endPoint x: 460, endPoint y: 586, distance: 129.5
click at [462, 587] on div "You are right to ask! My apologies, it seems I got a bit ahead of myself. We st…" at bounding box center [288, 504] width 406 height 513
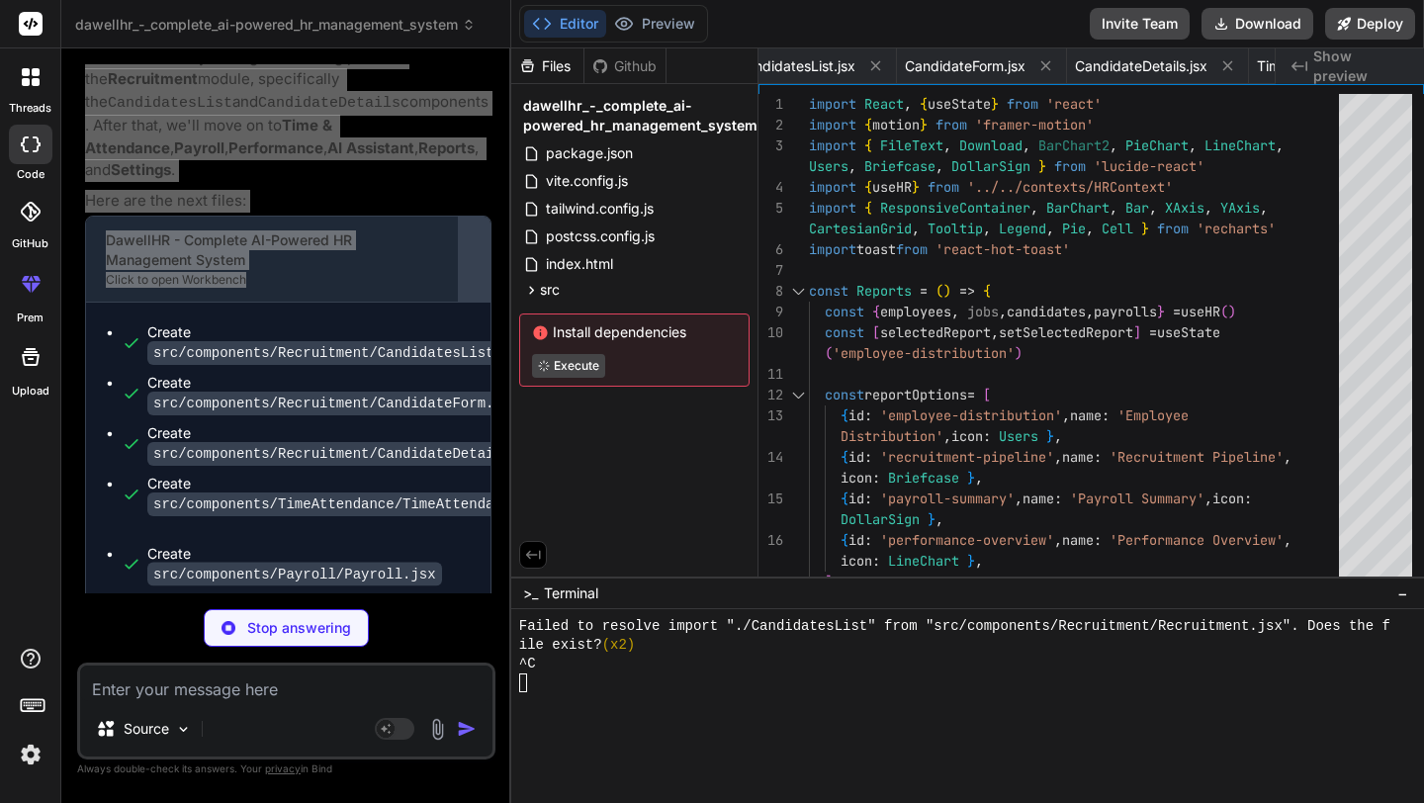
scroll to position [0, 4904]
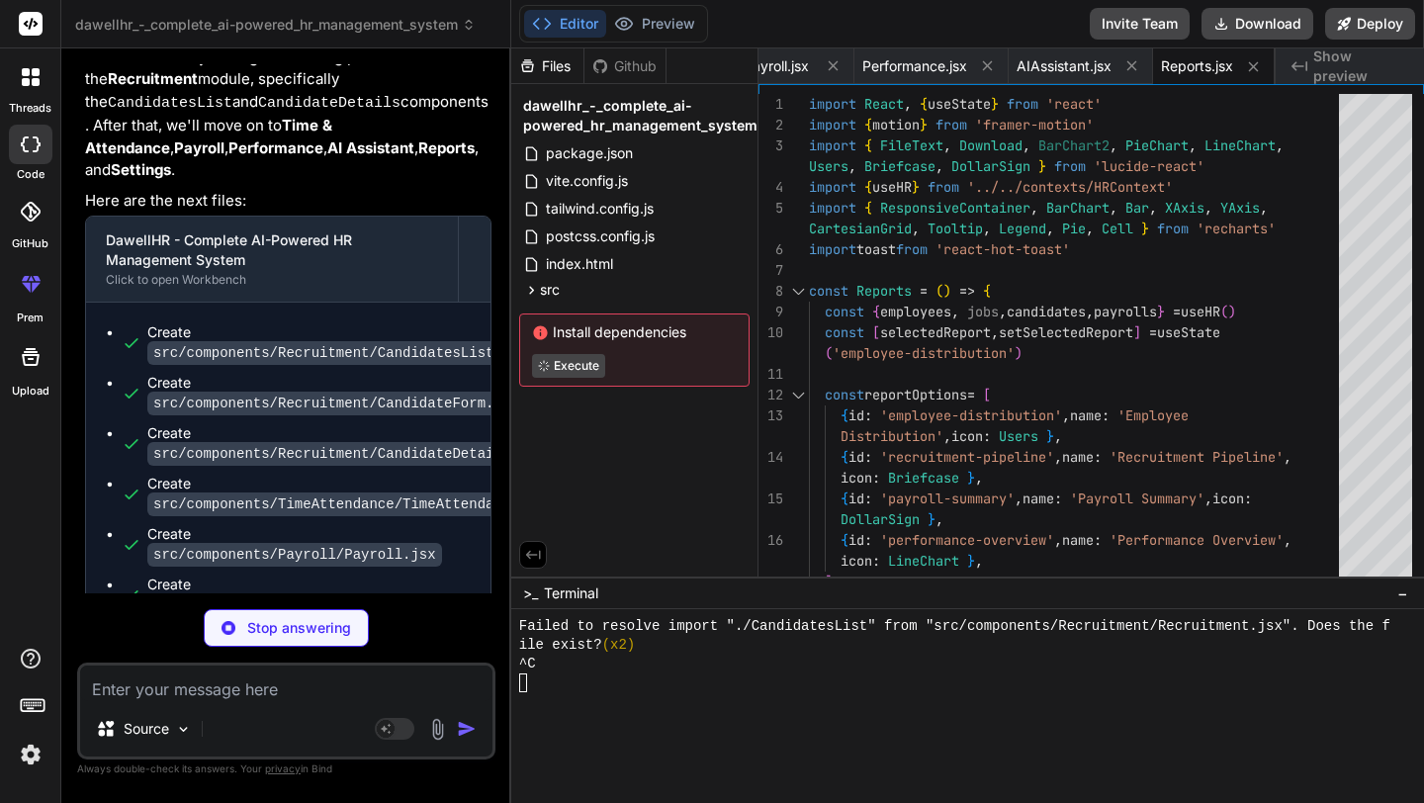
click at [413, 413] on div "Create src/components/Recruitment/CandidateForm.jsx" at bounding box center [336, 393] width 378 height 41
click at [639, 15] on button "Preview" at bounding box center [654, 24] width 97 height 28
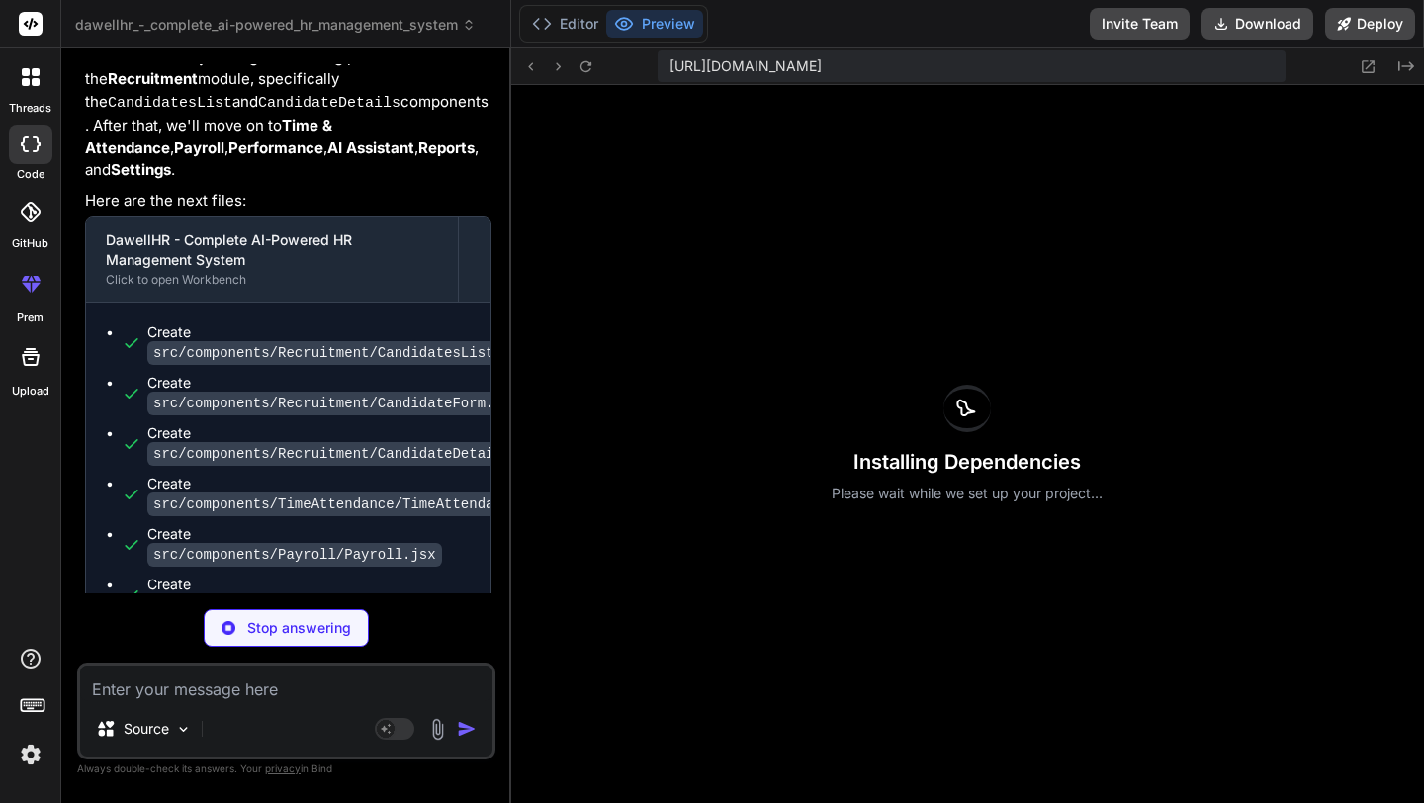
scroll to position [0, 5028]
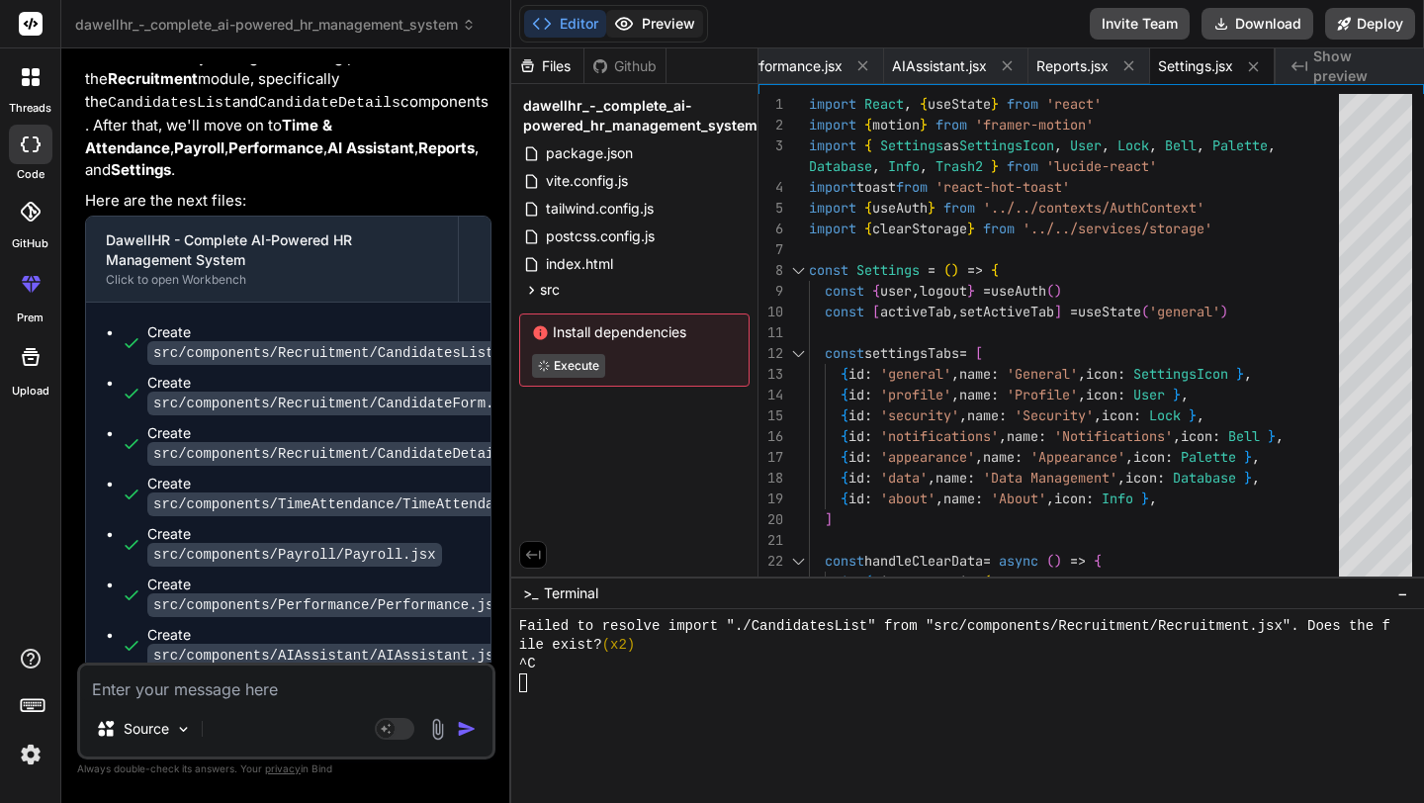
click at [650, 17] on button "Preview" at bounding box center [654, 24] width 97 height 28
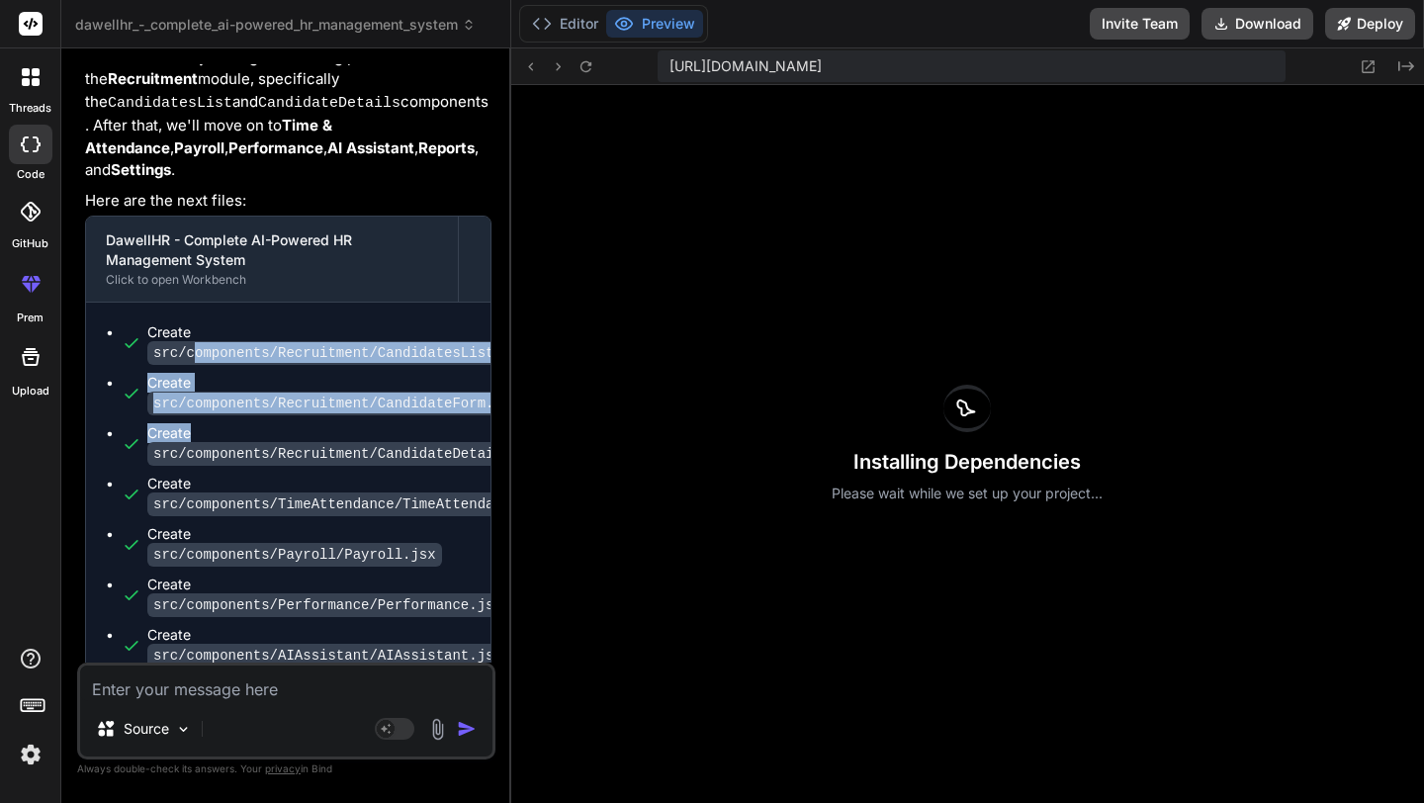
drag, startPoint x: 195, startPoint y: 460, endPoint x: 300, endPoint y: 529, distance: 125.6
click at [300, 531] on ul "Create src/components/Recruitment/CandidatesList.jsx Create src/components/Recr…" at bounding box center [288, 544] width 365 height 444
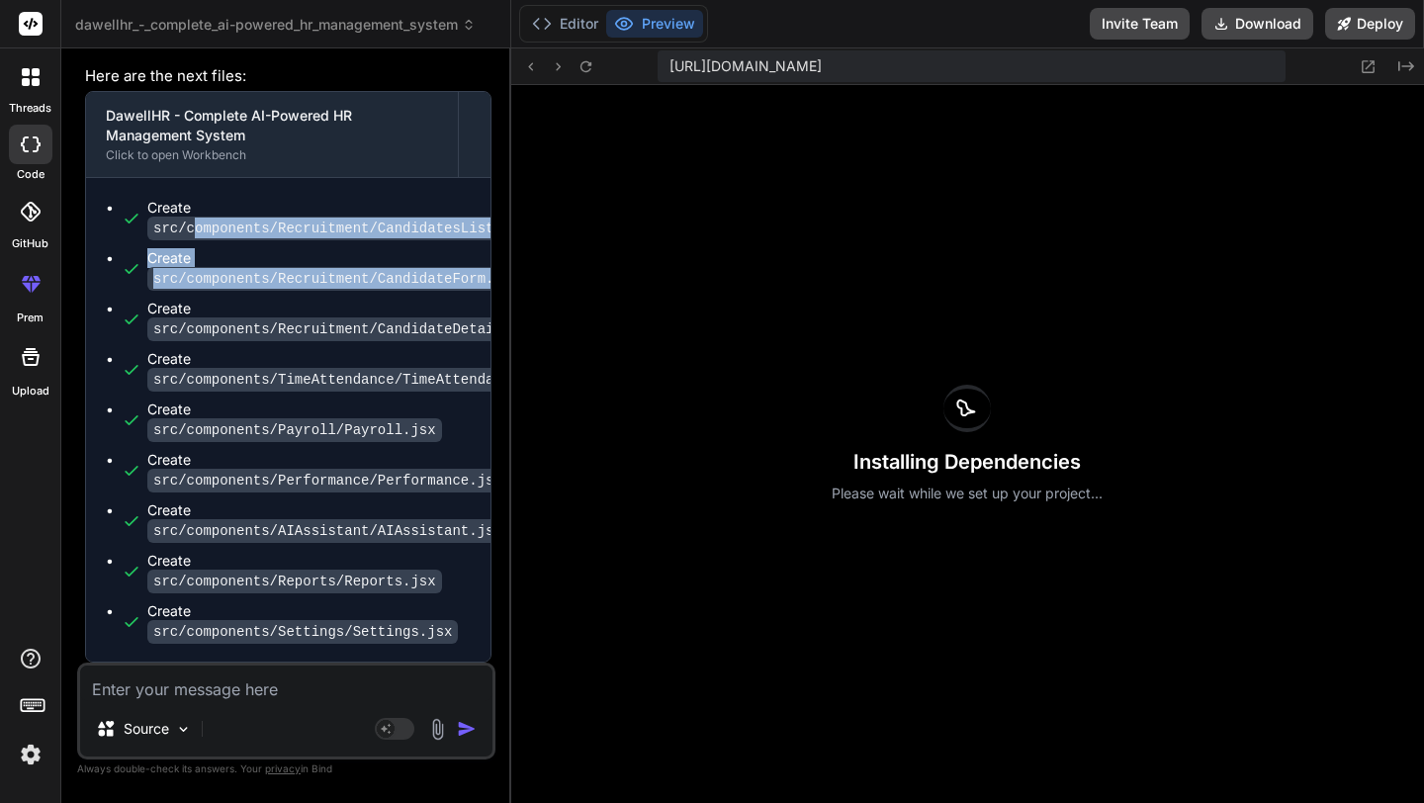
scroll to position [7704, 0]
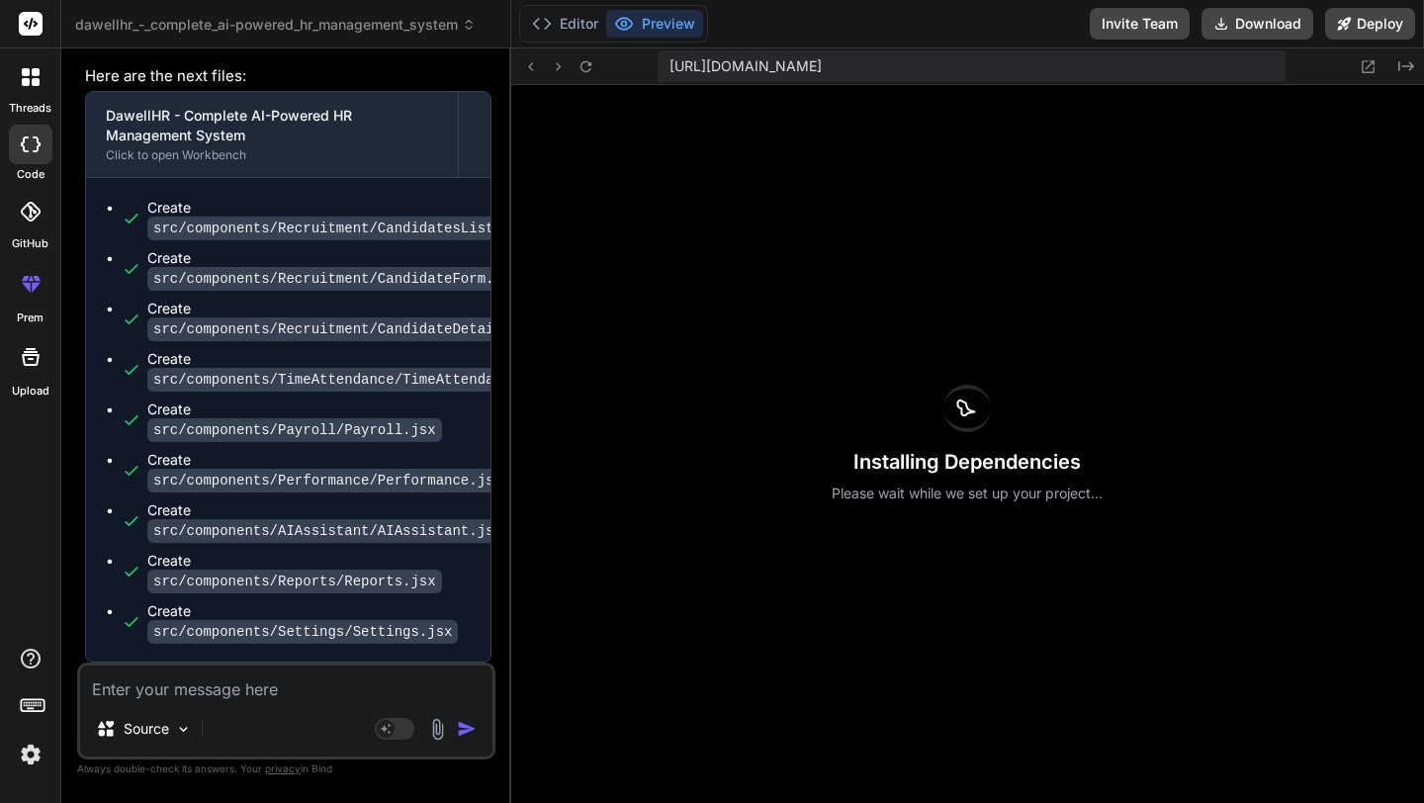
click at [227, 678] on textarea at bounding box center [286, 683] width 412 height 36
click at [229, 70] on p "Here are the next files:" at bounding box center [288, 76] width 406 height 23
click at [238, 78] on p "Here are the next files:" at bounding box center [288, 76] width 406 height 23
click at [204, 689] on textarea at bounding box center [286, 683] width 412 height 36
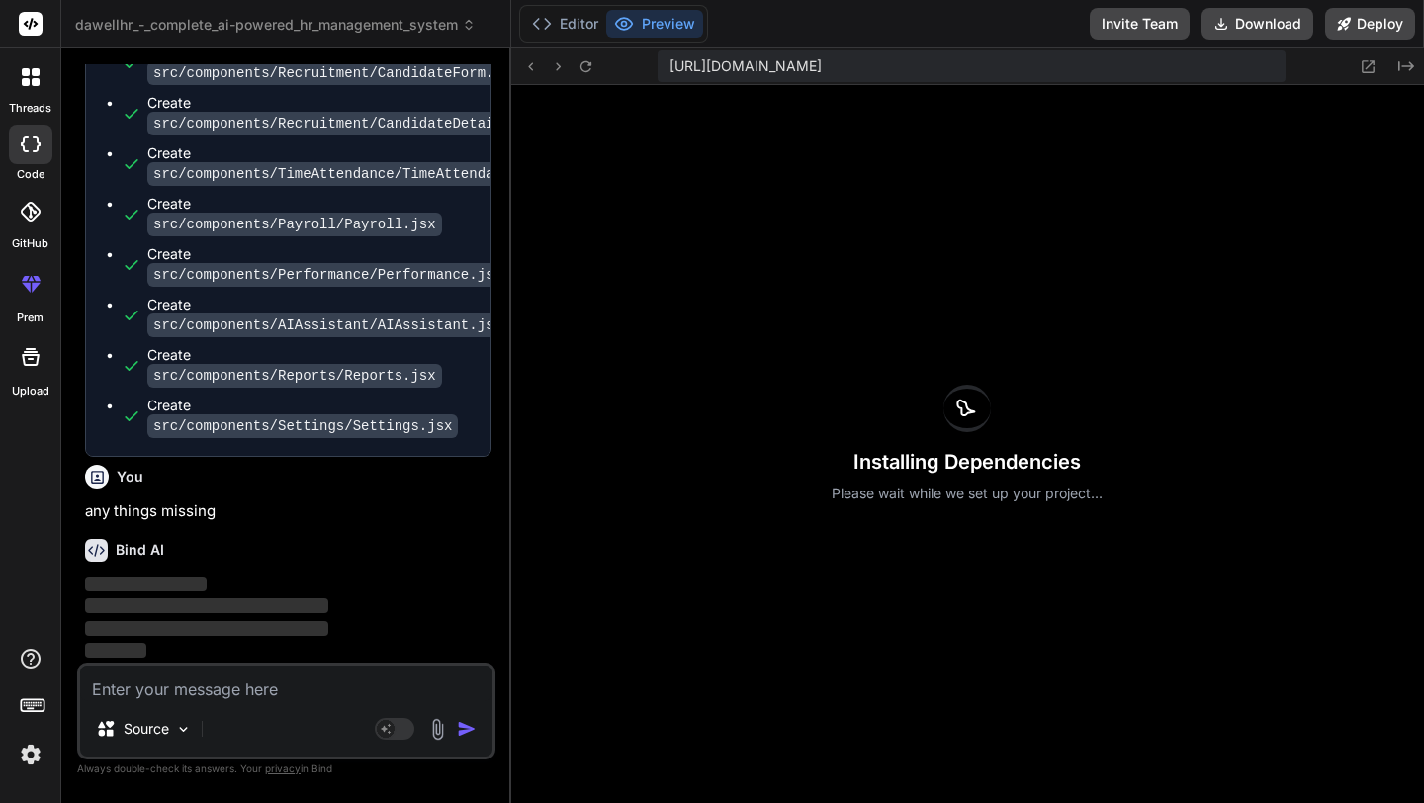
scroll to position [7910, 0]
click at [857, 269] on div "Installing Dependencies Please wait while we set up your project..." at bounding box center [967, 444] width 913 height 718
click at [581, 31] on button "Editor" at bounding box center [565, 24] width 82 height 28
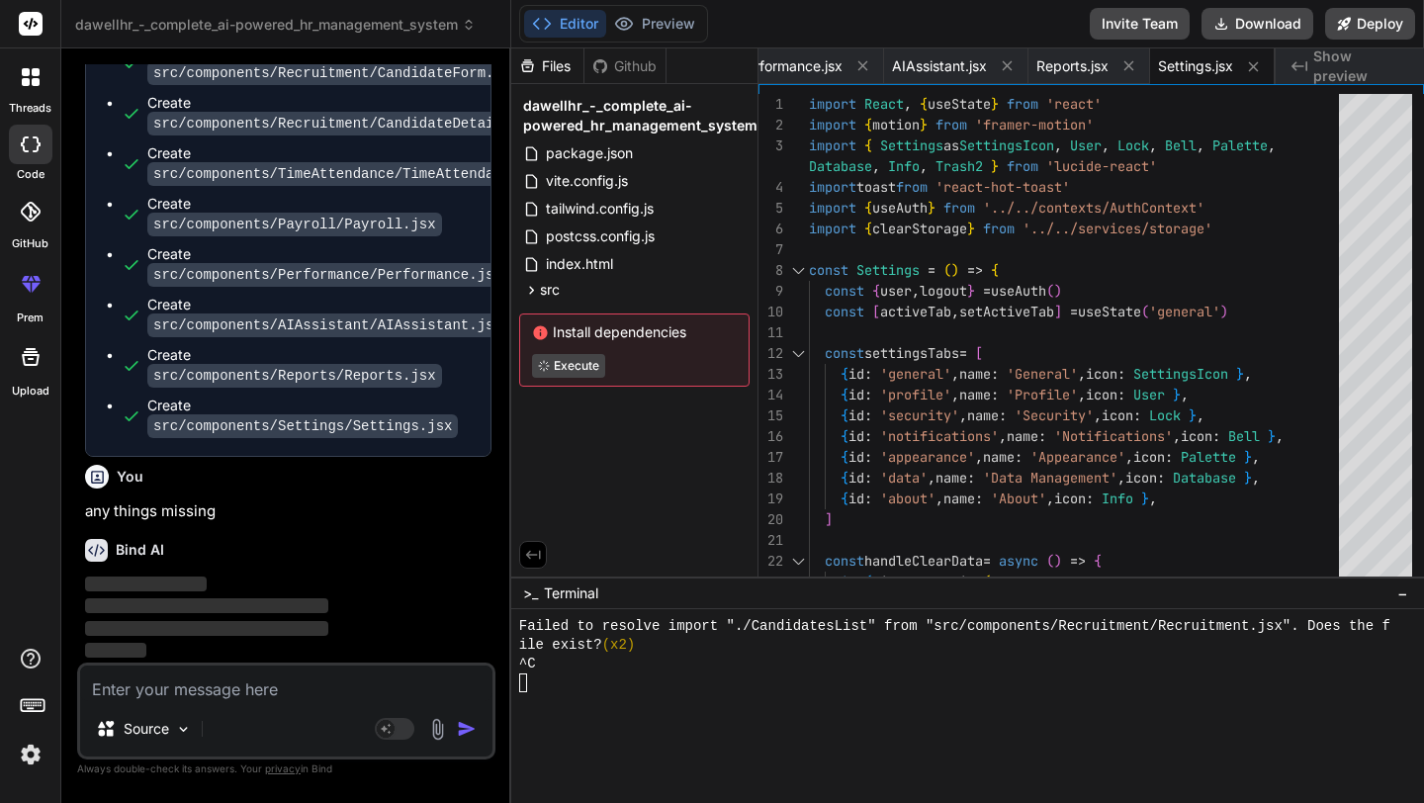
click at [570, 690] on div at bounding box center [956, 682] width 875 height 19
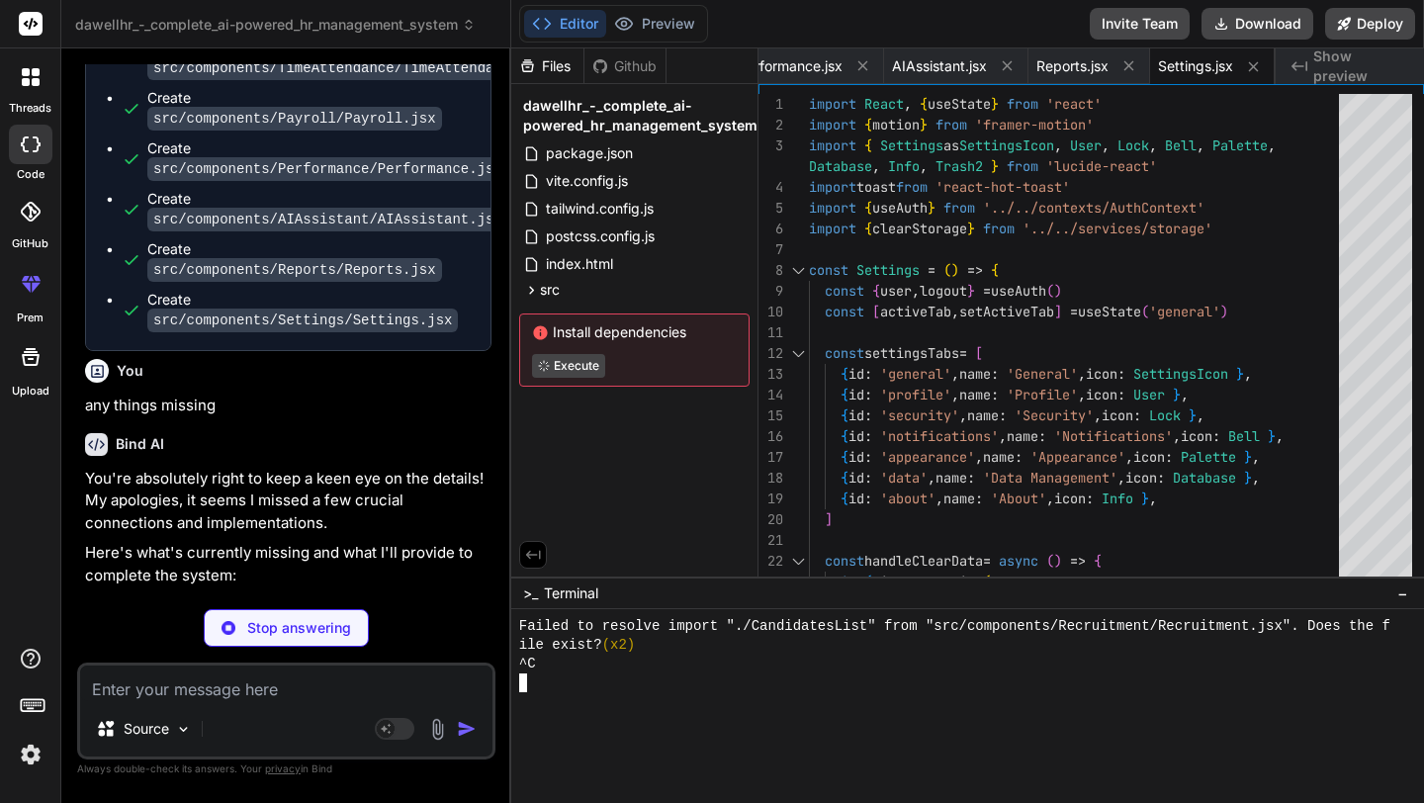
click at [550, 673] on div at bounding box center [956, 682] width 875 height 19
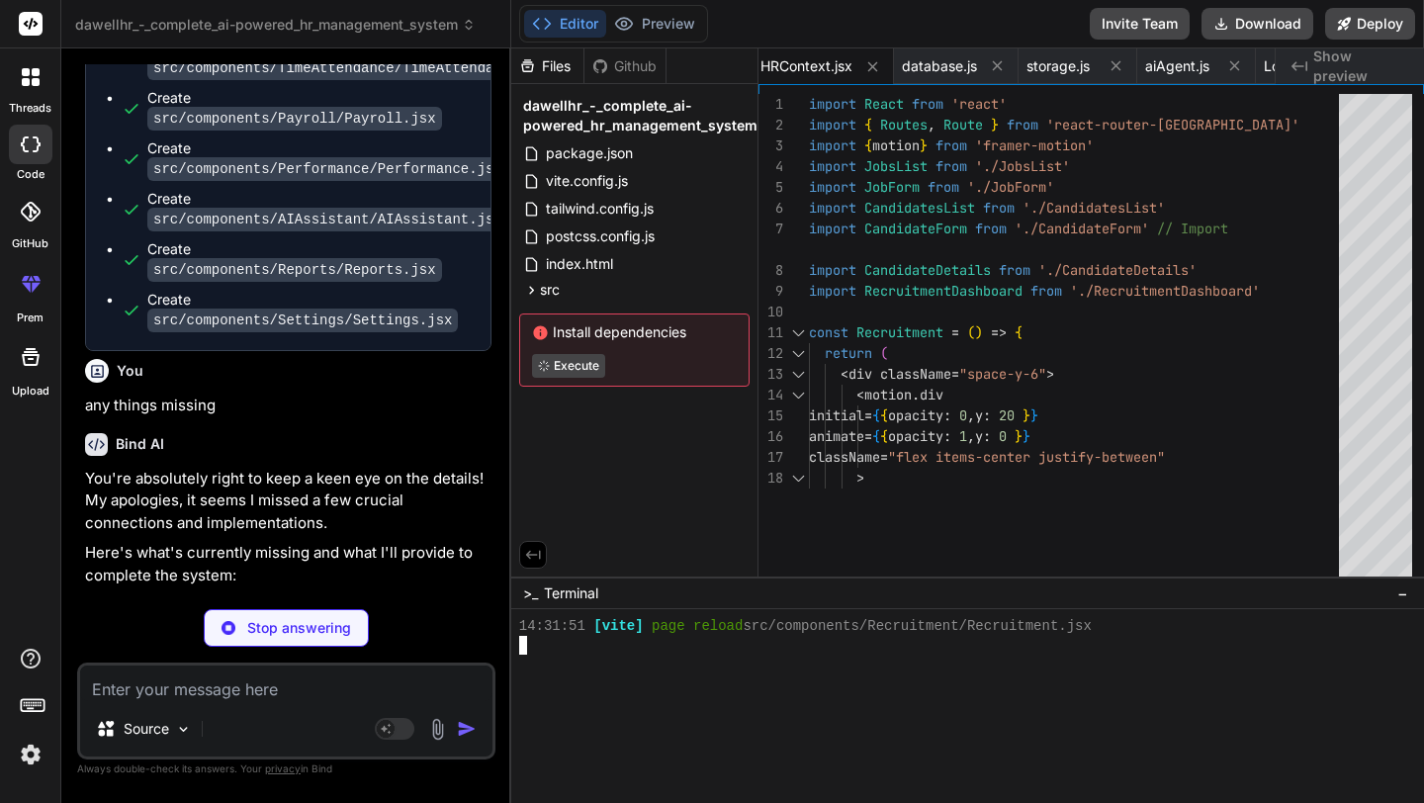
scroll to position [5711, 0]
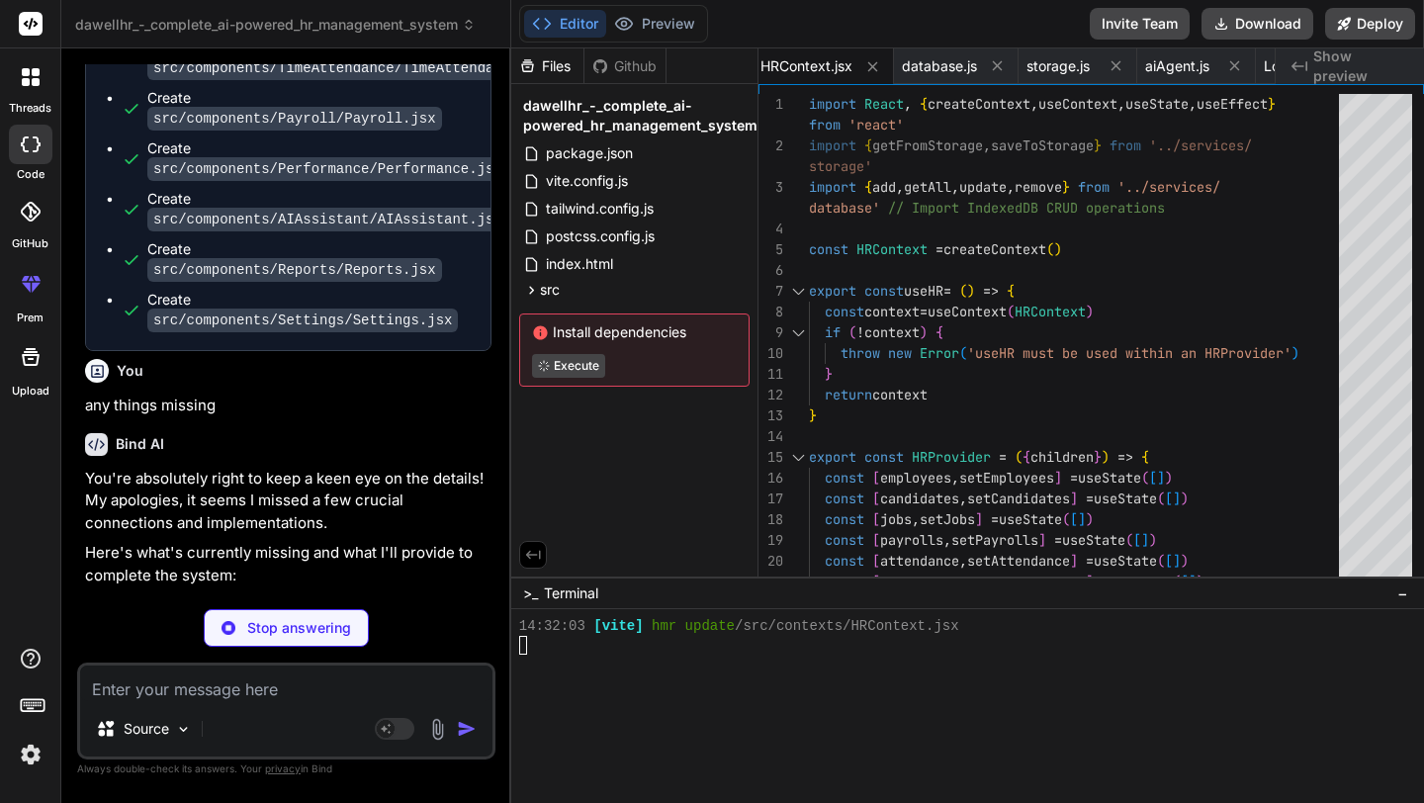
drag, startPoint x: 119, startPoint y: 585, endPoint x: 179, endPoint y: 501, distance: 103.5
click at [179, 501] on div "You hello Bind AI Hello! I'm Bind AI, your expert software development assistan…" at bounding box center [288, 328] width 414 height 529
drag, startPoint x: 269, startPoint y: 434, endPoint x: 355, endPoint y: 445, distance: 86.7
click at [355, 350] on div "Create src/components/Recruitment/CandidatesList.jsx Create src/components/Recr…" at bounding box center [288, 109] width 404 height 484
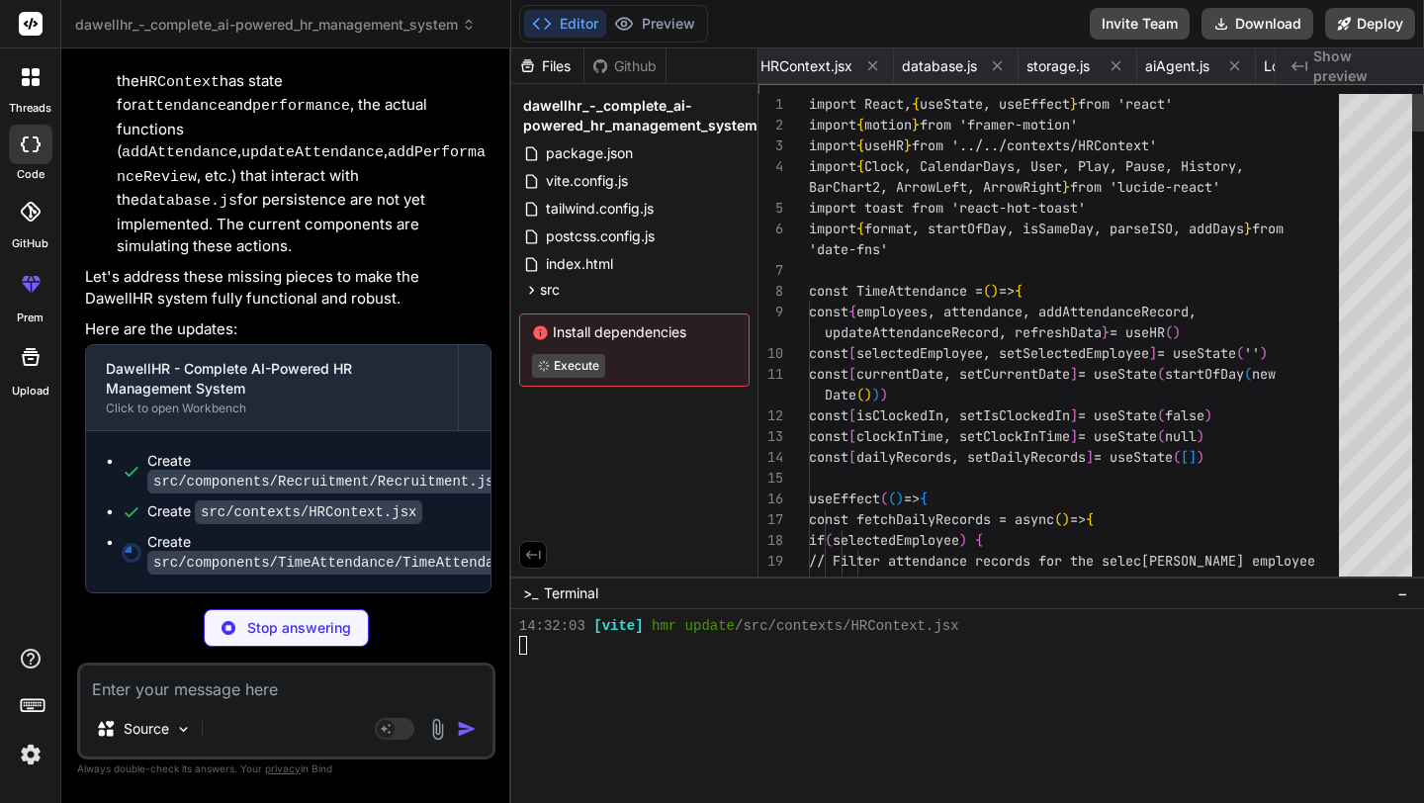
scroll to position [0, 4361]
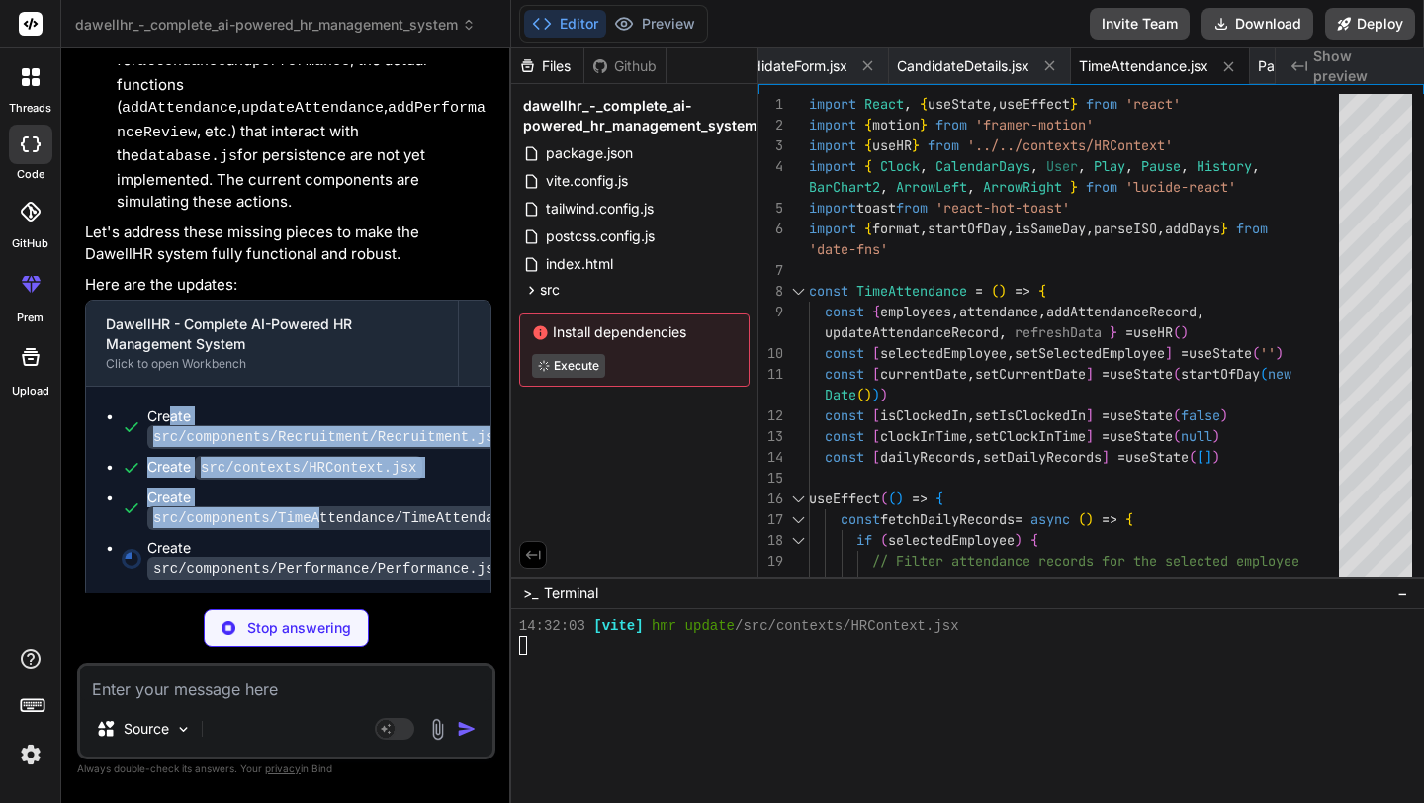
drag, startPoint x: 173, startPoint y: 452, endPoint x: 322, endPoint y: 552, distance: 179.6
click at [322, 552] on ul "Create src/components/Recruitment/Recruitment.jsx Create src/contexts/HRContext…" at bounding box center [288, 492] width 365 height 172
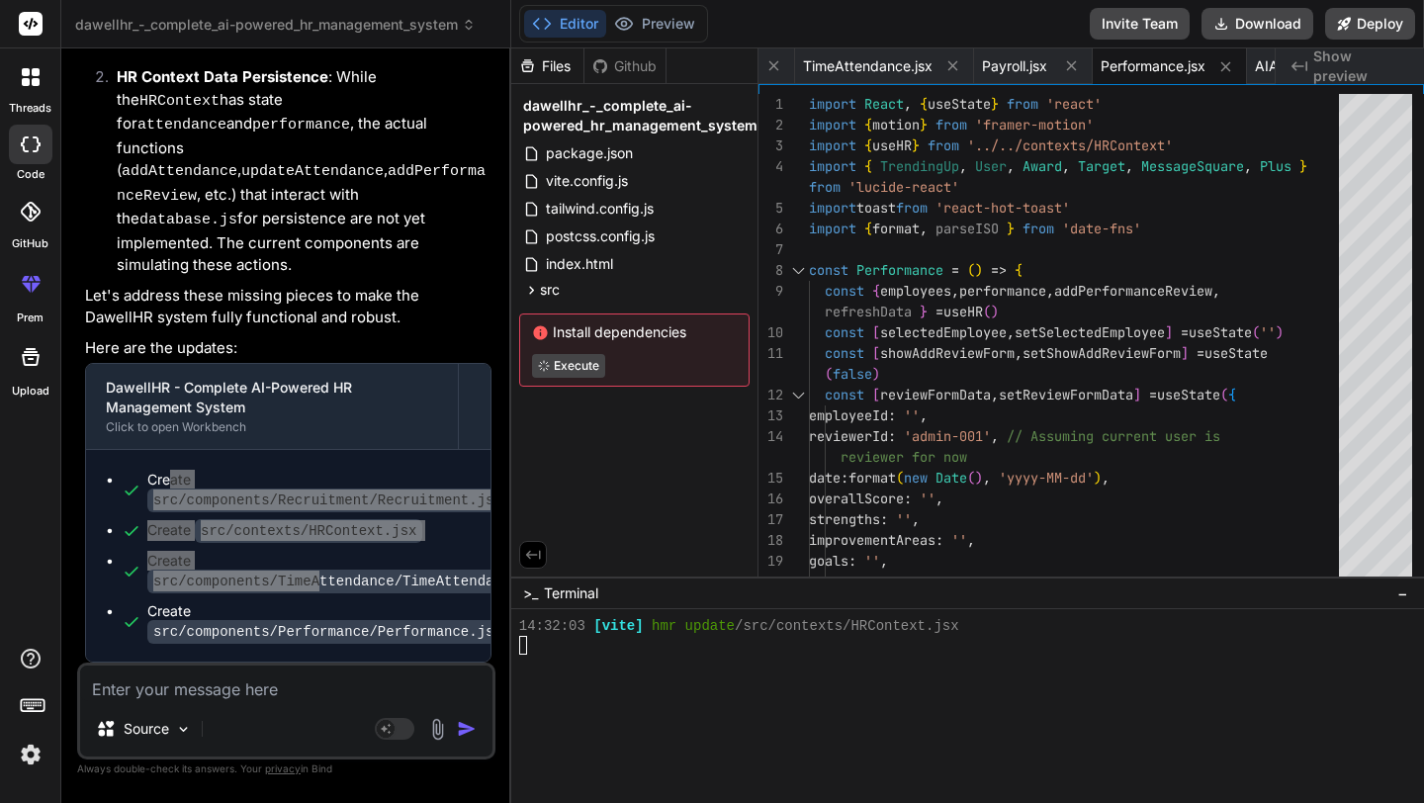
scroll to position [8617, 0]
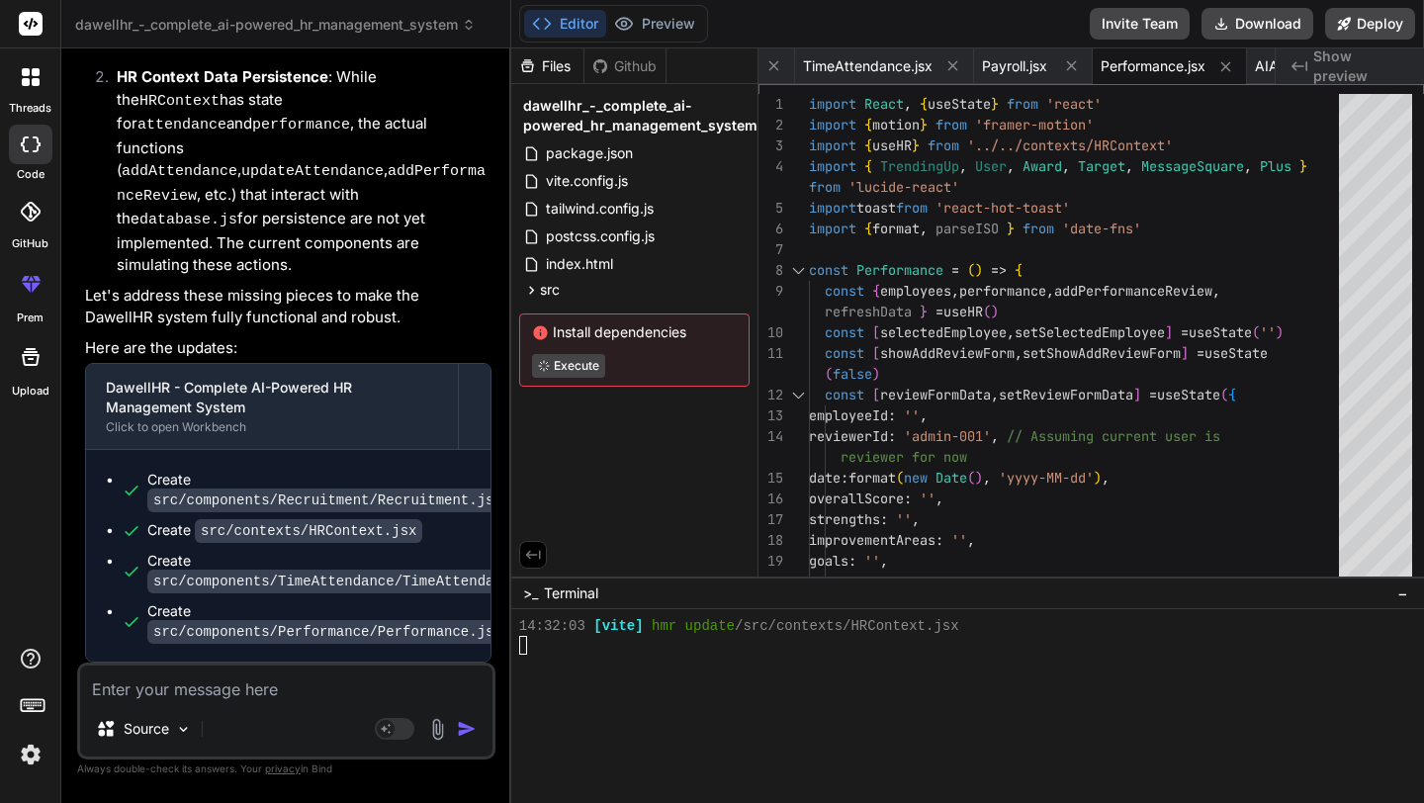
click at [753, 654] on div at bounding box center [956, 645] width 875 height 19
click at [459, 561] on div "Create src/components/TimeAttendance/TimeAttendance.jsx" at bounding box center [352, 571] width 410 height 41
drag, startPoint x: 986, startPoint y: 630, endPoint x: 951, endPoint y: 628, distance: 34.7
click at [951, 628] on div "14:32:03 [vite] hmr update /src/contexts/HRContext.j sx" at bounding box center [956, 626] width 875 height 19
click at [658, 13] on button "Preview" at bounding box center [654, 24] width 97 height 28
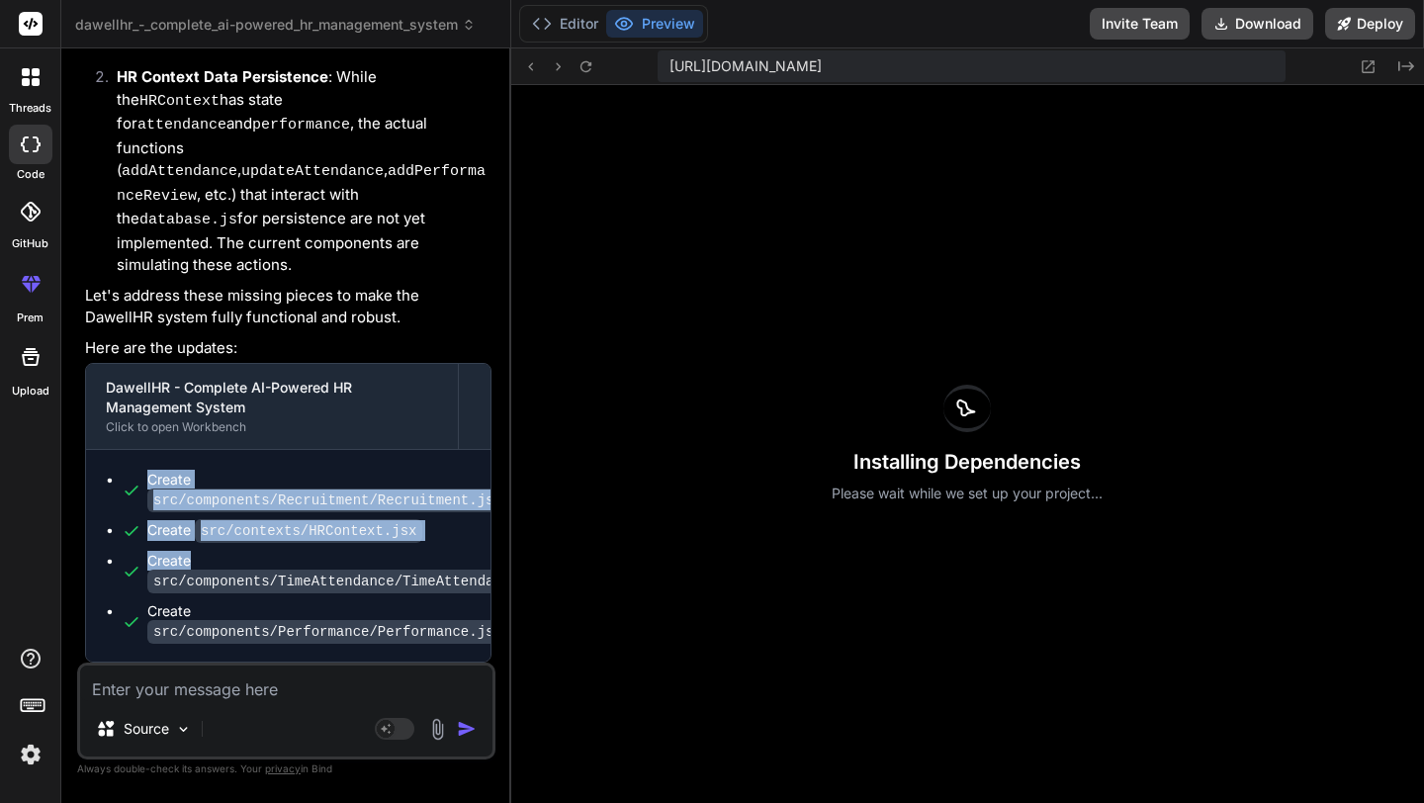
drag, startPoint x: 141, startPoint y: 479, endPoint x: 309, endPoint y: 553, distance: 182.8
click at [309, 554] on ul "Create src/components/Recruitment/Recruitment.jsx Create src/contexts/HRContext…" at bounding box center [288, 556] width 365 height 172
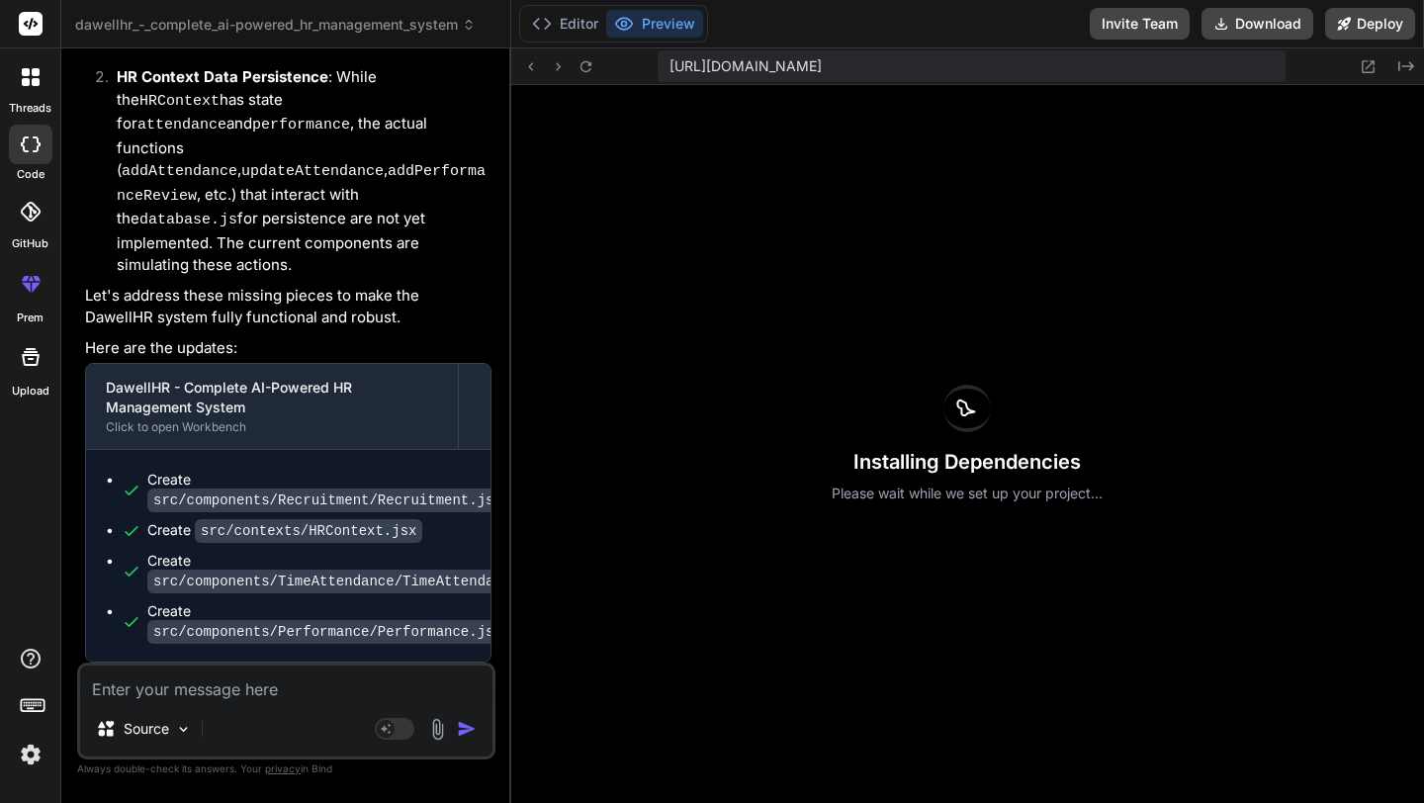
click at [357, 625] on code "src/components/Performance/Performance.jsx" at bounding box center [327, 632] width 361 height 24
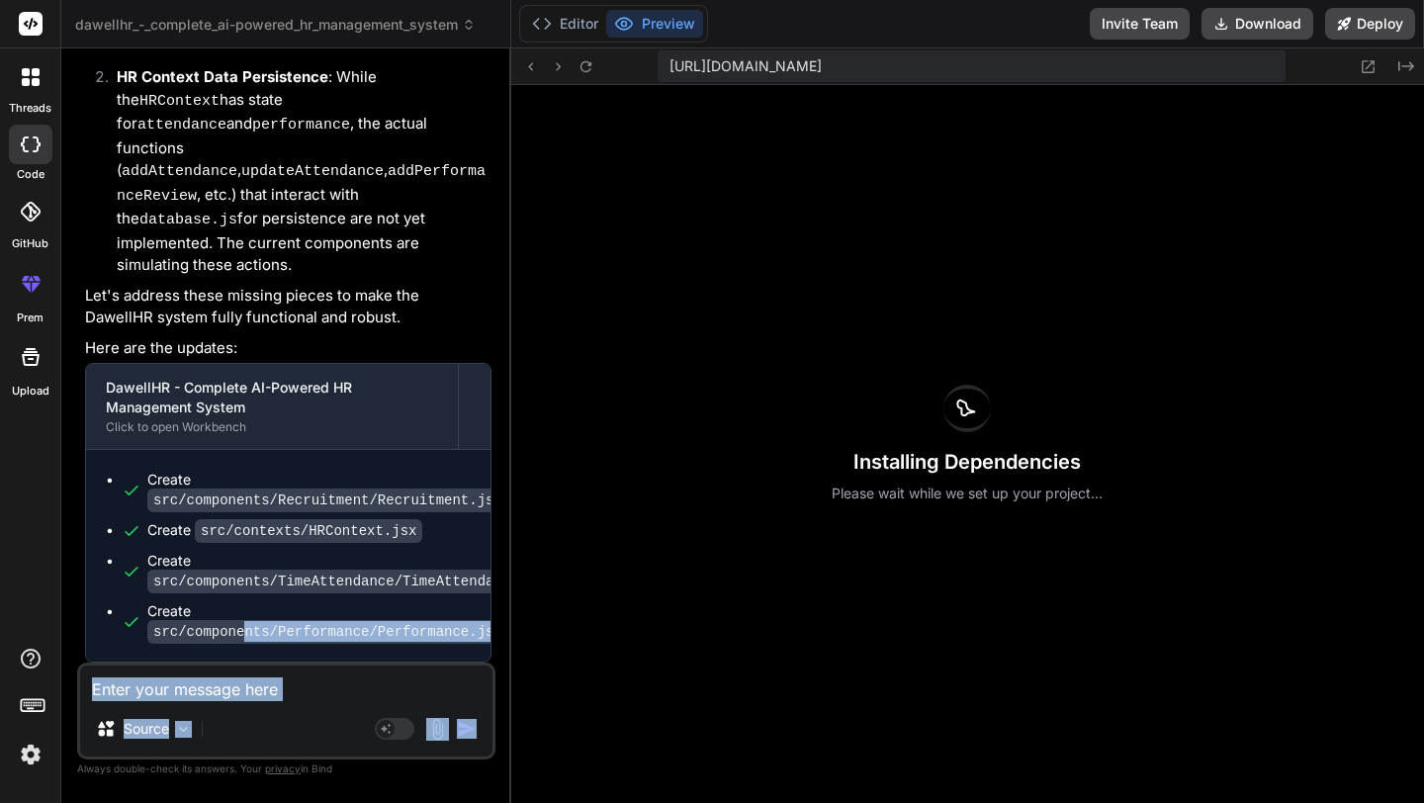
drag, startPoint x: 247, startPoint y: 628, endPoint x: 505, endPoint y: 787, distance: 303.2
click at [501, 780] on div "Bind AI Web Search Created with Pixso. Code Generator You hello Bind AI Hello! …" at bounding box center [286, 424] width 450 height 753
click at [345, 688] on textarea at bounding box center [286, 683] width 412 height 36
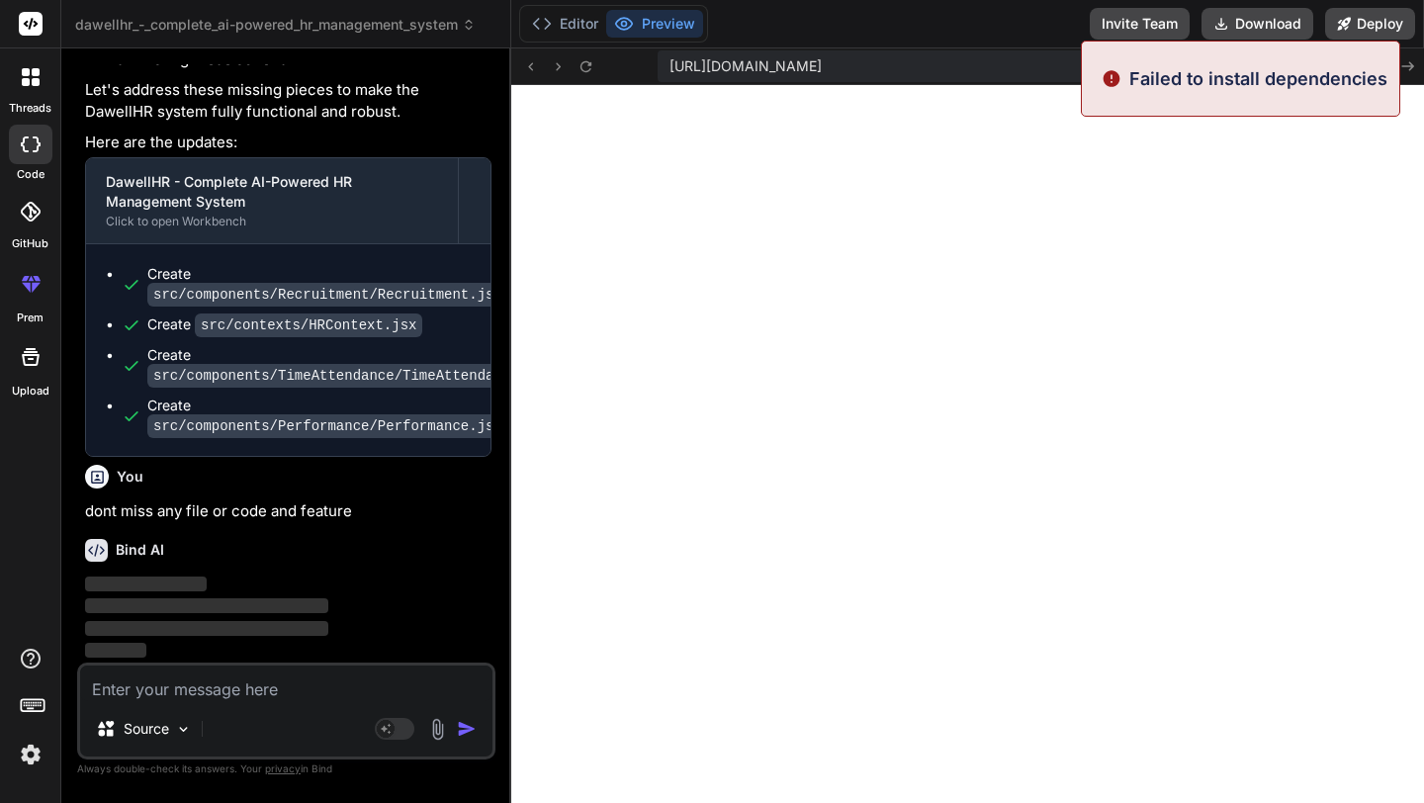
scroll to position [6087, 0]
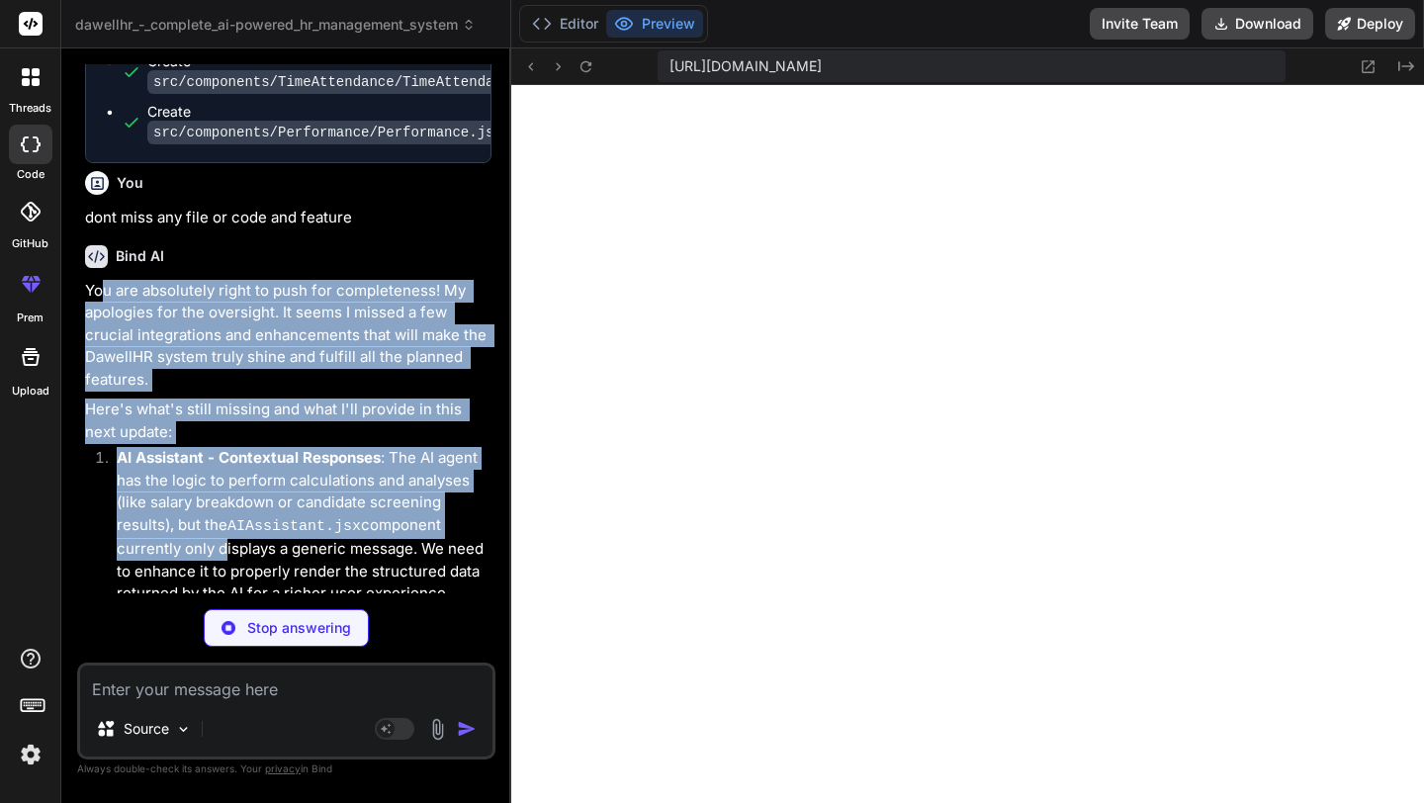
drag, startPoint x: 105, startPoint y: 586, endPoint x: 215, endPoint y: 587, distance: 109.8
click at [215, 587] on div "You are absolutely right to push for completeness! My apologies for the oversig…" at bounding box center [288, 639] width 406 height 718
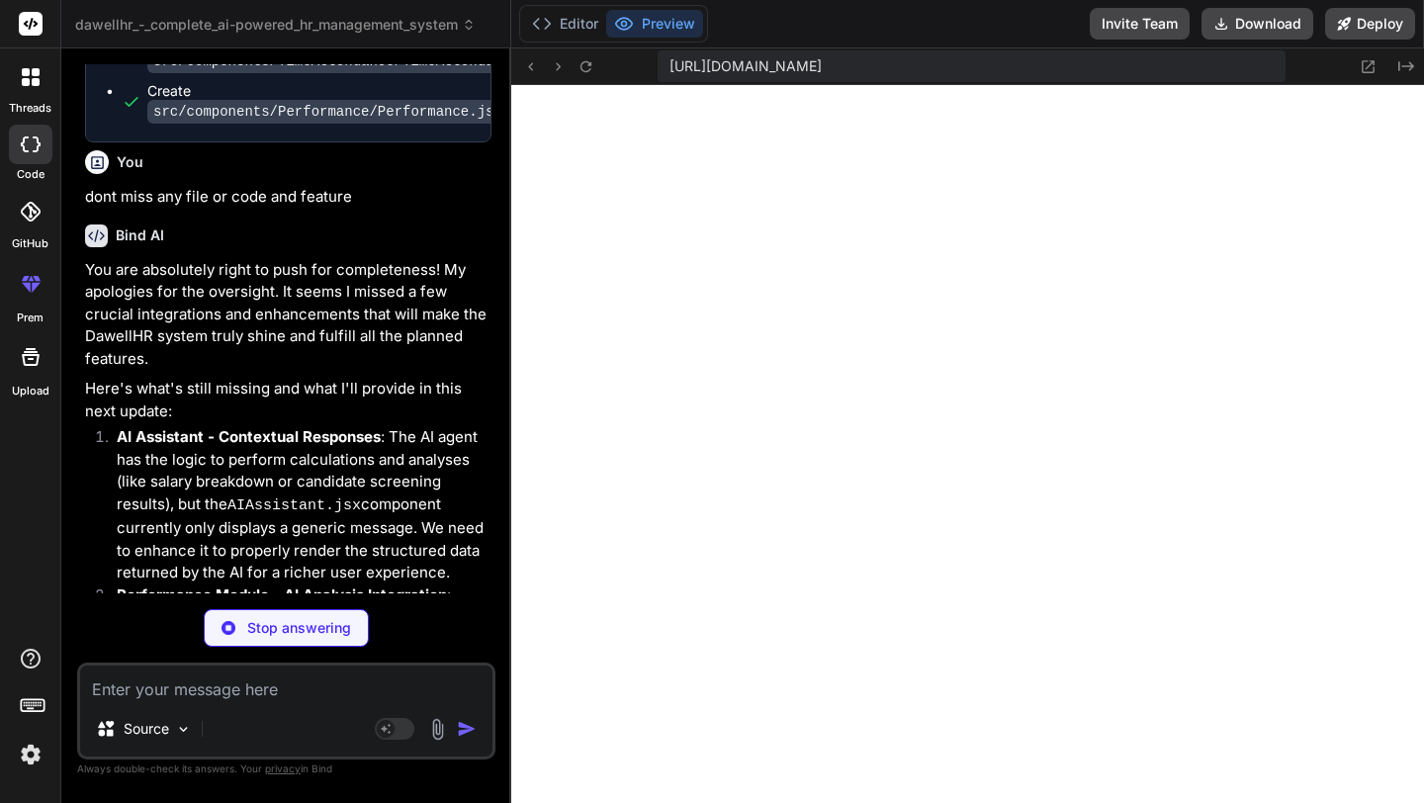
click at [345, 422] on p "Here's what's still missing and what I'll provide in this next update:" at bounding box center [288, 400] width 406 height 44
drag, startPoint x: 158, startPoint y: 487, endPoint x: 250, endPoint y: 491, distance: 92.0
click at [250, 491] on li "AI Assistant - Contextual Responses : The AI agent has the logic to perform cal…" at bounding box center [296, 505] width 391 height 158
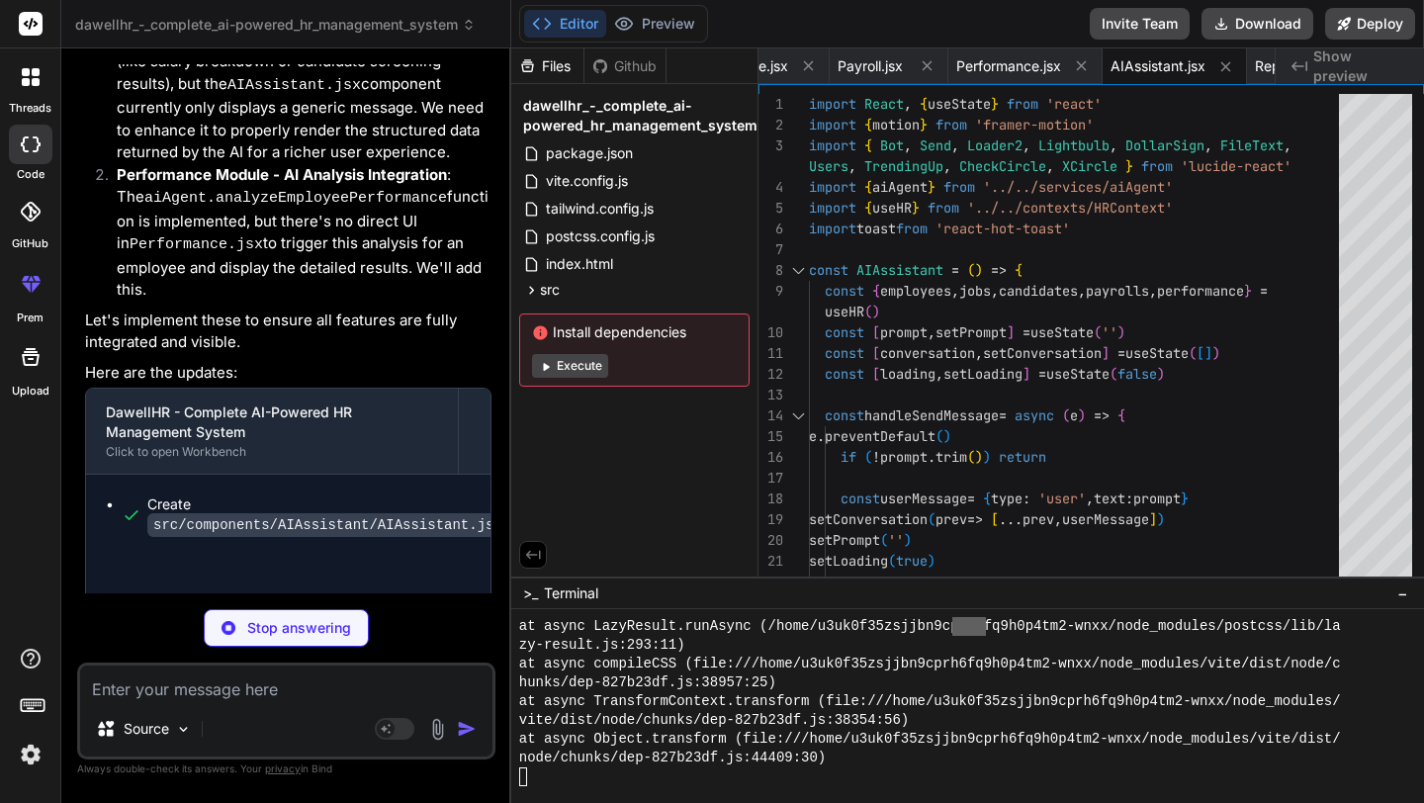
scroll to position [6857, 0]
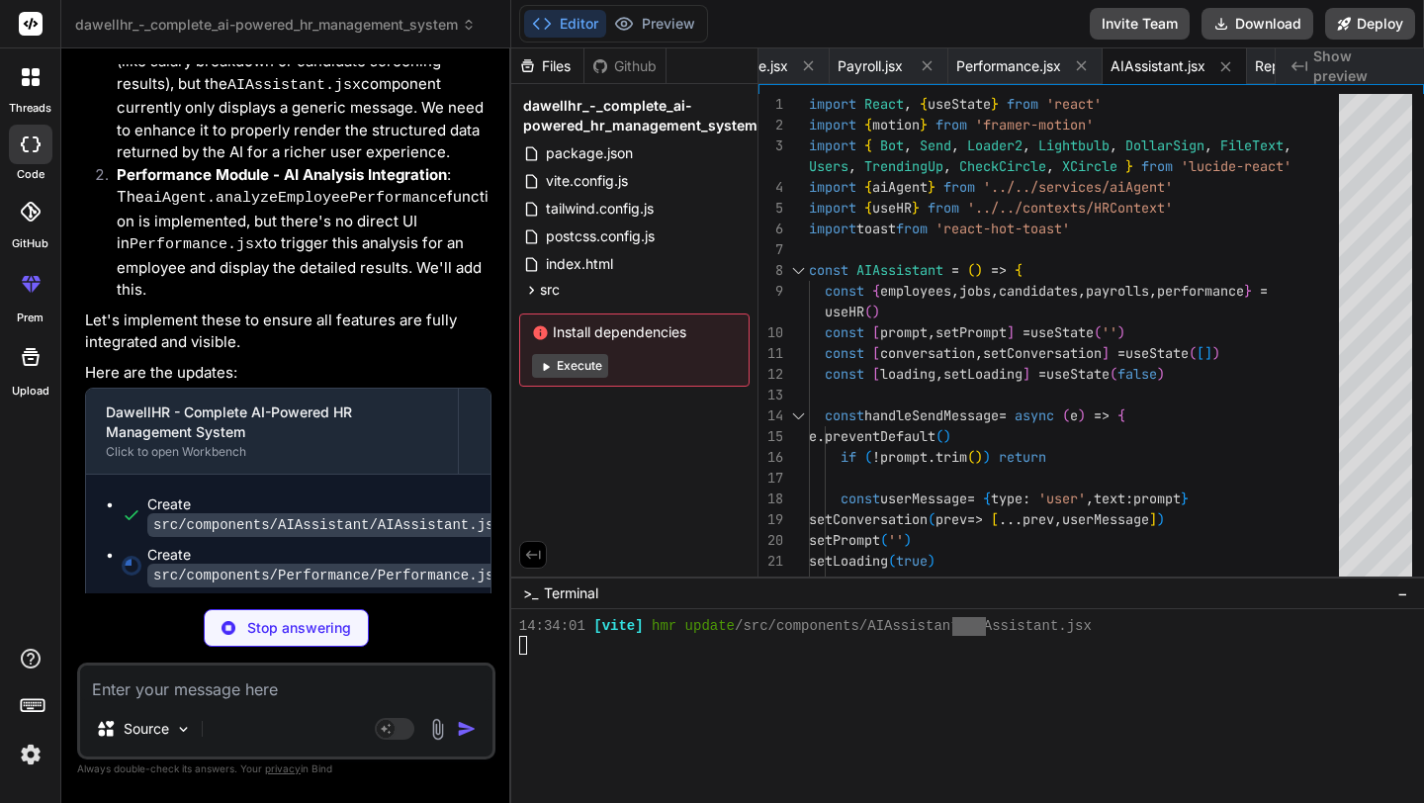
click at [122, 535] on li "Create src/components/AIAssistant/AIAssistant.jsx" at bounding box center [296, 514] width 349 height 41
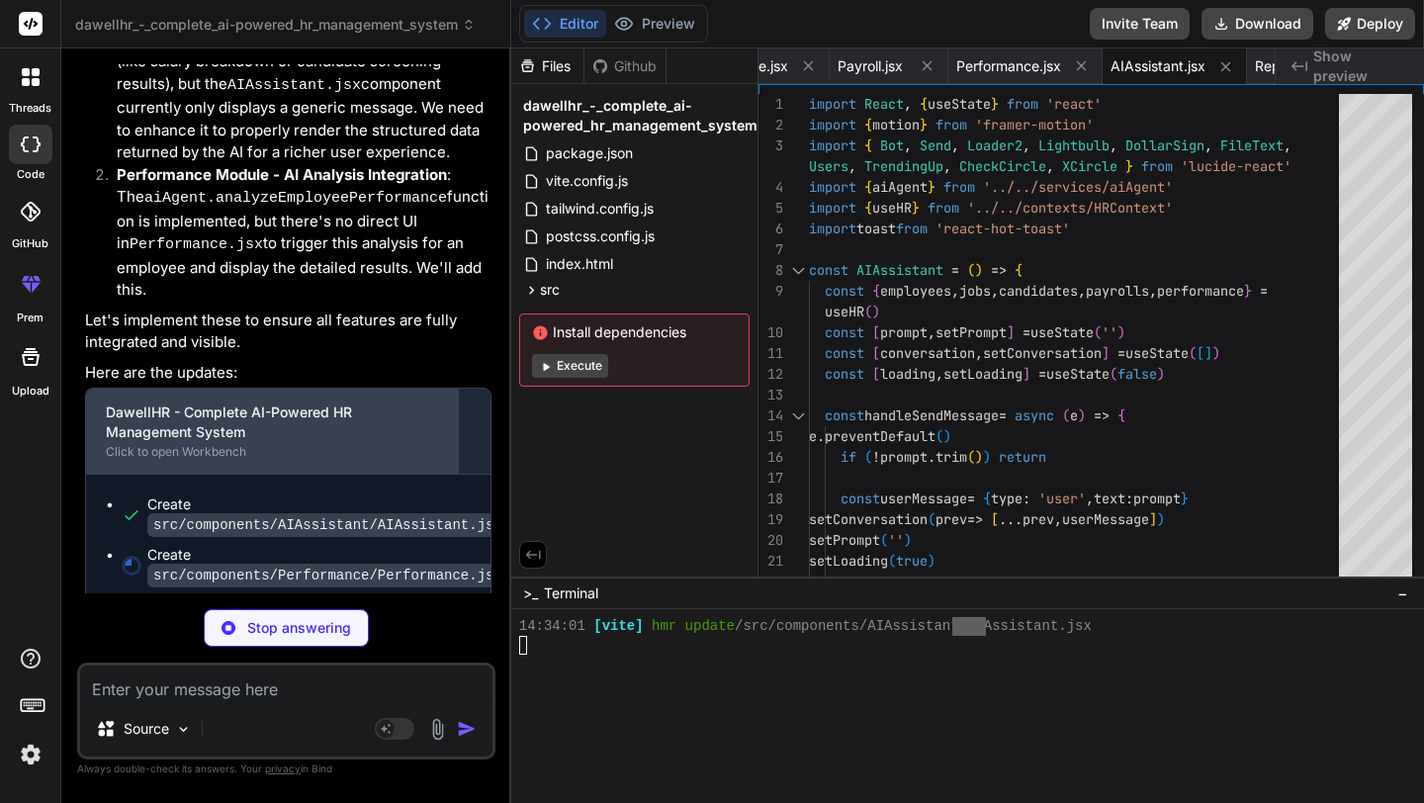
click at [163, 460] on div "Click to open Workbench" at bounding box center [272, 452] width 332 height 16
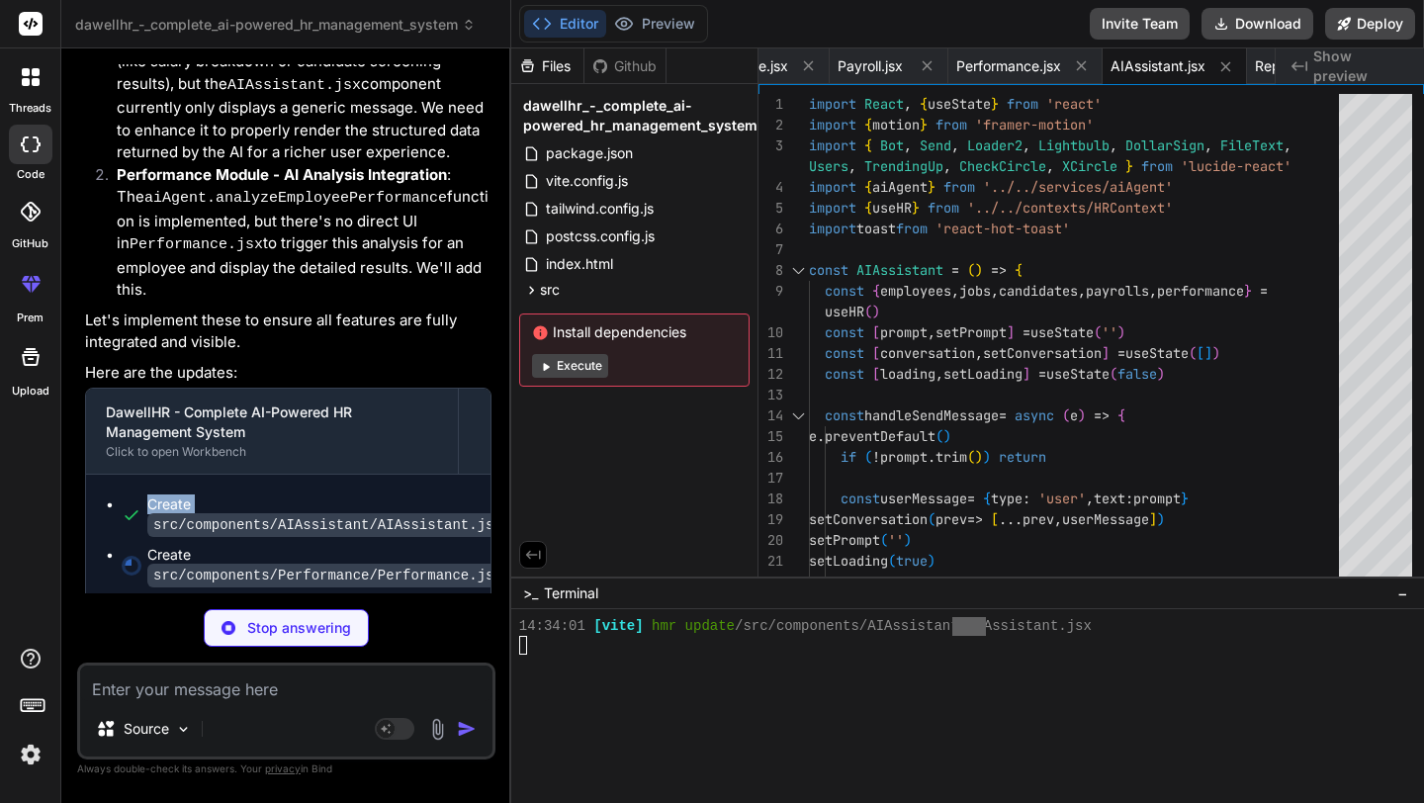
drag, startPoint x: 106, startPoint y: 536, endPoint x: 154, endPoint y: 560, distance: 54.0
click at [154, 535] on li "Create src/components/AIAssistant/AIAssistant.jsx" at bounding box center [296, 514] width 349 height 41
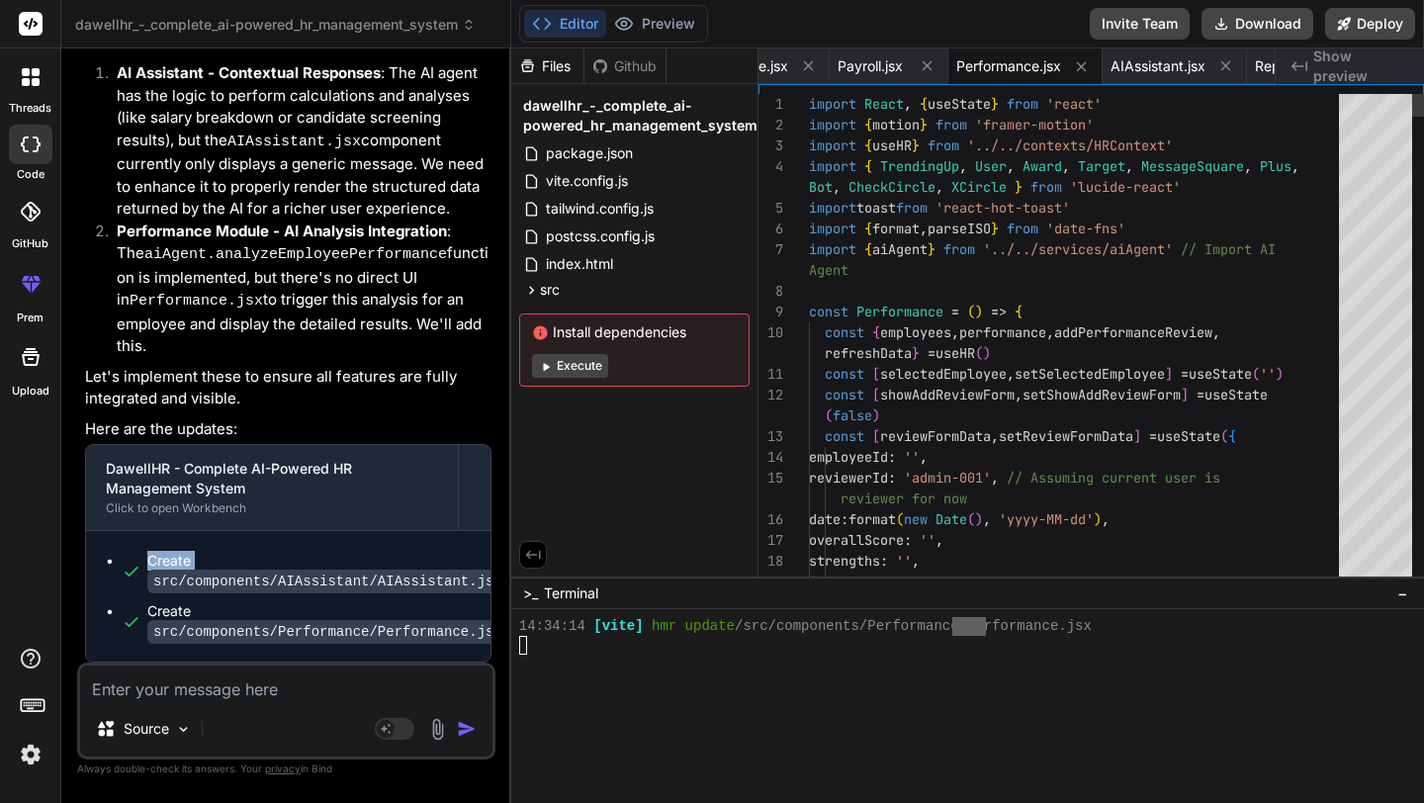
scroll to position [9494, 0]
drag, startPoint x: 159, startPoint y: 620, endPoint x: 234, endPoint y: 627, distance: 75.5
click at [234, 627] on code "src/components/Performance/Performance.jsx" at bounding box center [327, 632] width 361 height 24
click at [439, 382] on p "Let's implement these to ensure all features are fully integrated and visible." at bounding box center [288, 388] width 406 height 44
click at [194, 693] on textarea at bounding box center [286, 683] width 412 height 36
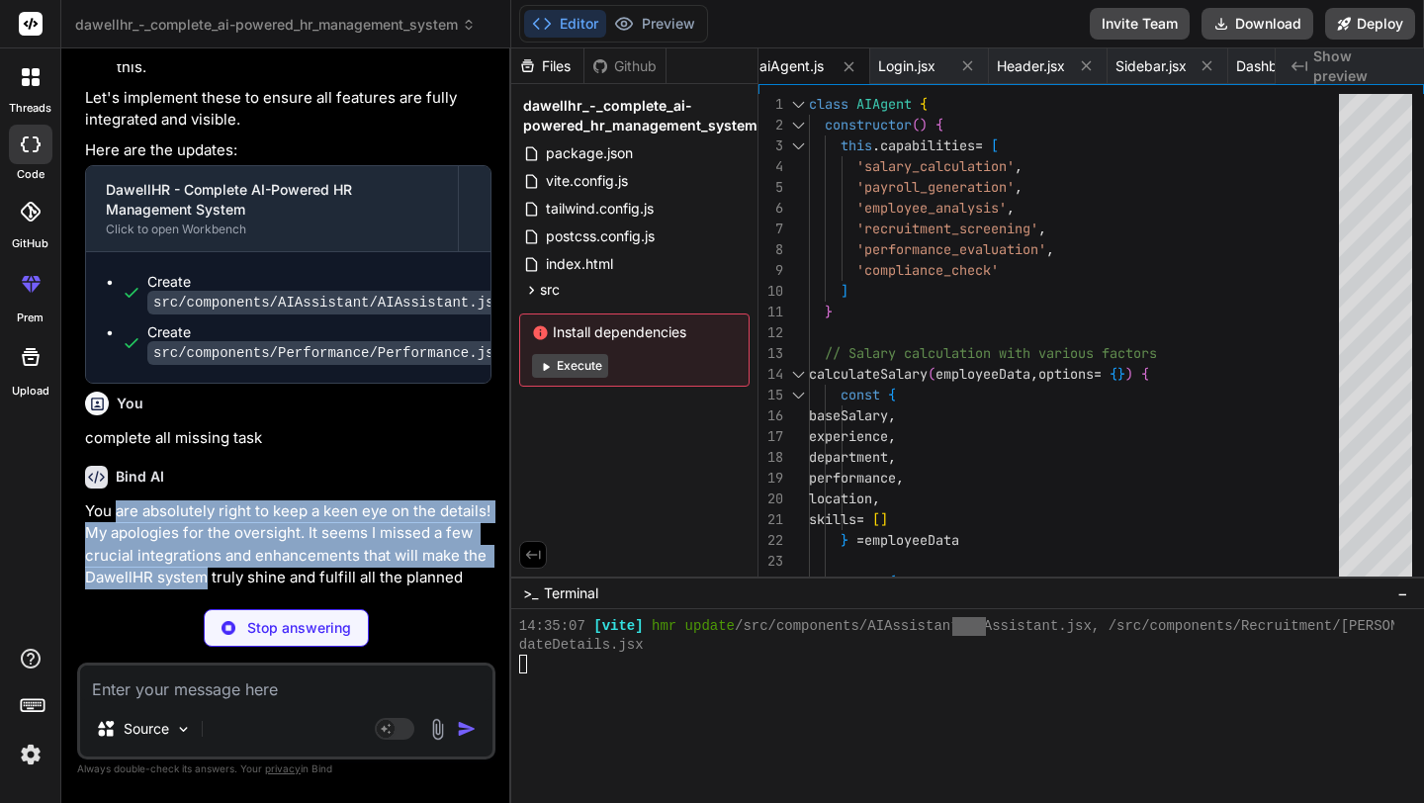
scroll to position [9811, 0]
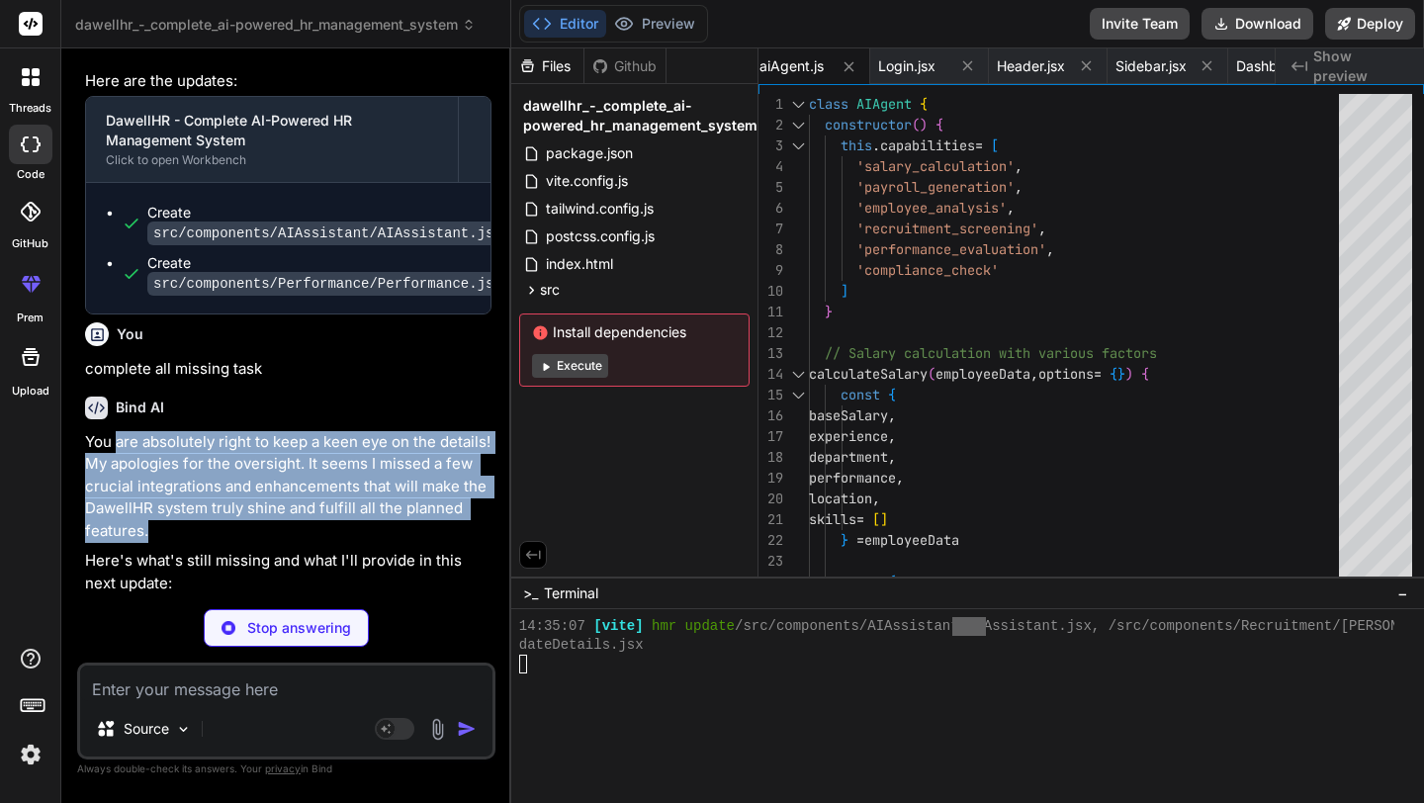
drag, startPoint x: 114, startPoint y: 582, endPoint x: 209, endPoint y: 588, distance: 95.1
click at [208, 588] on div "You are absolutely right to keep a keen eye on the details! My apologies for th…" at bounding box center [288, 794] width 406 height 729
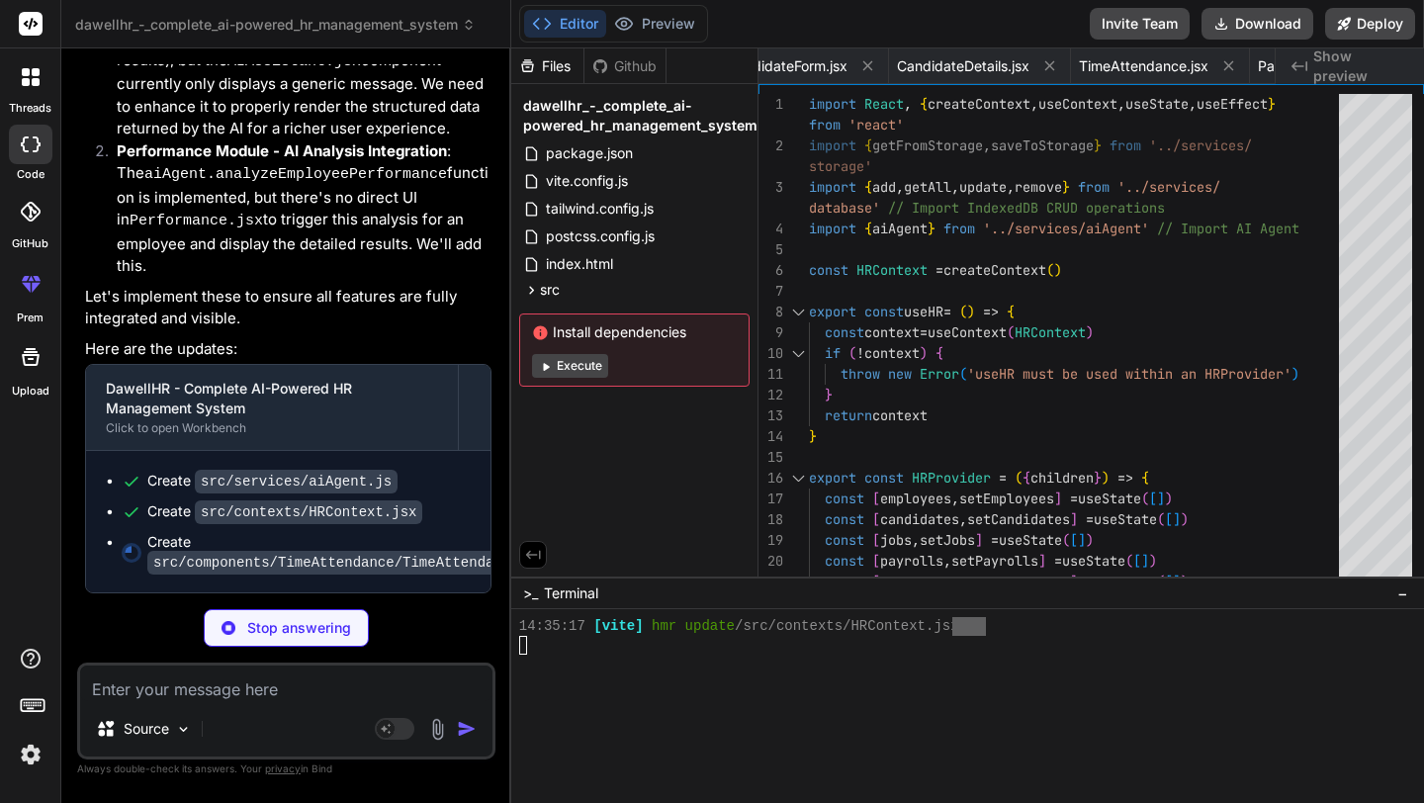
scroll to position [6951, 0]
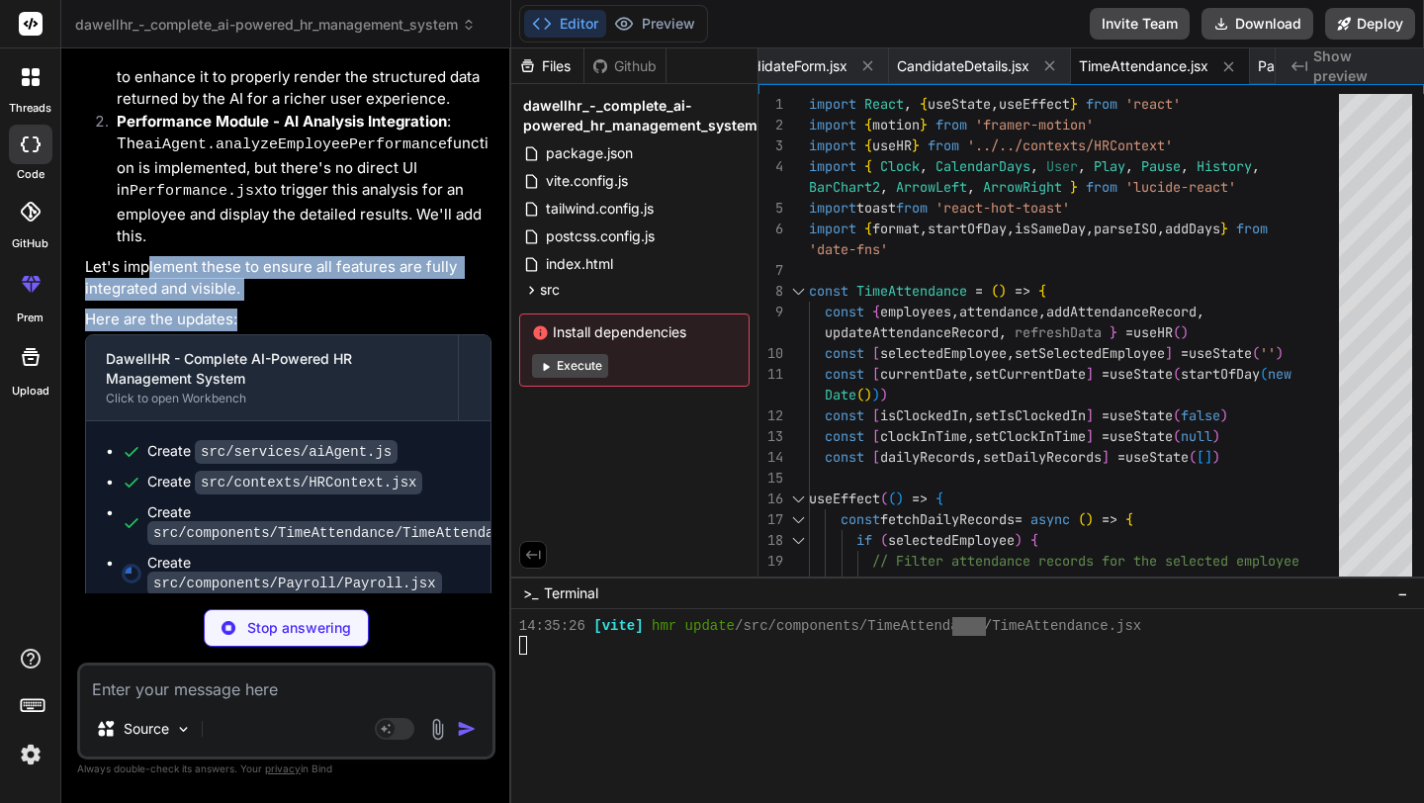
drag, startPoint x: 144, startPoint y: 296, endPoint x: 274, endPoint y: 355, distance: 142.5
click at [274, 355] on div "You are absolutely right to keep a keen eye on the details! My apologies for th…" at bounding box center [288, 200] width 406 height 830
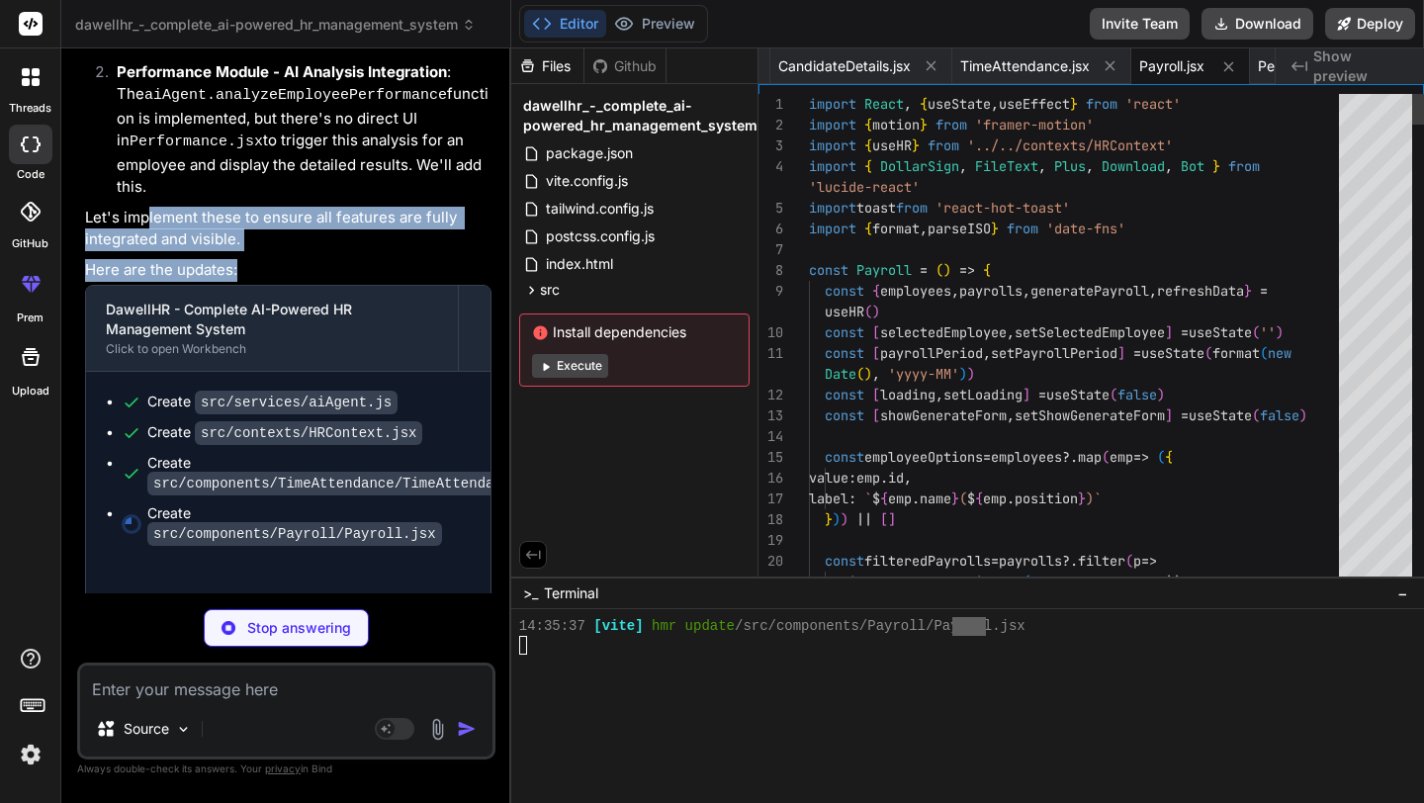
scroll to position [6970, 0]
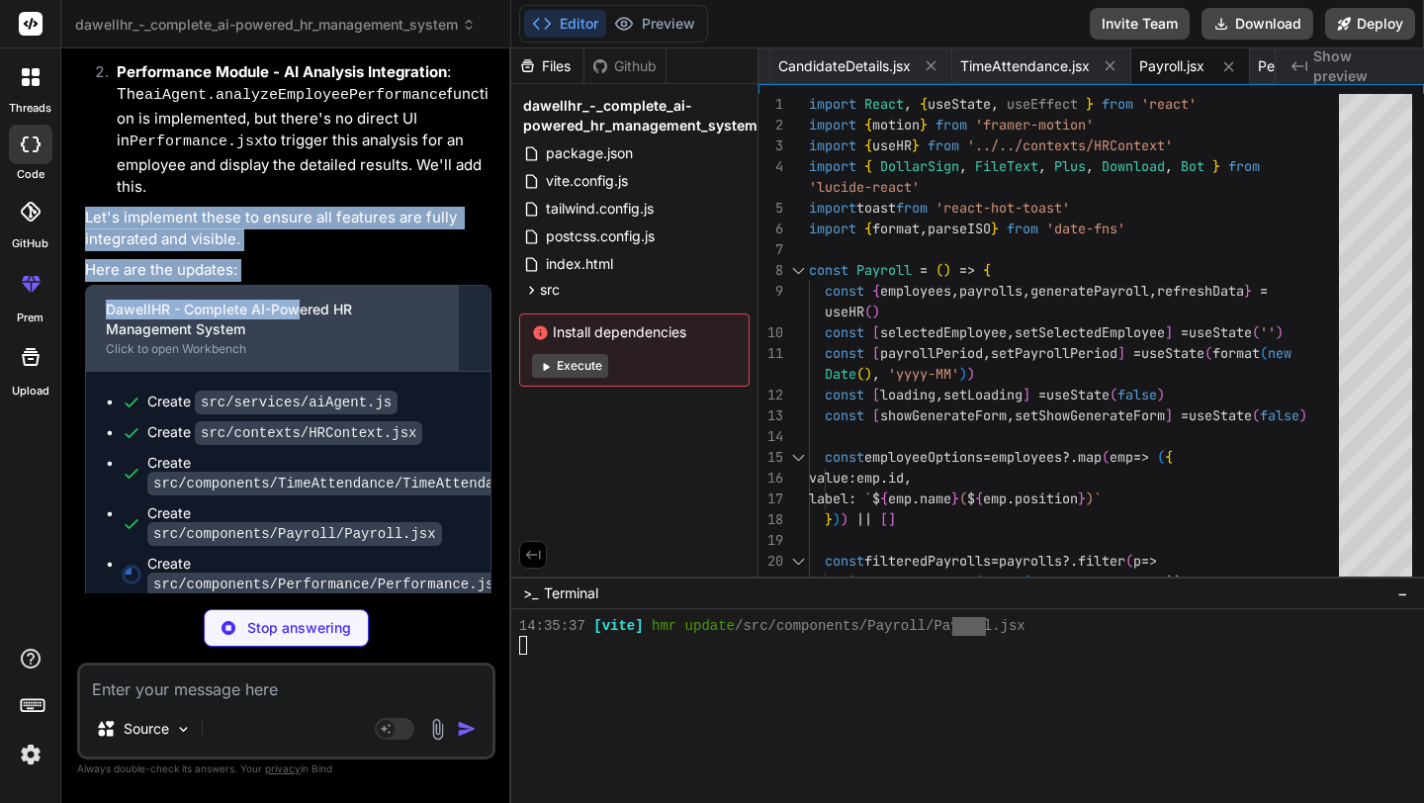
drag, startPoint x: 160, startPoint y: 234, endPoint x: 296, endPoint y: 347, distance: 176.2
click at [296, 347] on div "You are absolutely right to keep a keen eye on the details! My apologies for th…" at bounding box center [288, 176] width 406 height 880
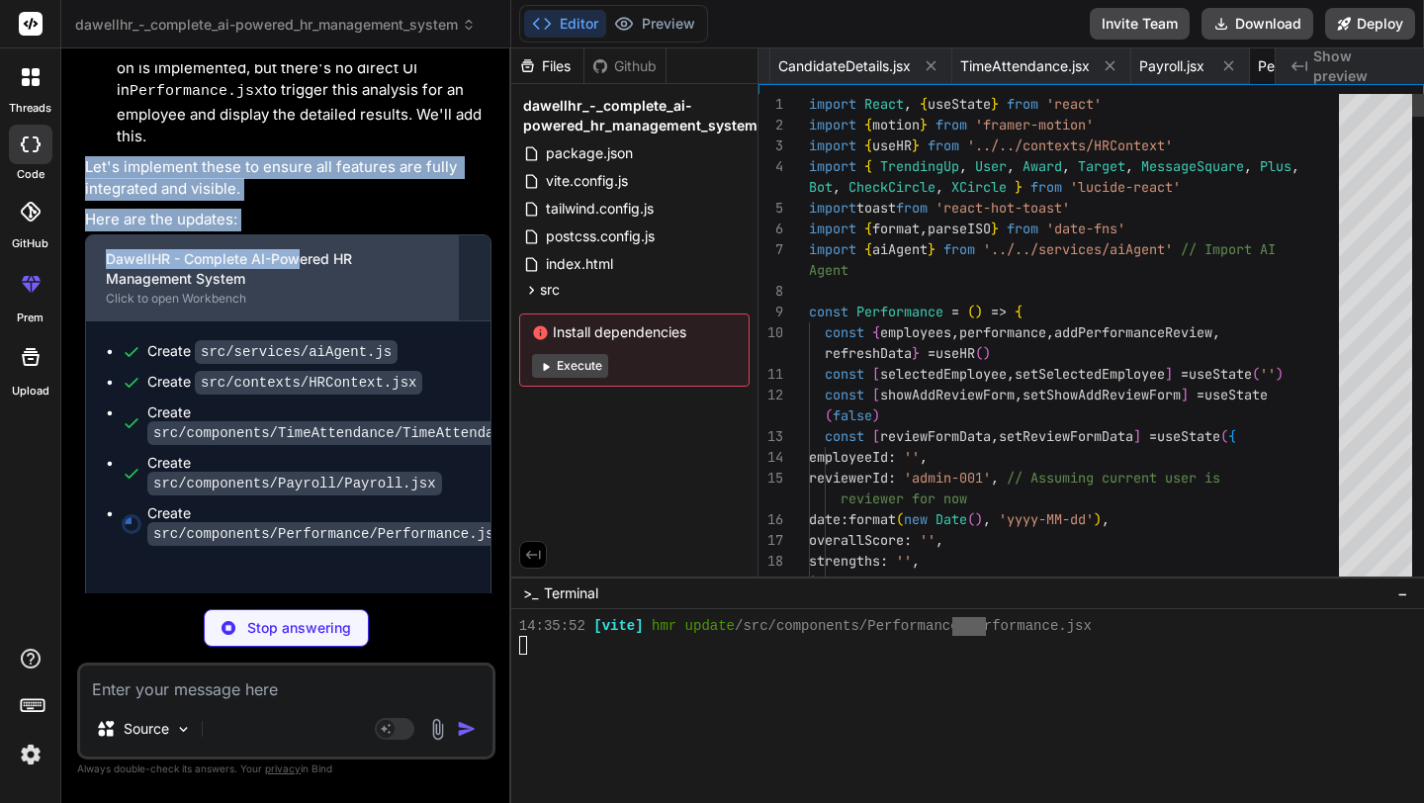
scroll to position [6989, 0]
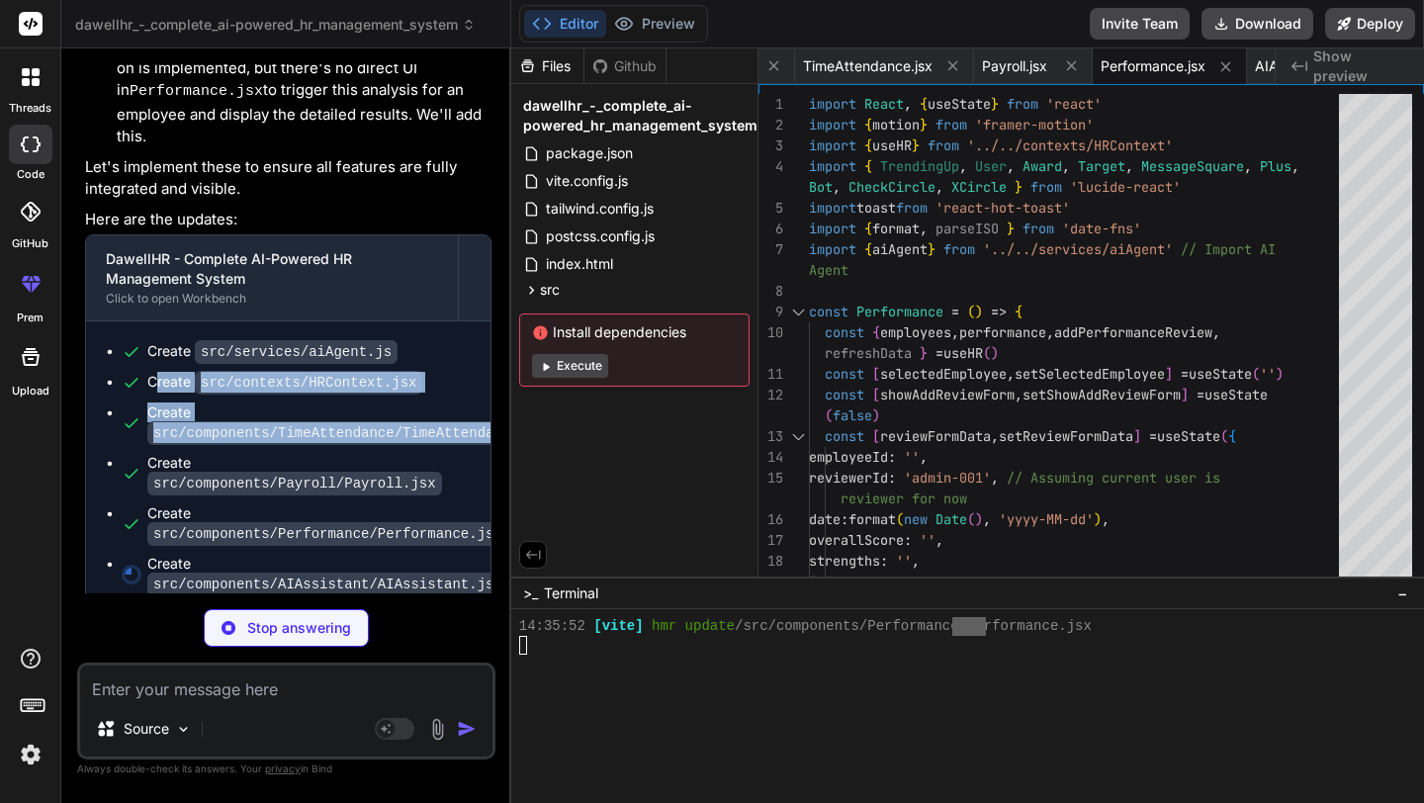
drag, startPoint x: 153, startPoint y: 405, endPoint x: 309, endPoint y: 481, distance: 172.5
click at [309, 481] on ul "Create src/services/aiAgent.js Create src/contexts/HRContext.jsx Create src/com…" at bounding box center [288, 467] width 365 height 253
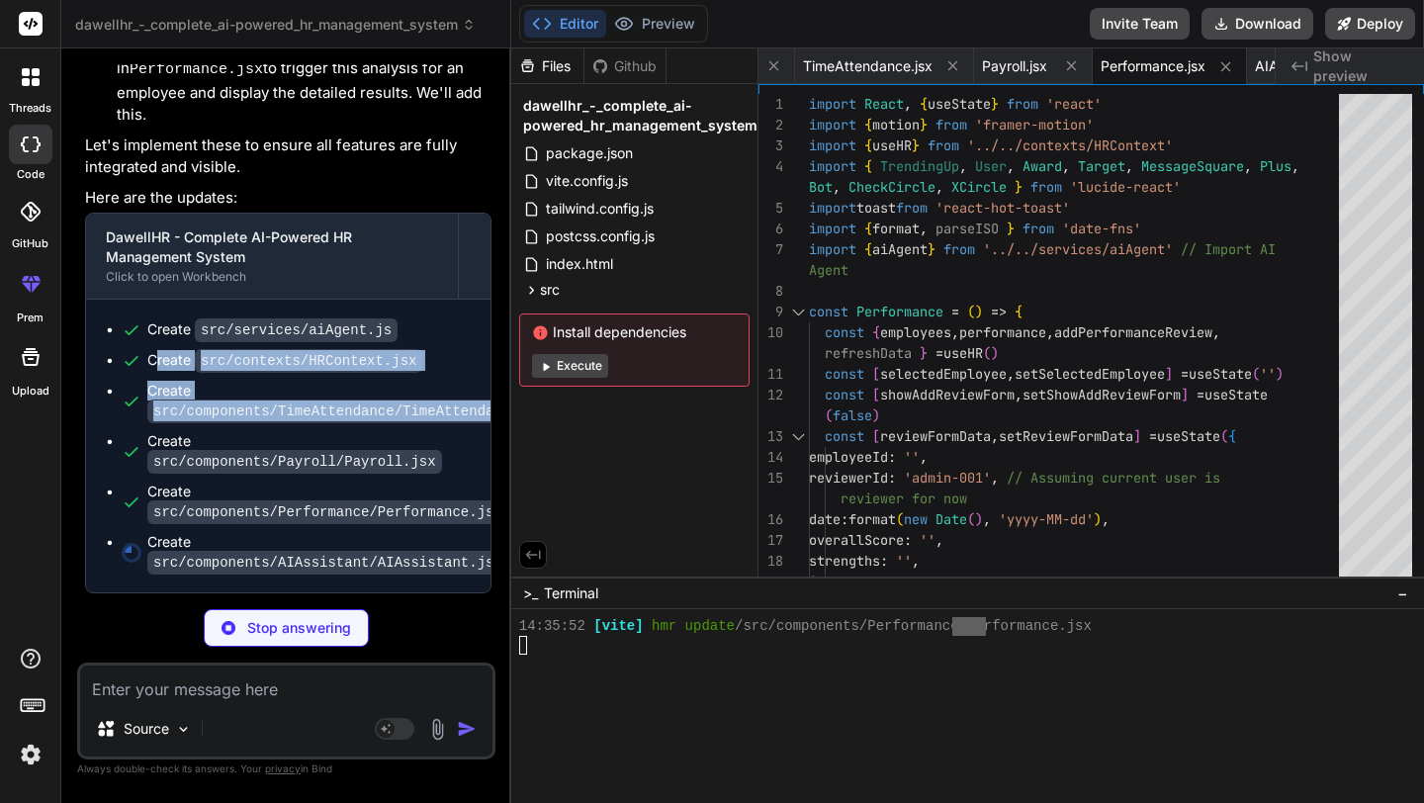
scroll to position [10600, 0]
click at [652, 31] on button "Preview" at bounding box center [654, 24] width 97 height 28
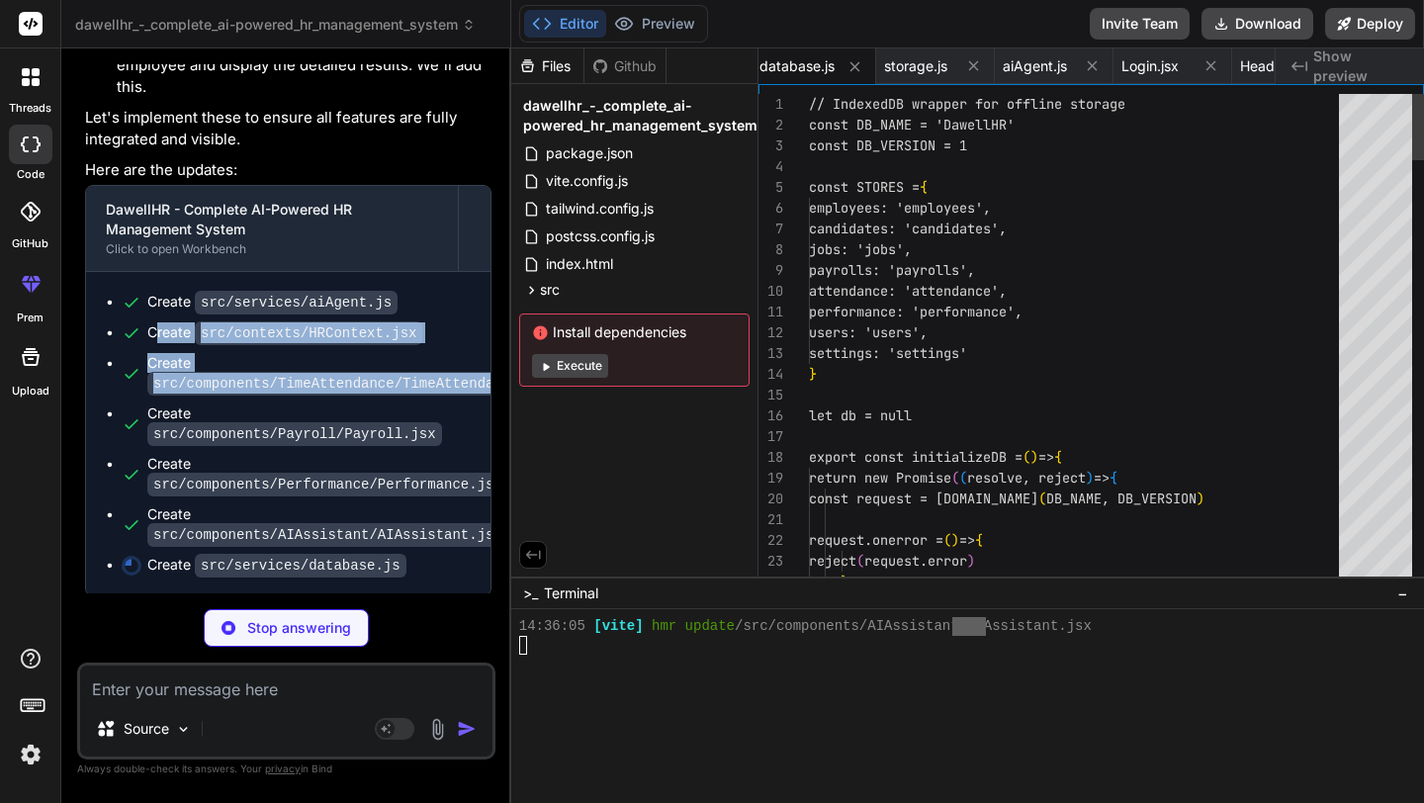
scroll to position [7027, 0]
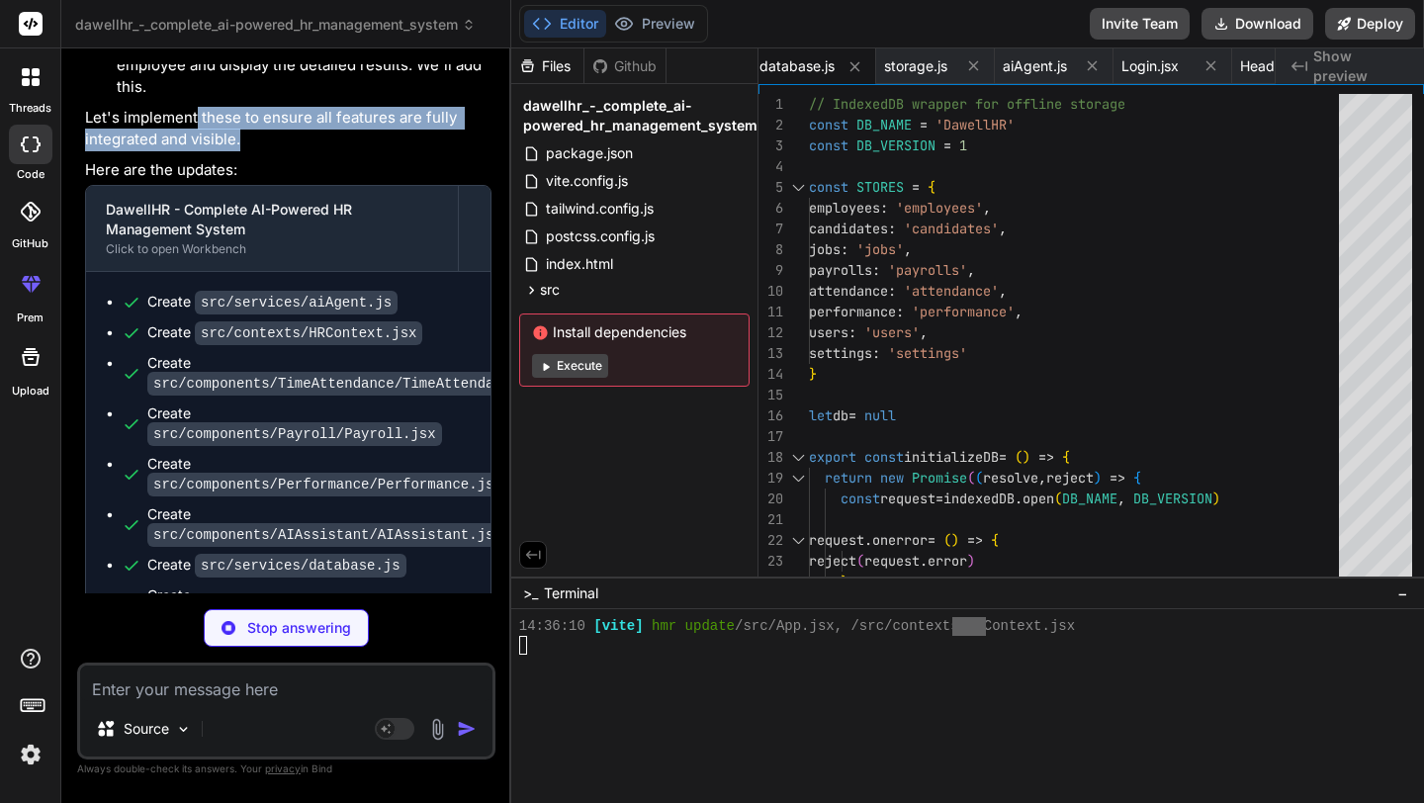
drag, startPoint x: 198, startPoint y: 154, endPoint x: 273, endPoint y: 175, distance: 78.0
click at [273, 151] on p "Let's implement these to ensure all features are fully integrated and visible." at bounding box center [288, 129] width 406 height 44
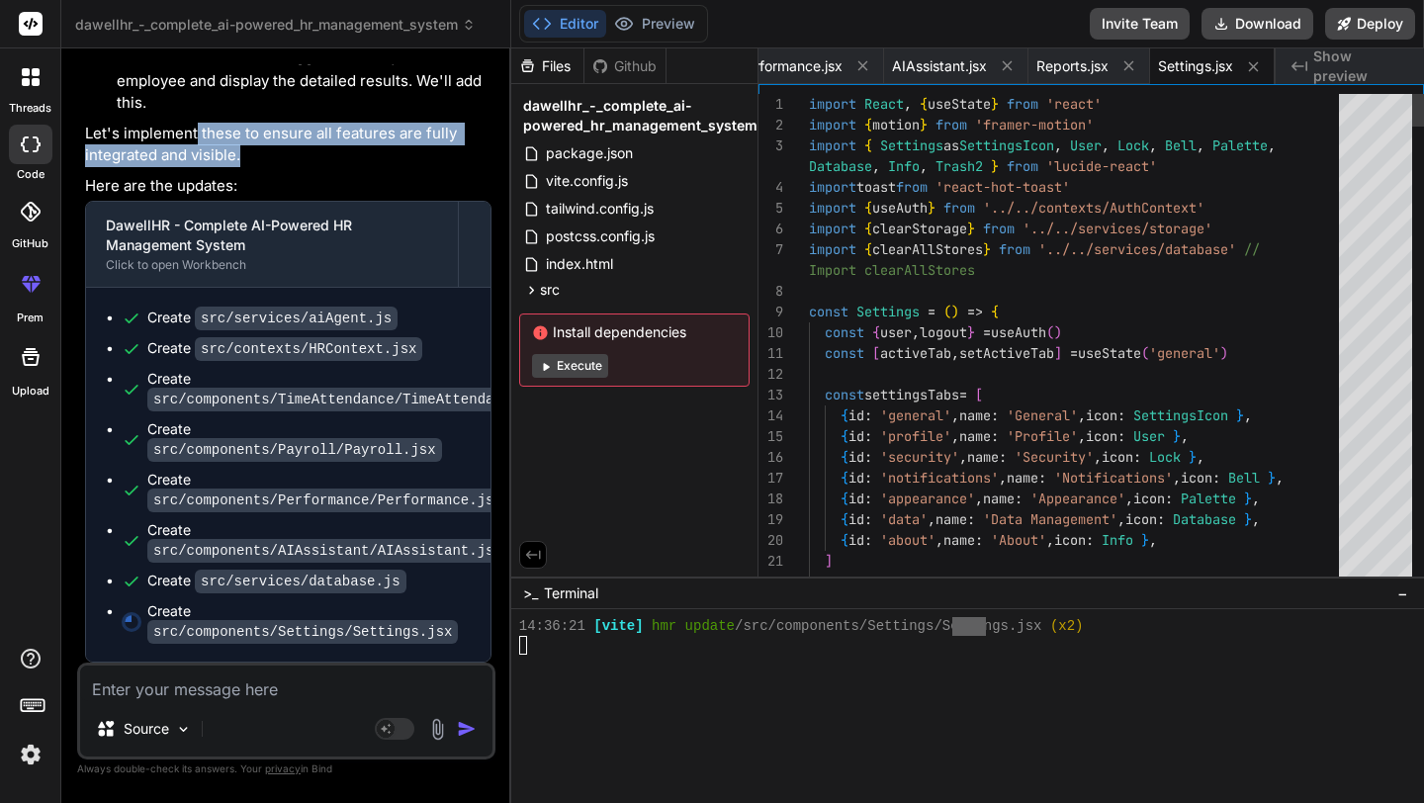
scroll to position [7064, 0]
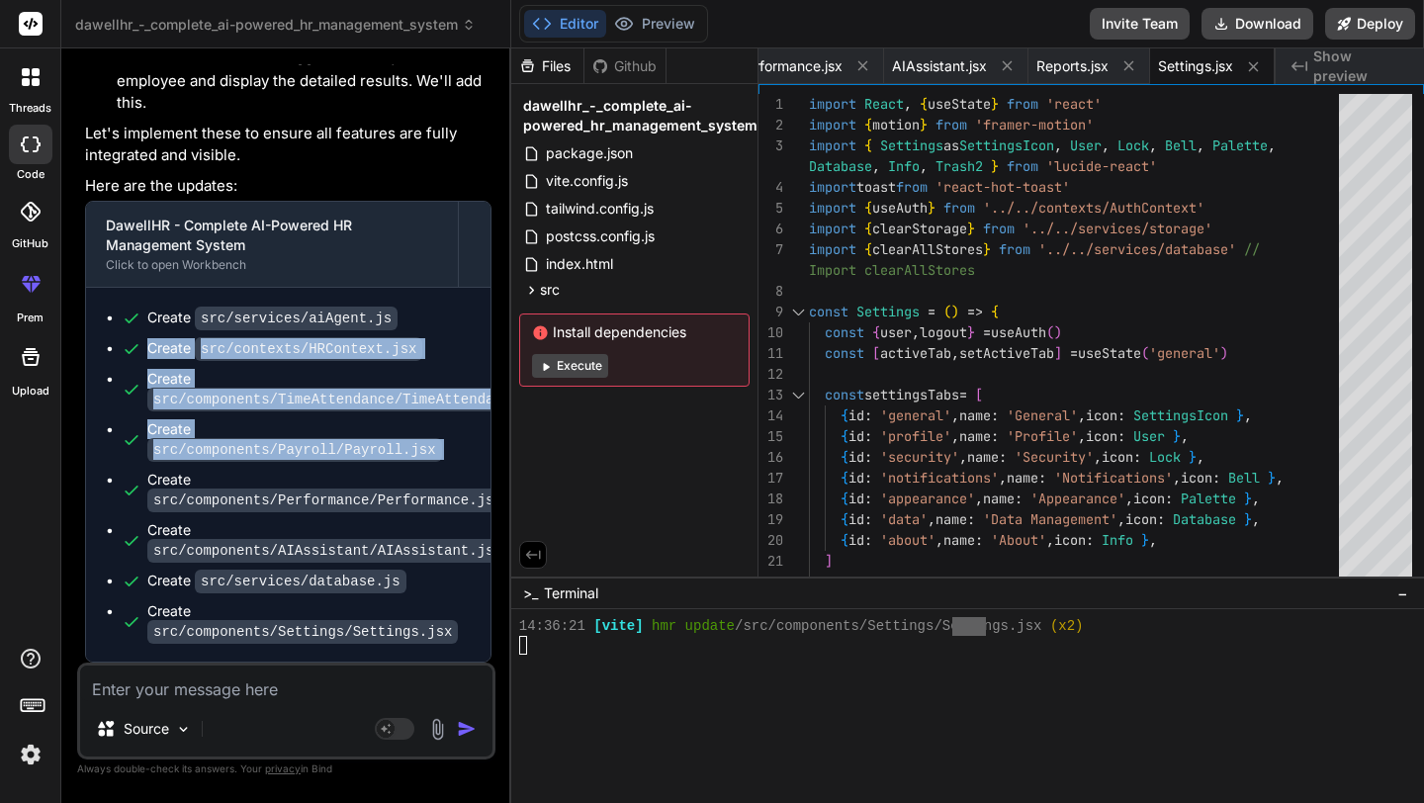
drag, startPoint x: 148, startPoint y: 335, endPoint x: 253, endPoint y: 487, distance: 184.9
click at [248, 480] on ul "Create src/services/aiAgent.js Create src/contexts/HRContext.jsx Create src/com…" at bounding box center [288, 475] width 365 height 334
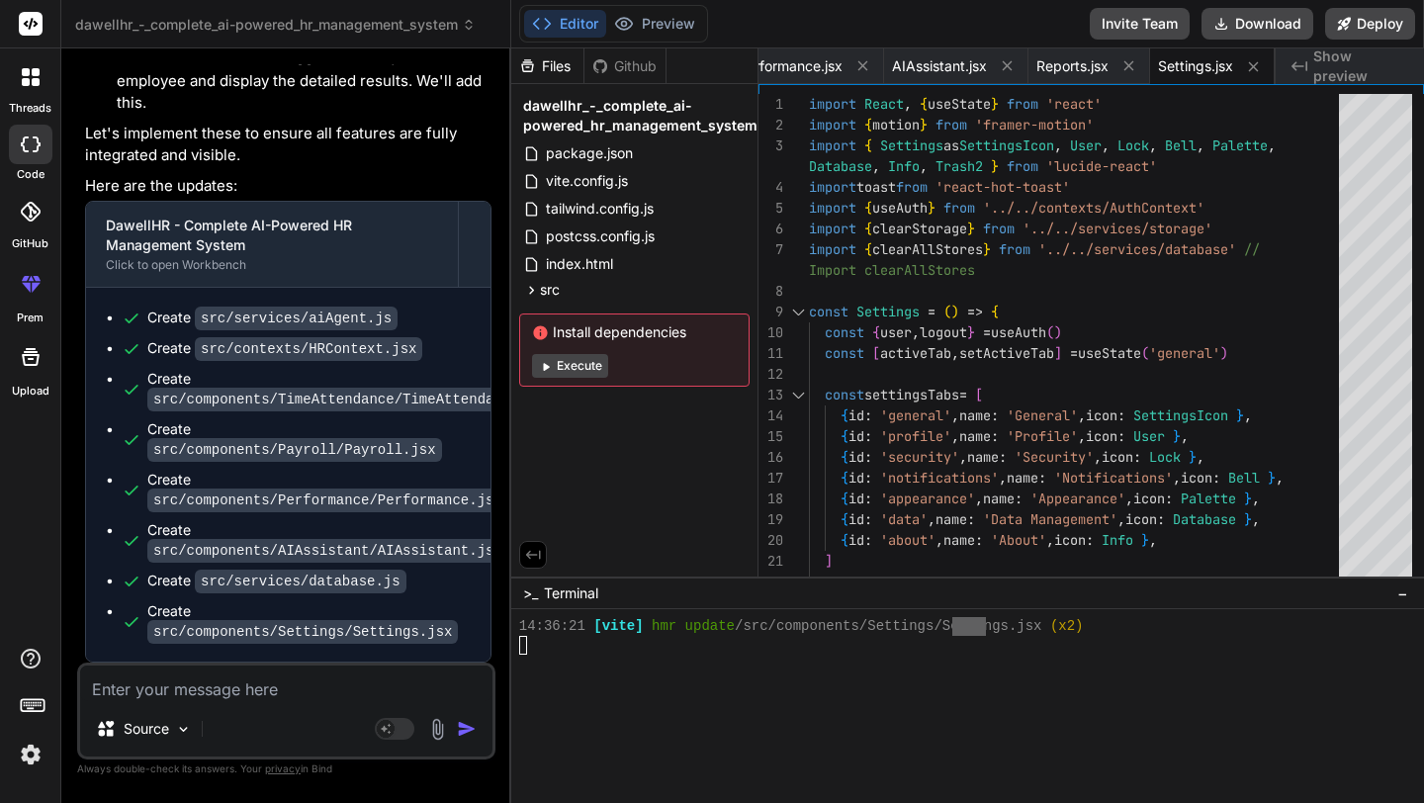
click at [191, 676] on textarea at bounding box center [286, 683] width 412 height 36
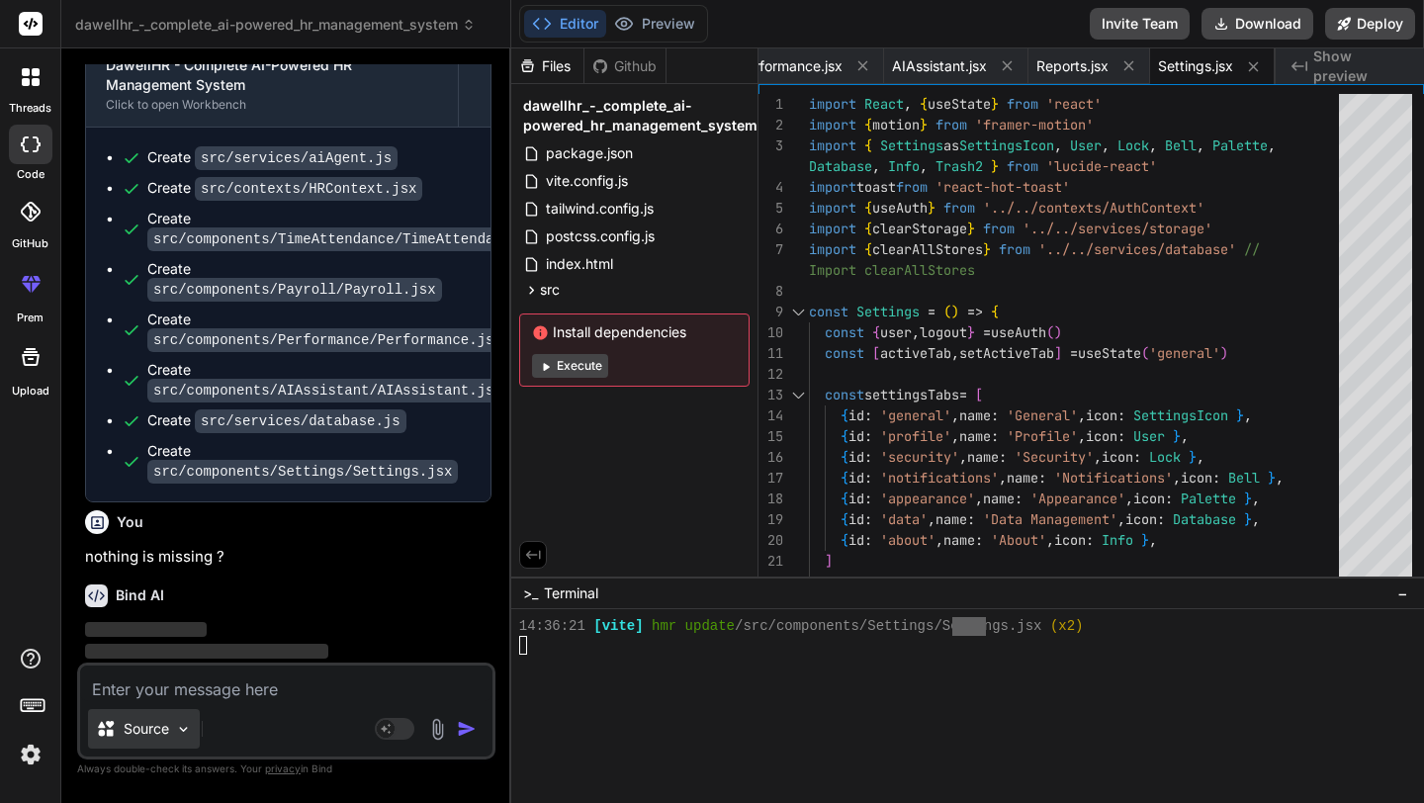
scroll to position [10817, 0]
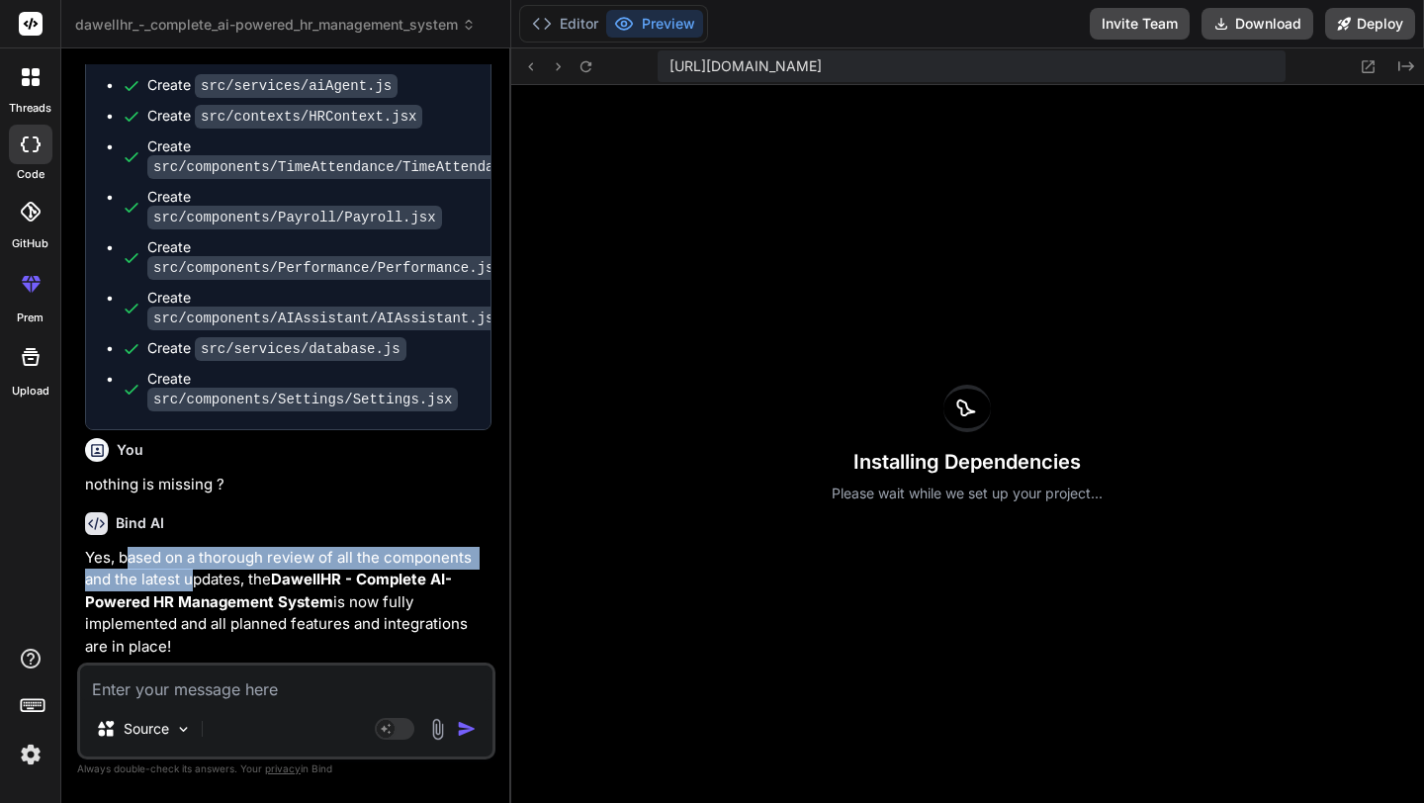
drag, startPoint x: 131, startPoint y: 586, endPoint x: 195, endPoint y: 601, distance: 66.0
click at [195, 601] on p "Yes, based on a thorough review of all the components and the latest updates, t…" at bounding box center [288, 603] width 406 height 112
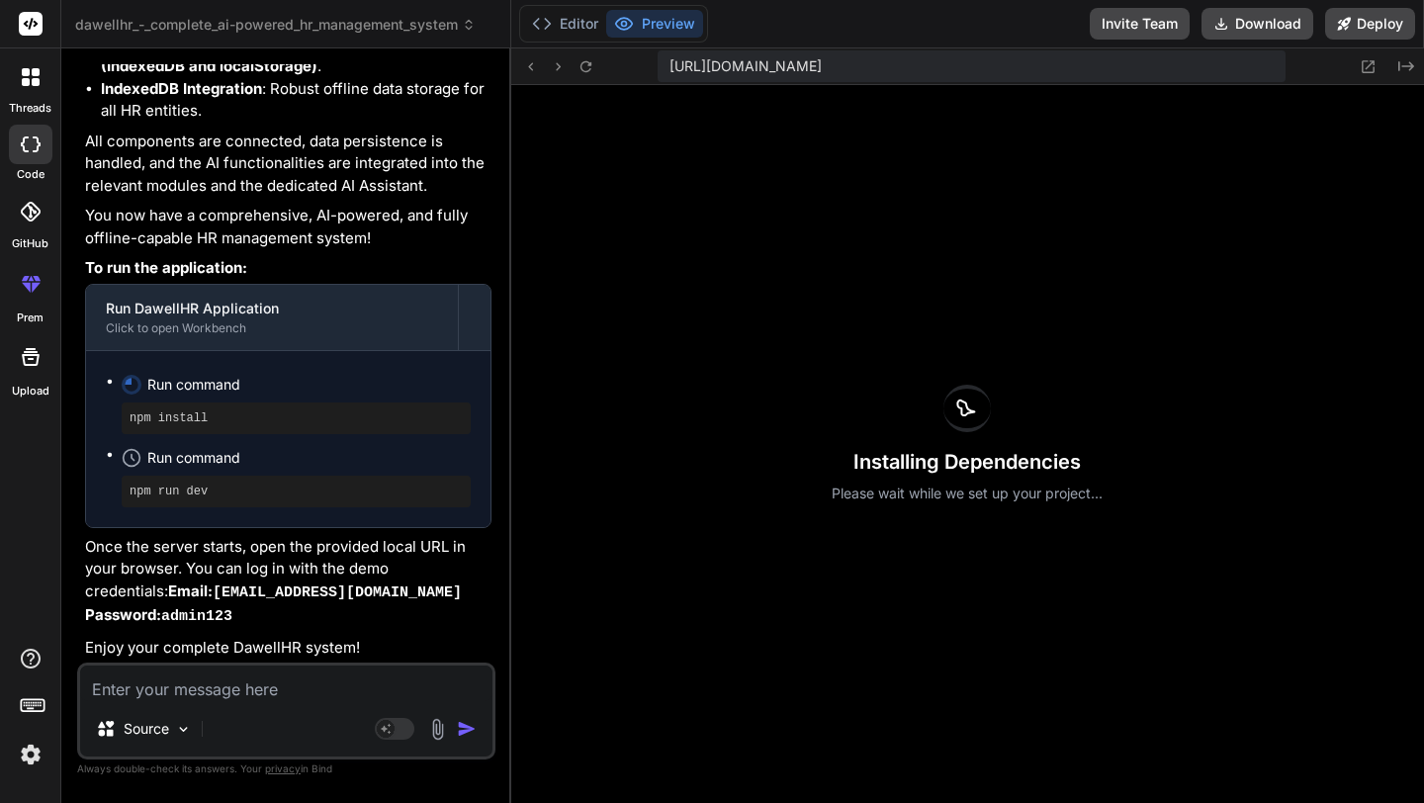
scroll to position [12432, 0]
click at [575, 24] on button "Editor" at bounding box center [565, 24] width 82 height 28
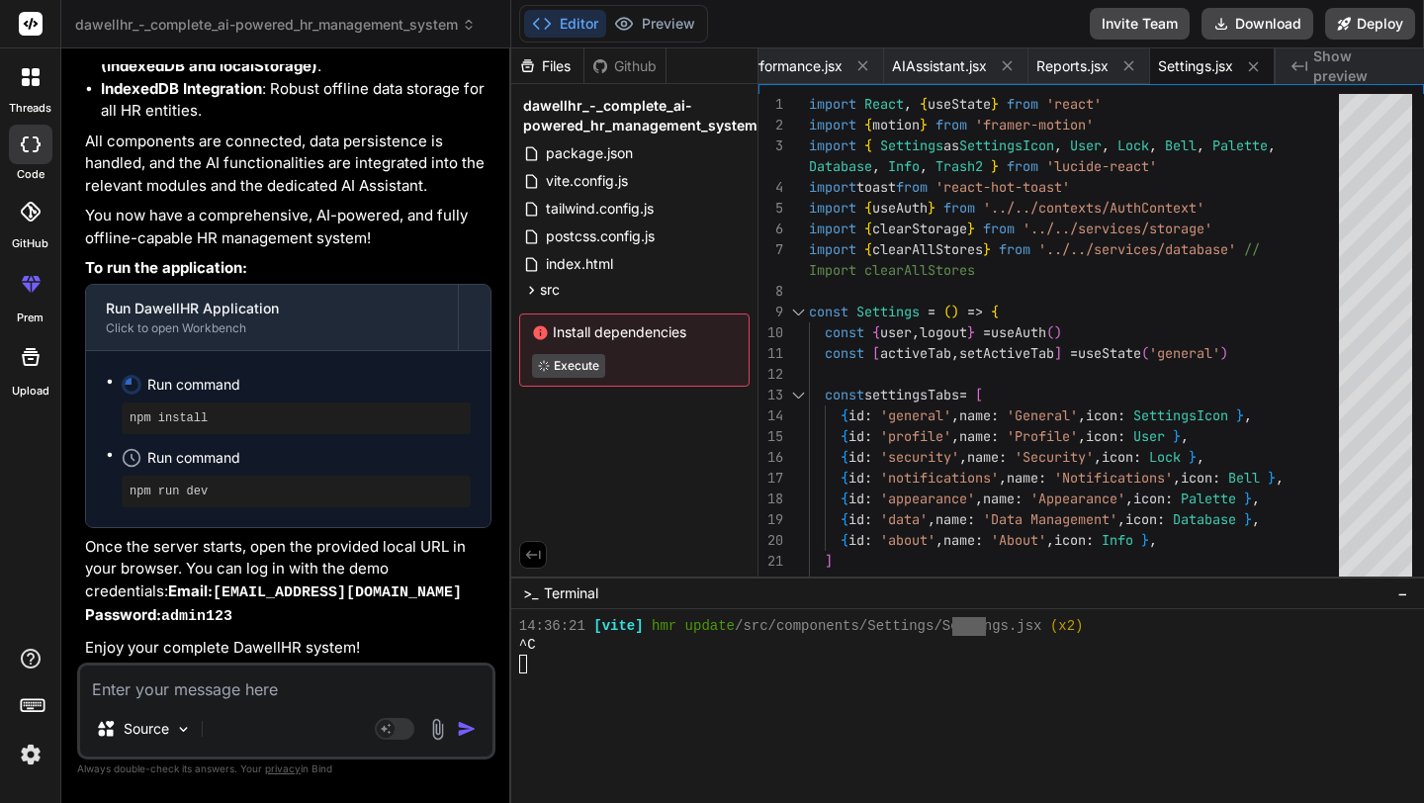
click at [642, 348] on div "Install dependencies Execute" at bounding box center [634, 349] width 230 height 73
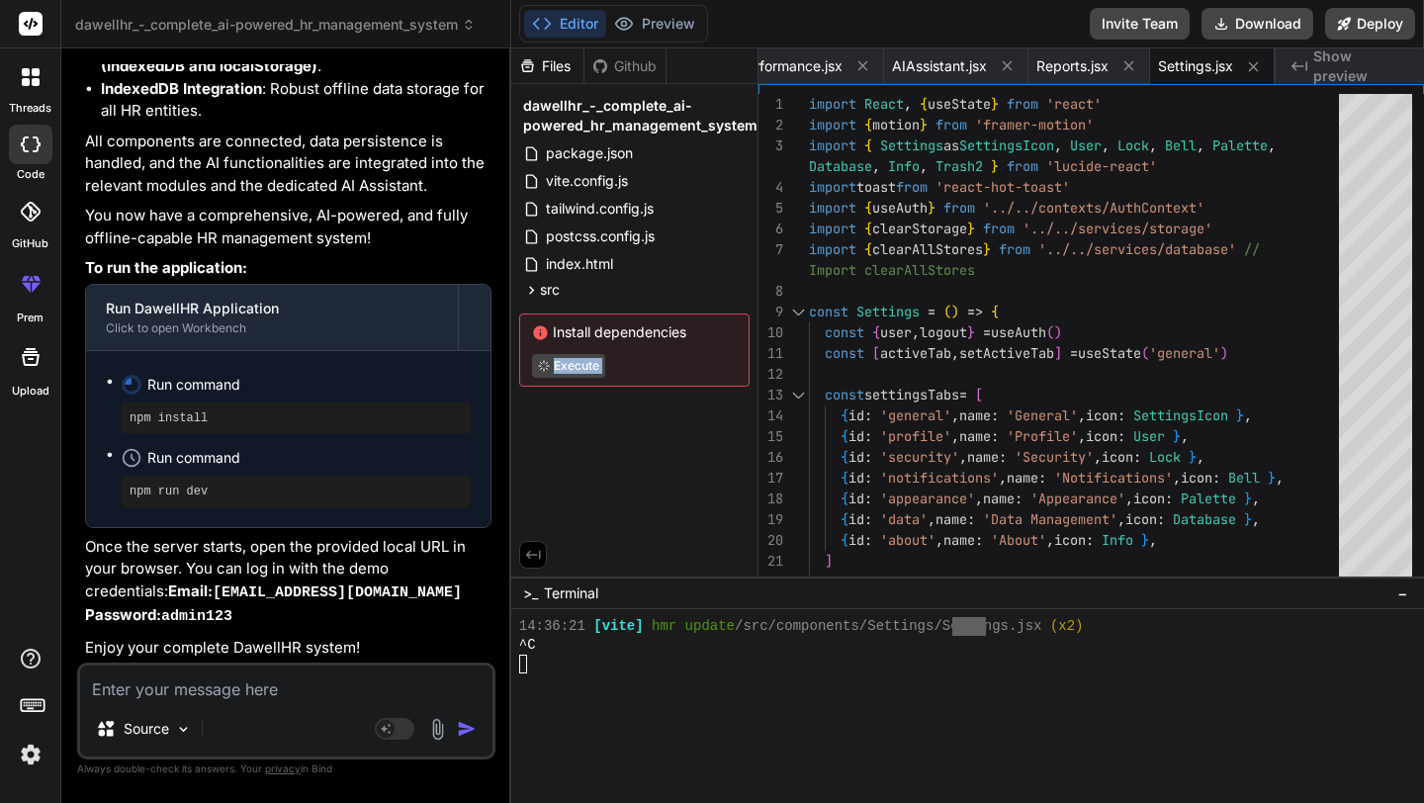
click at [642, 348] on div "Install dependencies Execute" at bounding box center [634, 349] width 230 height 73
click at [262, 698] on textarea at bounding box center [286, 683] width 412 height 36
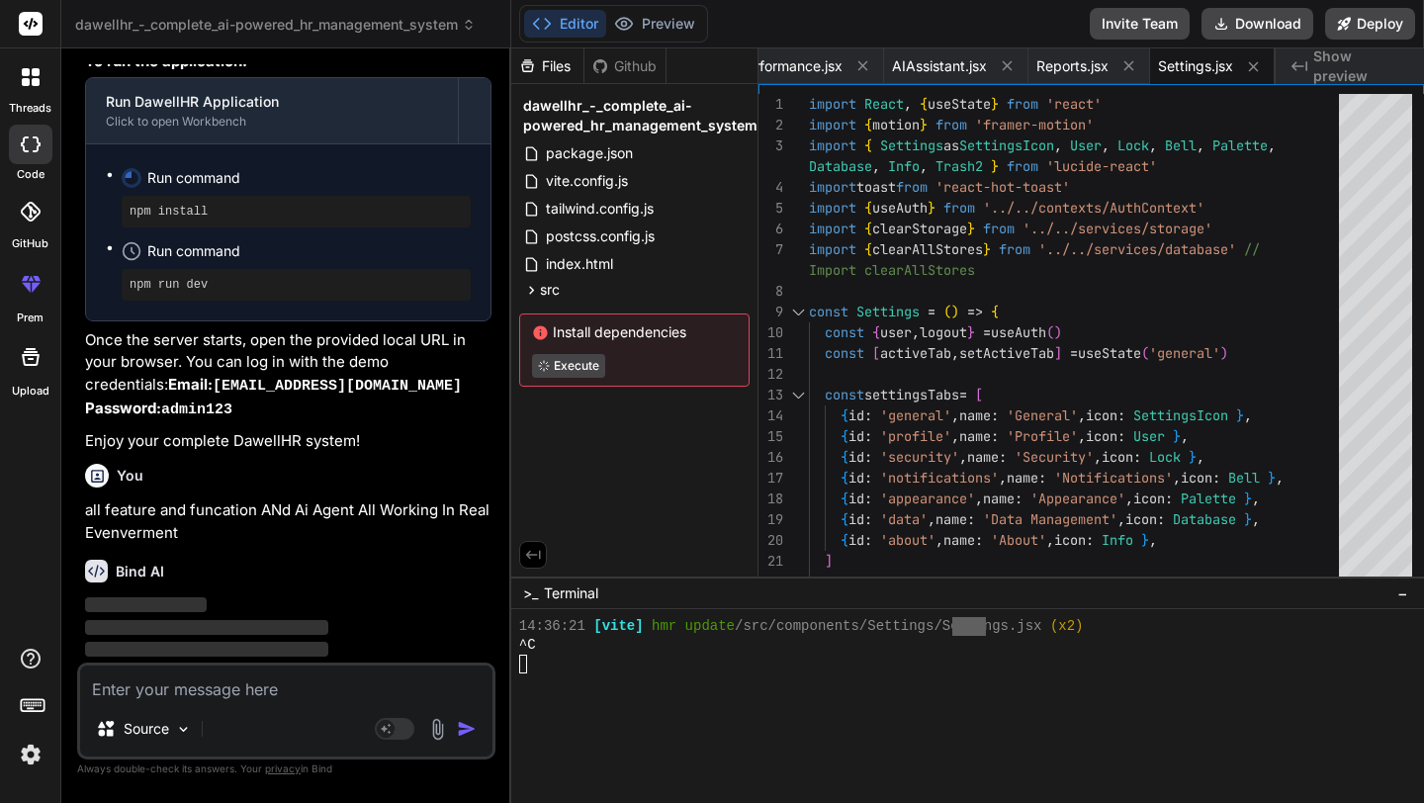
scroll to position [12660, 0]
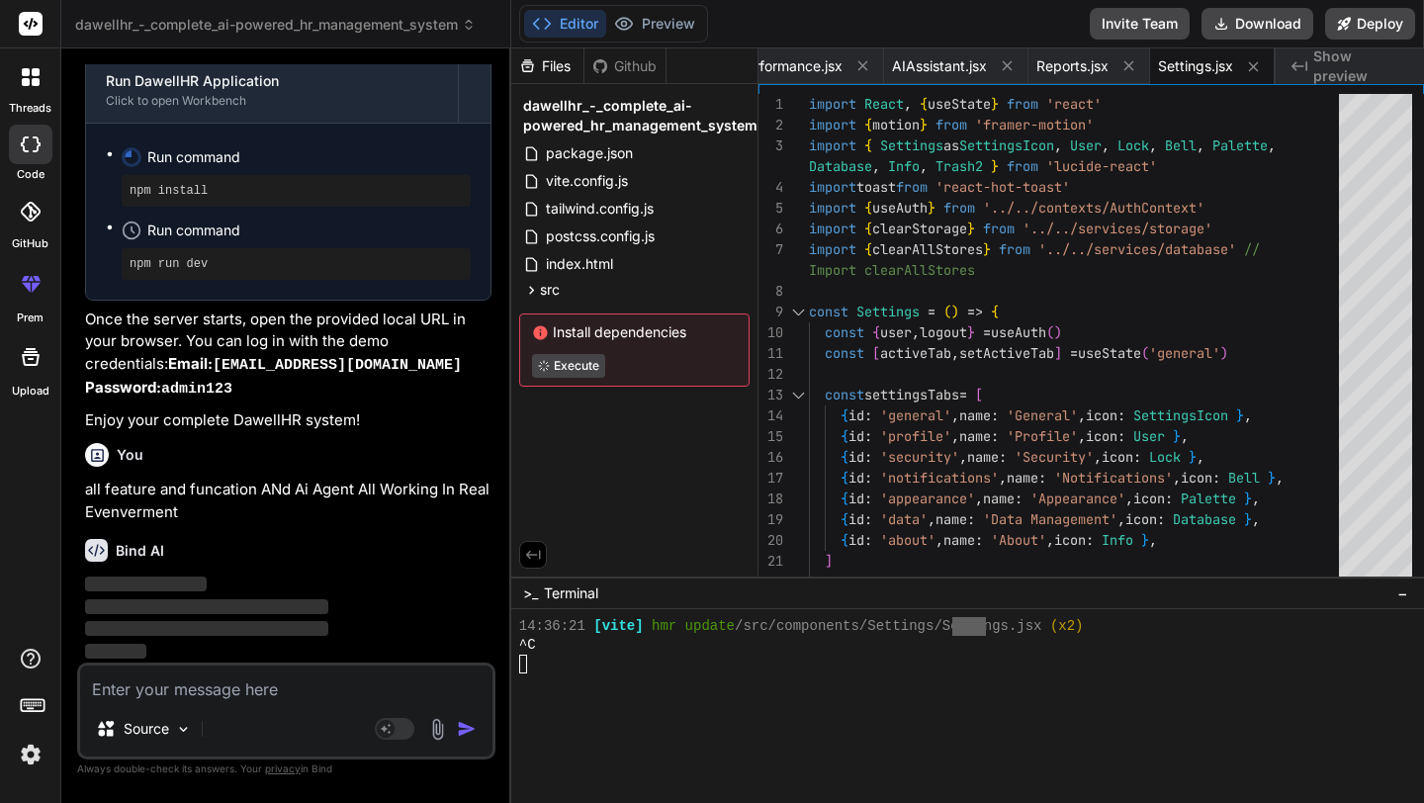
click at [221, 183] on div "npm install" at bounding box center [296, 191] width 349 height 32
click at [221, 182] on div "npm install" at bounding box center [296, 191] width 349 height 32
click at [207, 137] on div "Run command npm install Run command npm run dev" at bounding box center [288, 212] width 404 height 176
click at [688, 12] on button "Preview" at bounding box center [654, 24] width 97 height 28
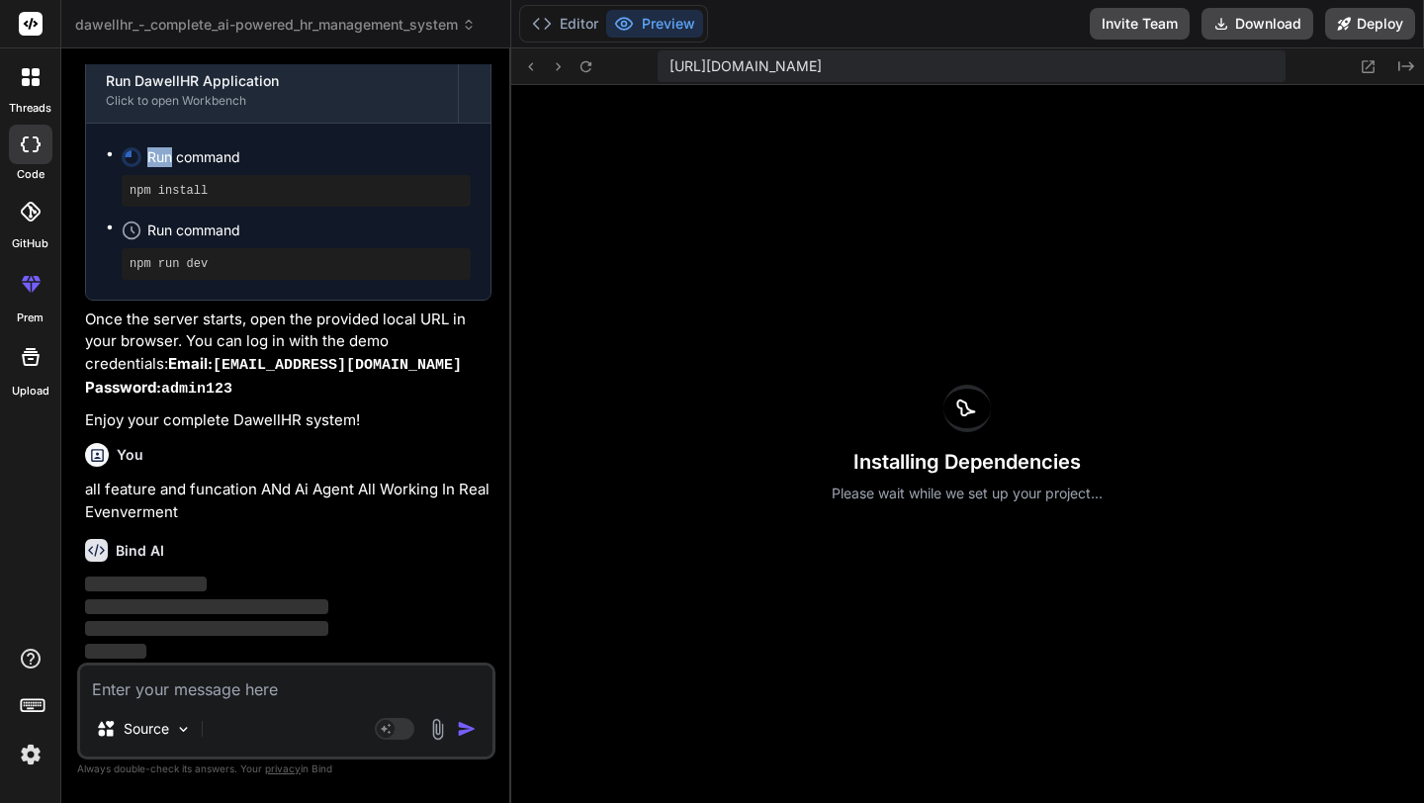
click at [679, 26] on button "Preview" at bounding box center [654, 24] width 97 height 28
click at [561, 23] on button "Editor" at bounding box center [565, 24] width 82 height 28
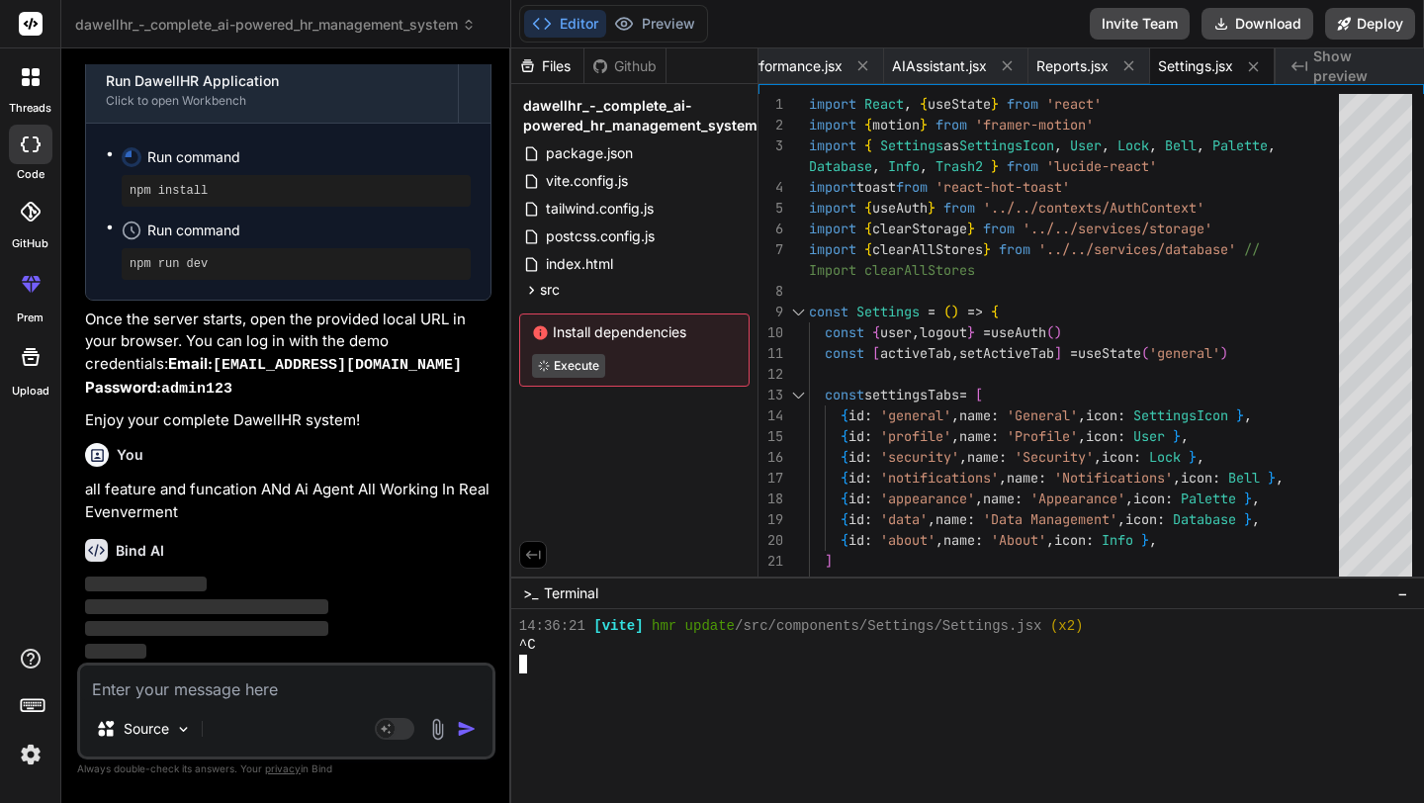
click at [533, 612] on div at bounding box center [967, 706] width 913 height 194
click at [533, 608] on div ">_ Terminal −" at bounding box center [967, 592] width 913 height 33
click at [1401, 591] on span "−" at bounding box center [1402, 593] width 11 height 20
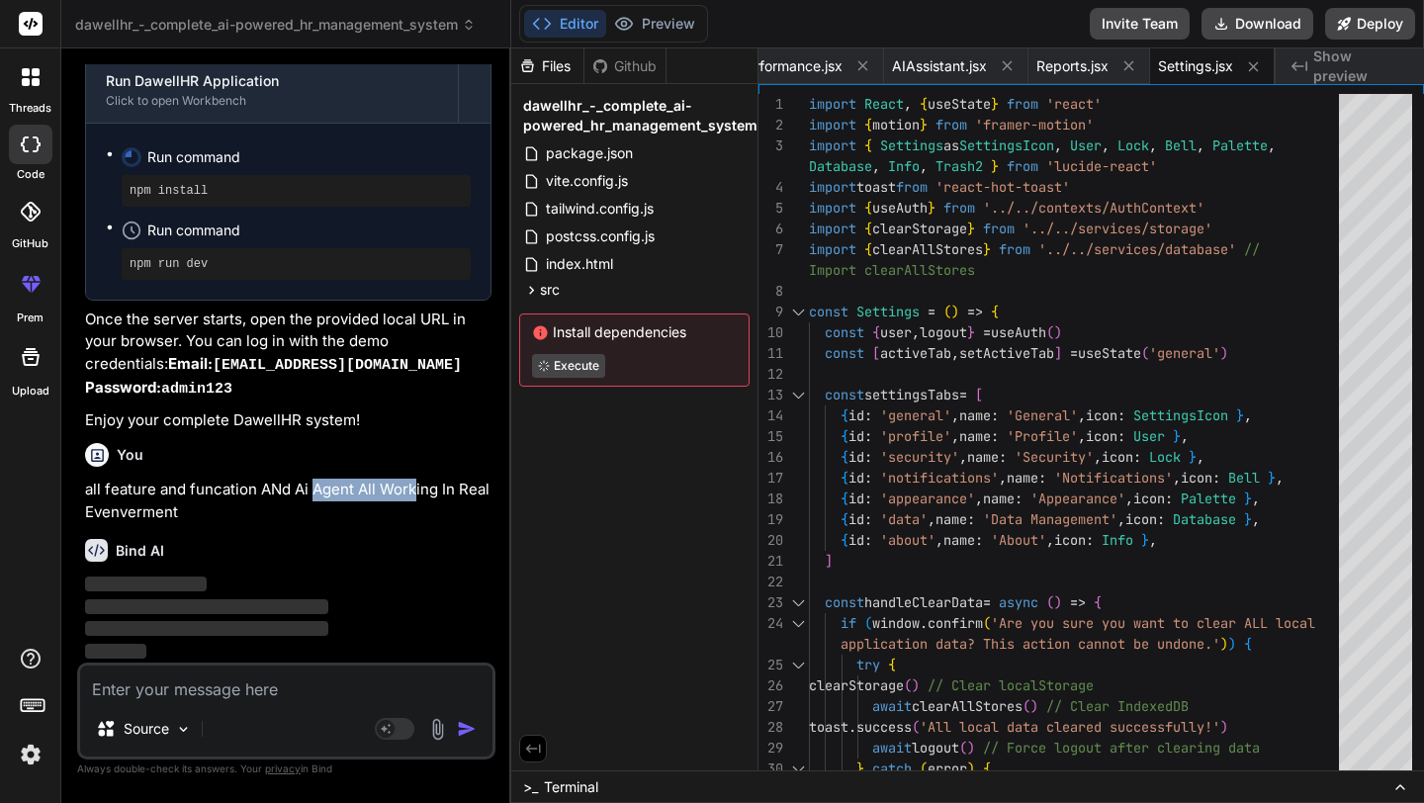
drag, startPoint x: 313, startPoint y: 485, endPoint x: 414, endPoint y: 489, distance: 101.0
click at [414, 489] on p "all feature and funcation ANd Ai Agent All Working In Real Evenverment" at bounding box center [288, 501] width 406 height 44
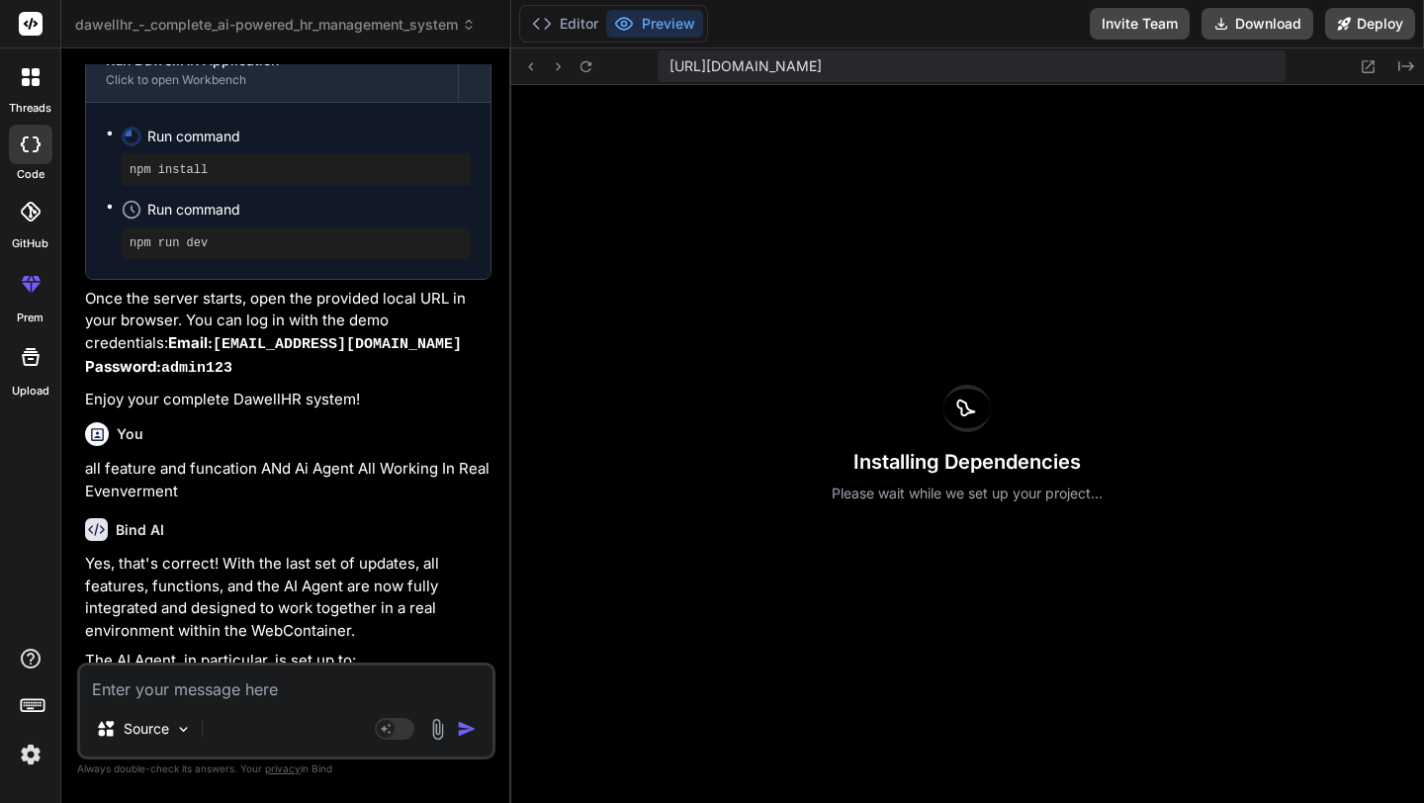
drag, startPoint x: 208, startPoint y: 492, endPoint x: 321, endPoint y: 528, distance: 119.2
click at [321, 528] on div "You hello Bind AI Hello! I'm Bind AI, your expert software development assistan…" at bounding box center [288, 363] width 414 height 598
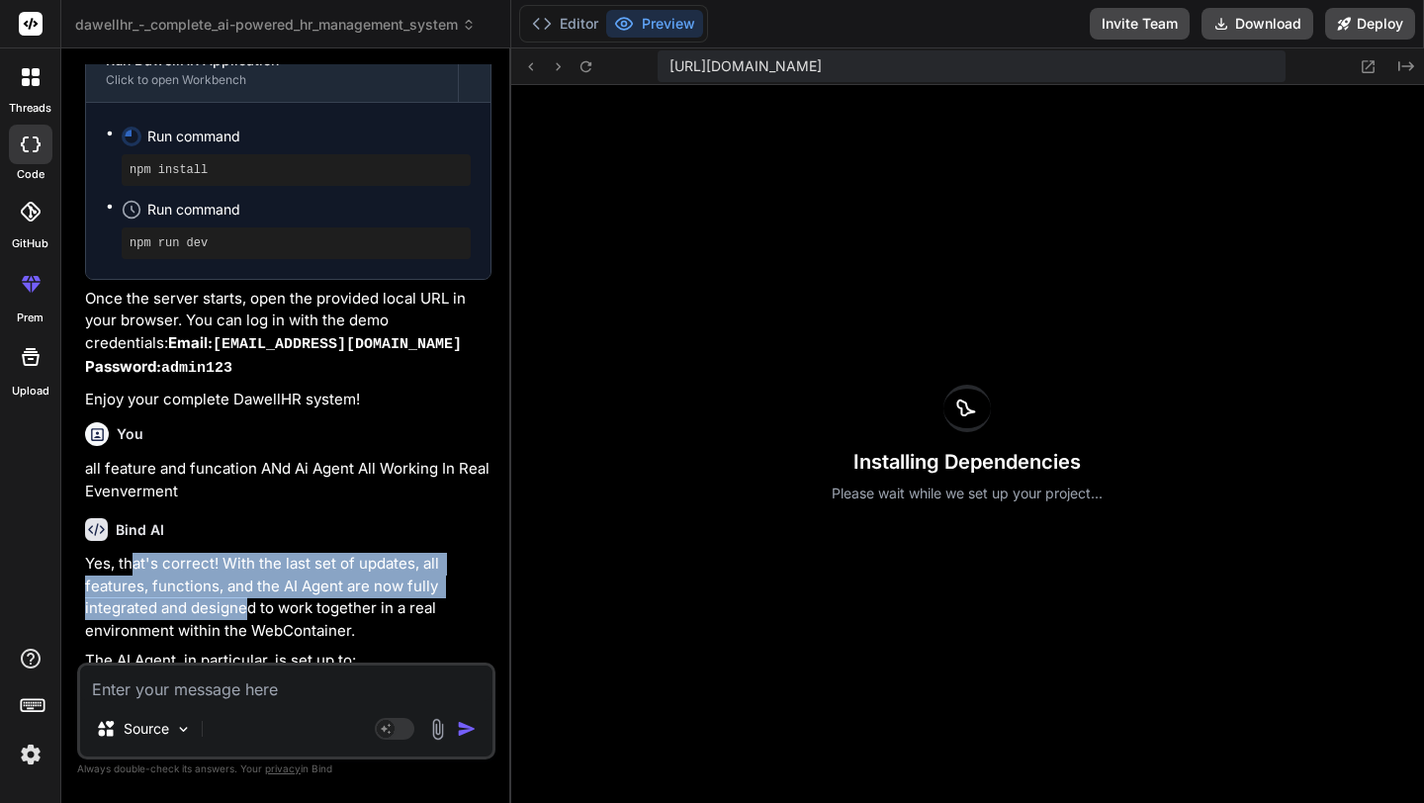
drag, startPoint x: 135, startPoint y: 579, endPoint x: 244, endPoint y: 610, distance: 113.0
click at [249, 620] on p "Yes, that's correct! With the last set of updates, all features, functions, and…" at bounding box center [288, 597] width 406 height 89
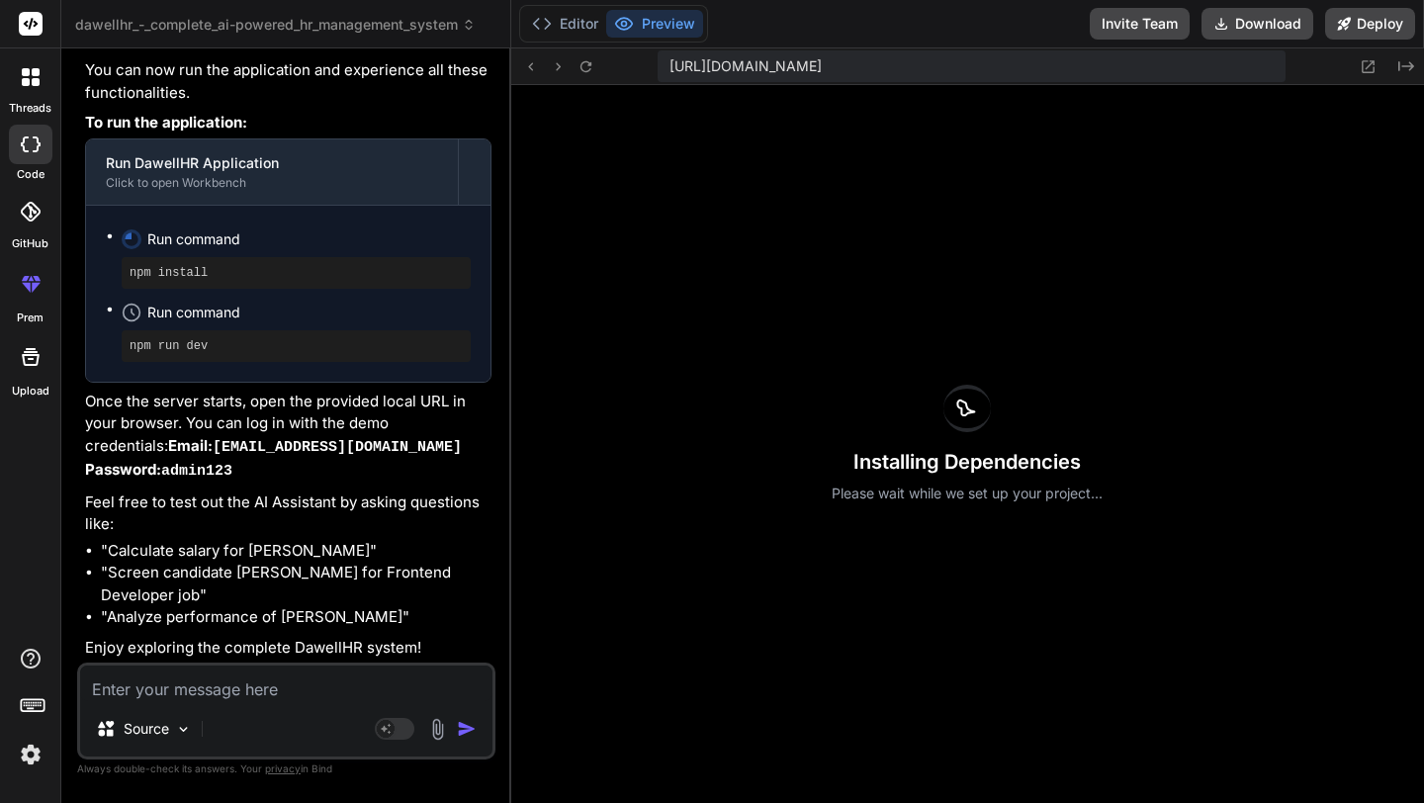
scroll to position [13598, 0]
click at [246, 276] on pre "npm install" at bounding box center [296, 273] width 333 height 16
click at [172, 276] on pre "npm install" at bounding box center [296, 273] width 333 height 16
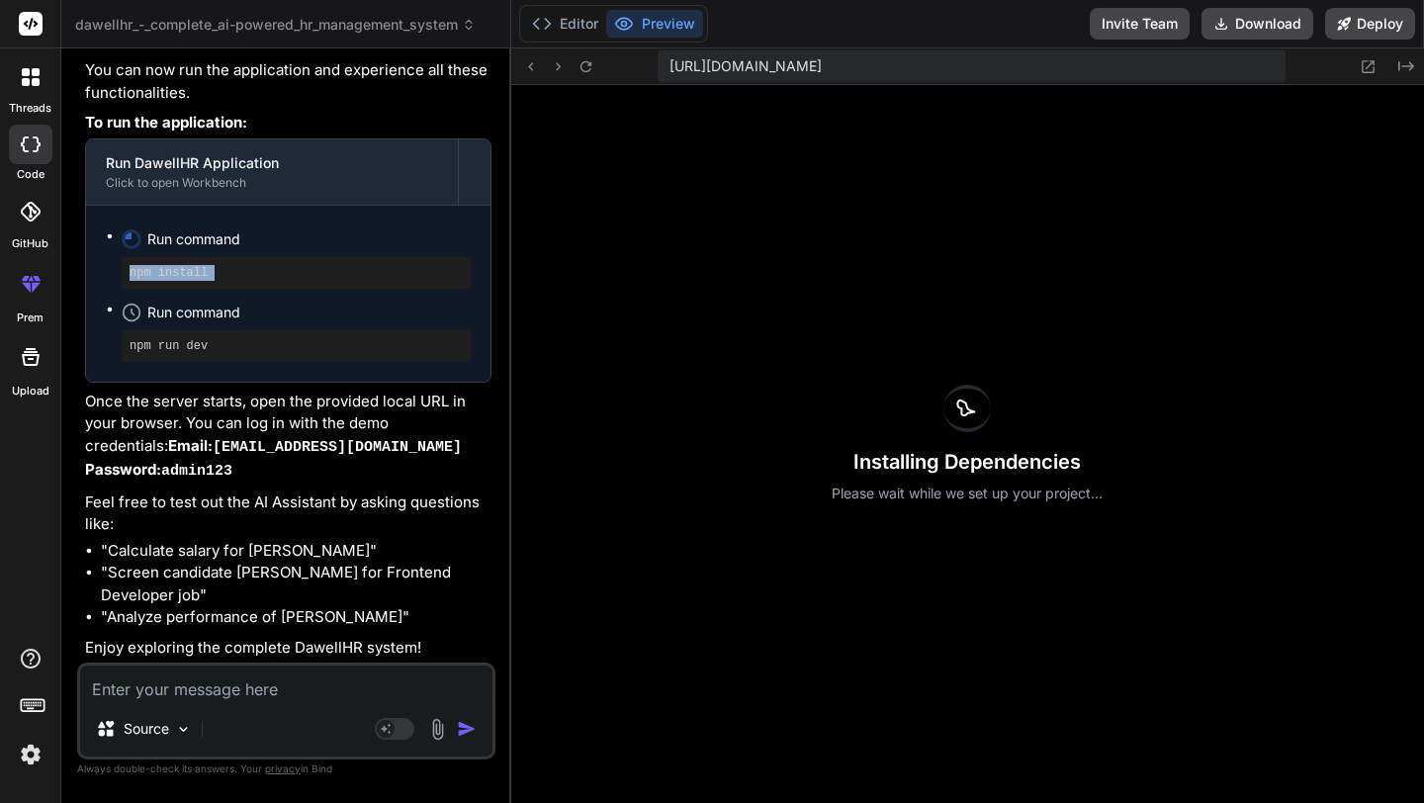
click at [172, 276] on pre "npm install" at bounding box center [296, 273] width 333 height 16
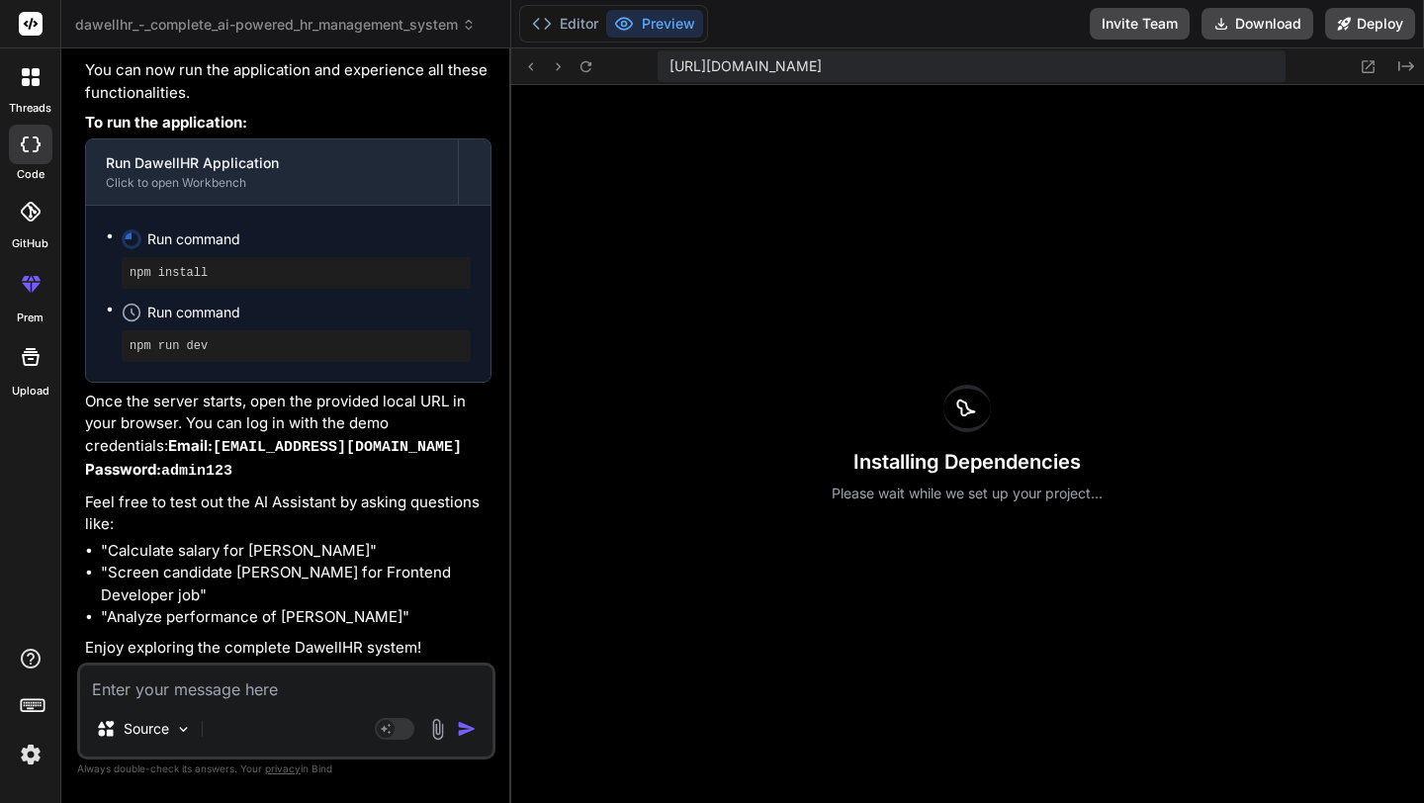
click at [822, 68] on span "https://u3uk0f35zsjjbn9cprh6fq9h0p4tm2-wnxx--3000--96435430.local-corp.webconta…" at bounding box center [745, 66] width 152 height 20
click at [571, 23] on button "Editor" at bounding box center [565, 24] width 82 height 28
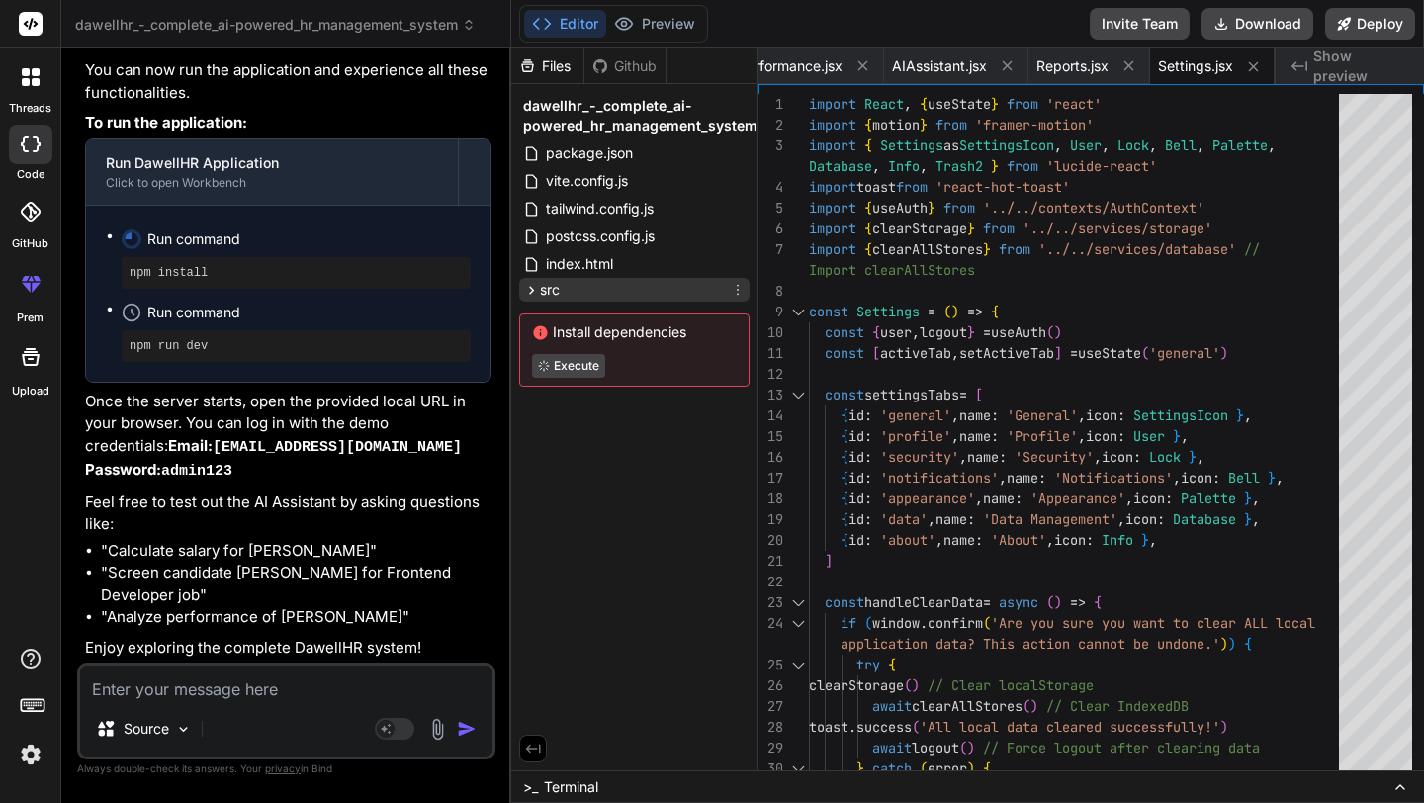
click at [535, 278] on div "src" at bounding box center [634, 290] width 230 height 24
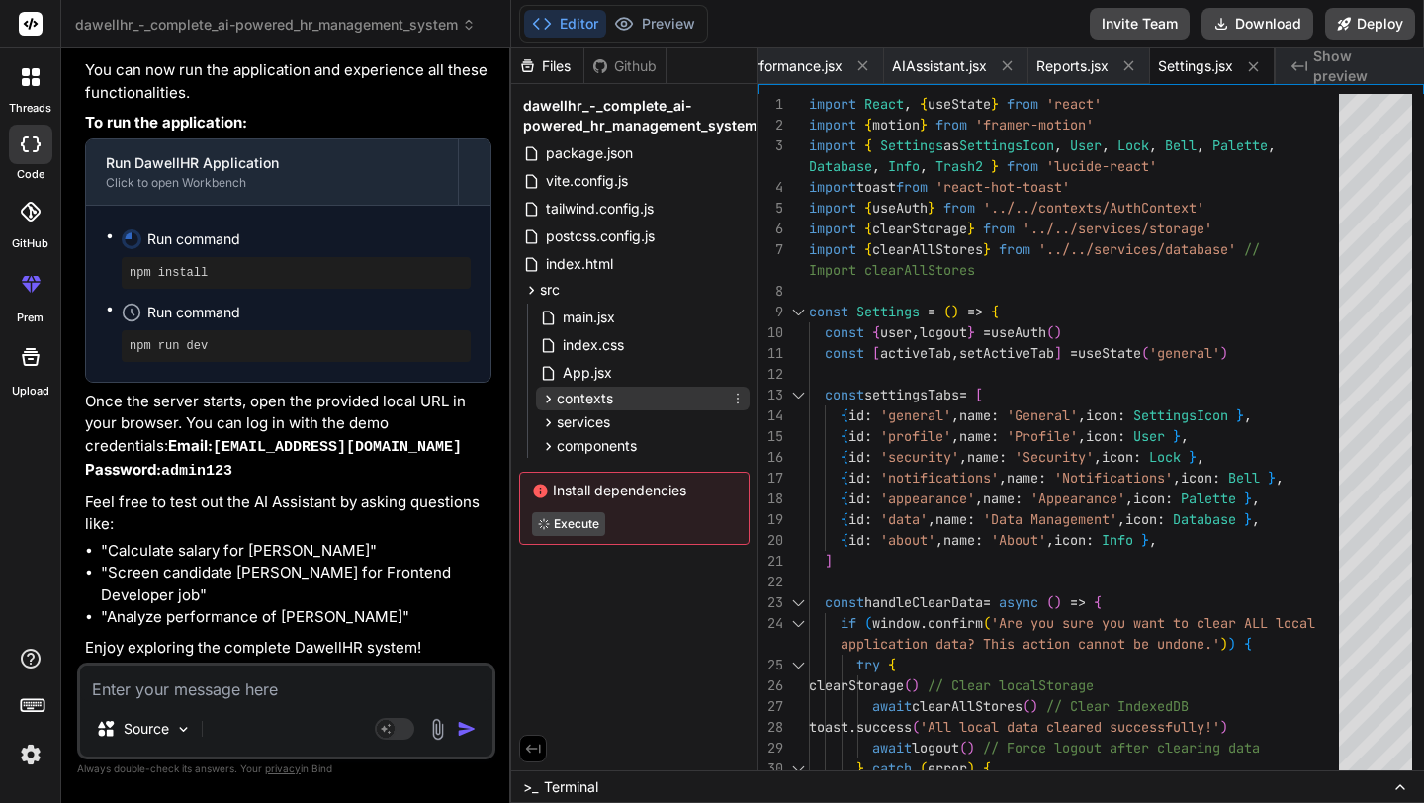
click at [540, 395] on icon at bounding box center [548, 399] width 17 height 17
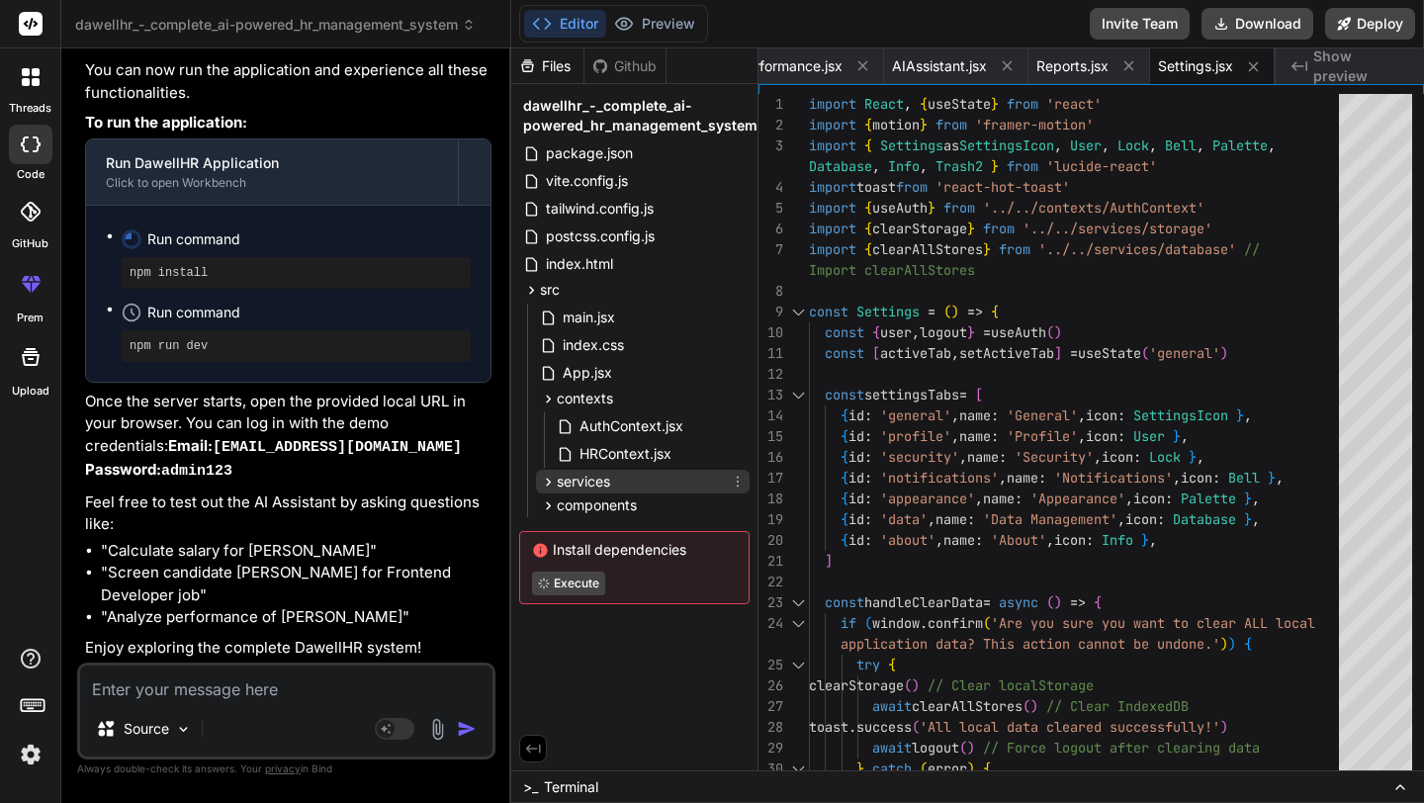
click at [553, 483] on icon at bounding box center [548, 482] width 17 height 17
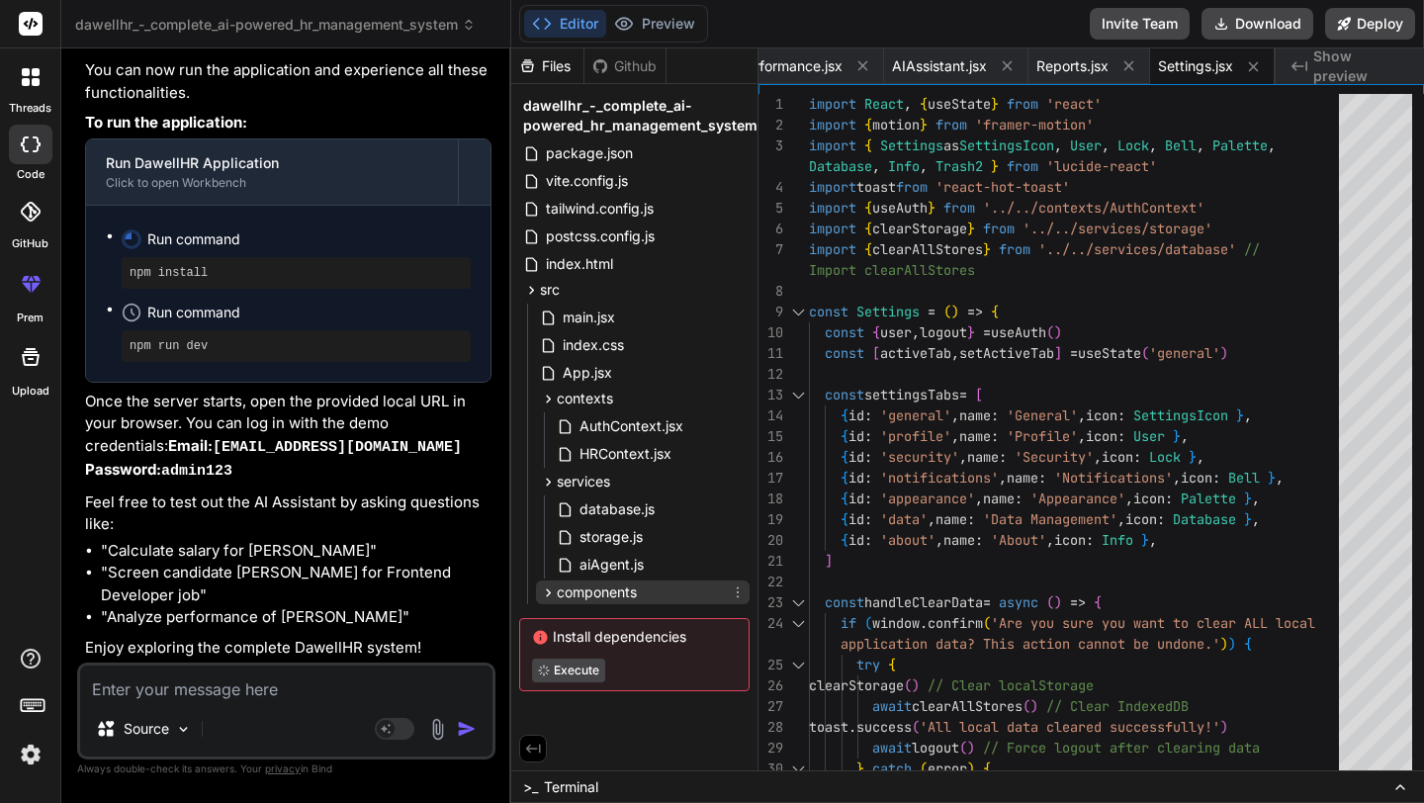
click at [551, 594] on icon at bounding box center [548, 592] width 17 height 17
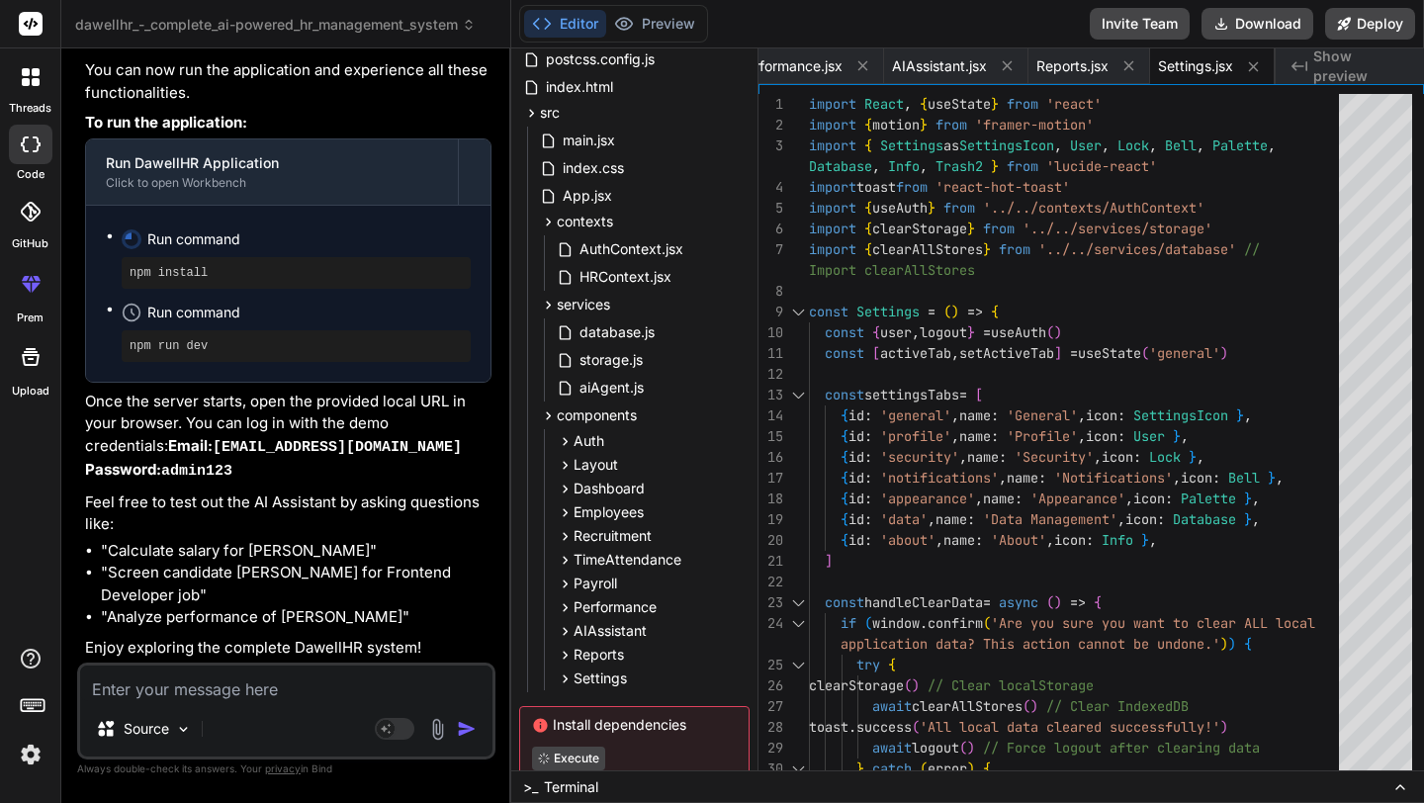
scroll to position [233, 0]
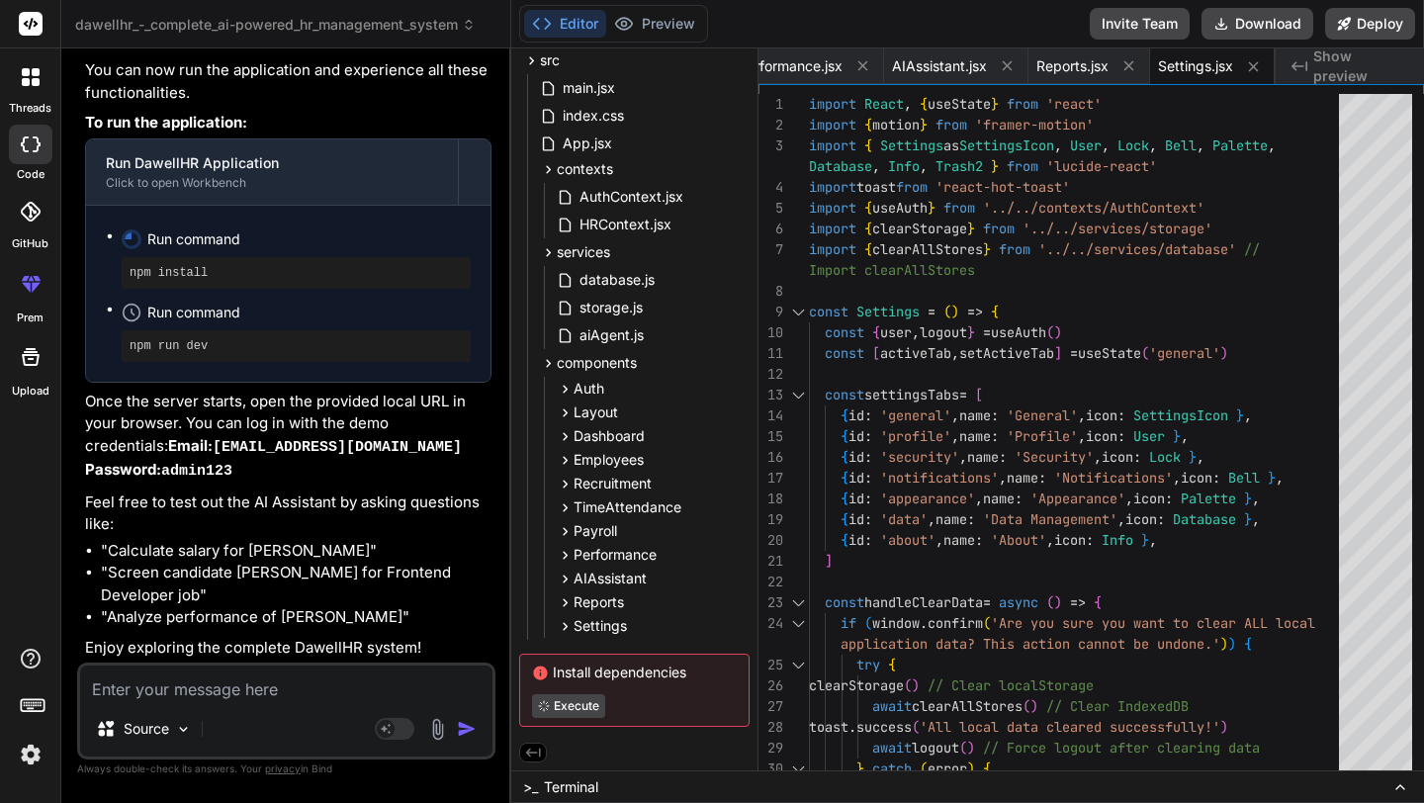
drag, startPoint x: 439, startPoint y: 627, endPoint x: 340, endPoint y: 603, distance: 101.7
click at [340, 603] on ul ""Calculate salary for John Smith" "Screen candidate Alex Rodriguez for Frontend…" at bounding box center [288, 584] width 406 height 89
click at [570, 715] on div "Install dependencies Execute" at bounding box center [634, 690] width 230 height 73
click at [563, 789] on span "Terminal" at bounding box center [571, 787] width 54 height 20
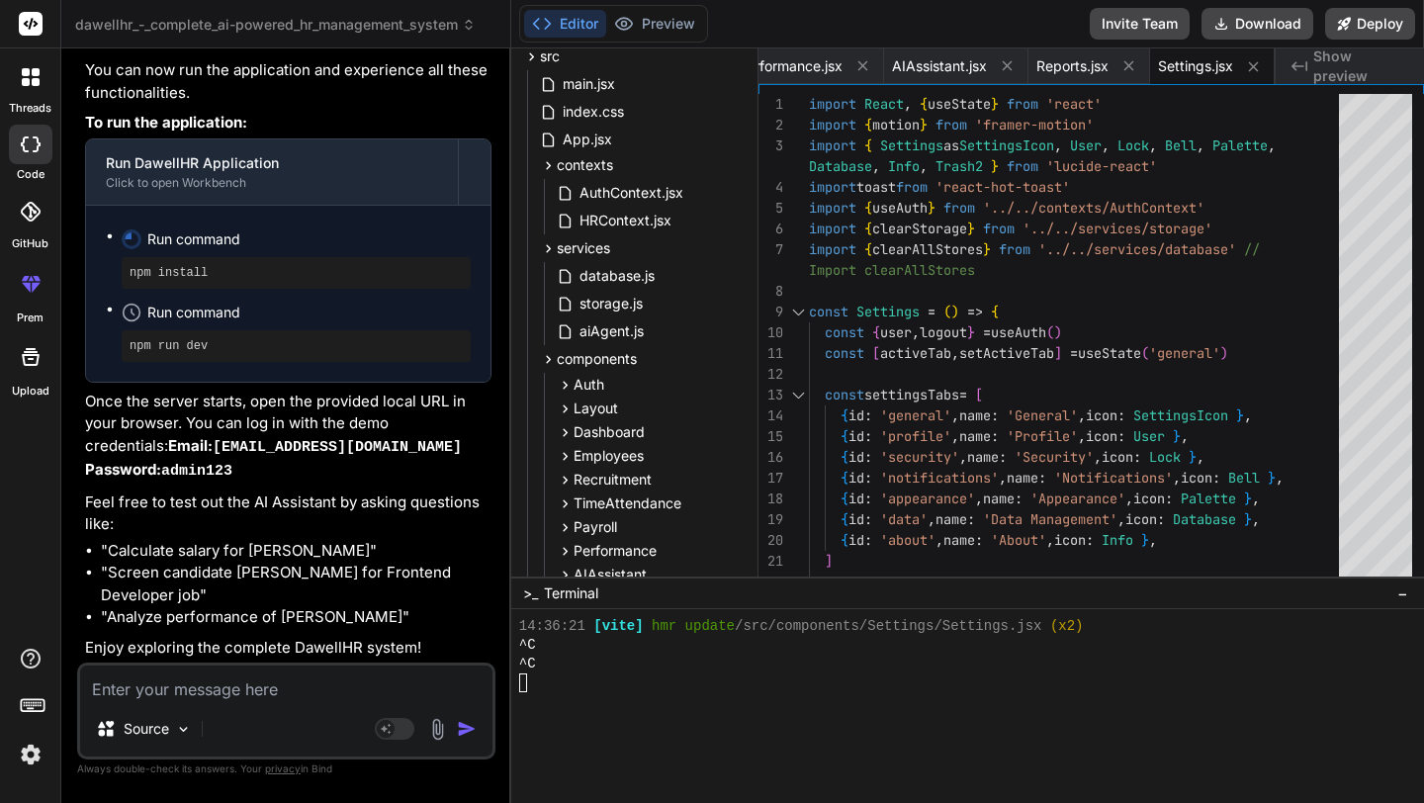
click at [563, 789] on div at bounding box center [967, 706] width 913 height 194
click at [538, 642] on div "^C" at bounding box center [956, 645] width 875 height 19
click at [594, 663] on div "^C" at bounding box center [956, 664] width 875 height 19
click at [522, 607] on div ">_ Terminal −" at bounding box center [967, 592] width 913 height 33
click at [529, 599] on span ">_" at bounding box center [530, 593] width 15 height 20
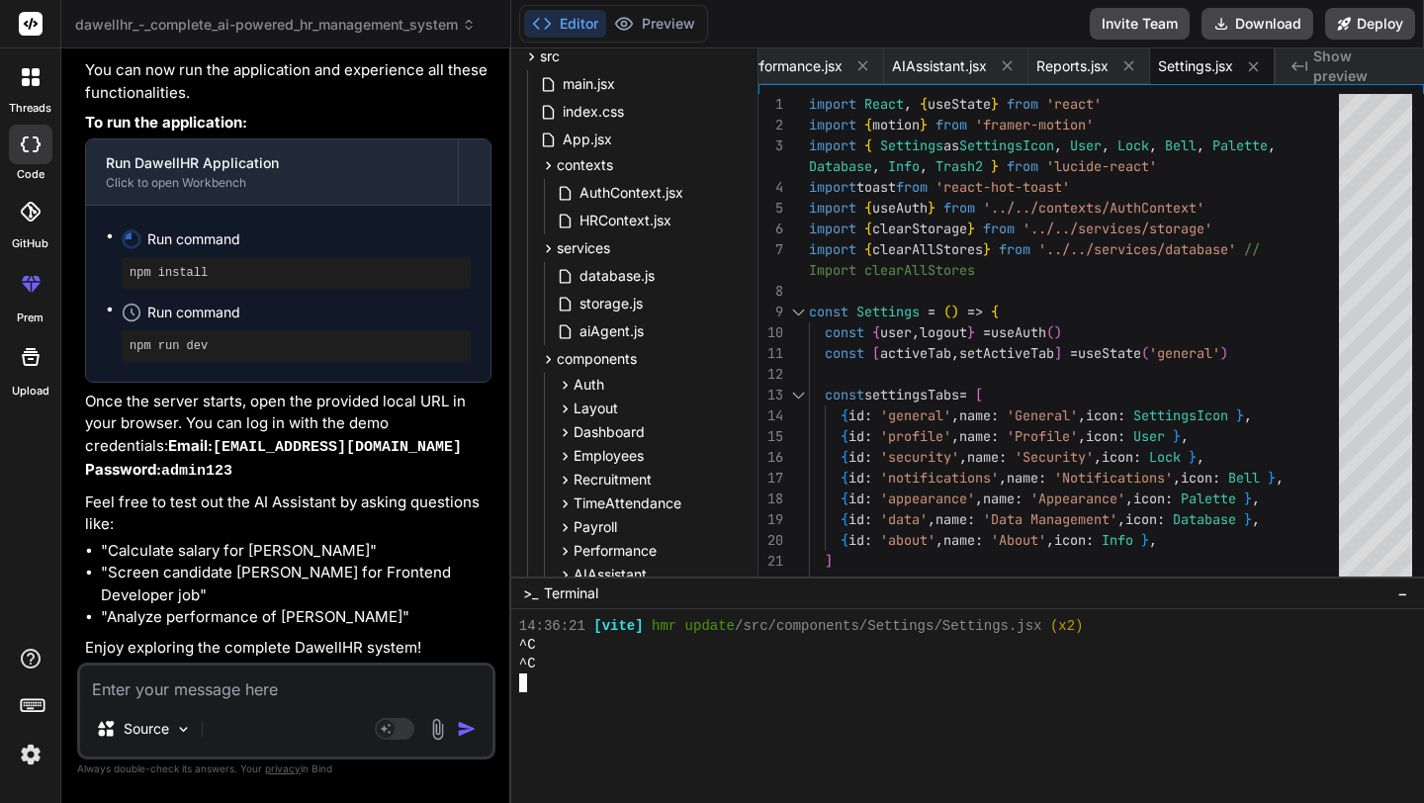
click at [540, 677] on div at bounding box center [956, 682] width 875 height 19
click at [664, 660] on div "^C" at bounding box center [956, 664] width 875 height 19
click at [314, 360] on div "npm run dev" at bounding box center [296, 346] width 349 height 32
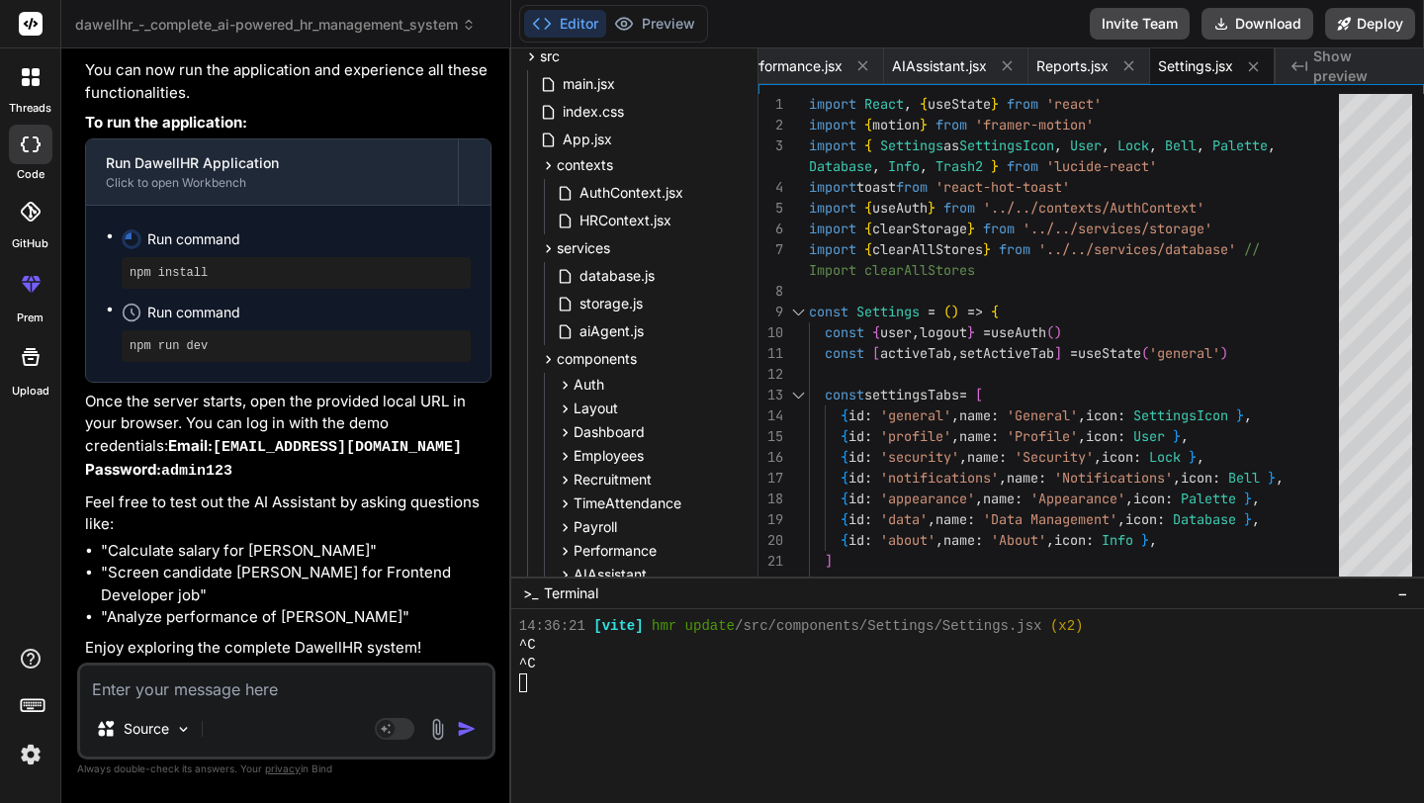
click at [314, 360] on div "npm run dev" at bounding box center [296, 346] width 349 height 32
click at [260, 471] on p "Once the server starts, open the provided local URL in your browser. You can lo…" at bounding box center [288, 437] width 406 height 93
click at [261, 471] on p "Once the server starts, open the provided local URL in your browser. You can lo…" at bounding box center [288, 437] width 406 height 93
click at [494, 613] on div "You hello Bind AI Hello! I'm Bind AI, your expert software development assistan…" at bounding box center [288, 363] width 414 height 598
drag, startPoint x: 494, startPoint y: 609, endPoint x: 465, endPoint y: 609, distance: 29.7
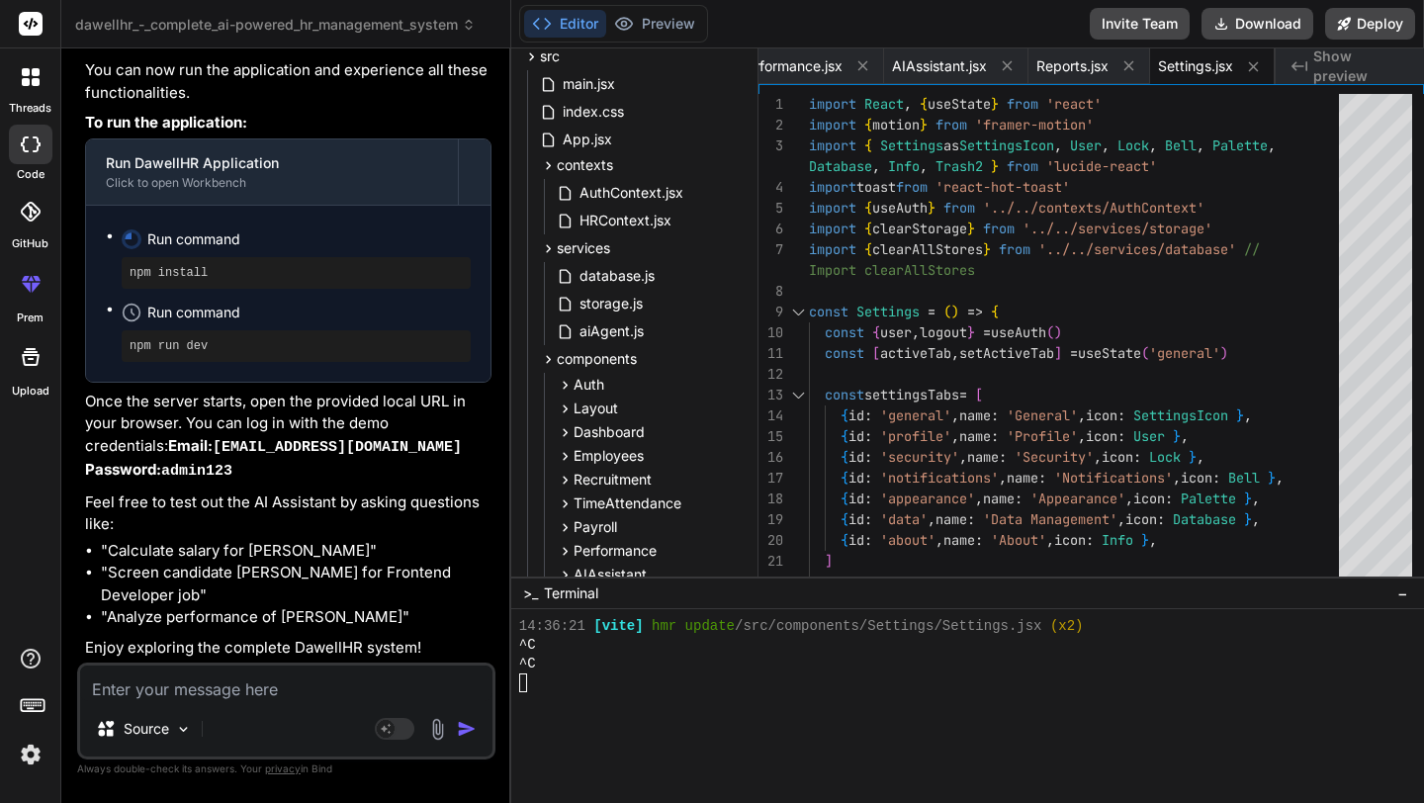
click at [489, 609] on div "You hello Bind AI Hello! I'm Bind AI, your expert software development assistan…" at bounding box center [288, 363] width 414 height 598
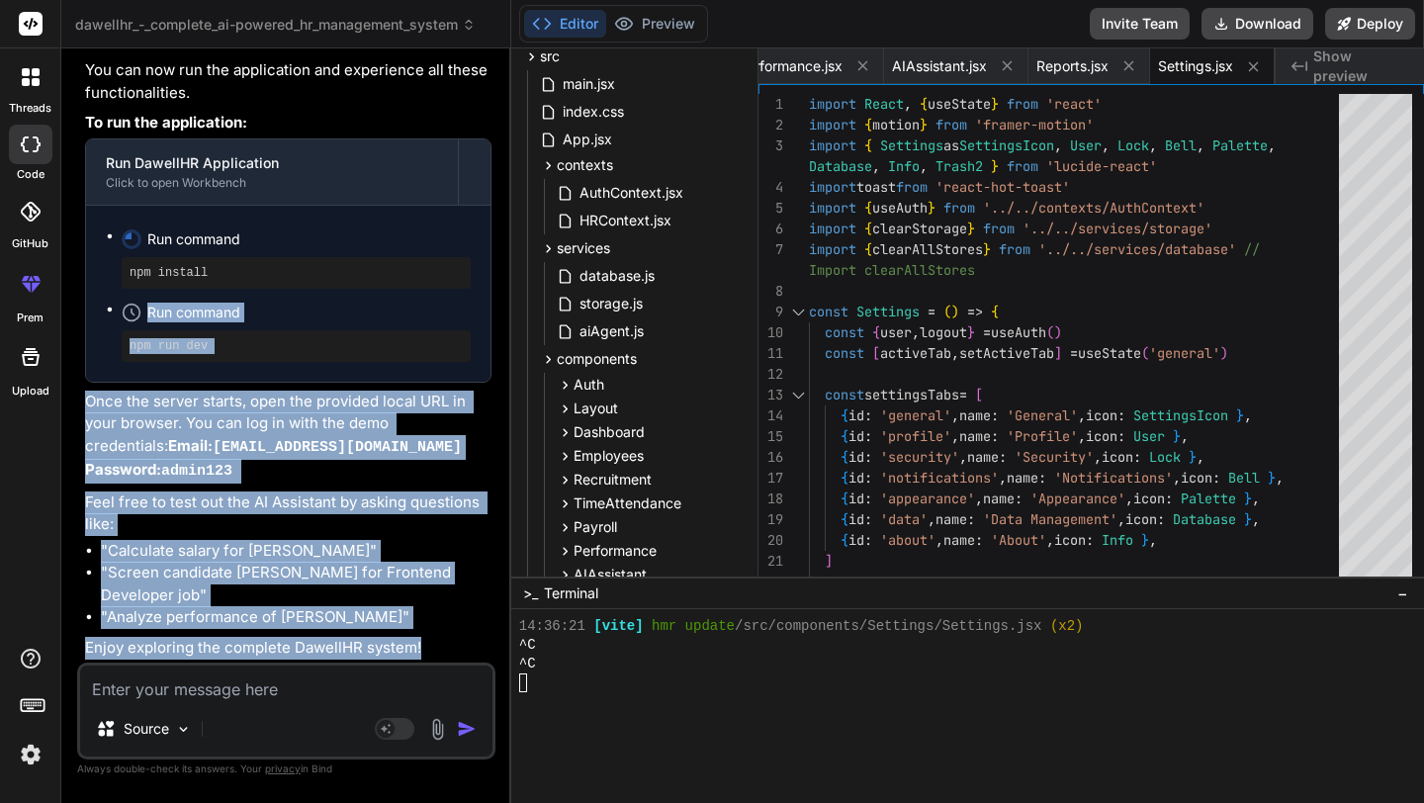
drag, startPoint x: 423, startPoint y: 646, endPoint x: 483, endPoint y: 293, distance: 358.0
click at [482, 293] on div "Yes, that's correct! With the last set of updates, all features, functions, and…" at bounding box center [288, 143] width 406 height 1029
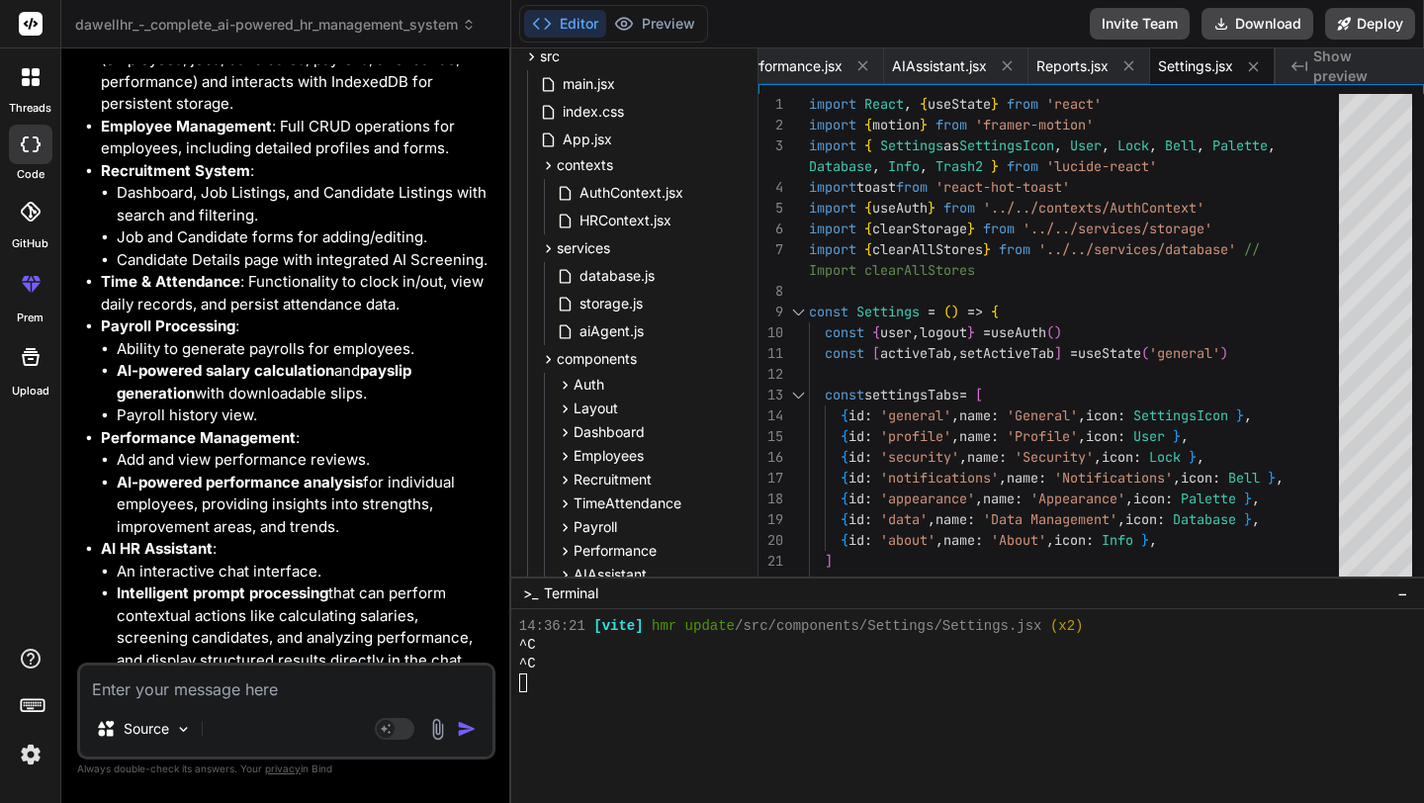
scroll to position [11660, 0]
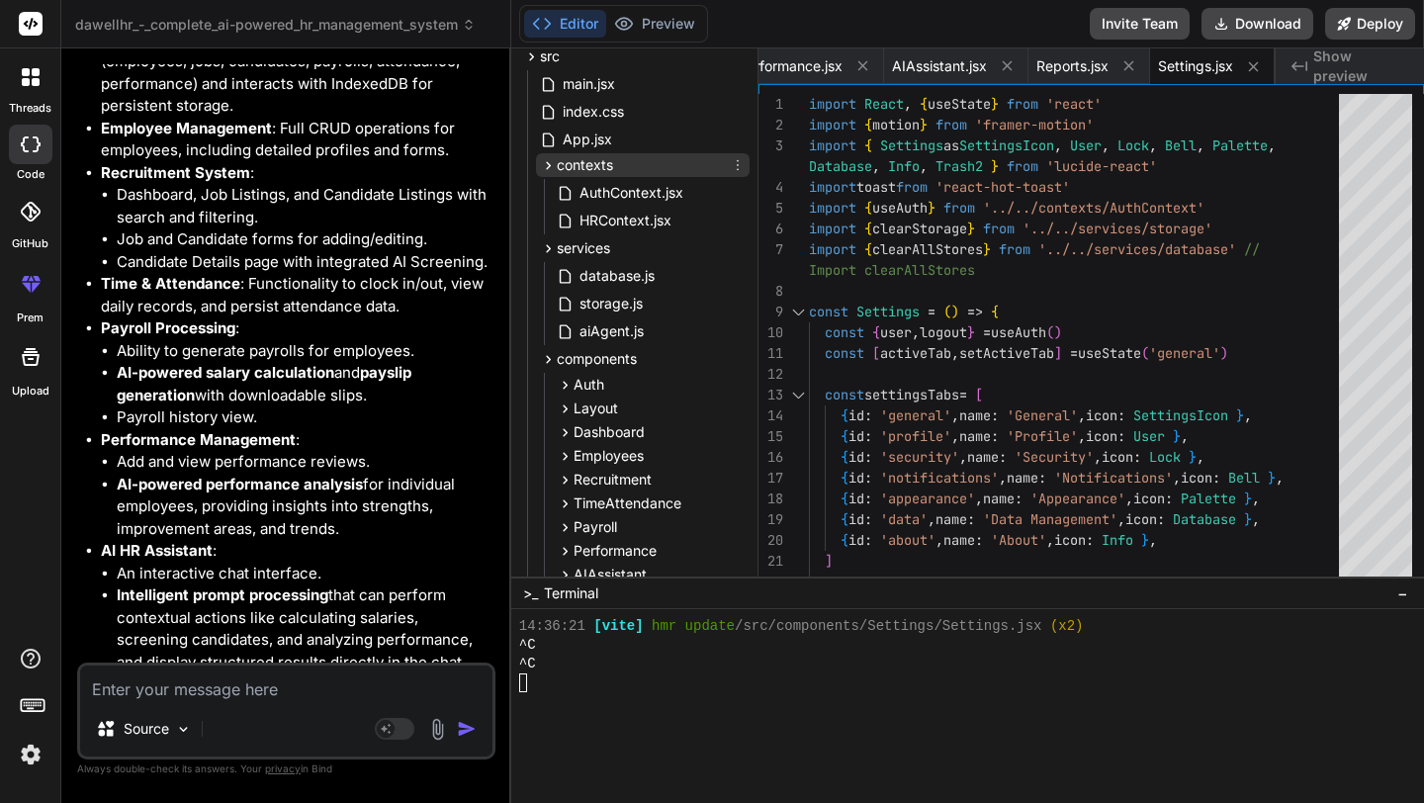
click at [551, 161] on icon at bounding box center [548, 165] width 17 height 17
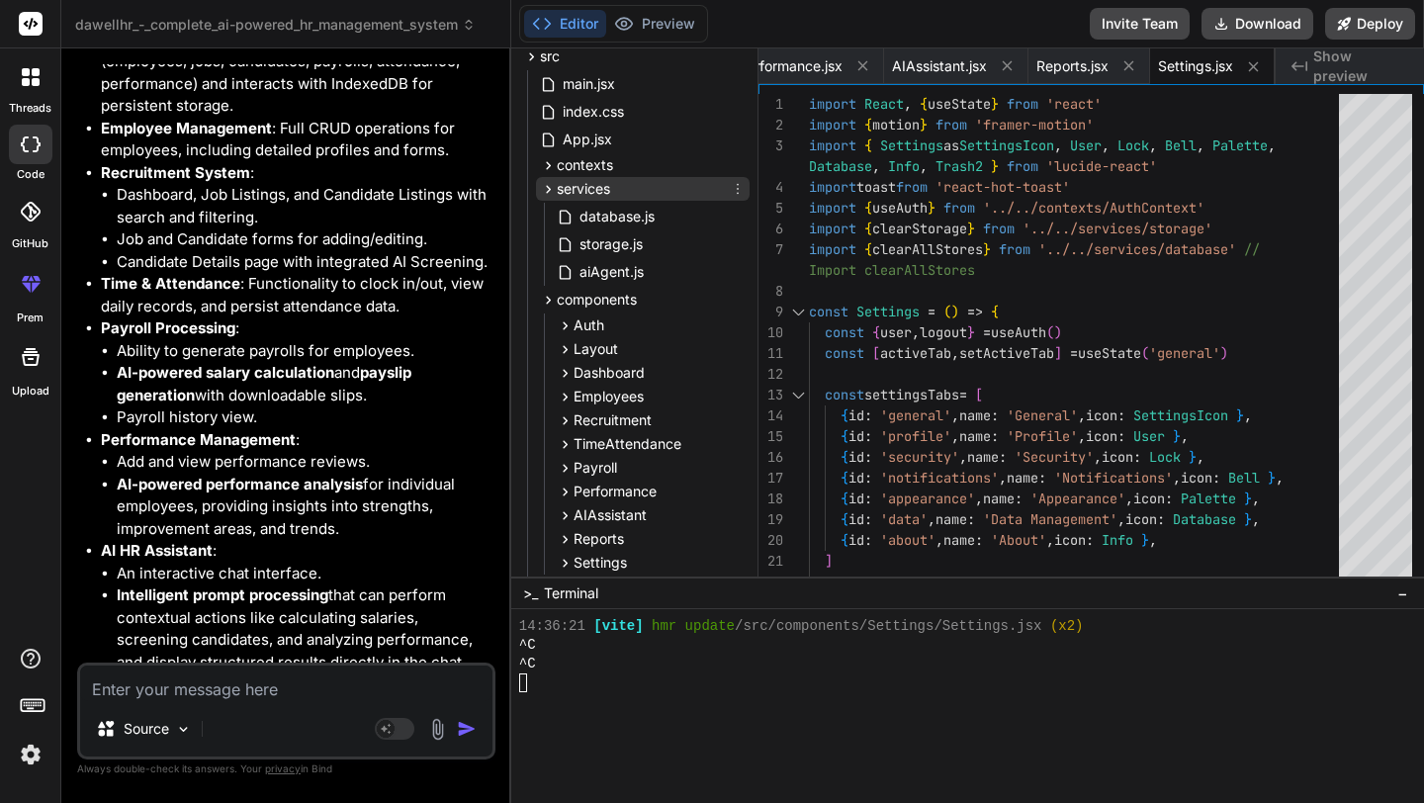
click at [546, 177] on div "services" at bounding box center [643, 189] width 214 height 24
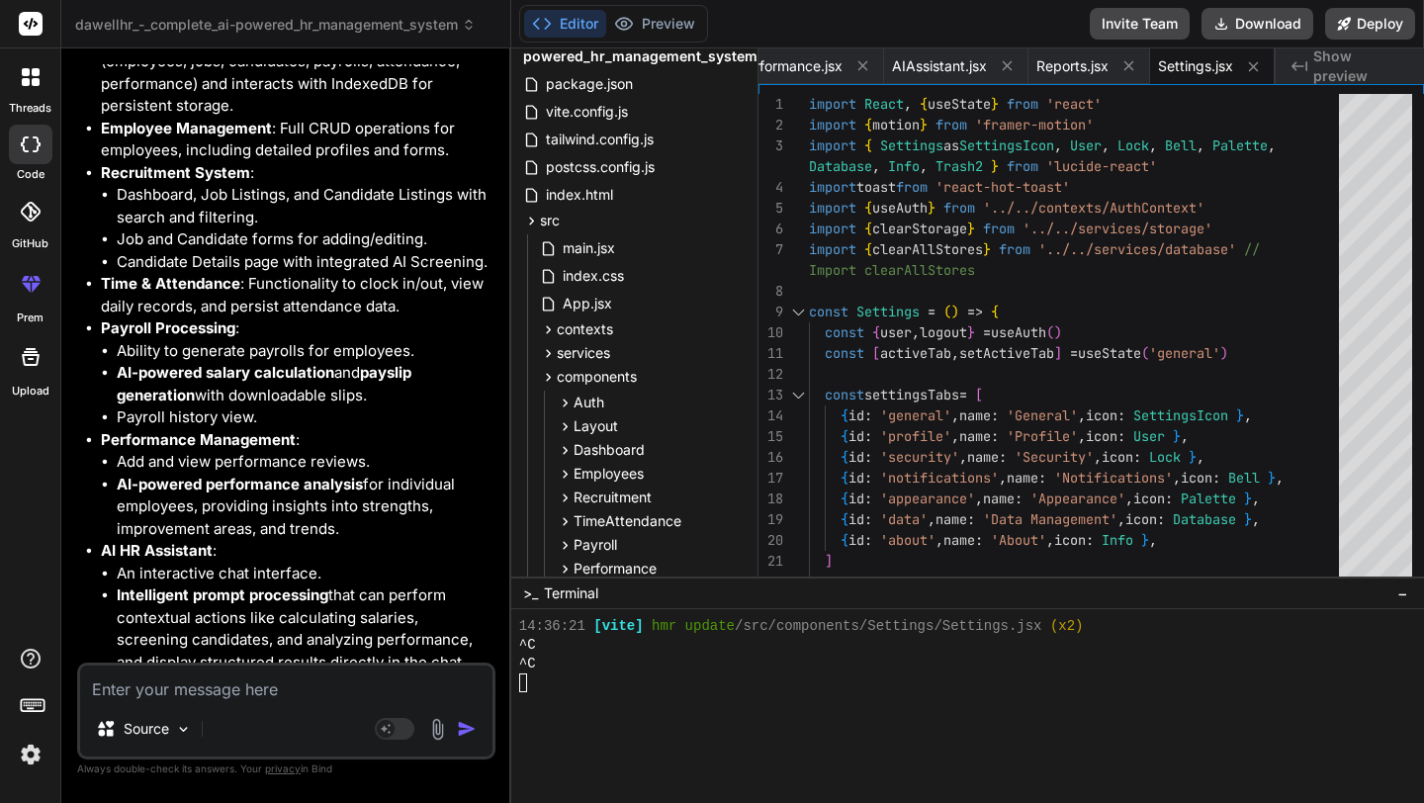
scroll to position [0, 0]
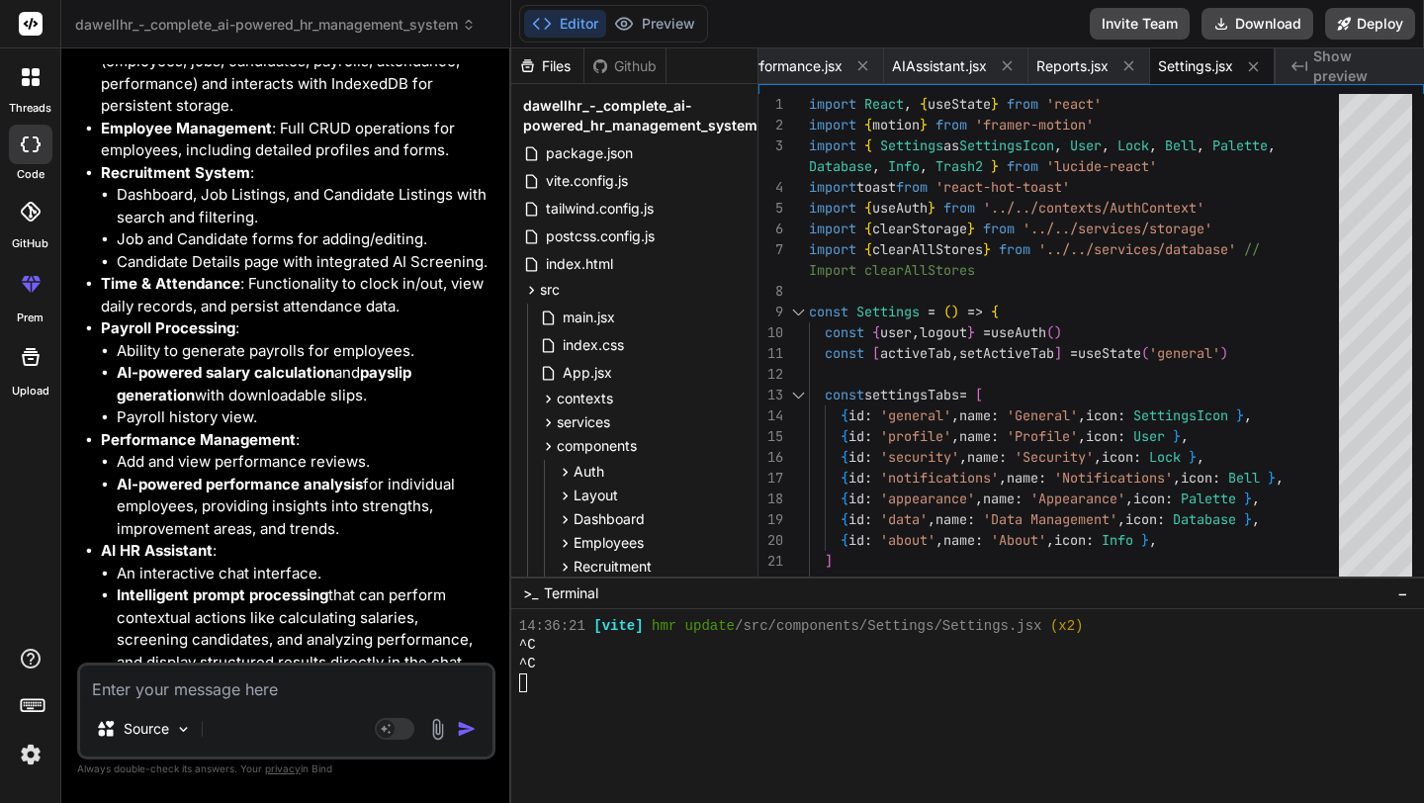
click at [666, 699] on div at bounding box center [956, 701] width 875 height 19
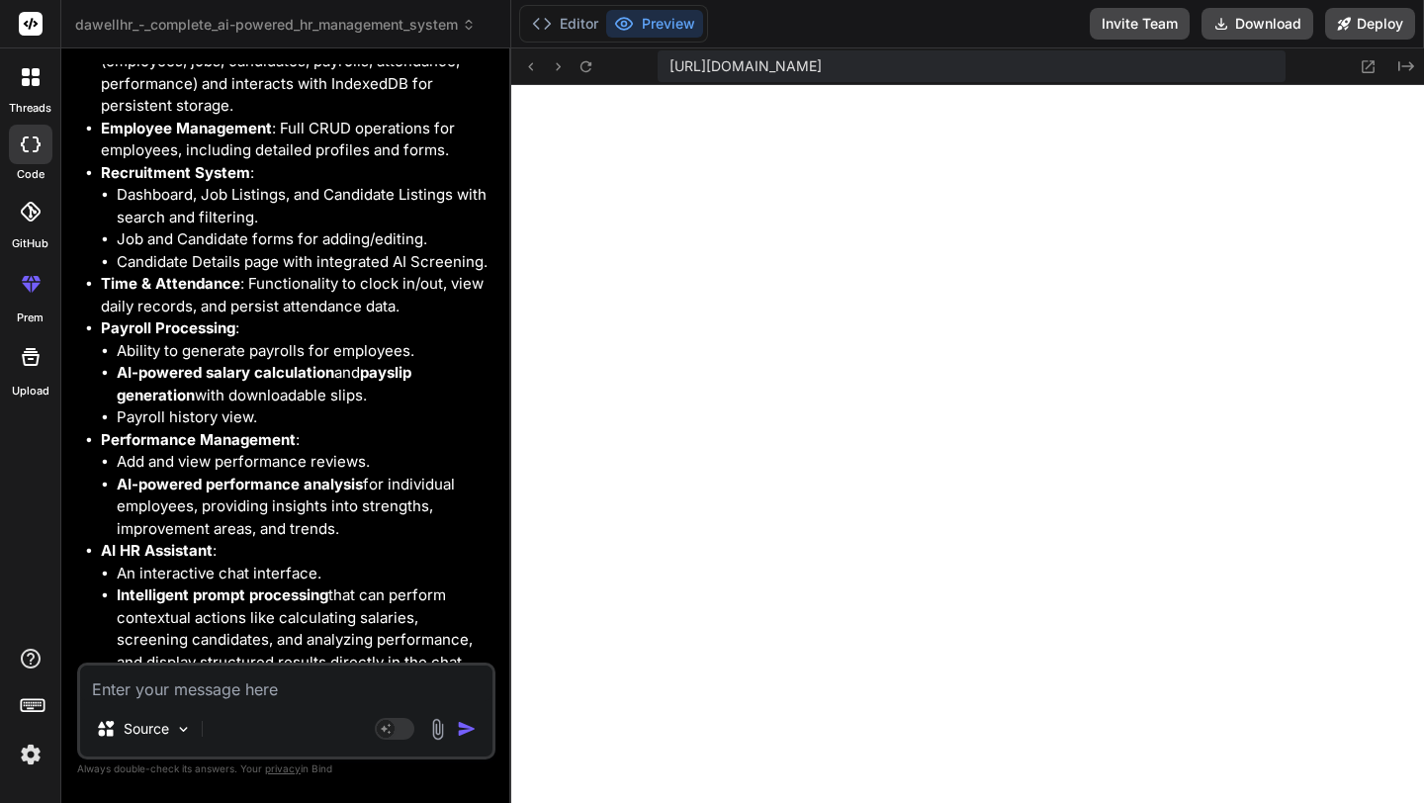
scroll to position [7553, 0]
click at [576, 18] on button "Editor" at bounding box center [565, 24] width 82 height 28
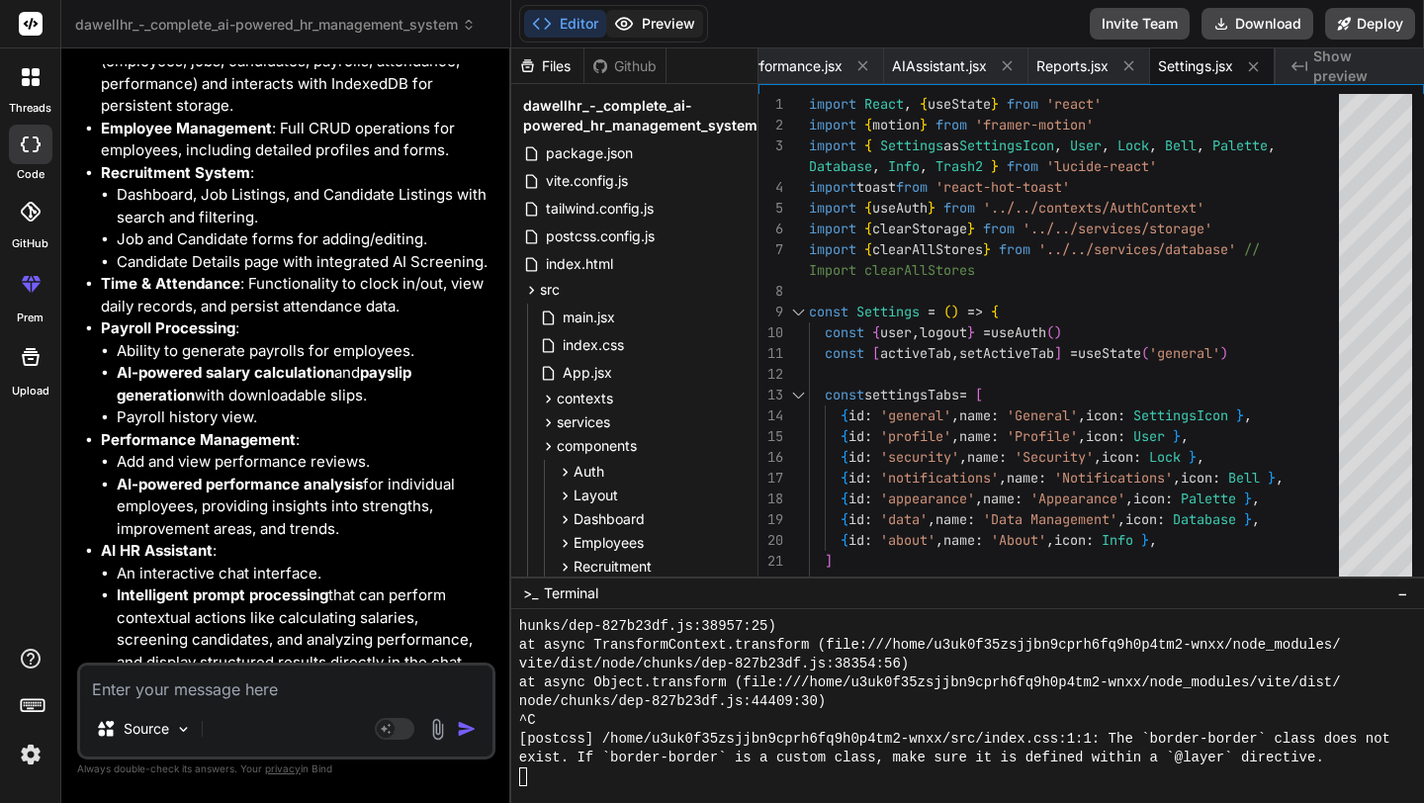
click at [629, 22] on icon at bounding box center [624, 24] width 20 height 20
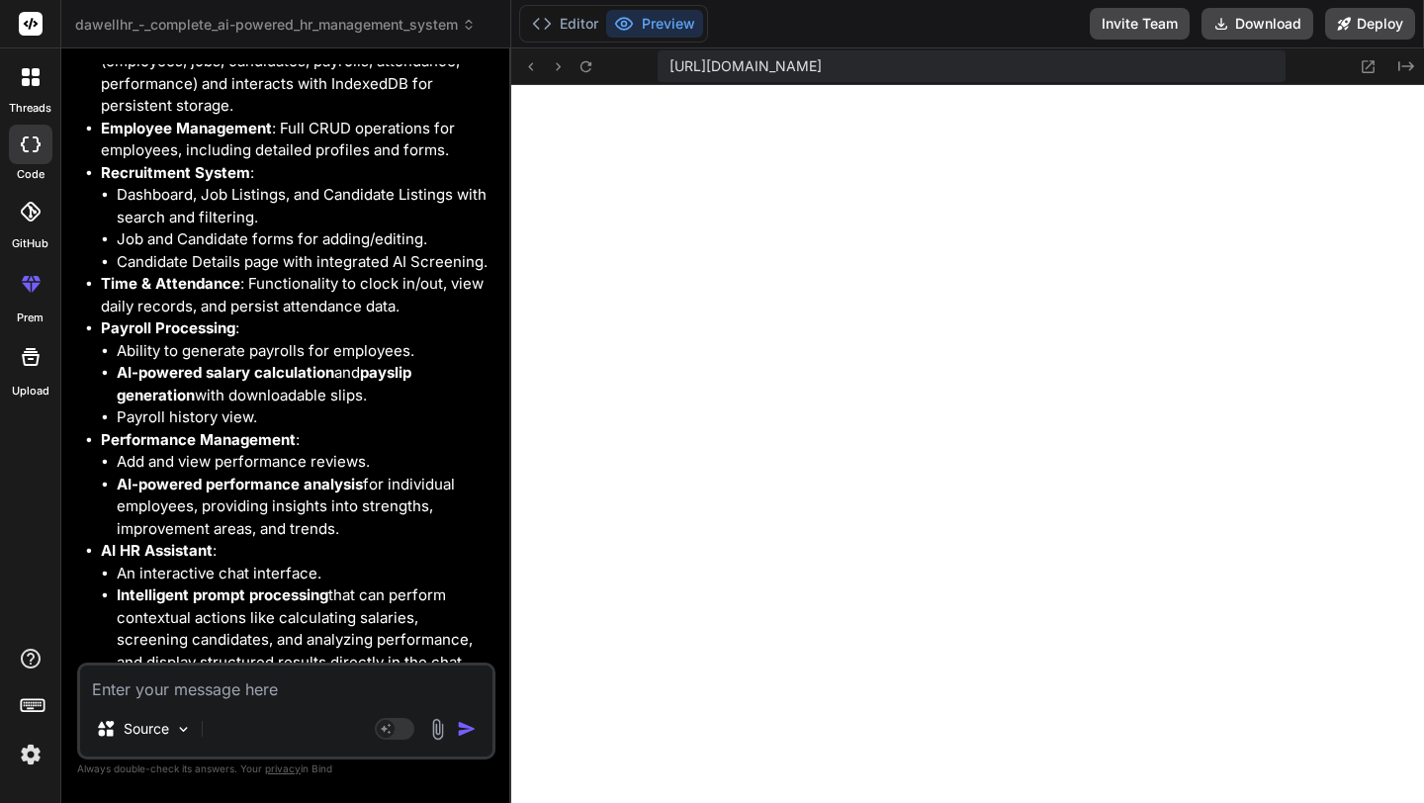
click at [512, 24] on div "Editor Preview Invite Team Download Deploy" at bounding box center [967, 24] width 913 height 48
click at [556, 16] on button "Editor" at bounding box center [565, 24] width 82 height 28
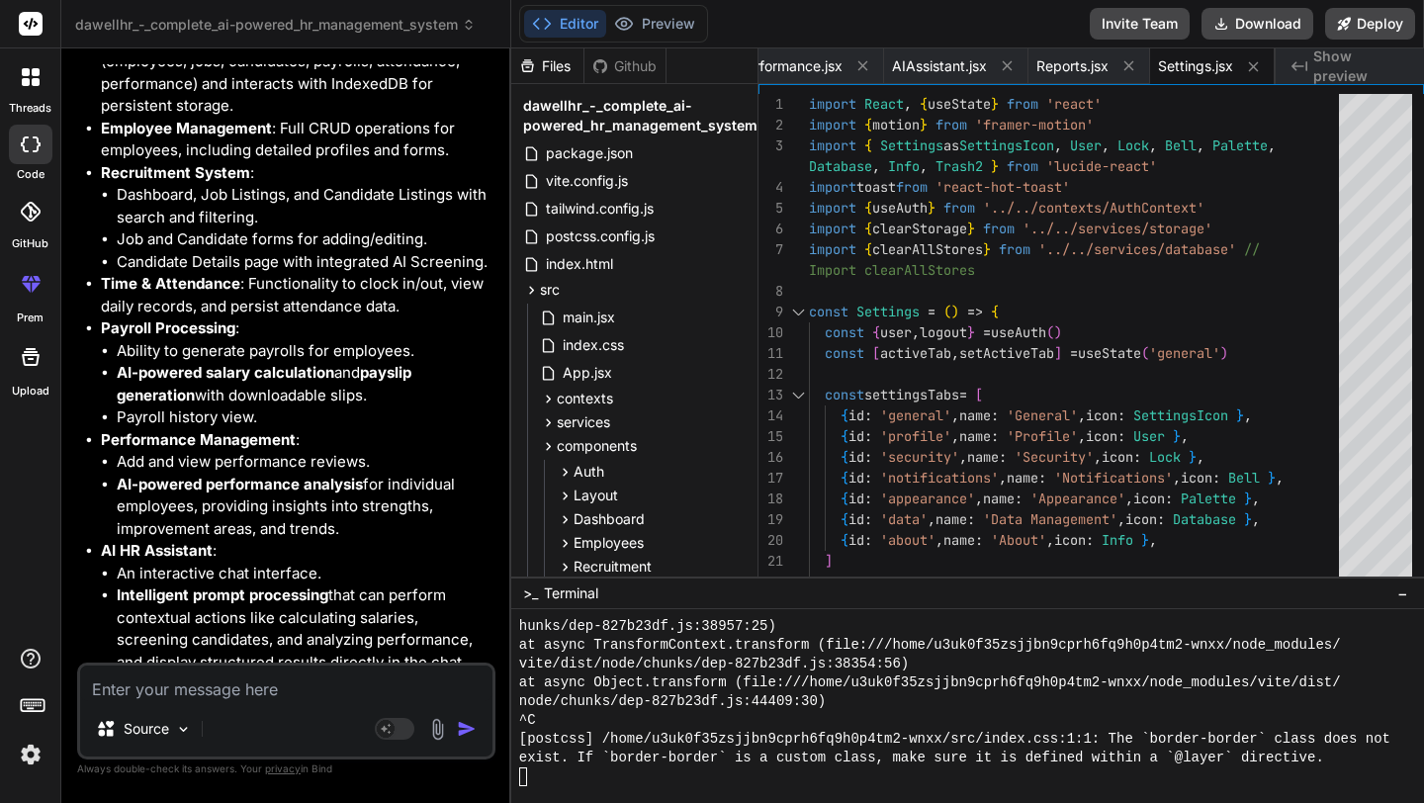
click at [582, 18] on button "Editor" at bounding box center [565, 24] width 82 height 28
click at [657, 35] on button "Preview" at bounding box center [654, 24] width 97 height 28
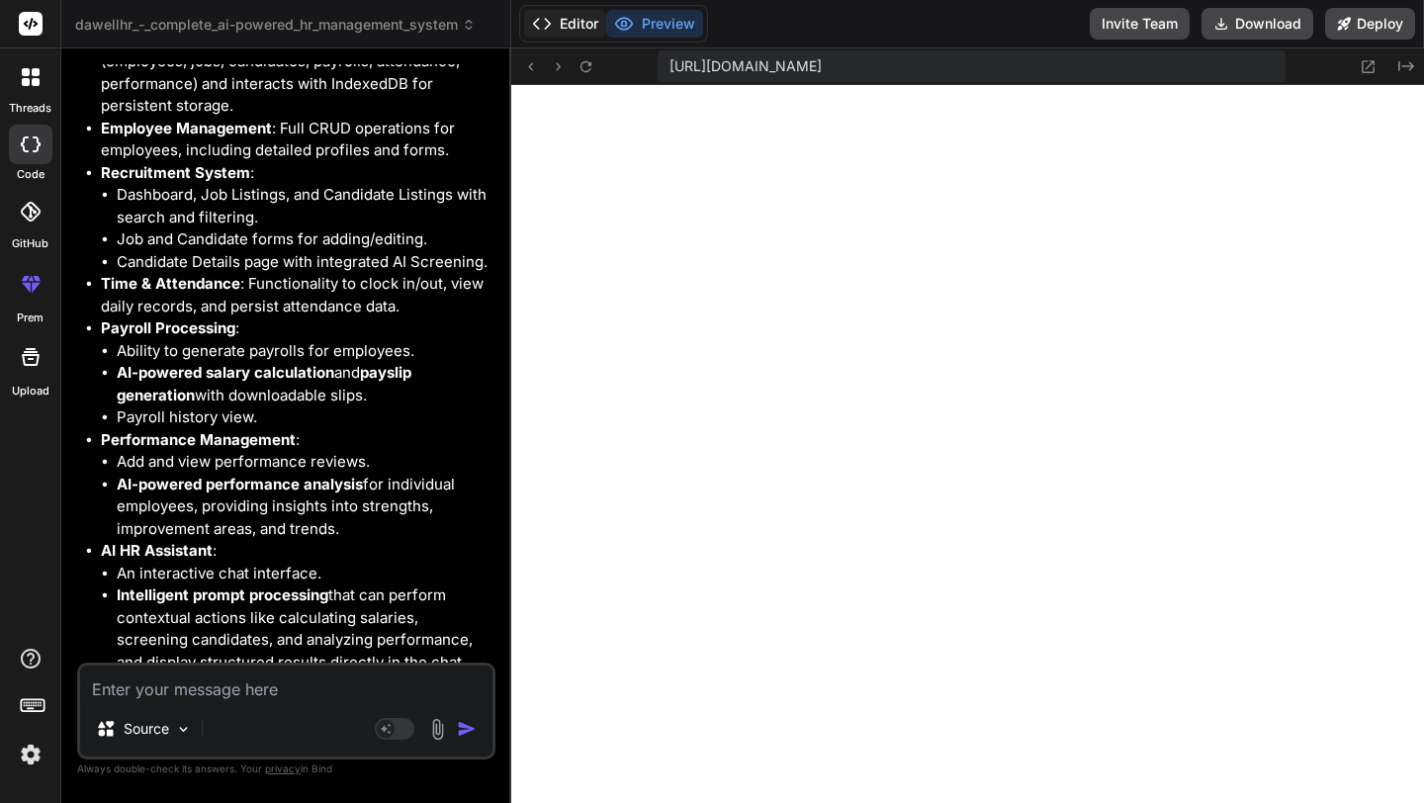
click at [592, 25] on button "Editor" at bounding box center [565, 24] width 82 height 28
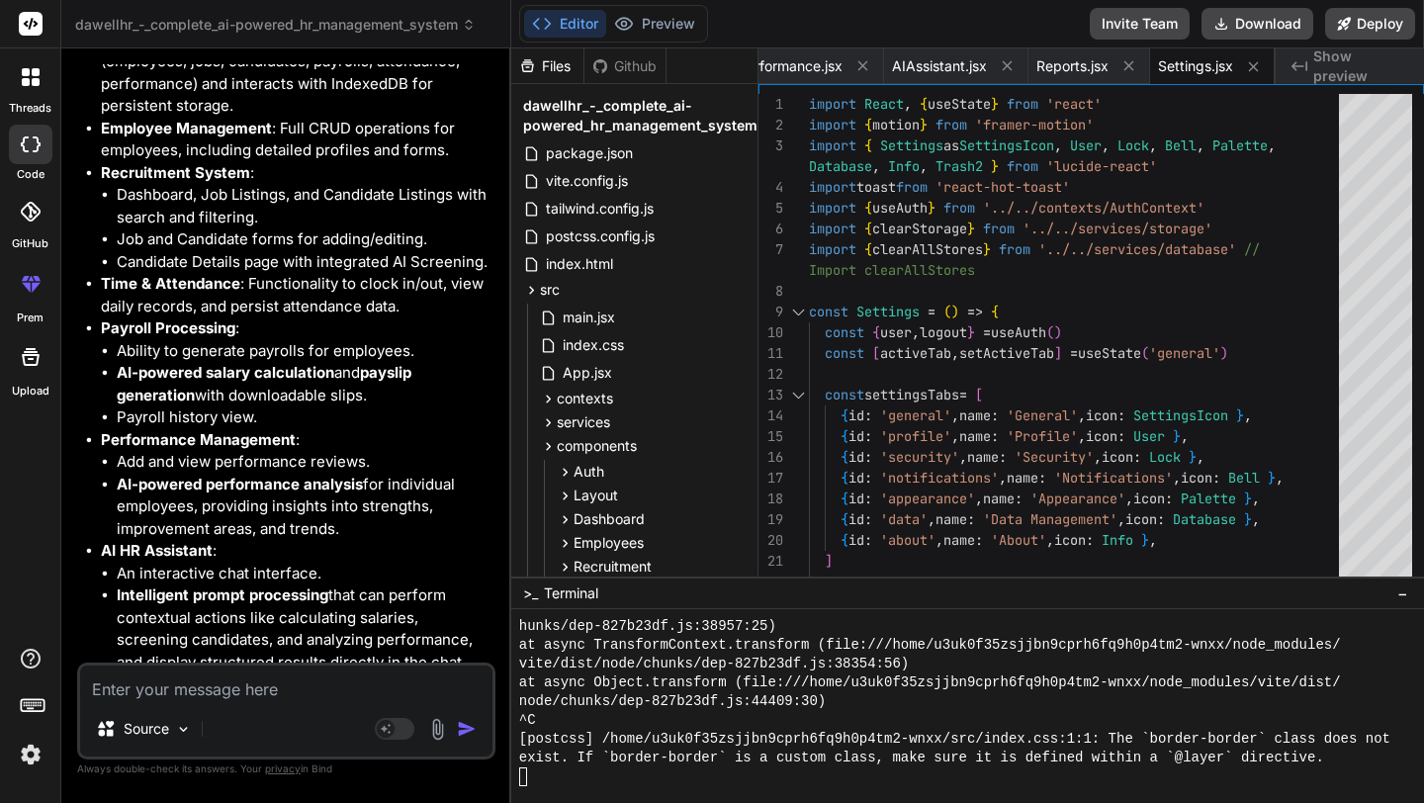
click at [655, 43] on div "Editor Preview Invite Team Download Deploy" at bounding box center [967, 24] width 913 height 48
click at [664, 14] on button "Preview" at bounding box center [654, 24] width 97 height 28
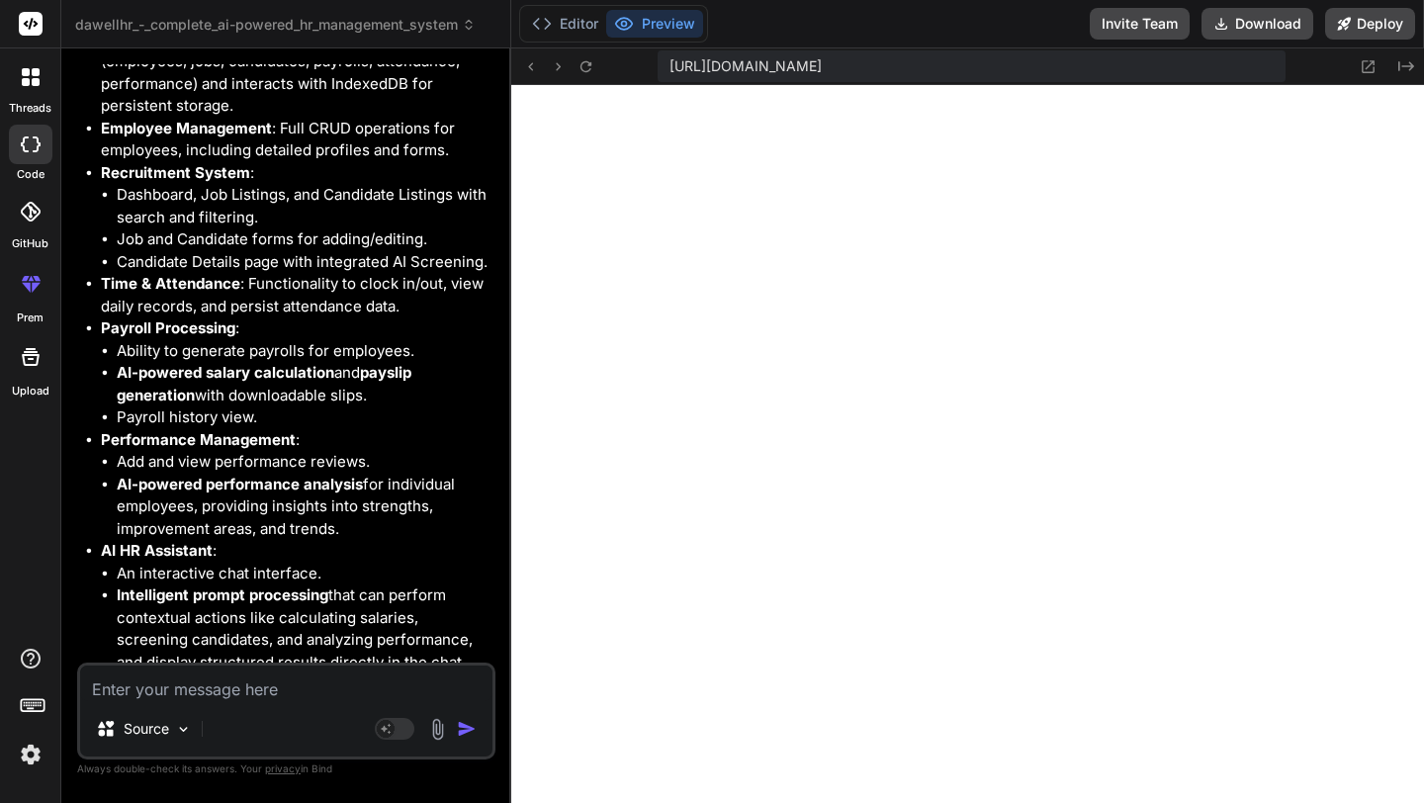
click at [822, 58] on span "https://u3uk0f35zsjjbn9cprh6fq9h0p4tm2-wnxx--3000--96435430.local-corp.webconta…" at bounding box center [745, 66] width 152 height 20
click at [822, 64] on span "https://u3uk0f35zsjjbn9cprh6fq9h0p4tm2-wnxx--3000--96435430.local-corp.webconta…" at bounding box center [745, 66] width 152 height 20
click at [1267, 28] on button "Download" at bounding box center [1257, 24] width 112 height 32
click at [322, 274] on li "Candidate Details page with integrated AI Screening." at bounding box center [304, 262] width 375 height 23
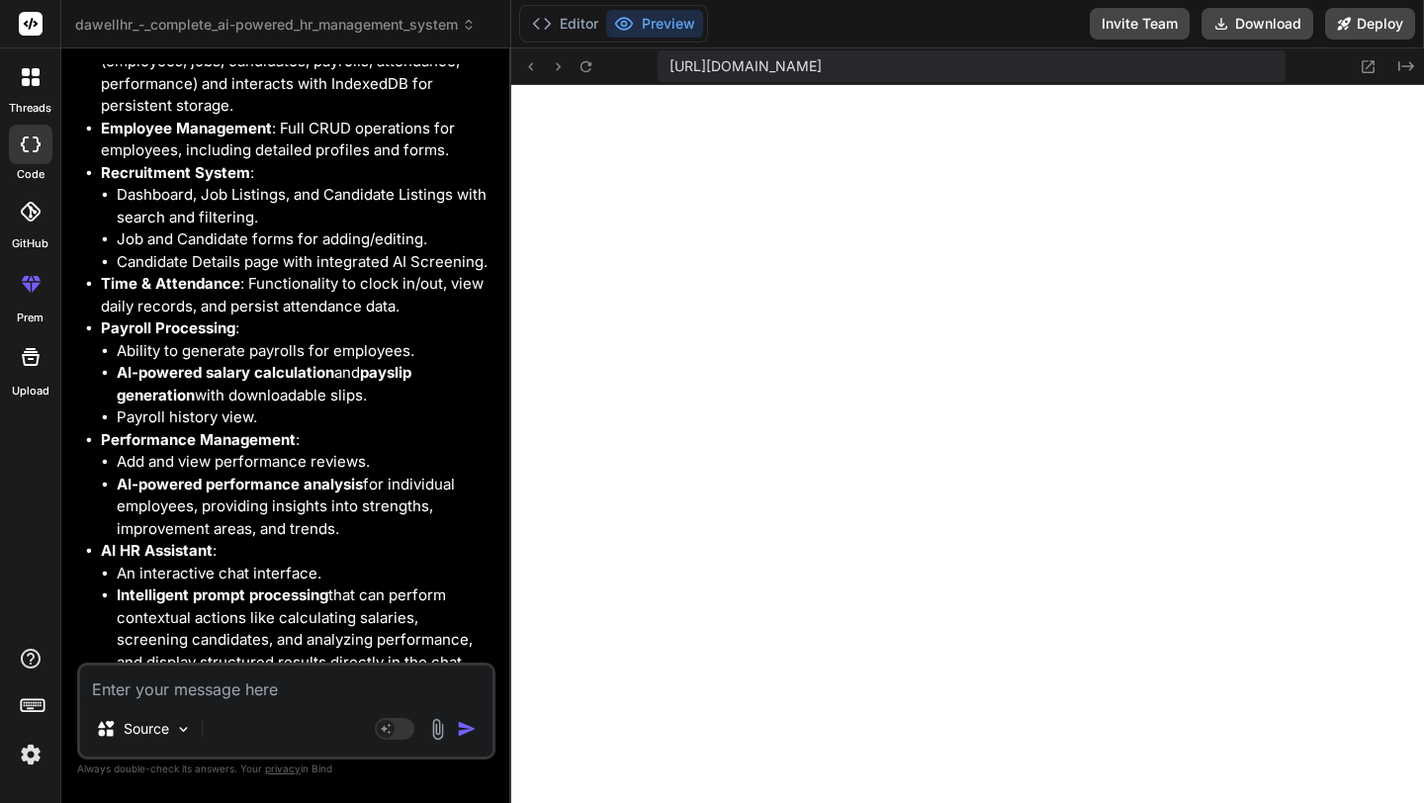
click at [263, 474] on li "Add and view performance reviews." at bounding box center [304, 462] width 375 height 23
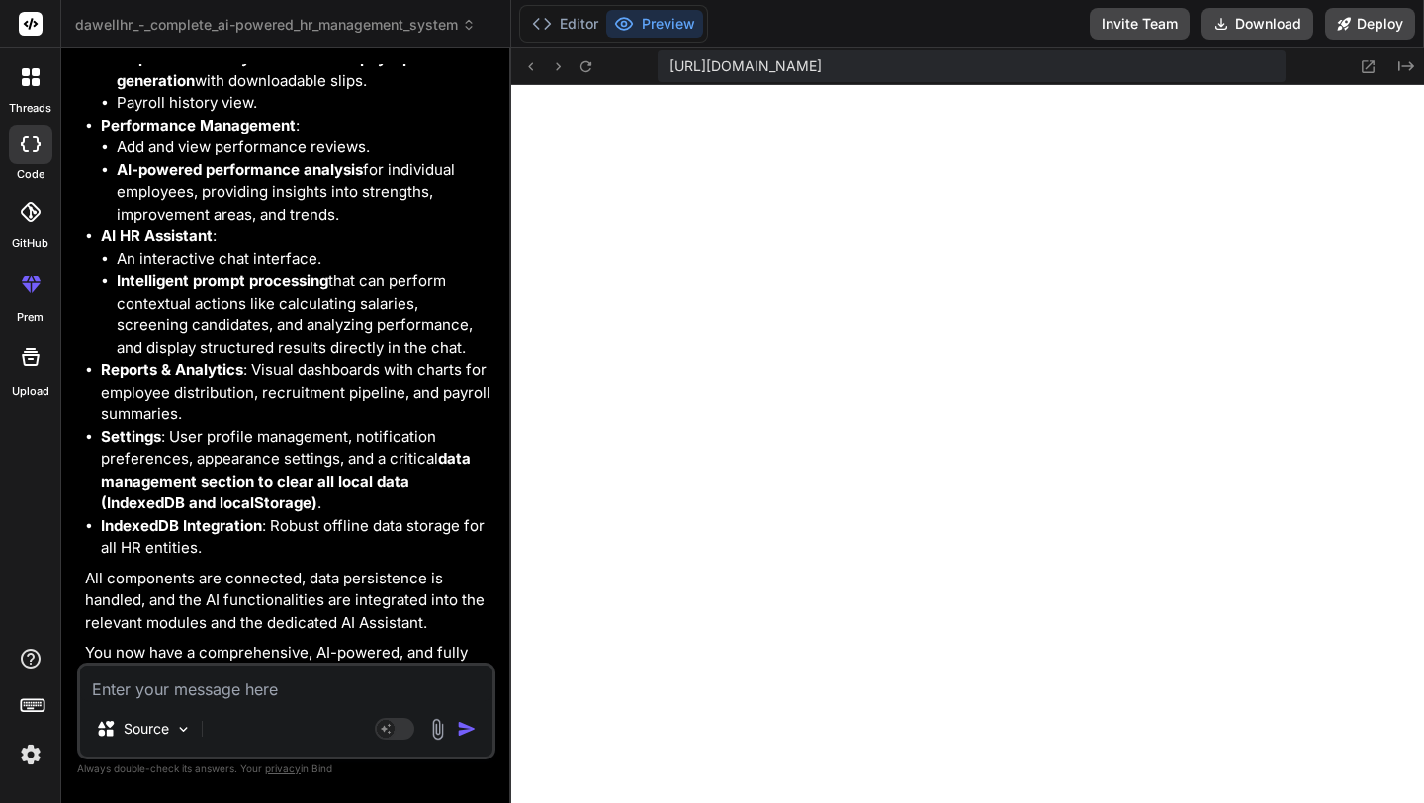
scroll to position [11977, 0]
click at [487, 208] on li "AI-powered performance analysis for individual employees, providing insights in…" at bounding box center [304, 190] width 375 height 67
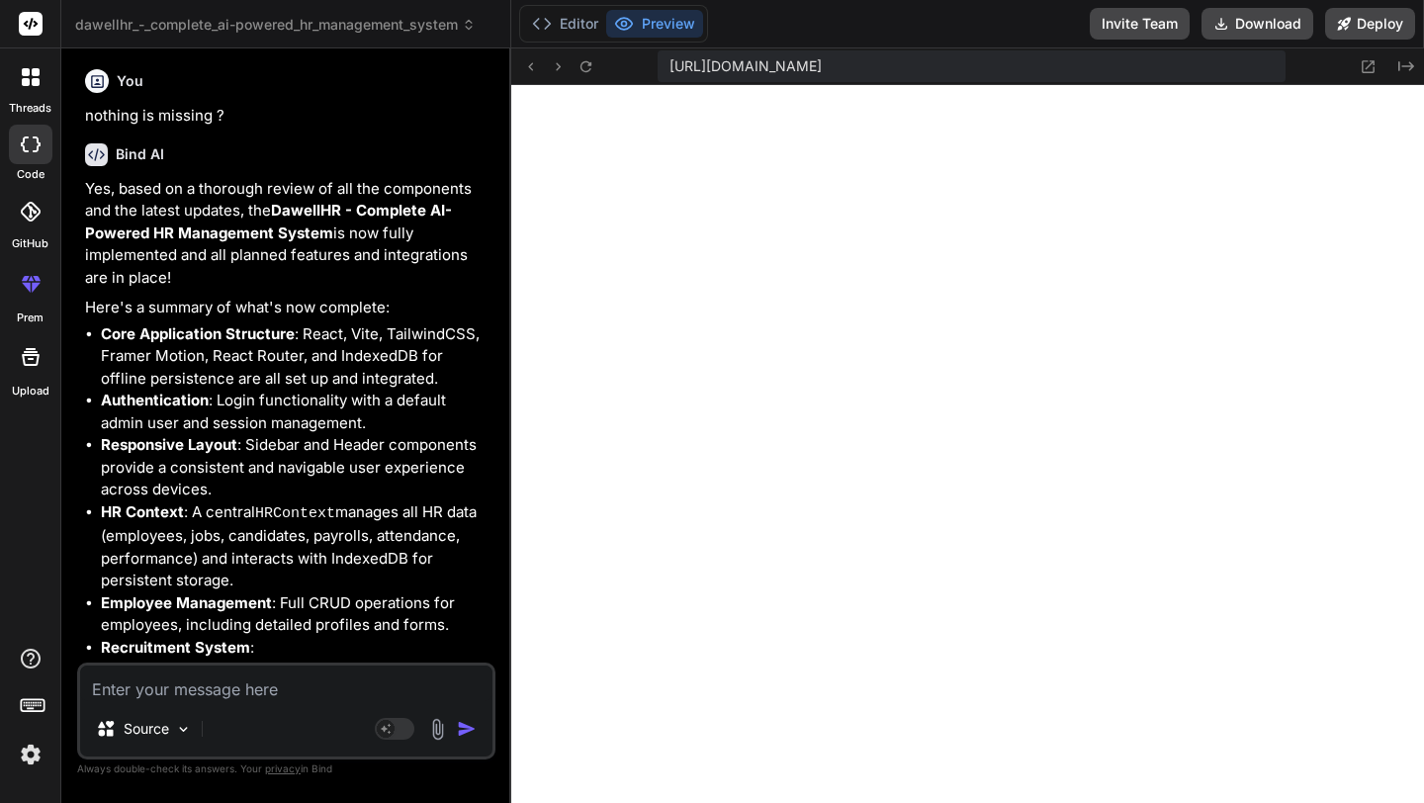
scroll to position [11225, 0]
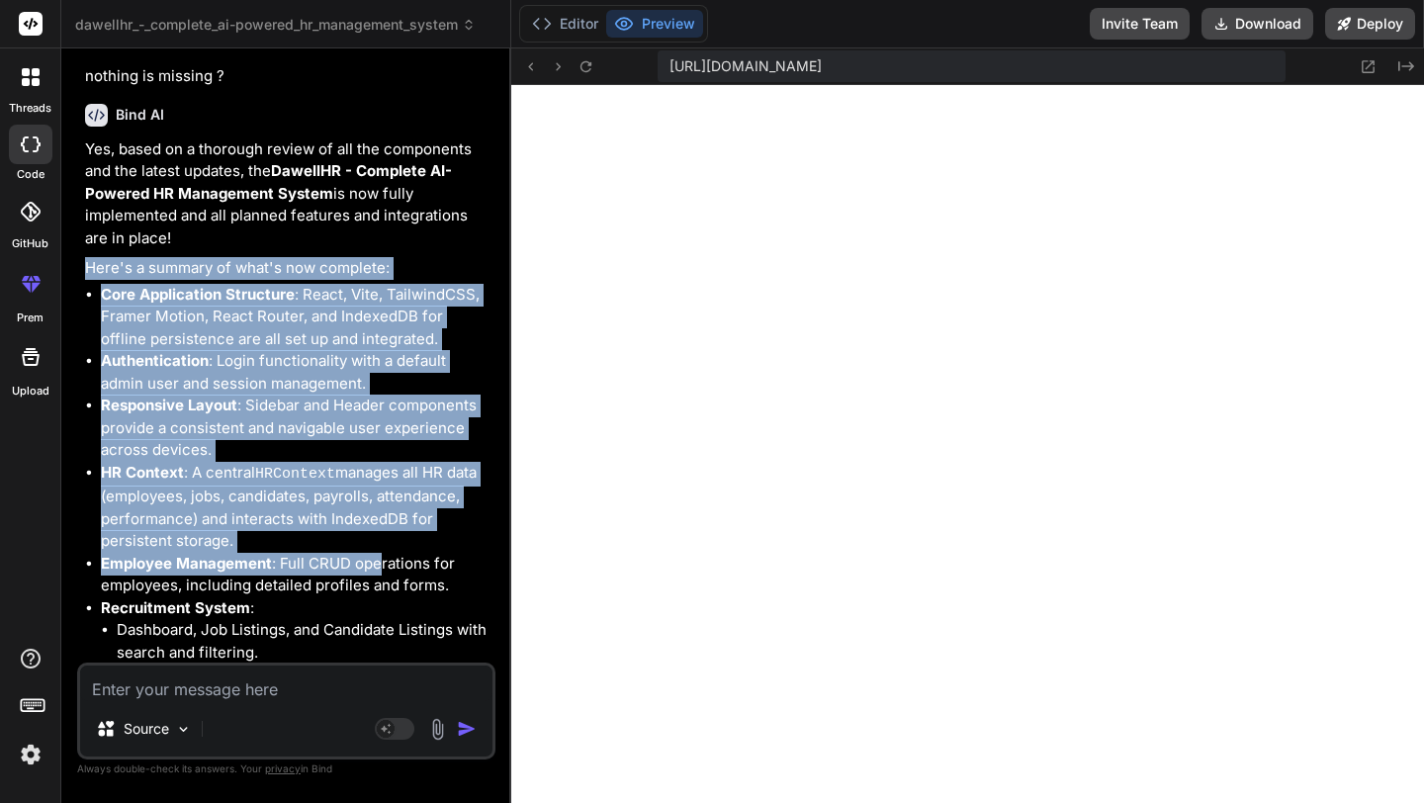
drag, startPoint x: 82, startPoint y: 295, endPoint x: 383, endPoint y: 618, distance: 441.5
click at [382, 610] on div "You hello Bind AI Hello! I'm Bind AI, your expert software development assistan…" at bounding box center [288, 363] width 414 height 598
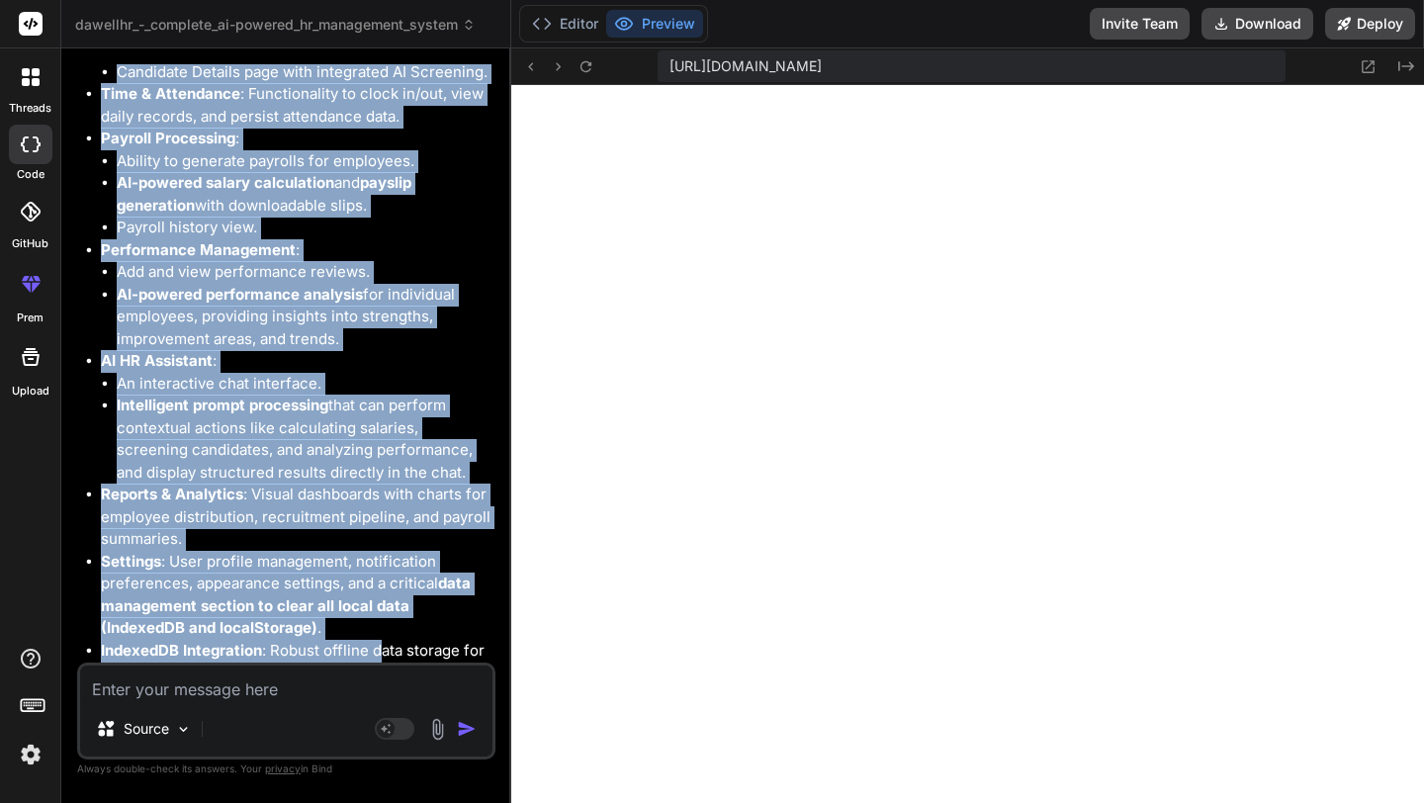
scroll to position [12162, 0]
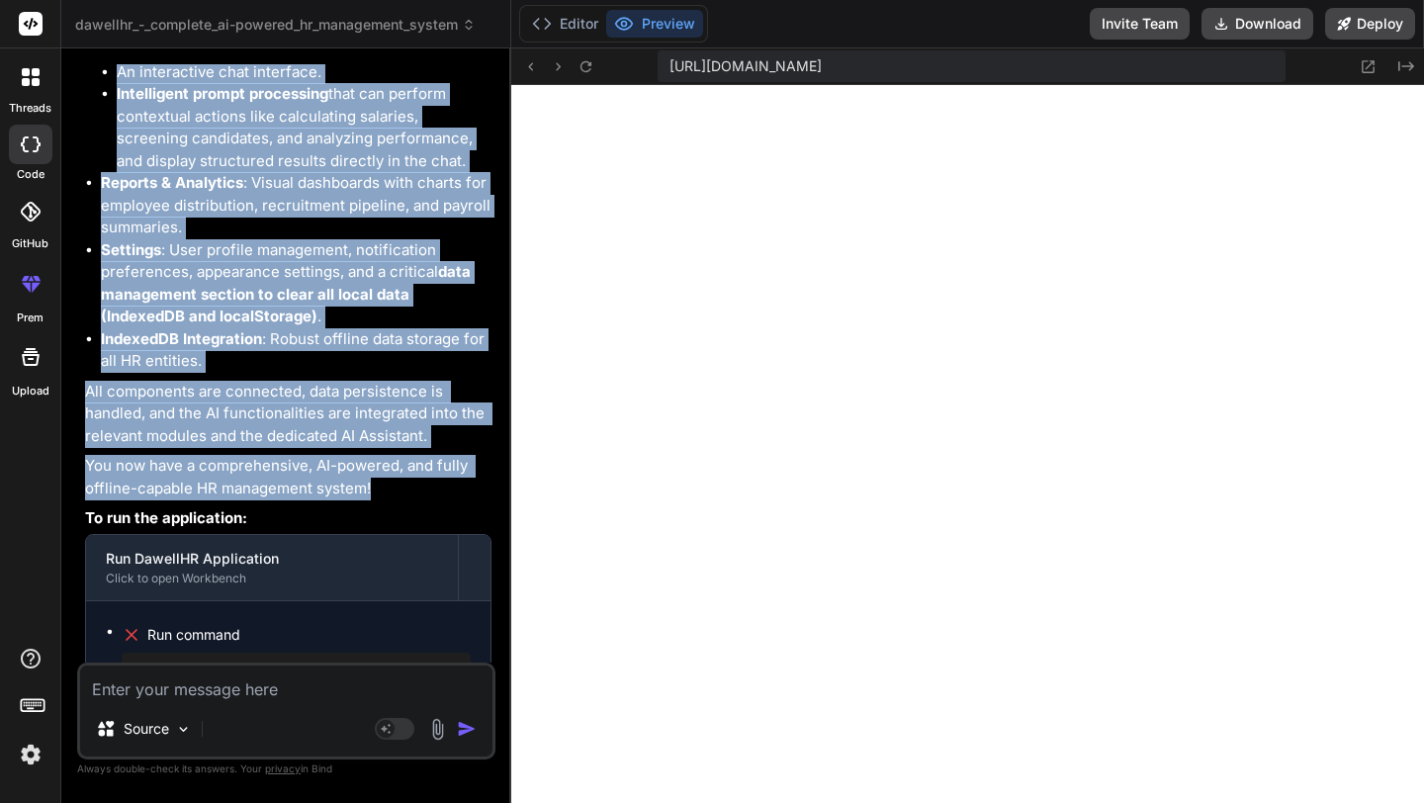
copy div "Here's a summary of what's now complete: Core Application Structure : React, Vi…"
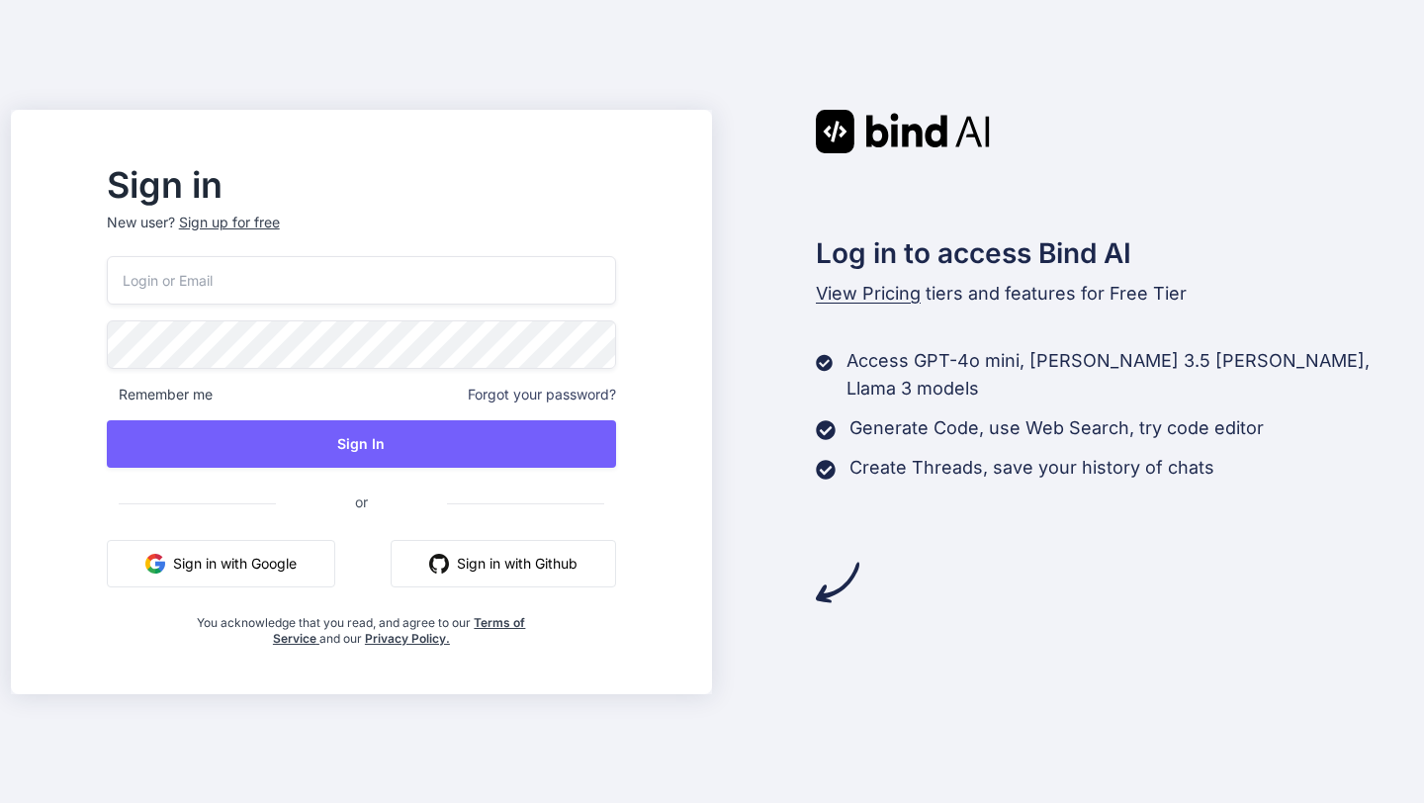
click at [293, 586] on button "Sign in with Google" at bounding box center [221, 563] width 228 height 47
click at [287, 577] on button "Sign in with Google" at bounding box center [221, 563] width 228 height 47
click at [286, 572] on button "Sign in with Google" at bounding box center [221, 563] width 228 height 47
click at [274, 577] on button "Sign in with Google" at bounding box center [221, 563] width 228 height 47
click at [515, 559] on button "Sign in with Github" at bounding box center [503, 563] width 225 height 47
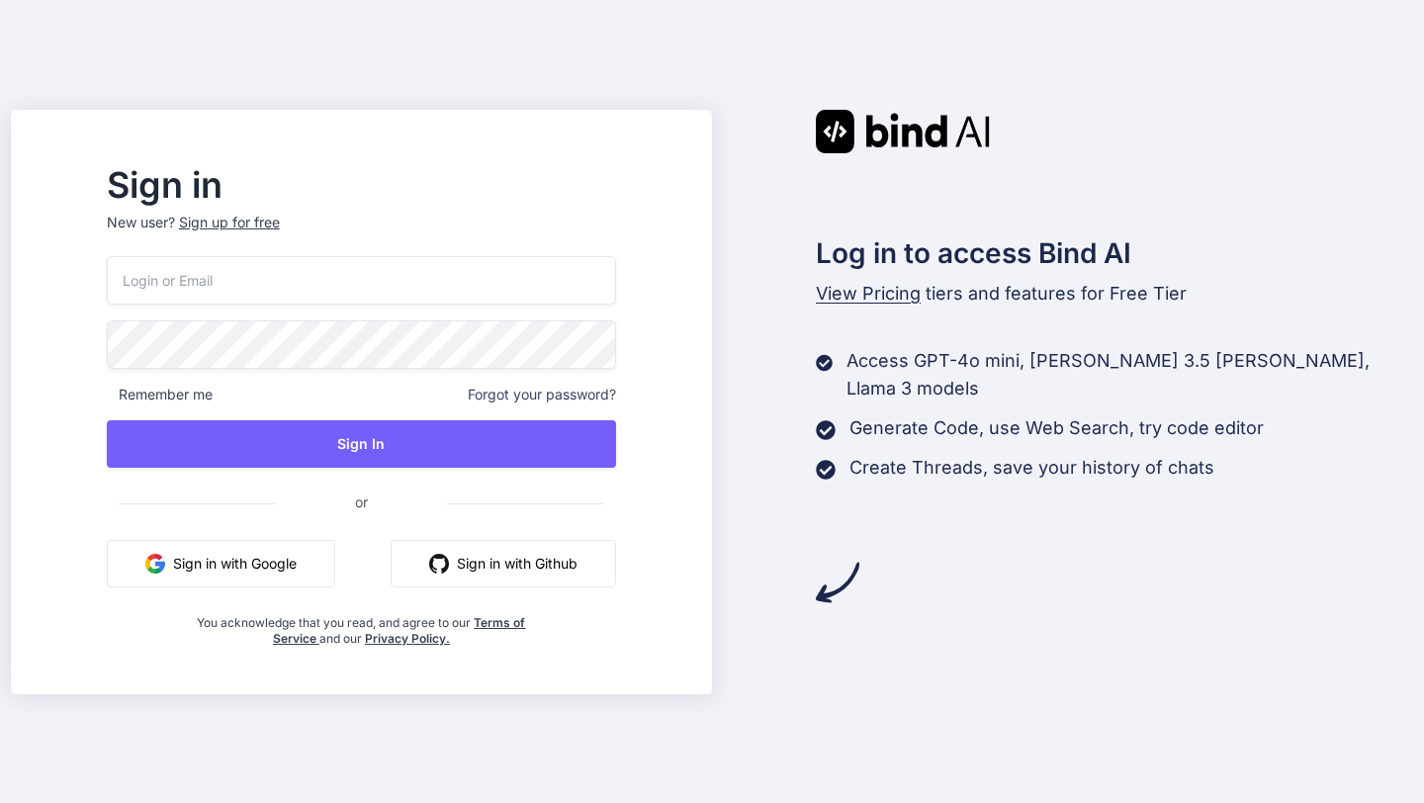
click at [450, 252] on p "New user? Sign up for free" at bounding box center [361, 235] width 509 height 44
click at [436, 278] on input "email" at bounding box center [361, 280] width 509 height 48
click at [437, 279] on input "email" at bounding box center [361, 280] width 509 height 48
click at [309, 219] on div "Sign in New user? Sign up for free Remember me Forgot your password? Sign In or…" at bounding box center [361, 408] width 573 height 478
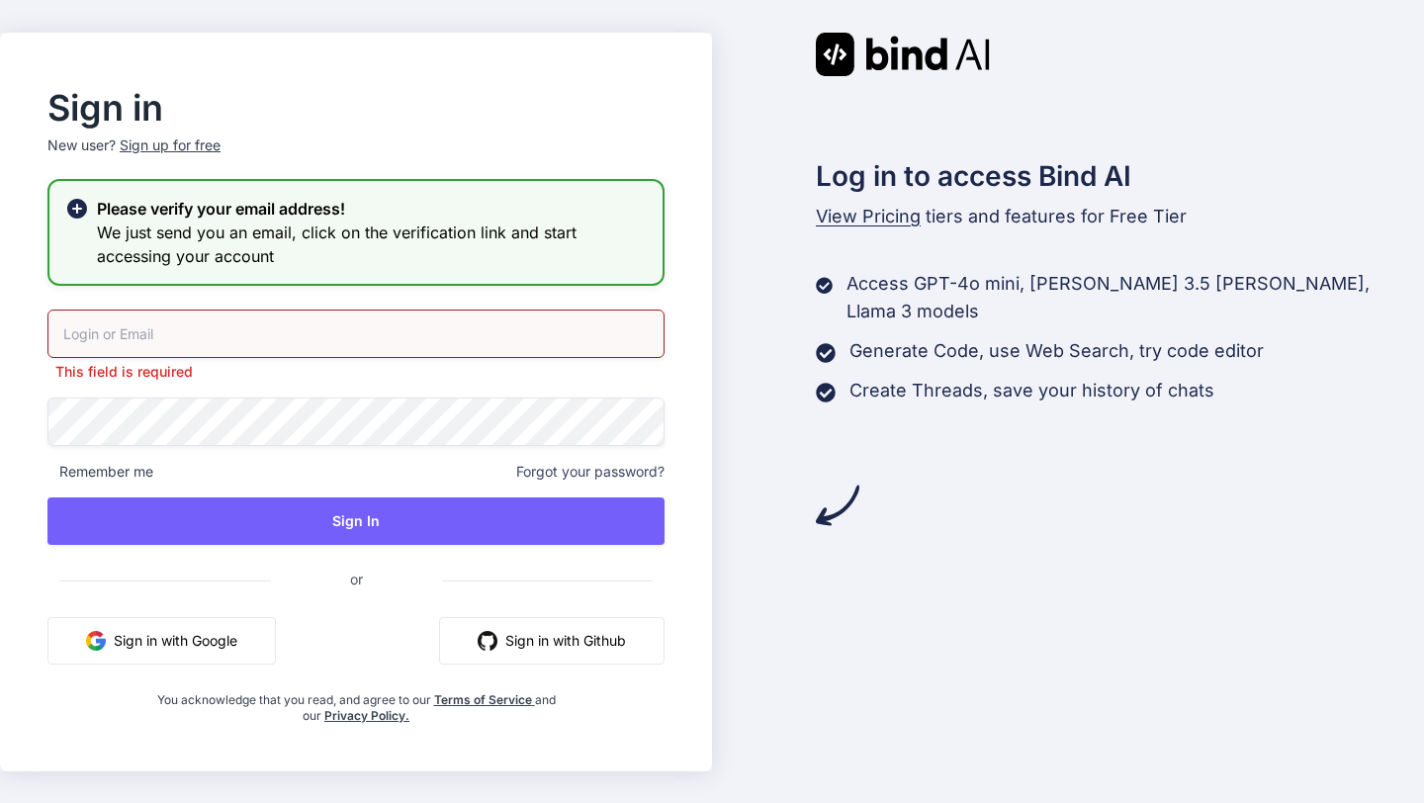
click at [136, 471] on div "This field is required Remember me Forgot your password? Sign In or Sign in wit…" at bounding box center [355, 517] width 617 height 414
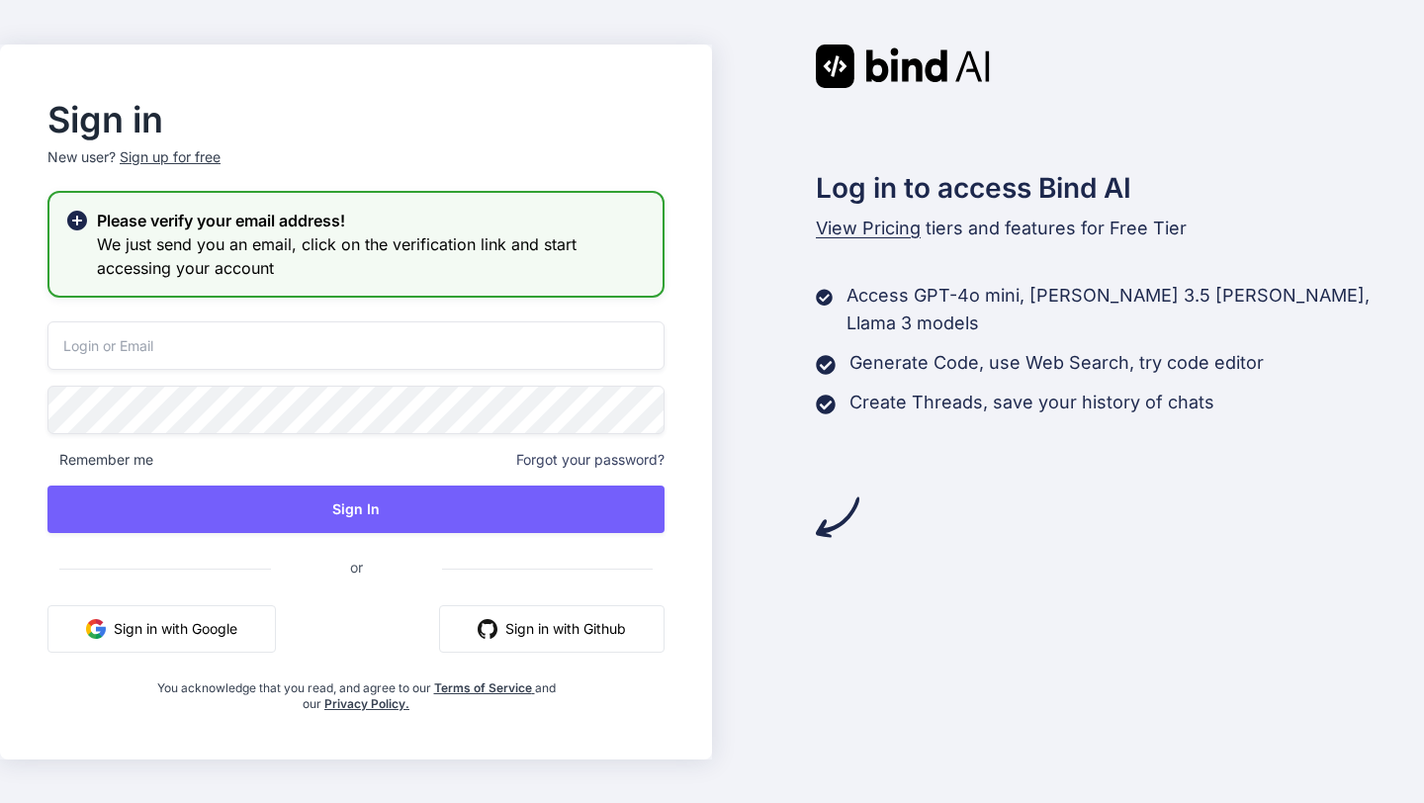
click at [353, 282] on div "Please verify your email address! We just send you an email, click on the verif…" at bounding box center [355, 244] width 617 height 107
click at [180, 625] on button "Sign in with Google" at bounding box center [161, 628] width 228 height 47
click at [232, 637] on button "Sign in with Google" at bounding box center [161, 628] width 228 height 47
